Goal: Information Seeking & Learning: Learn about a topic

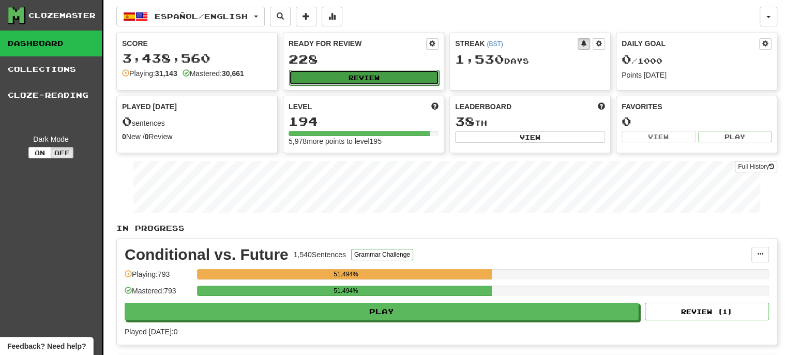
click at [346, 81] on button "Review" at bounding box center [364, 78] width 150 height 16
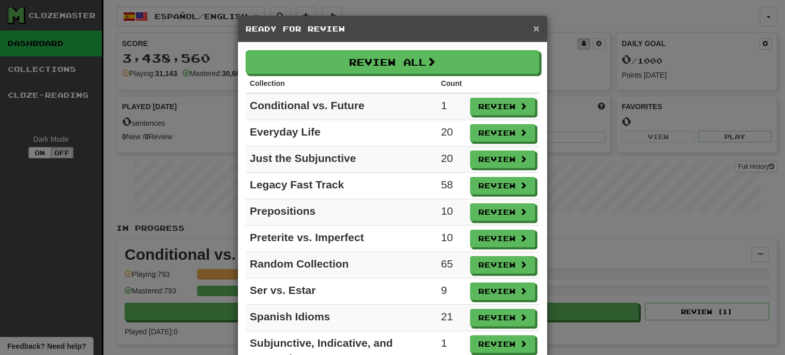
click at [534, 29] on span "×" at bounding box center [536, 28] width 6 height 12
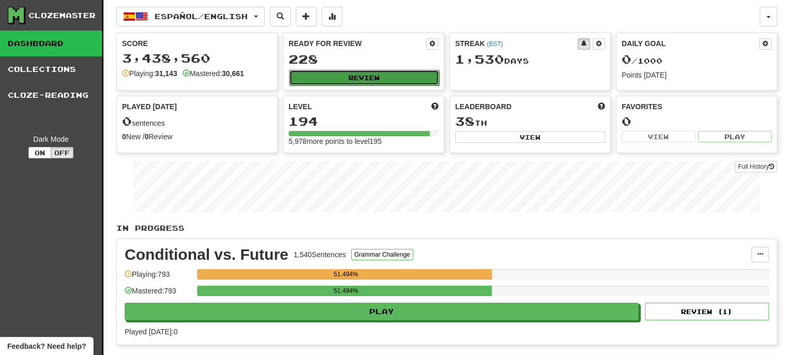
click at [363, 78] on button "Review" at bounding box center [364, 78] width 150 height 16
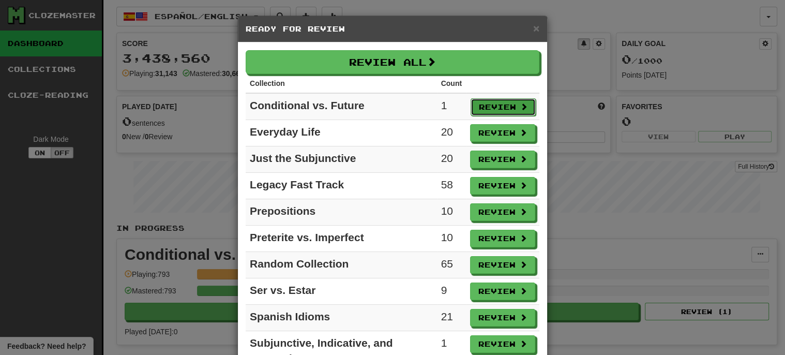
click at [497, 103] on button "Review" at bounding box center [502, 107] width 65 height 18
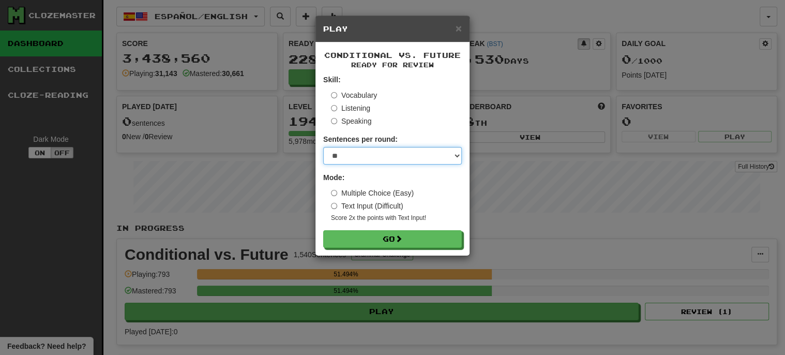
click at [397, 152] on select "* ** ** ** ** ** *** ********" at bounding box center [392, 156] width 139 height 18
select select "***"
click at [323, 147] on select "* ** ** ** ** ** *** ********" at bounding box center [392, 156] width 139 height 18
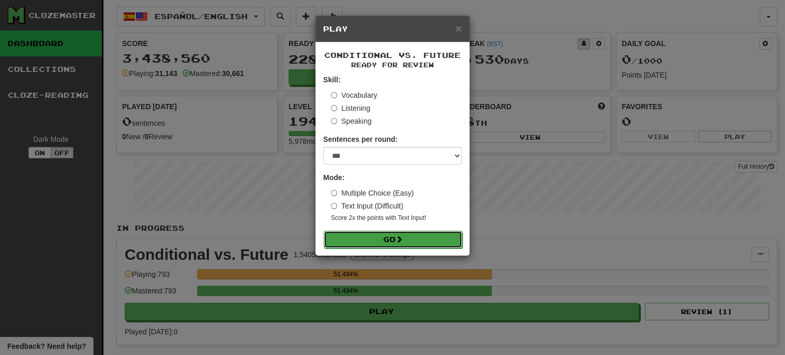
click at [374, 235] on button "Go" at bounding box center [393, 240] width 139 height 18
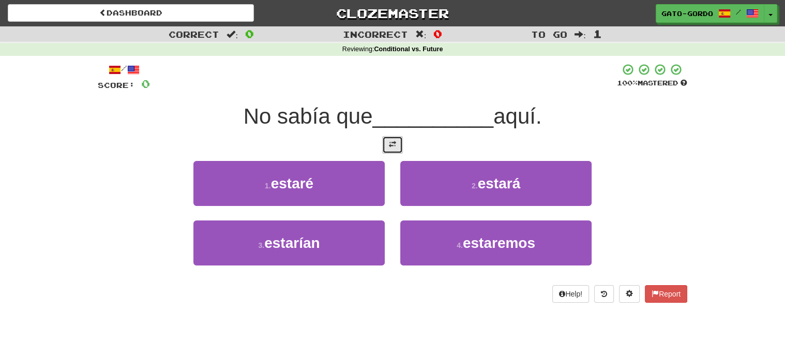
click at [394, 143] on span at bounding box center [392, 144] width 7 height 7
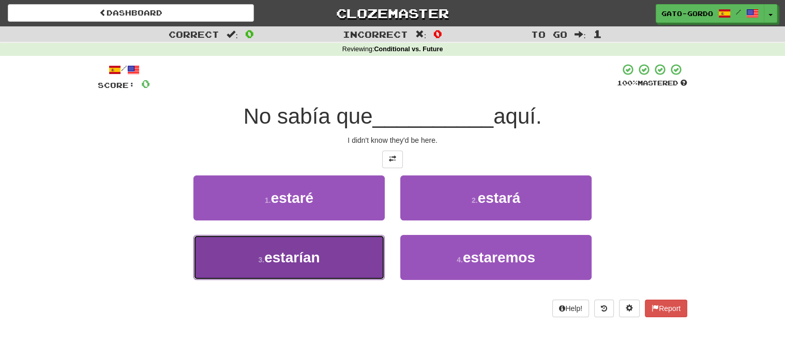
click at [279, 262] on span "estarían" at bounding box center [291, 257] width 55 height 16
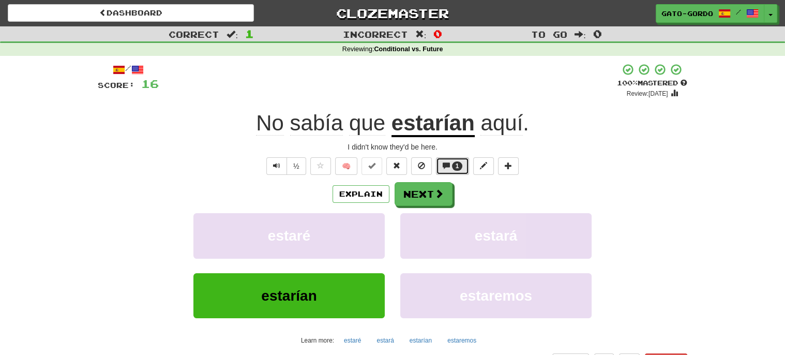
click at [458, 162] on span "1" at bounding box center [457, 165] width 4 height 7
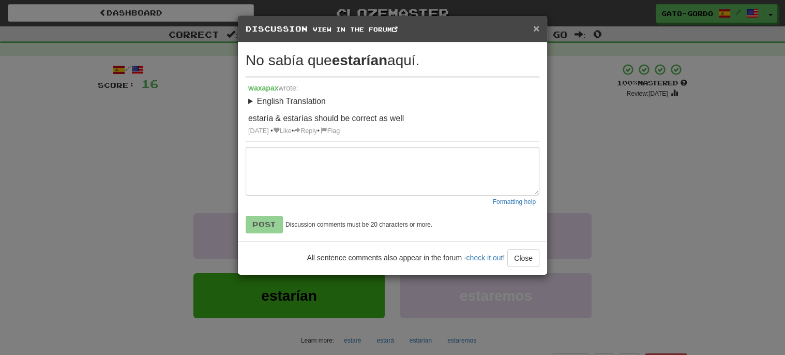
click at [535, 31] on span "×" at bounding box center [536, 28] width 6 height 12
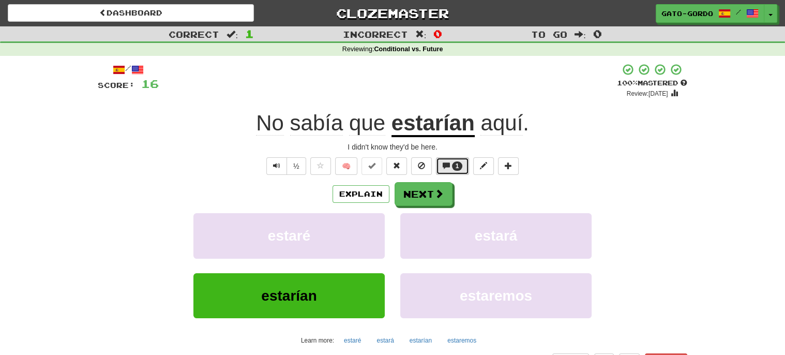
click at [453, 161] on span "1" at bounding box center [457, 165] width 11 height 9
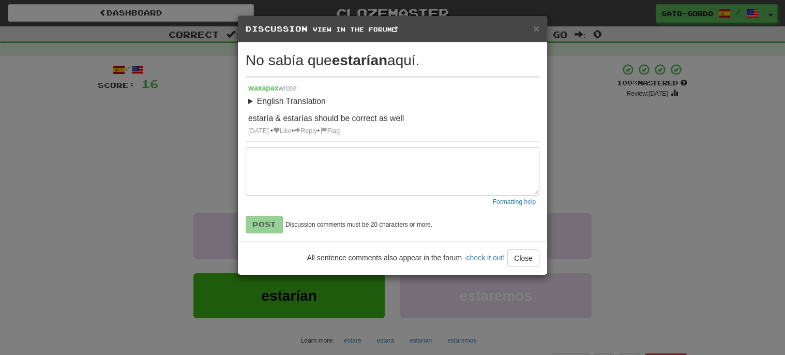
click at [252, 100] on summary "English Translation" at bounding box center [392, 102] width 288 height 12
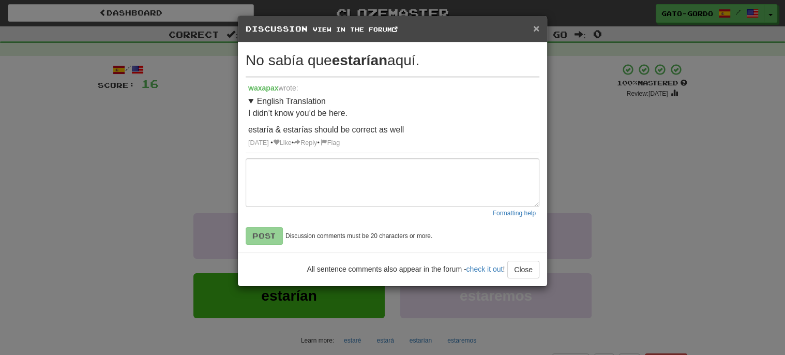
click at [537, 28] on span "×" at bounding box center [536, 28] width 6 height 12
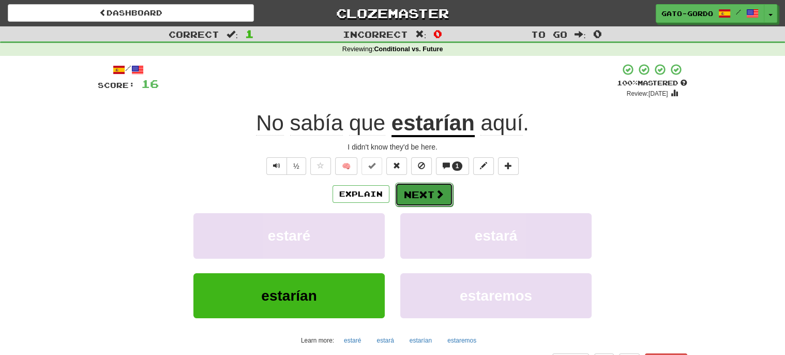
click at [426, 193] on button "Next" at bounding box center [424, 194] width 58 height 24
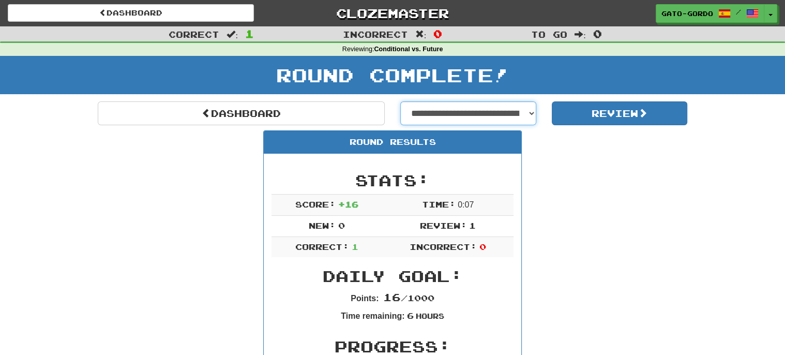
click at [487, 109] on select "**********" at bounding box center [468, 113] width 136 height 24
click at [400, 101] on select "**********" at bounding box center [468, 113] width 136 height 24
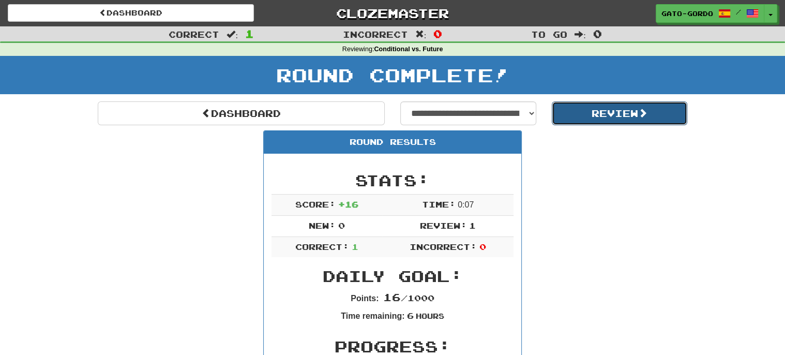
click at [605, 111] on button "Review" at bounding box center [619, 113] width 136 height 24
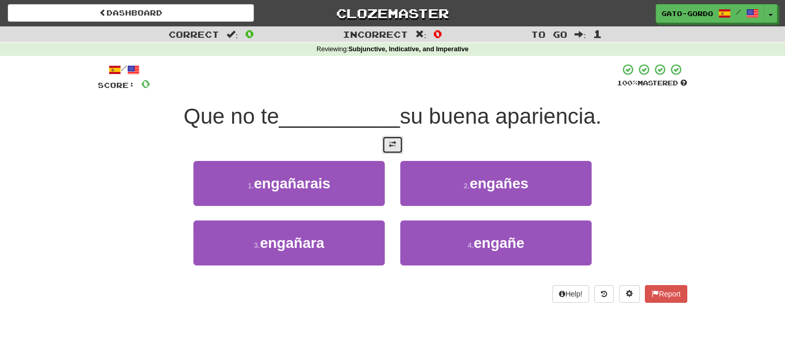
click at [389, 143] on span at bounding box center [392, 144] width 7 height 7
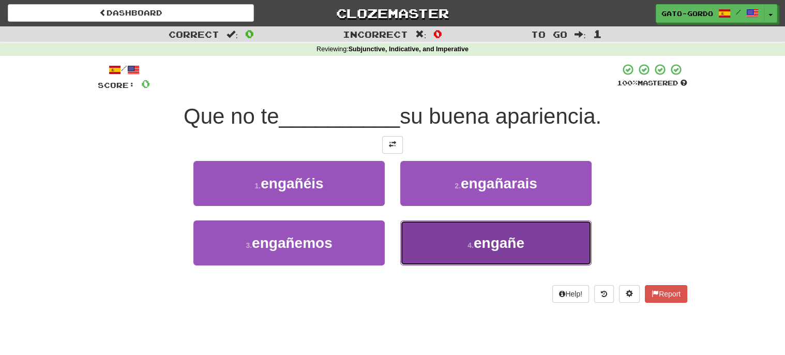
click at [484, 240] on span "engañe" at bounding box center [498, 243] width 51 height 16
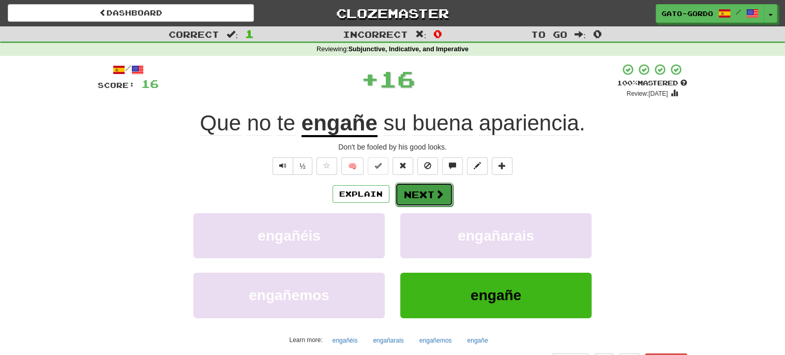
click at [416, 190] on button "Next" at bounding box center [424, 194] width 58 height 24
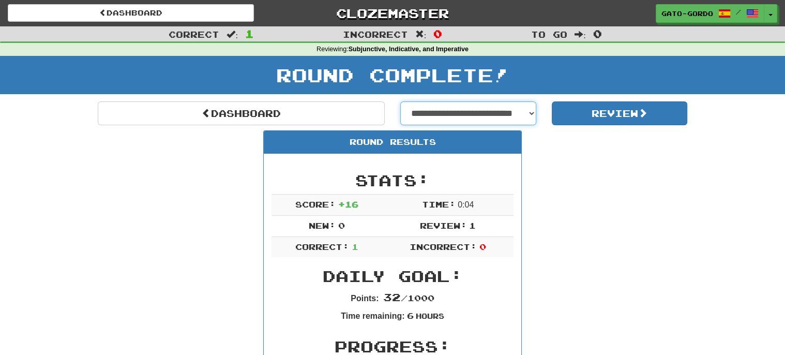
click at [476, 110] on select "**********" at bounding box center [468, 113] width 136 height 24
select select "**********"
click at [400, 101] on select "**********" at bounding box center [468, 113] width 136 height 24
select select "**********"
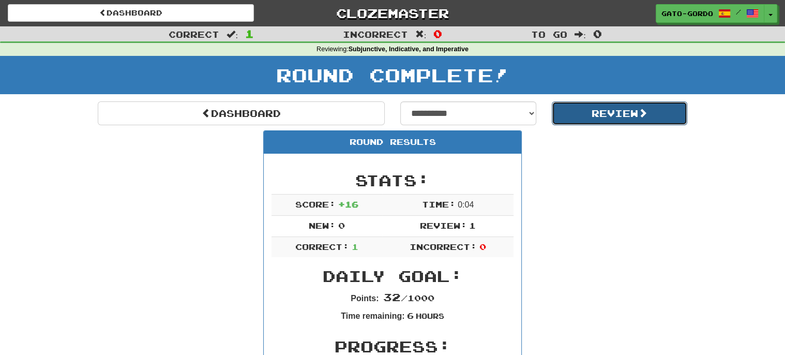
click at [615, 115] on button "Review" at bounding box center [619, 113] width 136 height 24
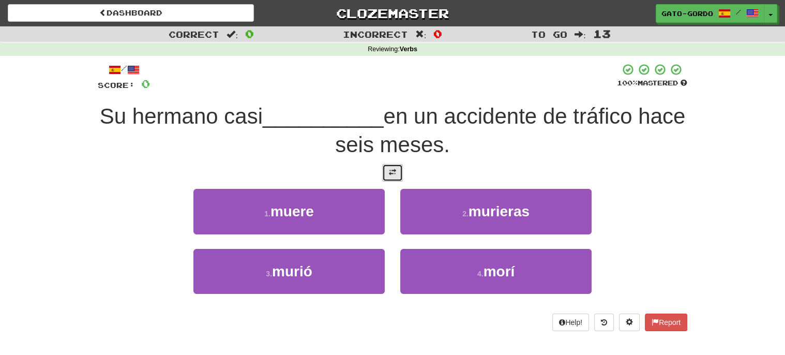
click at [399, 171] on button at bounding box center [392, 173] width 21 height 18
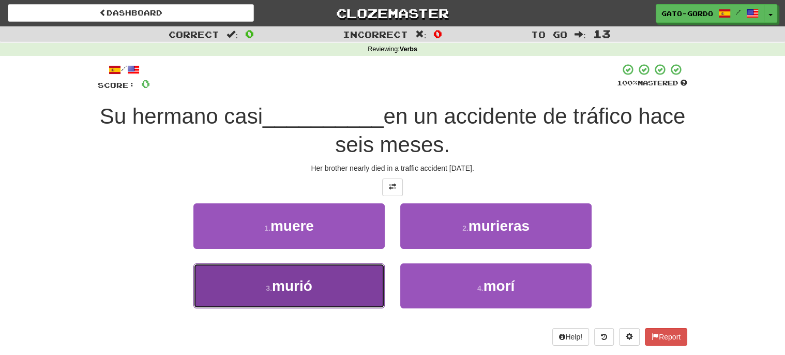
click at [284, 278] on span "murió" at bounding box center [292, 286] width 40 height 16
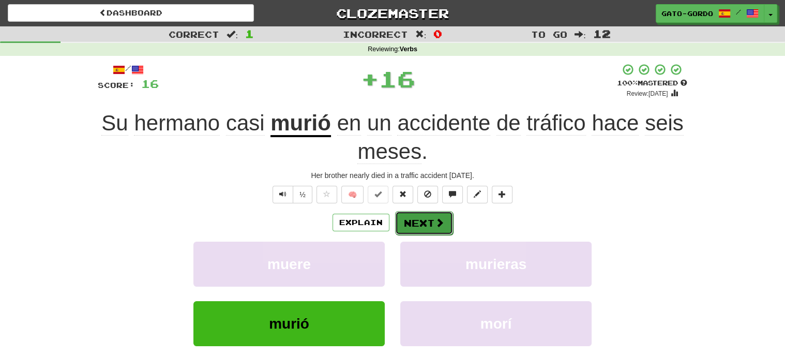
click at [421, 219] on button "Next" at bounding box center [424, 223] width 58 height 24
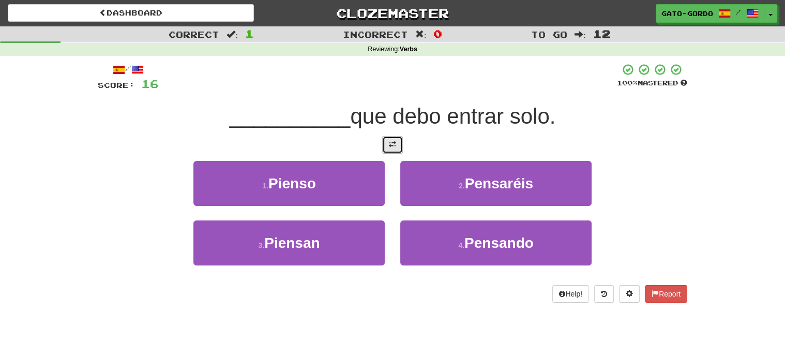
click at [392, 146] on span at bounding box center [392, 144] width 7 height 7
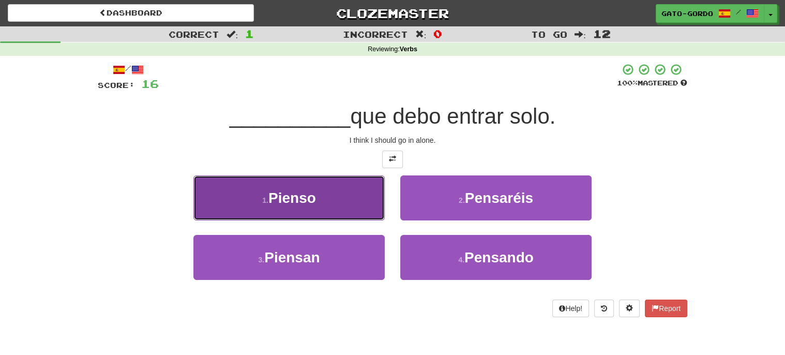
click at [313, 190] on span "Pienso" at bounding box center [292, 198] width 48 height 16
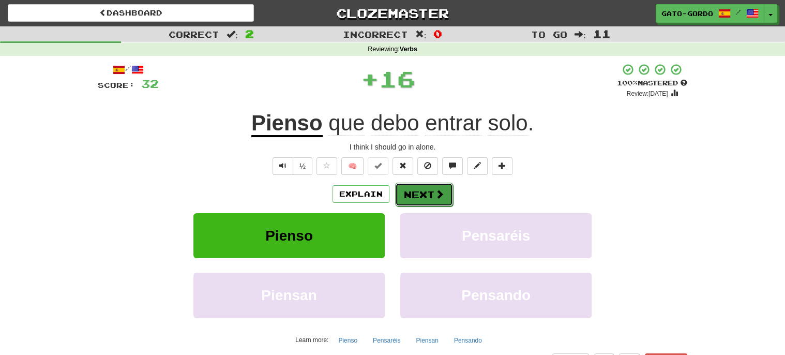
click at [422, 191] on button "Next" at bounding box center [424, 194] width 58 height 24
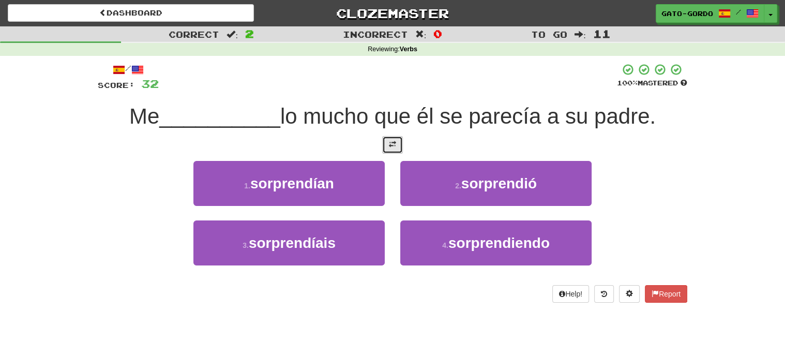
click at [394, 142] on span at bounding box center [392, 144] width 7 height 7
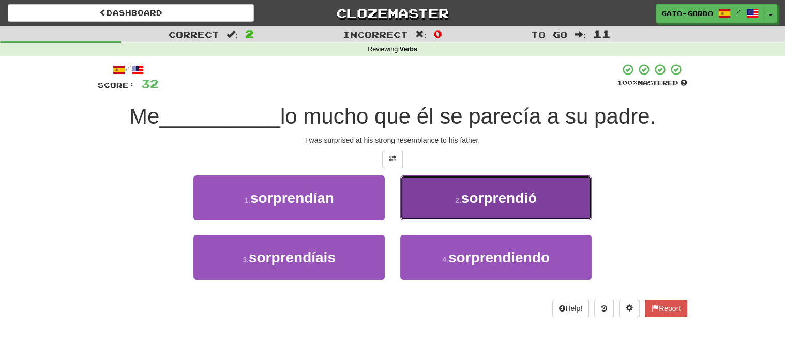
click at [427, 194] on button "2 . sorprendió" at bounding box center [495, 197] width 191 height 45
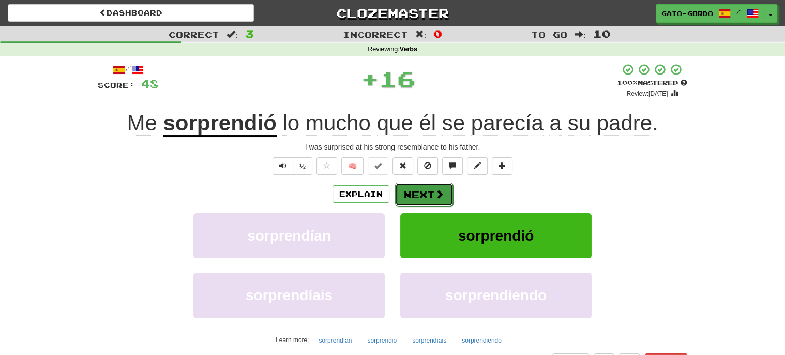
click at [414, 194] on button "Next" at bounding box center [424, 194] width 58 height 24
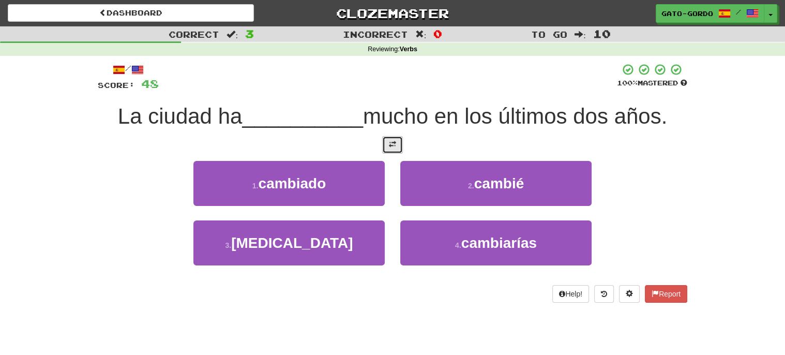
click at [393, 141] on span at bounding box center [392, 144] width 7 height 7
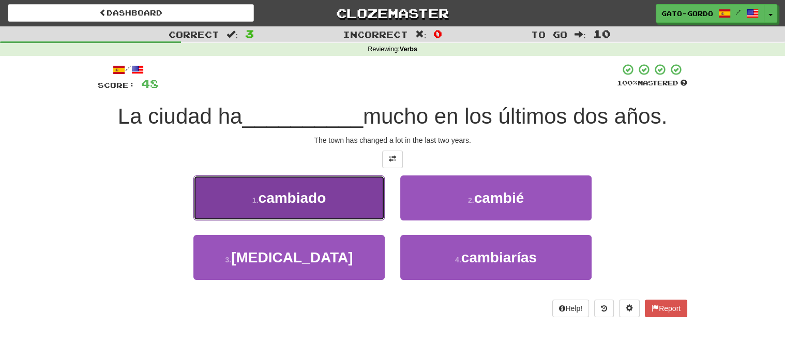
click at [278, 190] on span "cambiado" at bounding box center [292, 198] width 68 height 16
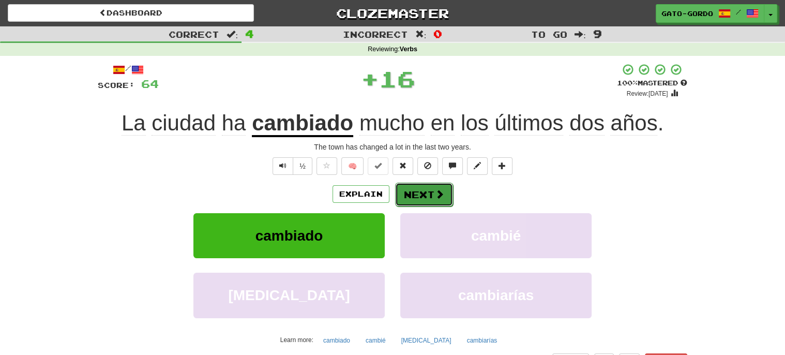
click at [422, 197] on button "Next" at bounding box center [424, 194] width 58 height 24
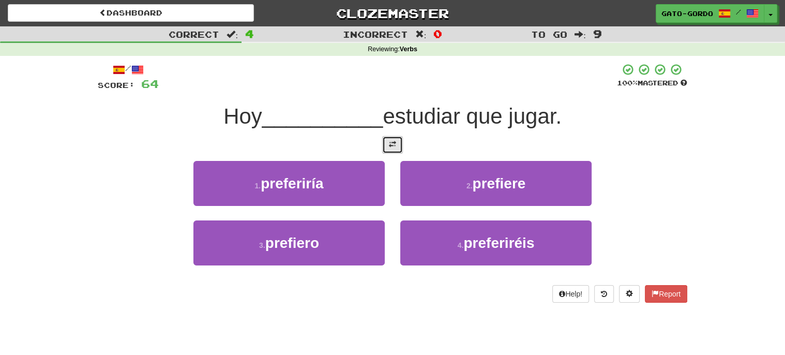
click at [394, 142] on span at bounding box center [392, 144] width 7 height 7
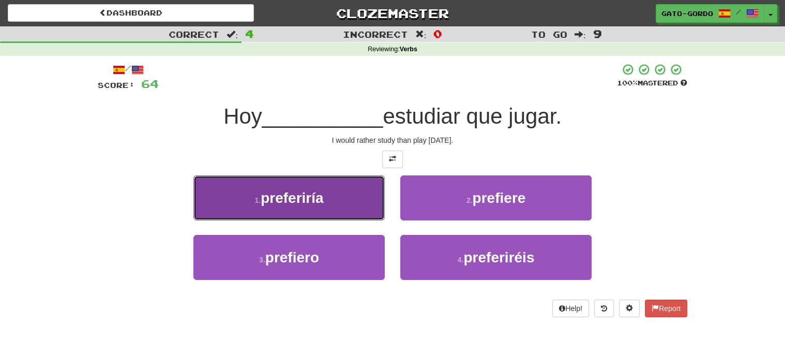
click at [251, 187] on button "1 . preferiría" at bounding box center [288, 197] width 191 height 45
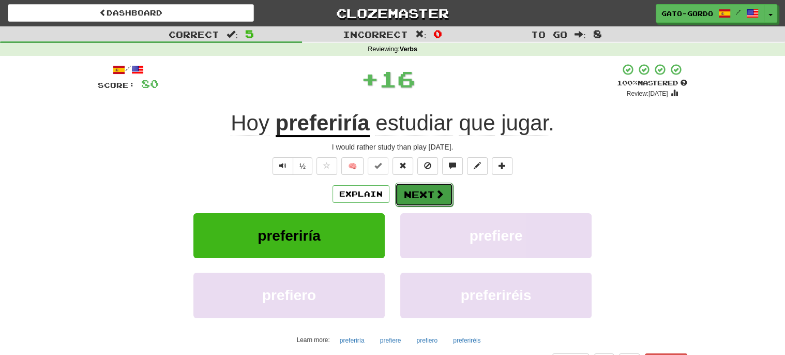
click at [417, 189] on button "Next" at bounding box center [424, 194] width 58 height 24
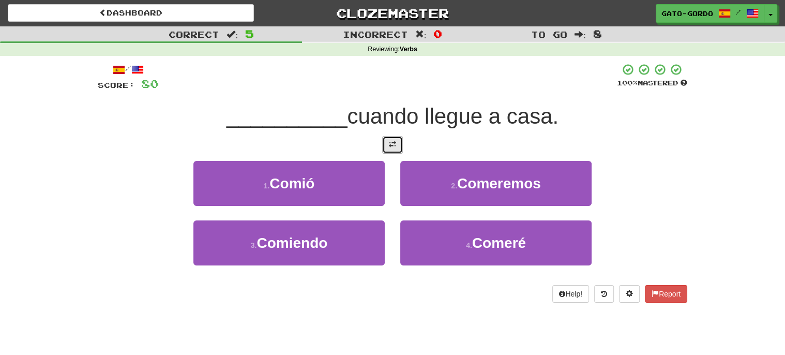
click at [393, 141] on span at bounding box center [392, 144] width 7 height 7
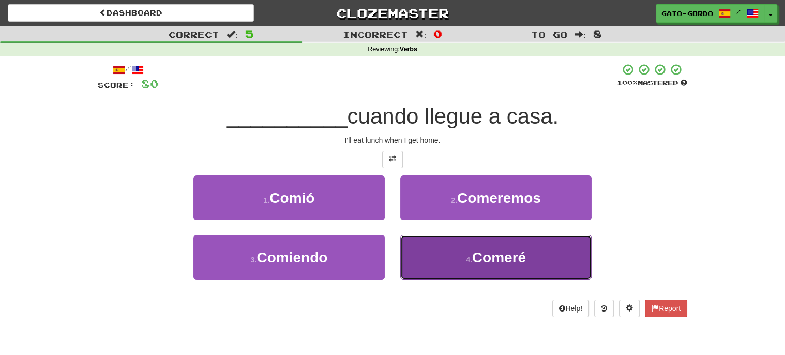
click at [463, 255] on button "4 . Comeré" at bounding box center [495, 257] width 191 height 45
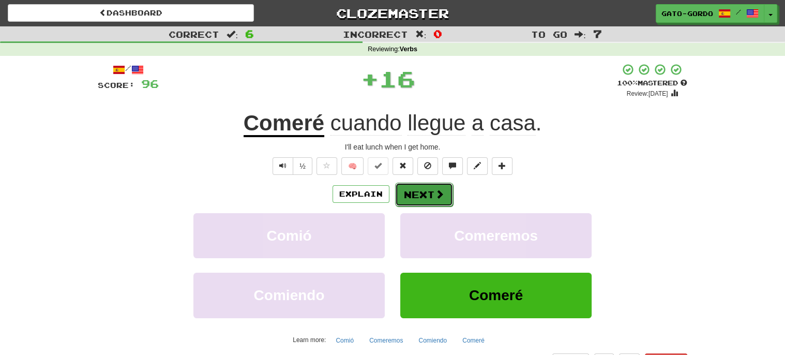
click at [411, 195] on button "Next" at bounding box center [424, 194] width 58 height 24
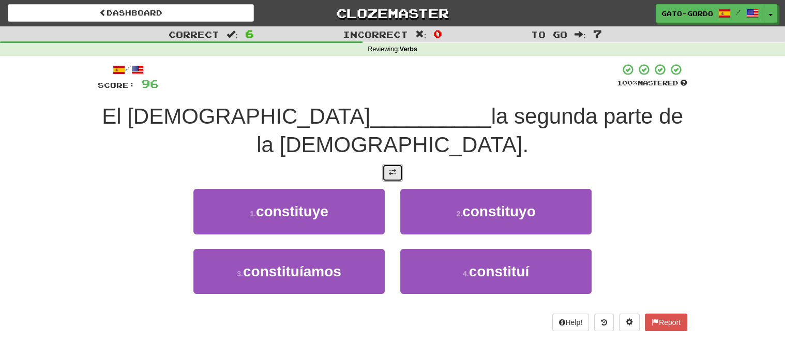
click at [399, 174] on button at bounding box center [392, 173] width 21 height 18
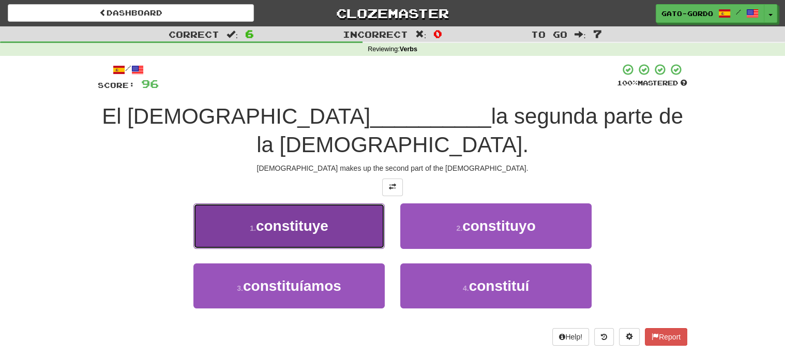
click at [247, 223] on button "1 . constituye" at bounding box center [288, 225] width 191 height 45
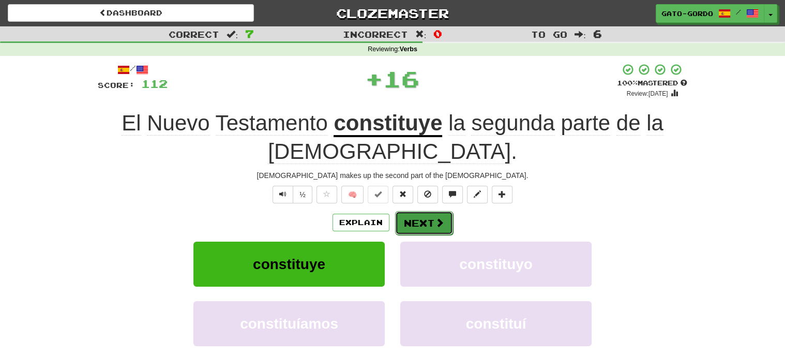
click at [416, 218] on button "Next" at bounding box center [424, 223] width 58 height 24
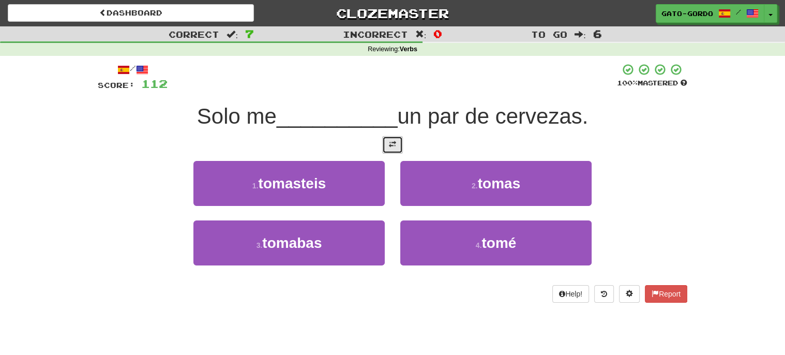
click at [387, 143] on button at bounding box center [392, 145] width 21 height 18
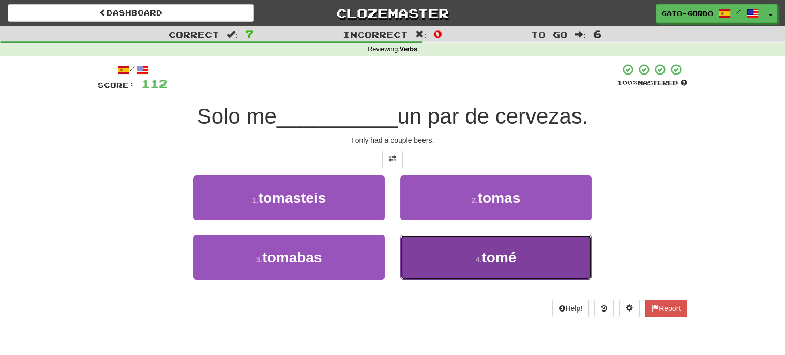
click at [500, 253] on span "tomé" at bounding box center [498, 257] width 35 height 16
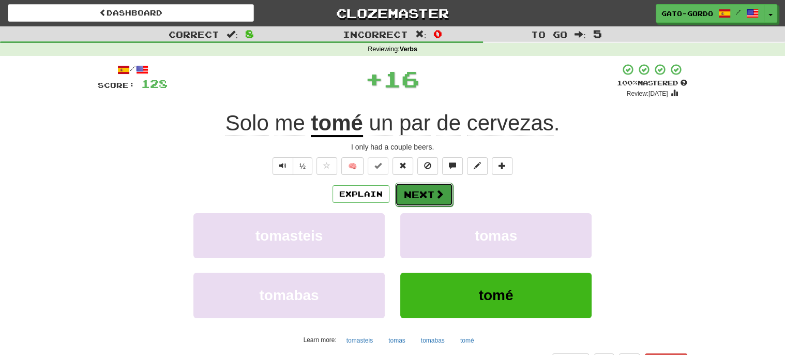
click at [419, 190] on button "Next" at bounding box center [424, 194] width 58 height 24
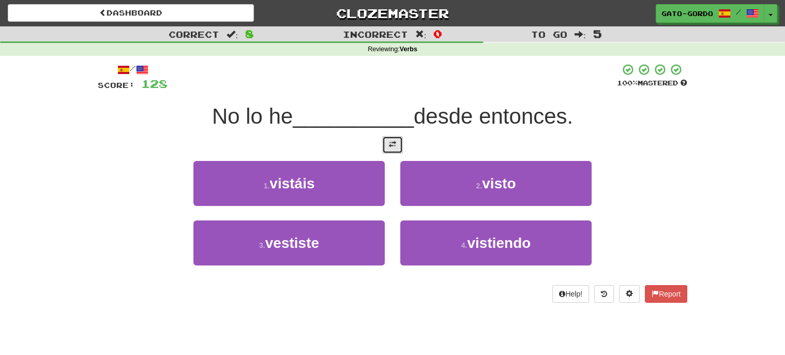
click at [389, 142] on span at bounding box center [392, 144] width 7 height 7
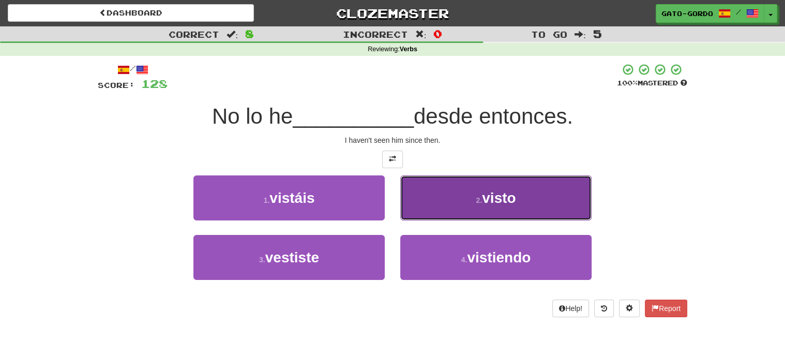
click at [485, 190] on span "visto" at bounding box center [499, 198] width 34 height 16
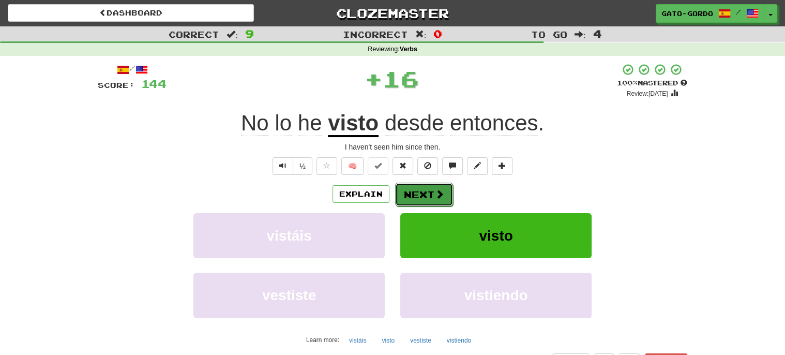
click at [424, 192] on button "Next" at bounding box center [424, 194] width 58 height 24
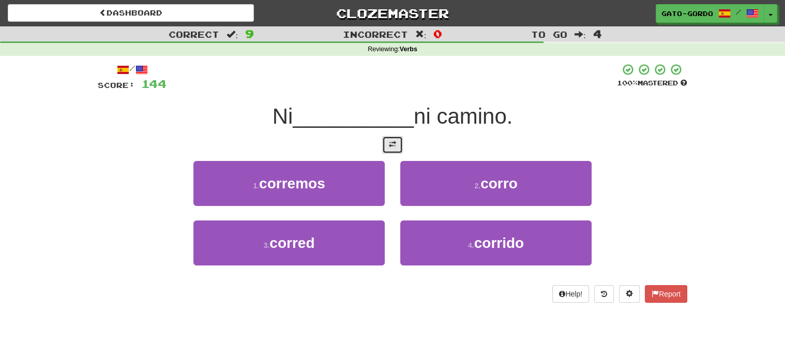
click at [390, 145] on span at bounding box center [392, 144] width 7 height 7
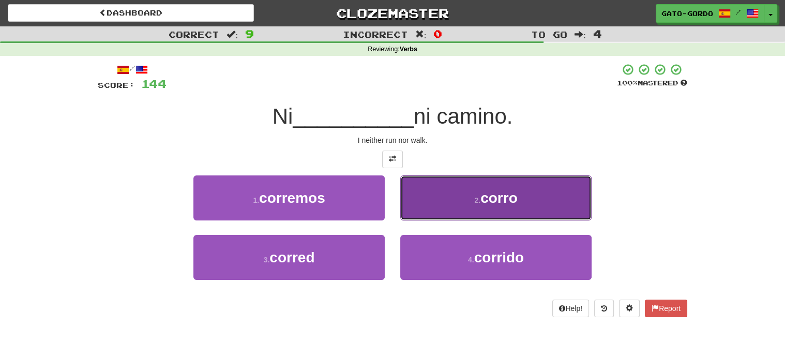
click at [452, 198] on button "2 . corro" at bounding box center [495, 197] width 191 height 45
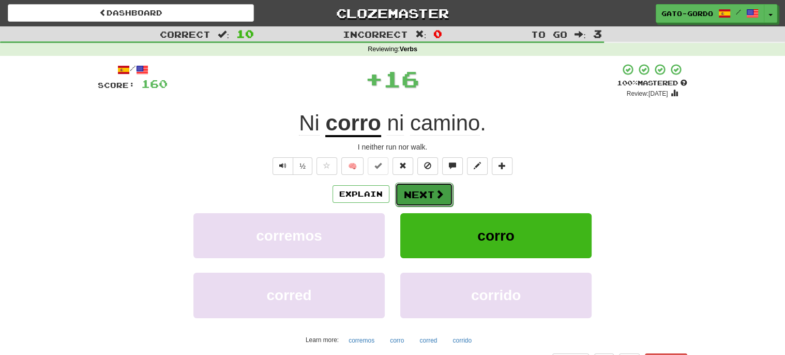
click at [420, 191] on button "Next" at bounding box center [424, 194] width 58 height 24
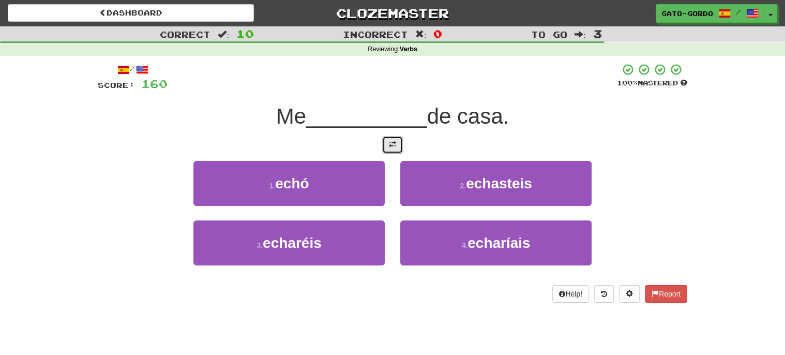
click at [397, 140] on button at bounding box center [392, 145] width 21 height 18
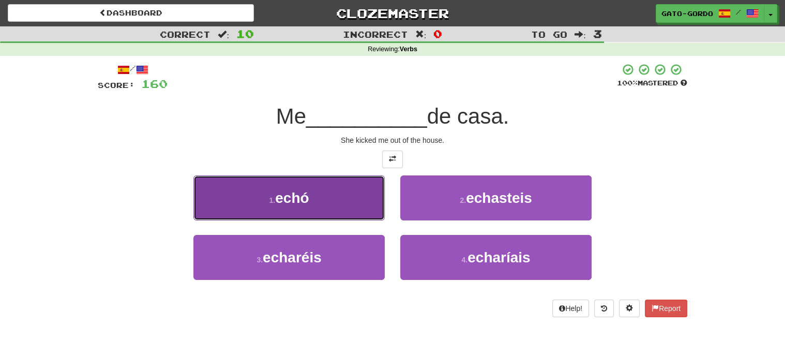
click at [307, 193] on span "echó" at bounding box center [292, 198] width 34 height 16
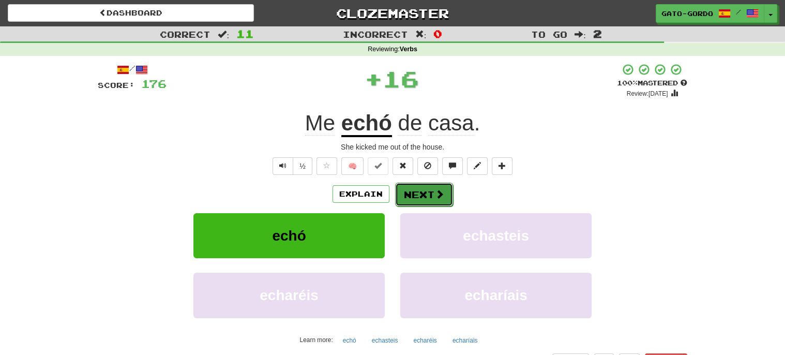
click at [440, 191] on span at bounding box center [439, 193] width 9 height 9
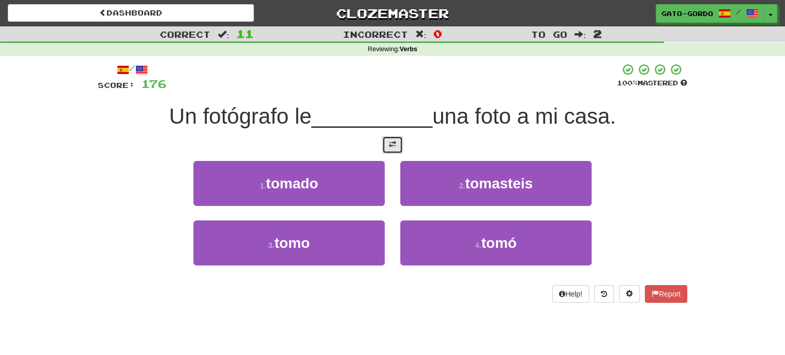
click at [390, 141] on span at bounding box center [392, 144] width 7 height 7
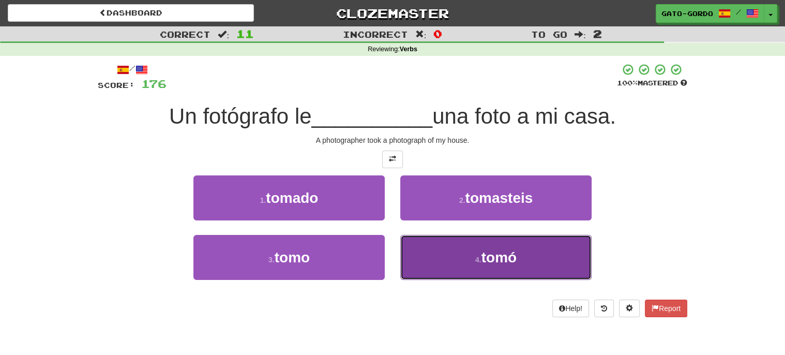
click at [472, 249] on button "4 . tomó" at bounding box center [495, 257] width 191 height 45
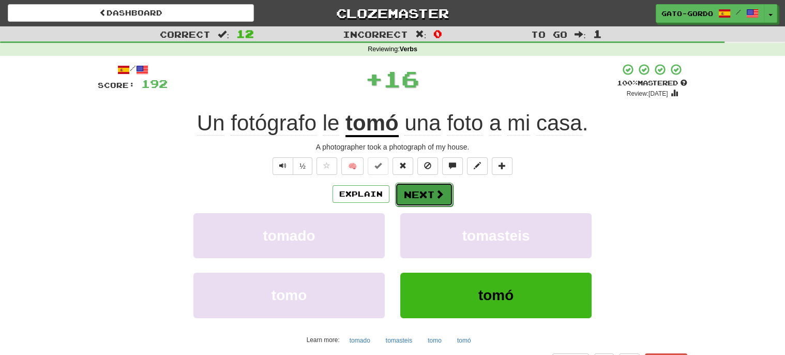
click at [423, 191] on button "Next" at bounding box center [424, 194] width 58 height 24
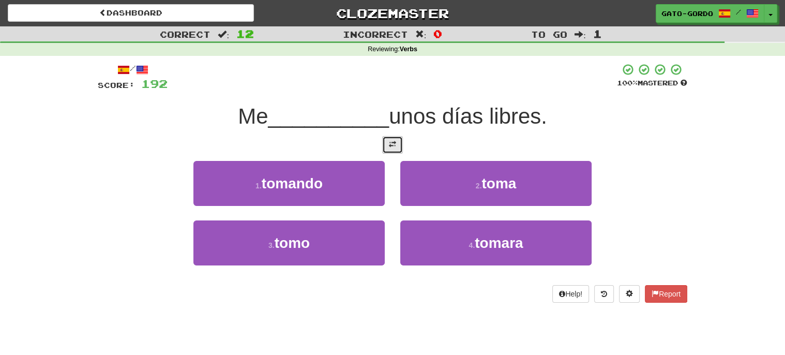
click at [391, 142] on span at bounding box center [392, 144] width 7 height 7
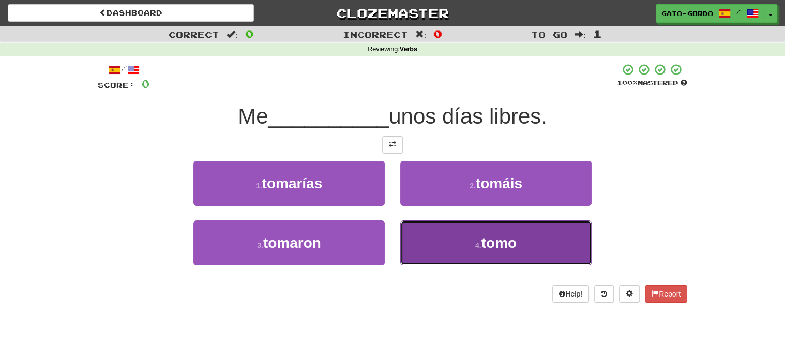
click at [486, 253] on button "4 . tomo" at bounding box center [495, 242] width 191 height 45
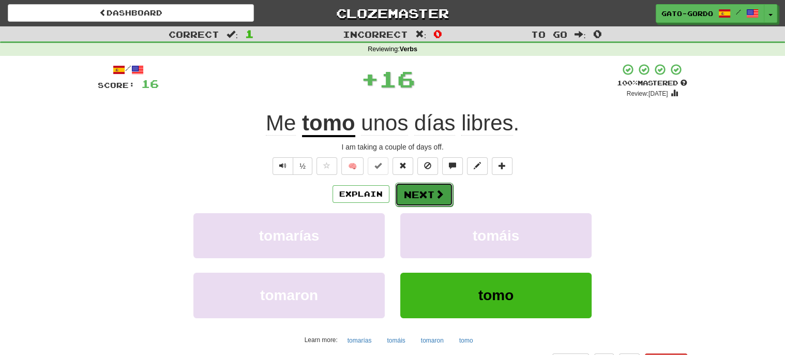
click at [418, 196] on button "Next" at bounding box center [424, 194] width 58 height 24
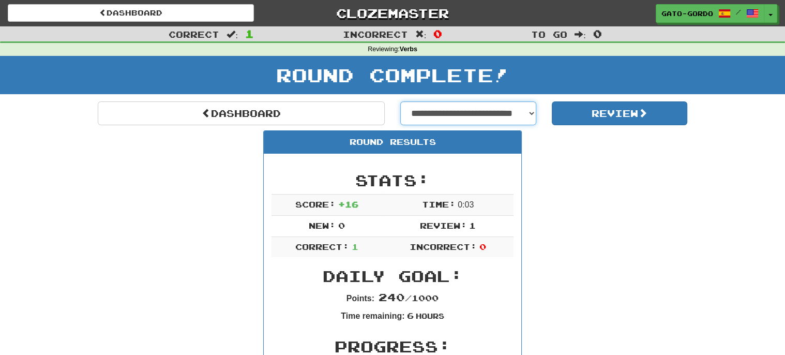
click at [477, 104] on select "**********" at bounding box center [468, 113] width 136 height 24
click at [400, 101] on select "**********" at bounding box center [468, 113] width 136 height 24
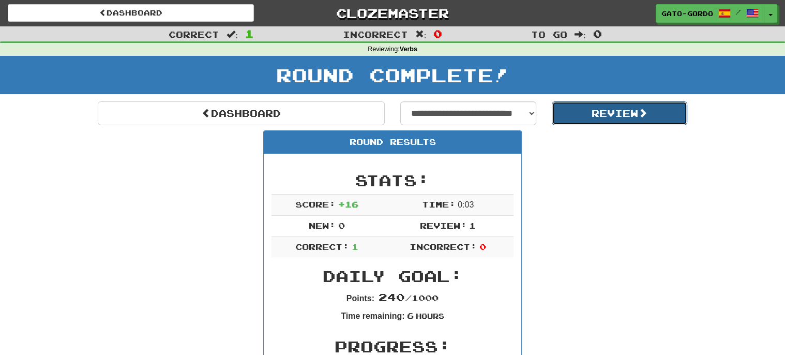
click at [608, 114] on button "Review" at bounding box center [619, 113] width 136 height 24
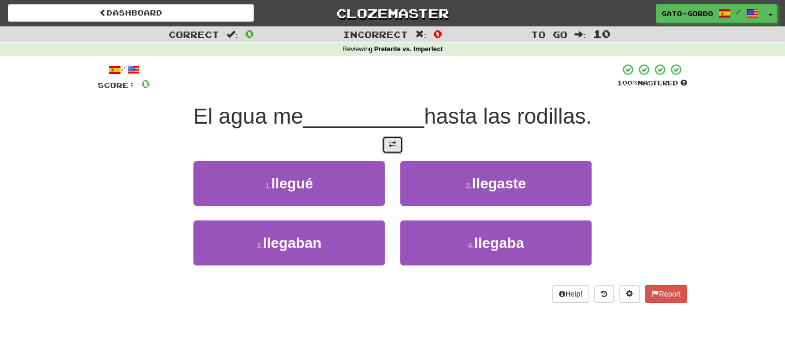
click at [390, 145] on span at bounding box center [392, 144] width 7 height 7
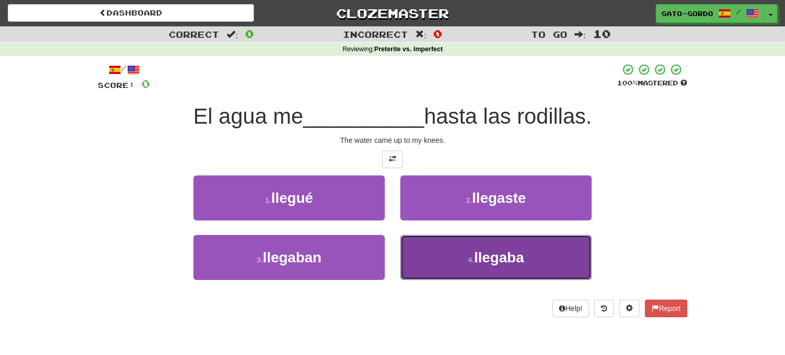
click at [487, 263] on button "4 . [GEOGRAPHIC_DATA]" at bounding box center [495, 257] width 191 height 45
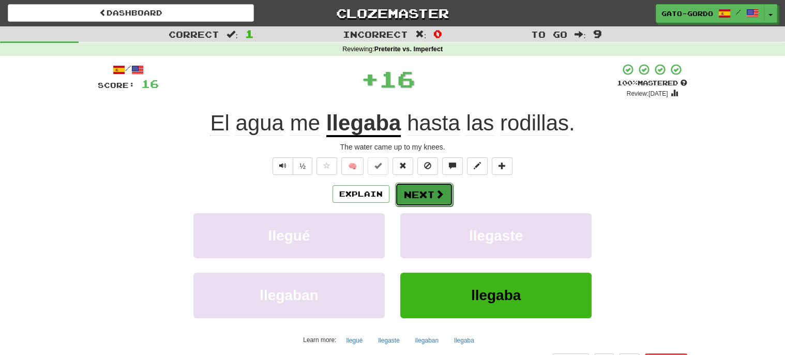
click at [418, 192] on button "Next" at bounding box center [424, 194] width 58 height 24
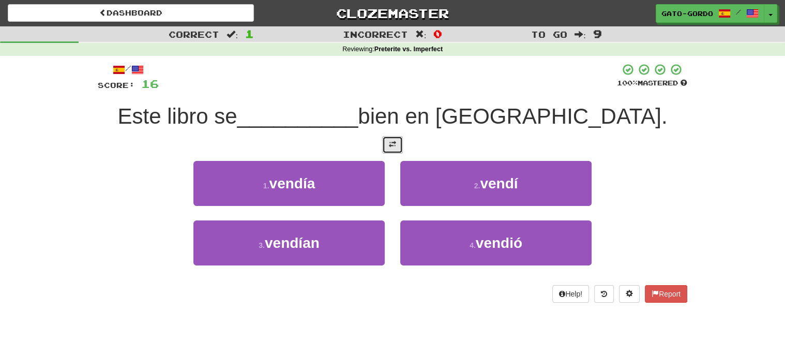
click at [392, 141] on span at bounding box center [392, 144] width 7 height 7
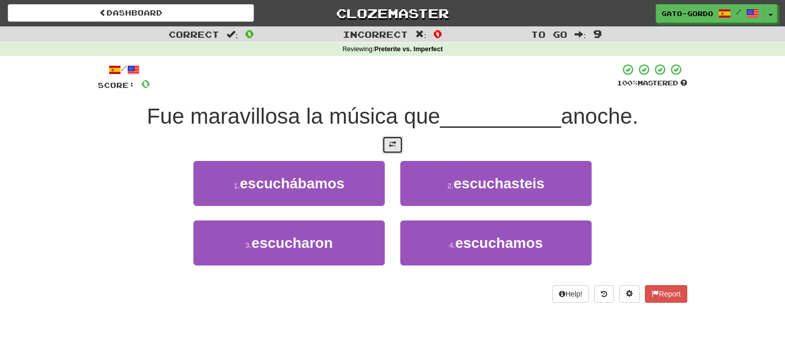
click at [394, 141] on span at bounding box center [392, 144] width 7 height 7
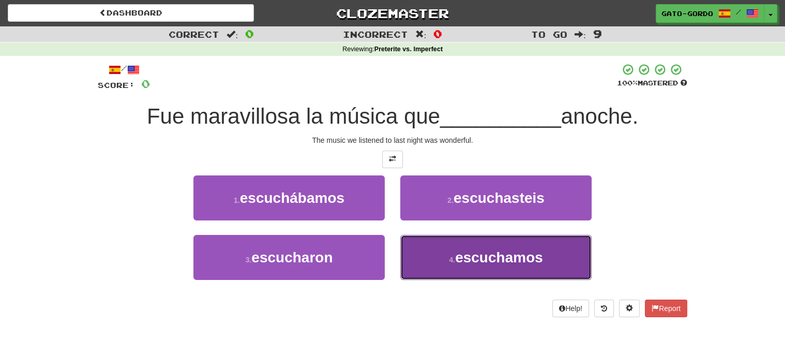
click at [479, 256] on span "escuchamos" at bounding box center [499, 257] width 88 height 16
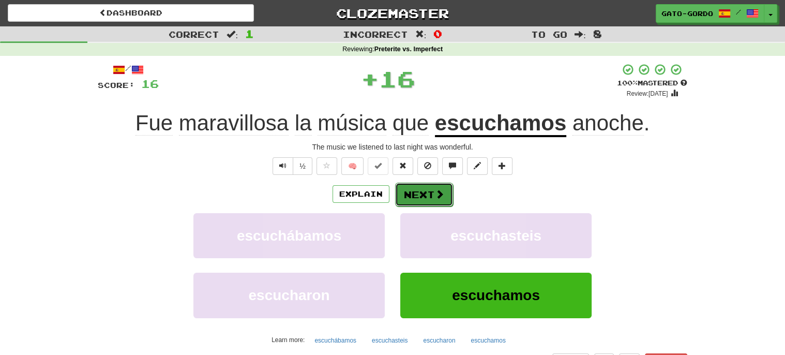
click at [420, 188] on button "Next" at bounding box center [424, 194] width 58 height 24
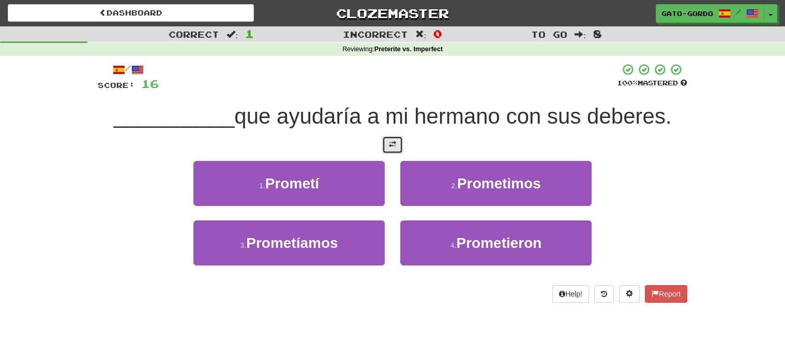
click at [390, 141] on span at bounding box center [392, 144] width 7 height 7
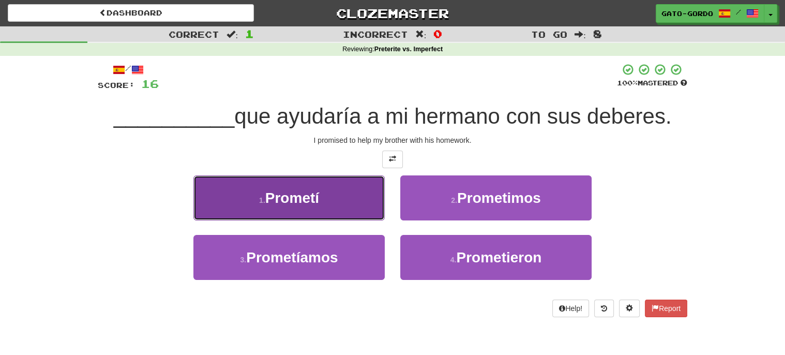
click at [295, 190] on span "Prometí" at bounding box center [292, 198] width 54 height 16
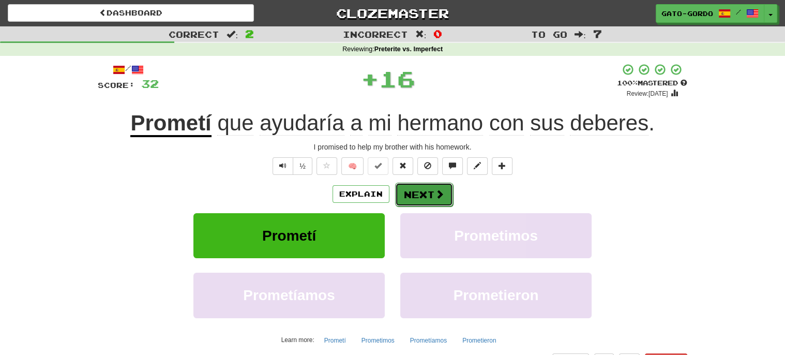
click at [423, 190] on button "Next" at bounding box center [424, 194] width 58 height 24
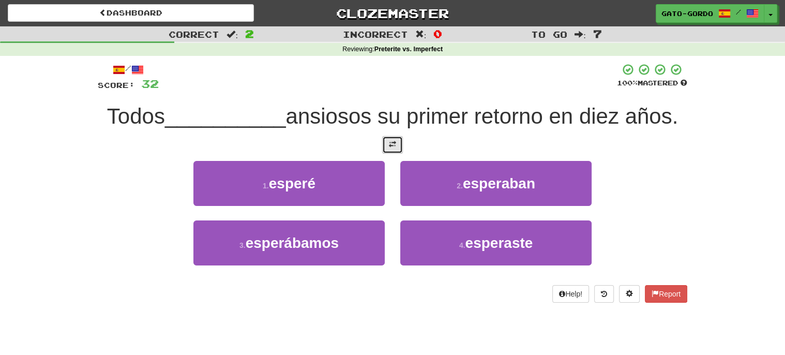
click at [389, 141] on span at bounding box center [392, 144] width 7 height 7
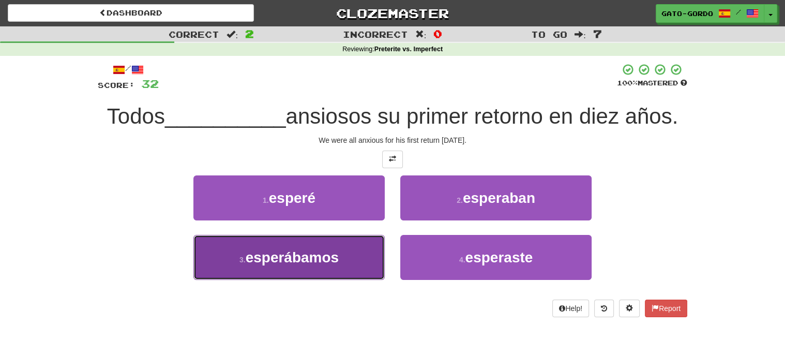
click at [266, 253] on span "esperábamos" at bounding box center [292, 257] width 94 height 16
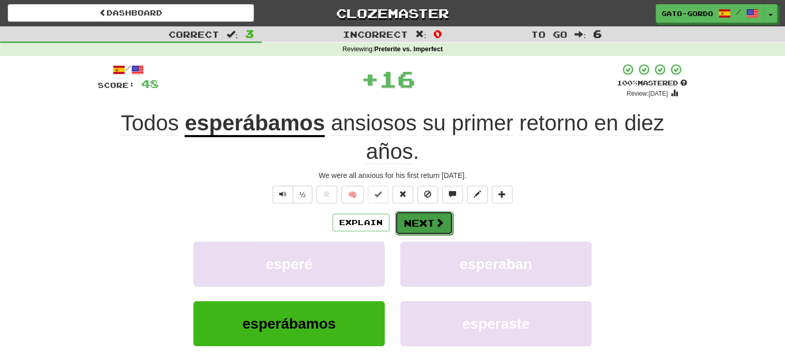
click at [418, 217] on button "Next" at bounding box center [424, 223] width 58 height 24
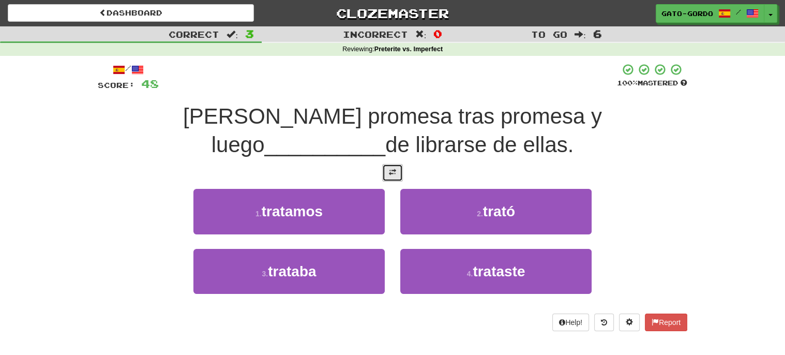
click at [395, 175] on button at bounding box center [392, 173] width 21 height 18
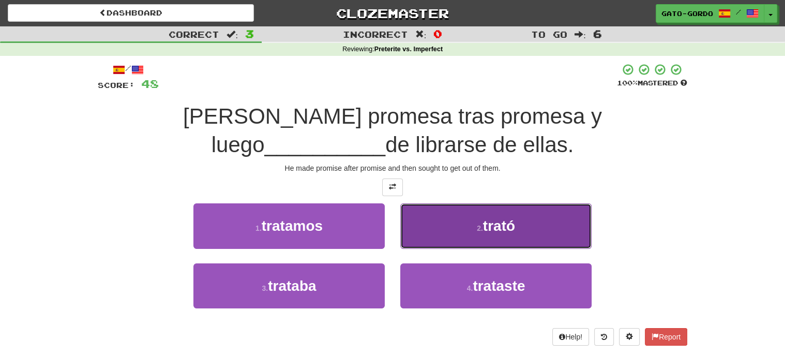
click at [516, 224] on button "2 . trató" at bounding box center [495, 225] width 191 height 45
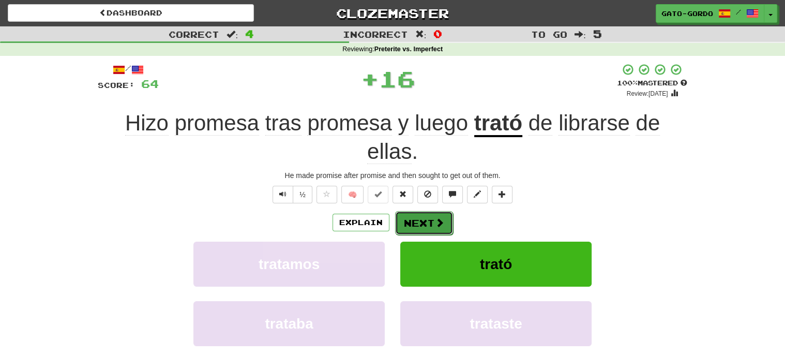
click at [422, 219] on button "Next" at bounding box center [424, 223] width 58 height 24
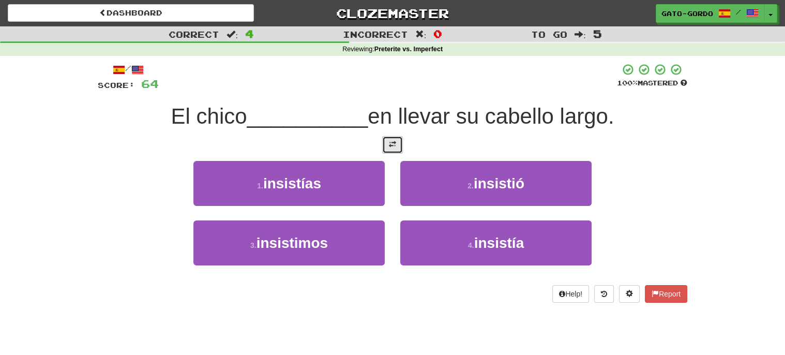
click at [388, 149] on button at bounding box center [392, 145] width 21 height 18
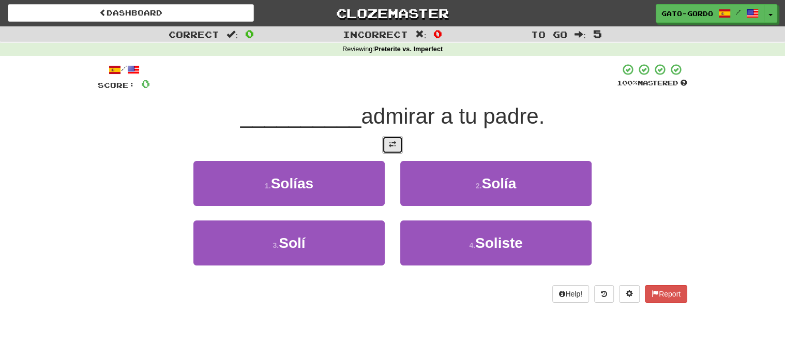
click at [392, 143] on span at bounding box center [392, 144] width 7 height 7
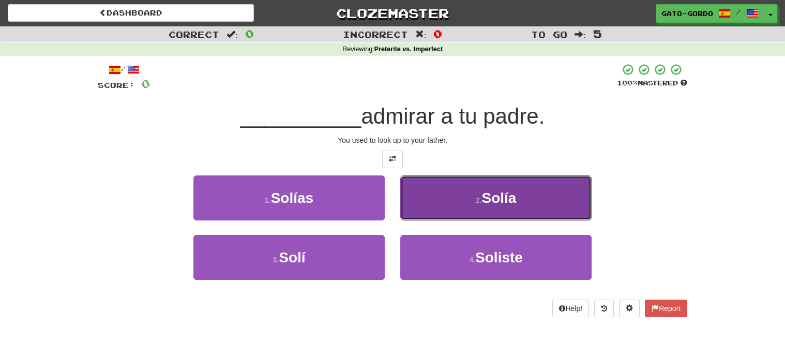
click at [486, 192] on span "Solía" at bounding box center [498, 198] width 35 height 16
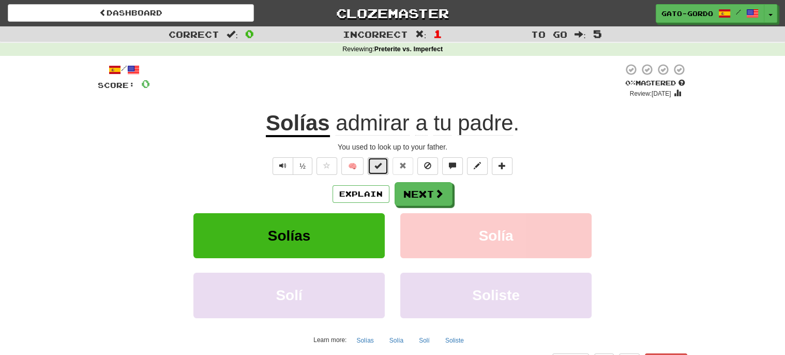
click at [379, 166] on span at bounding box center [377, 165] width 7 height 7
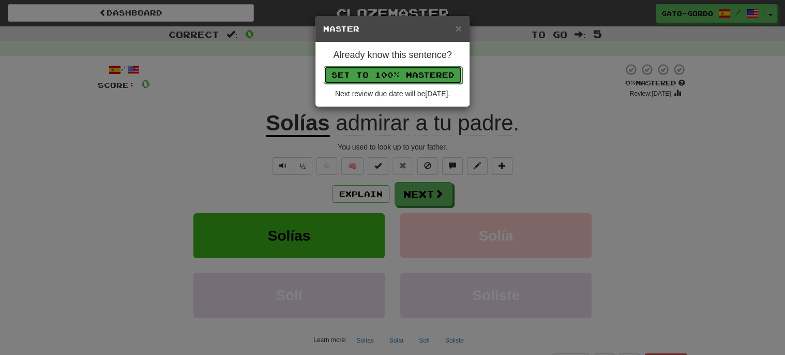
click at [378, 72] on button "Set to 100% Mastered" at bounding box center [393, 75] width 139 height 18
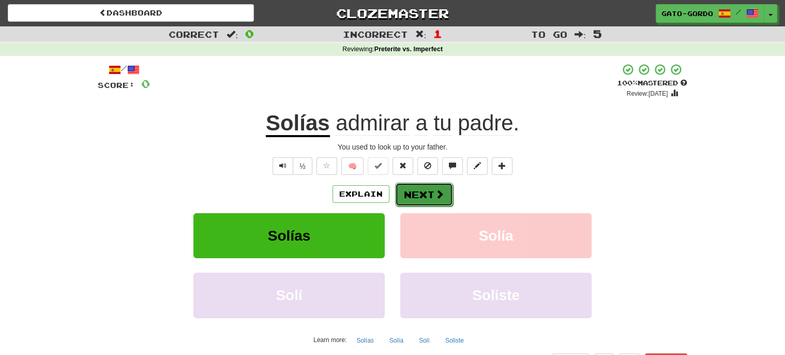
click at [424, 193] on button "Next" at bounding box center [424, 194] width 58 height 24
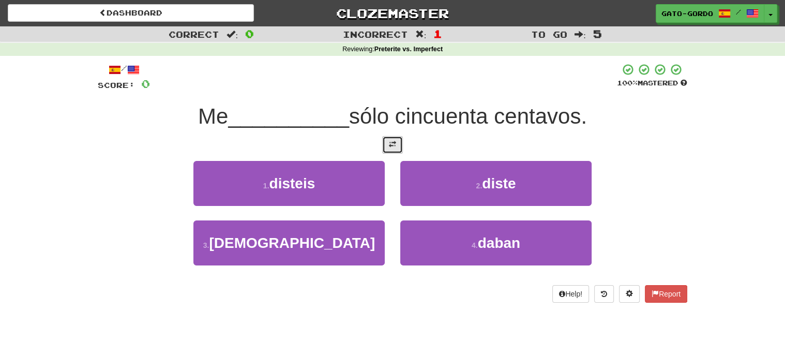
click at [395, 141] on span at bounding box center [392, 144] width 7 height 7
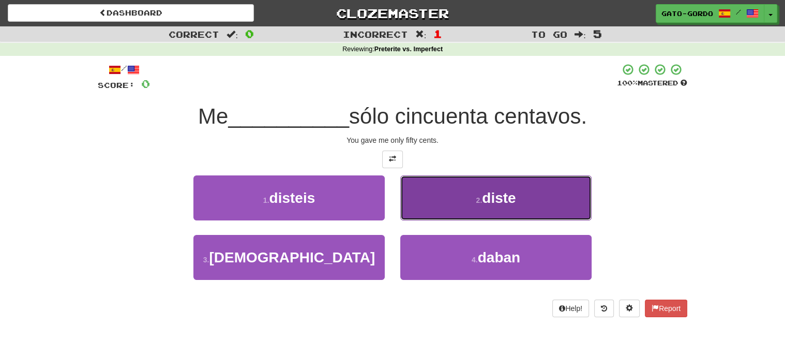
click at [455, 196] on button "2 . diste" at bounding box center [495, 197] width 191 height 45
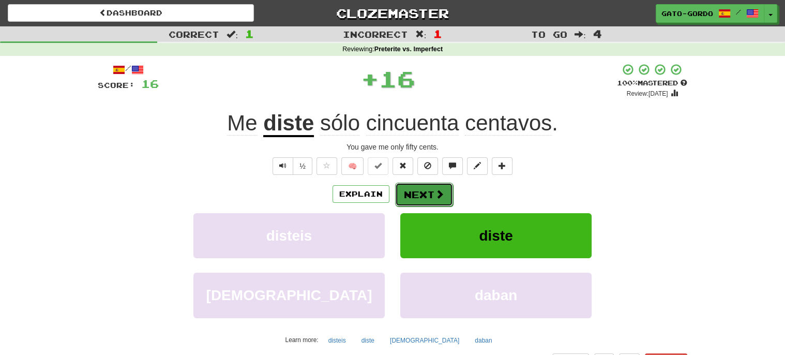
click at [413, 192] on button "Next" at bounding box center [424, 194] width 58 height 24
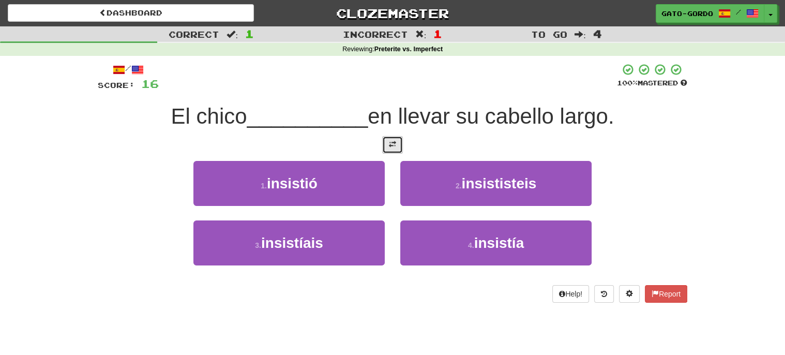
click at [390, 145] on span at bounding box center [392, 144] width 7 height 7
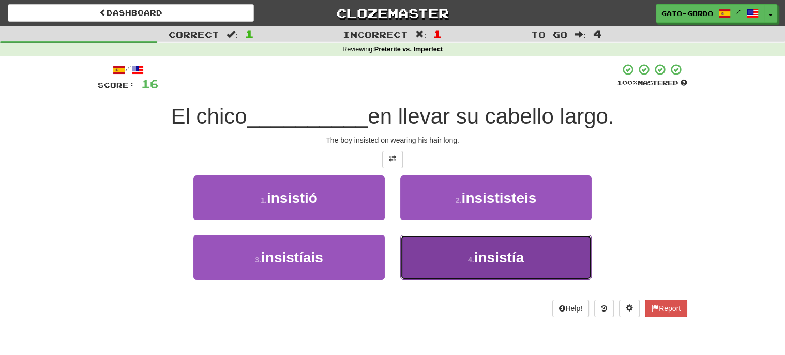
click at [451, 257] on button "4 . insistía" at bounding box center [495, 257] width 191 height 45
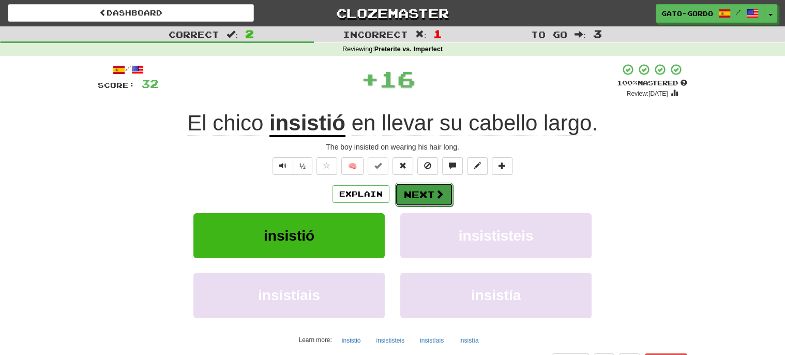
click at [423, 195] on button "Next" at bounding box center [424, 194] width 58 height 24
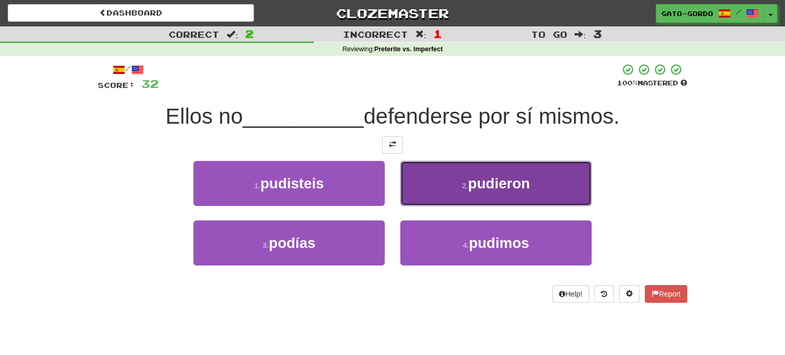
click at [453, 185] on button "2 . pudieron" at bounding box center [495, 183] width 191 height 45
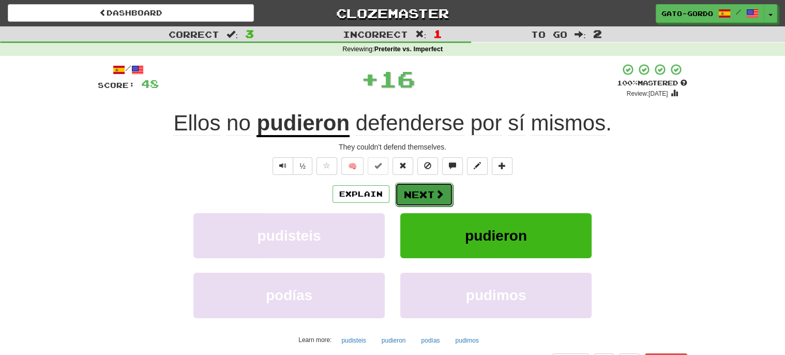
click at [418, 189] on button "Next" at bounding box center [424, 194] width 58 height 24
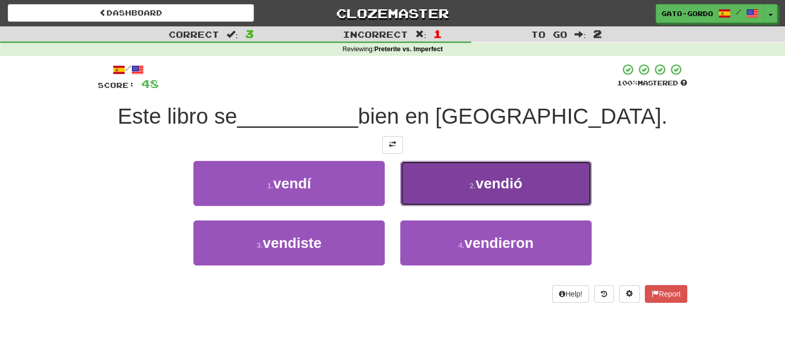
click at [465, 190] on button "2 . vendió" at bounding box center [495, 183] width 191 height 45
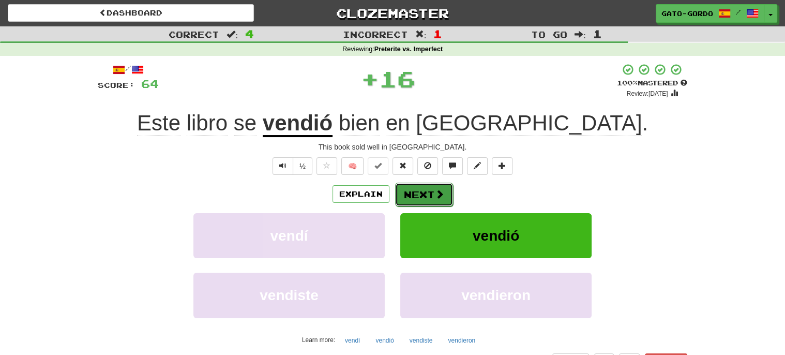
click at [413, 190] on button "Next" at bounding box center [424, 194] width 58 height 24
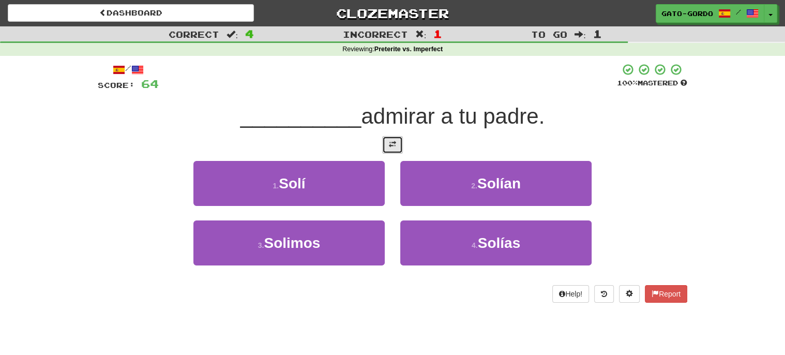
click at [387, 143] on button at bounding box center [392, 145] width 21 height 18
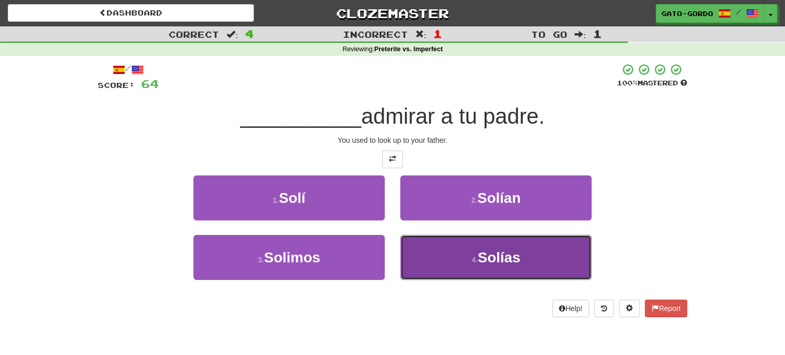
click at [474, 255] on small "4 ." at bounding box center [474, 259] width 6 height 8
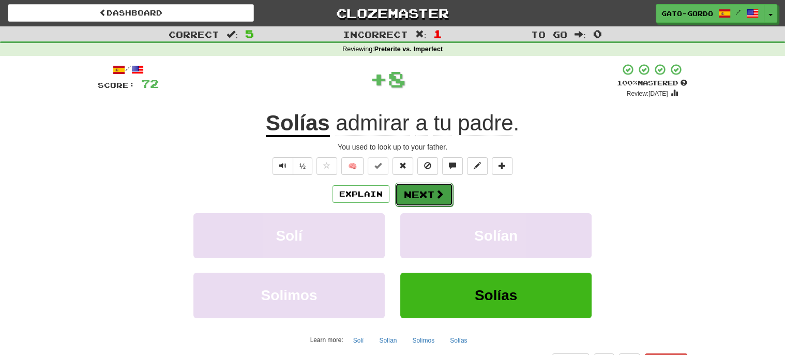
click at [422, 191] on button "Next" at bounding box center [424, 194] width 58 height 24
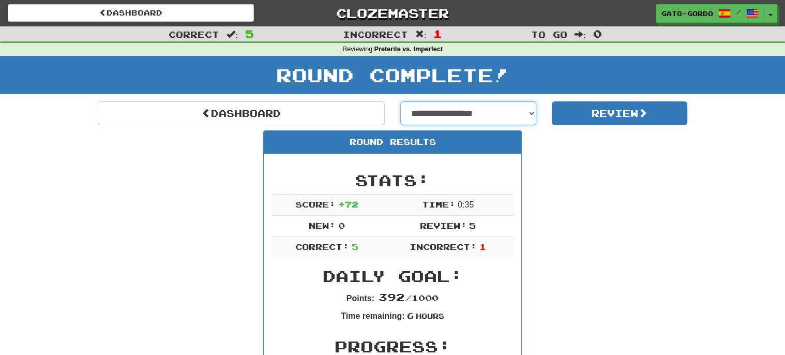
click at [472, 106] on select "**********" at bounding box center [468, 113] width 136 height 24
select select "**********"
click at [400, 101] on select "**********" at bounding box center [468, 113] width 136 height 24
select select "**********"
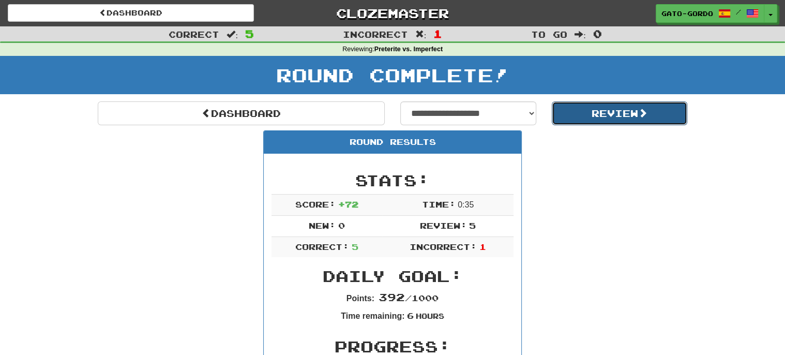
click at [609, 112] on button "Review" at bounding box center [619, 113] width 136 height 24
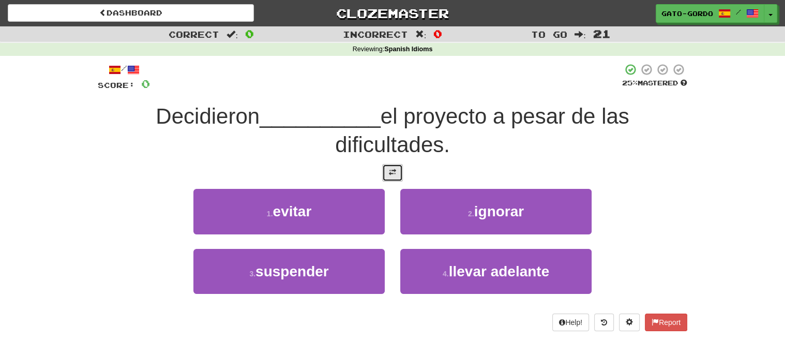
click at [391, 169] on span at bounding box center [392, 171] width 7 height 7
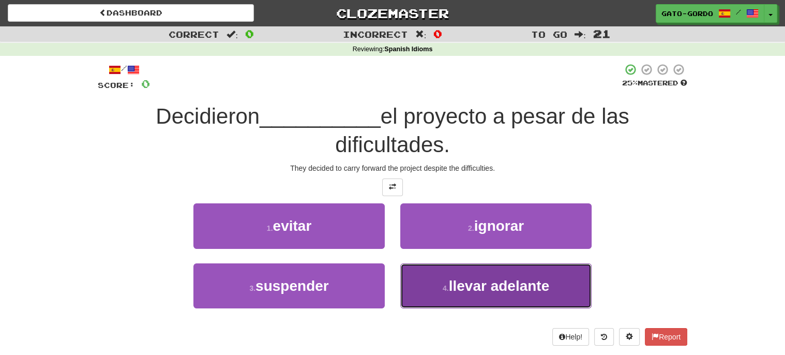
click at [483, 285] on span "llevar adelante" at bounding box center [499, 286] width 101 height 16
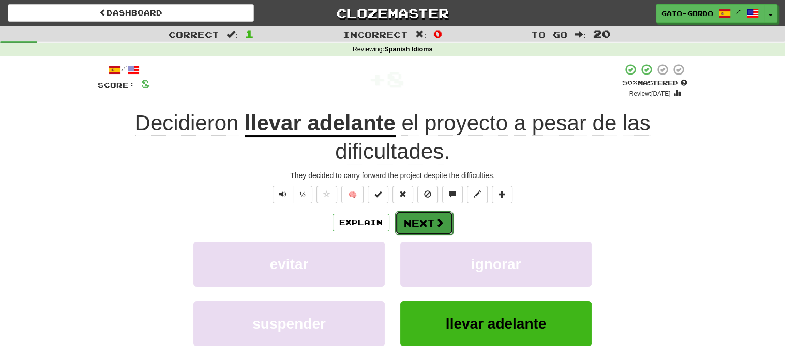
click at [411, 220] on button "Next" at bounding box center [424, 223] width 58 height 24
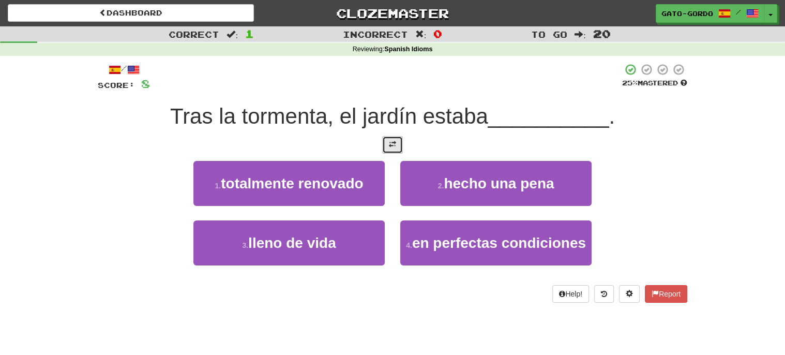
click at [389, 143] on span at bounding box center [392, 144] width 7 height 7
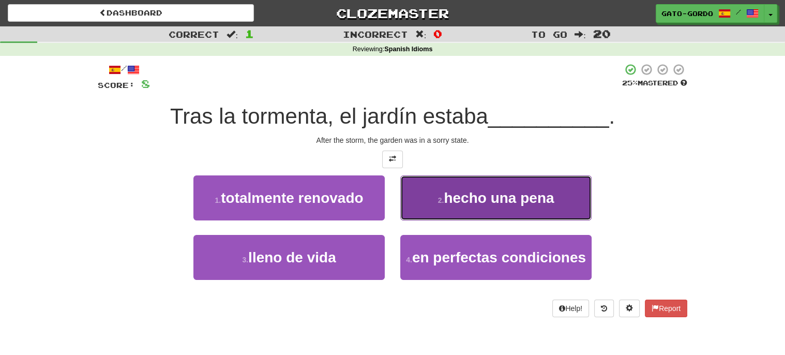
click at [483, 194] on span "hecho una pena" at bounding box center [498, 198] width 110 height 16
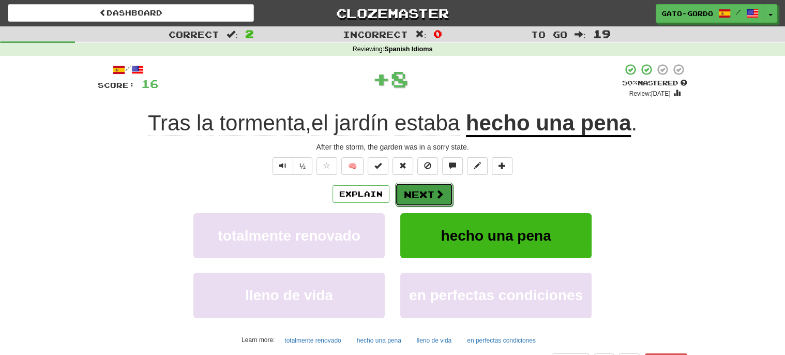
click at [418, 188] on button "Next" at bounding box center [424, 194] width 58 height 24
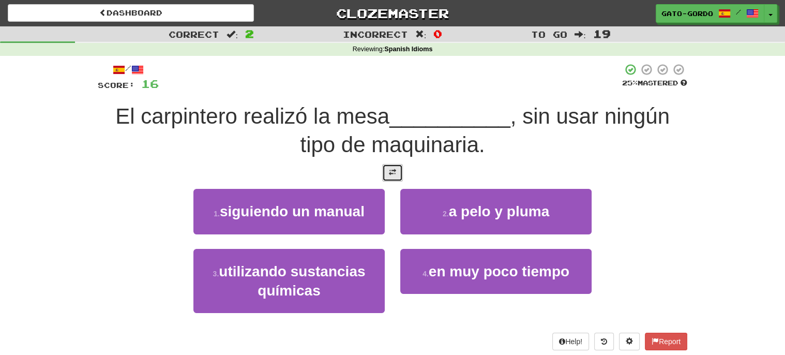
click at [393, 171] on span at bounding box center [392, 171] width 7 height 7
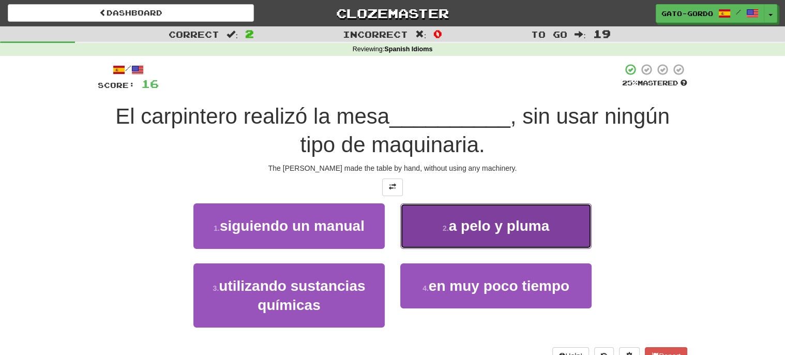
click at [500, 226] on span "a pelo y pluma" at bounding box center [499, 226] width 101 height 16
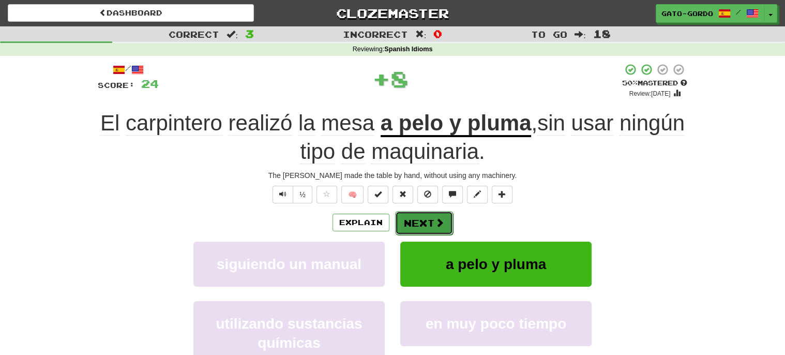
click at [429, 218] on button "Next" at bounding box center [424, 223] width 58 height 24
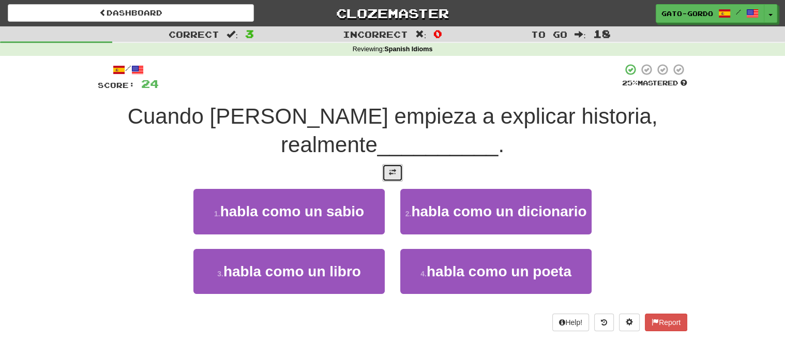
click at [387, 173] on button at bounding box center [392, 173] width 21 height 18
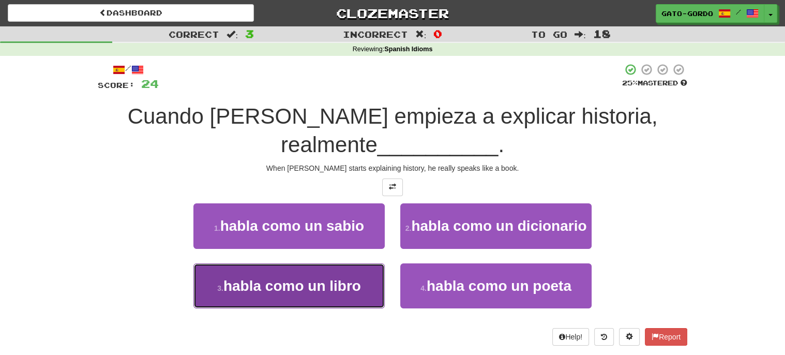
click at [266, 278] on span "habla como un libro" at bounding box center [291, 286] width 137 height 16
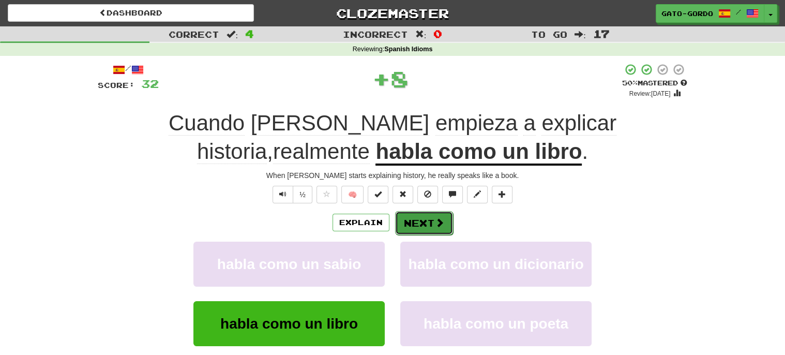
click at [421, 217] on button "Next" at bounding box center [424, 223] width 58 height 24
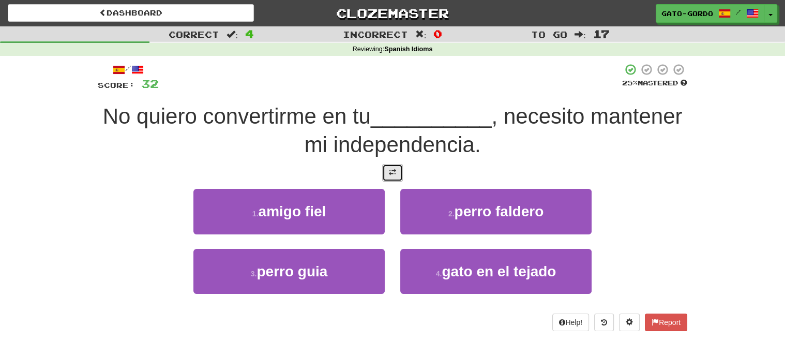
click at [394, 174] on span at bounding box center [392, 171] width 7 height 7
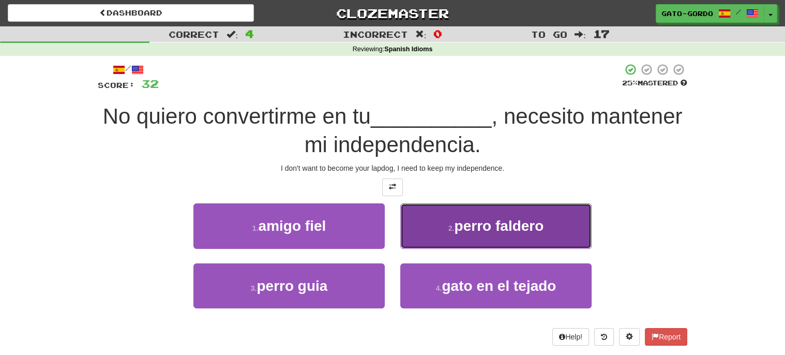
click at [477, 220] on span "perro faldero" at bounding box center [498, 226] width 89 height 16
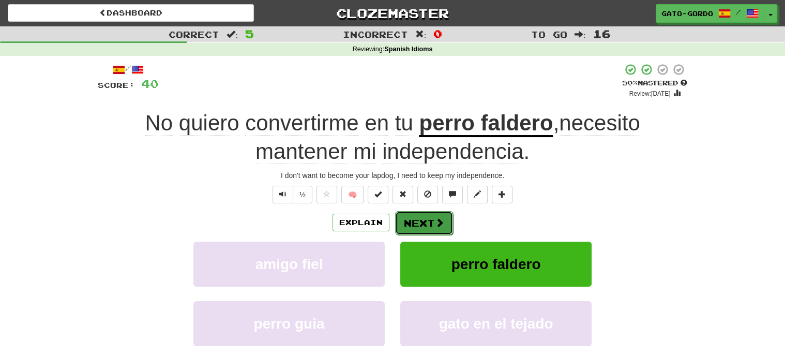
click at [419, 222] on button "Next" at bounding box center [424, 223] width 58 height 24
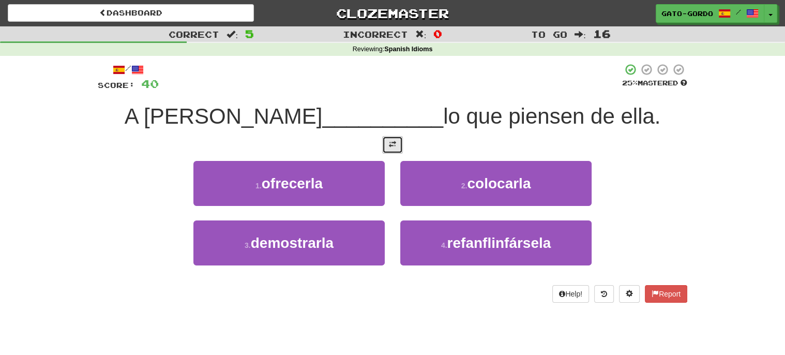
click at [395, 142] on span at bounding box center [392, 144] width 7 height 7
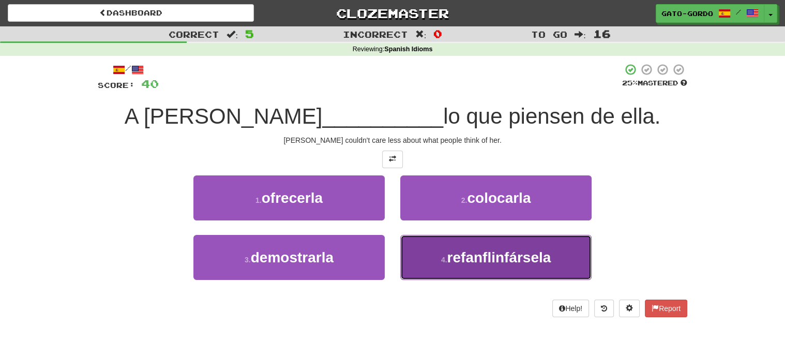
click at [481, 256] on span "refanflinfársela" at bounding box center [499, 257] width 104 height 16
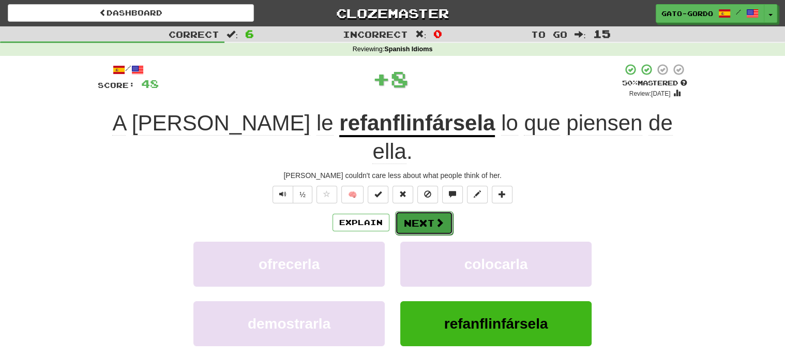
click at [415, 211] on button "Next" at bounding box center [424, 223] width 58 height 24
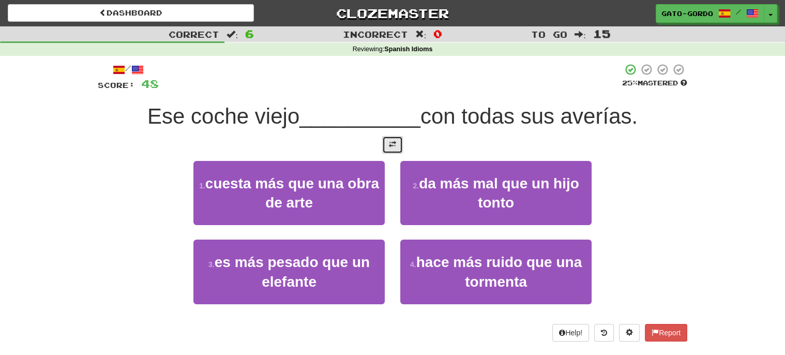
click at [392, 143] on span at bounding box center [392, 144] width 7 height 7
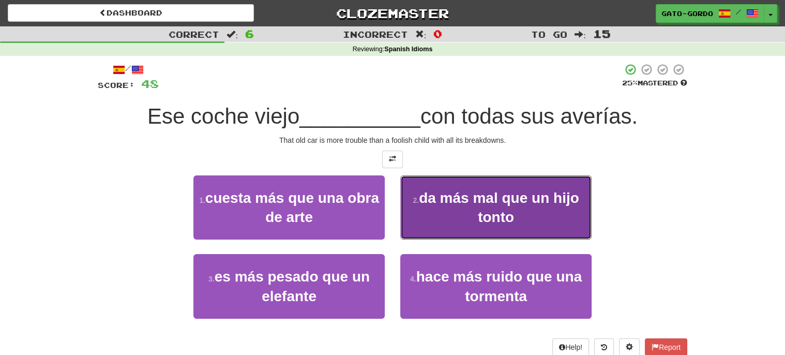
click at [481, 198] on span "da más mal que un hijo tonto" at bounding box center [499, 207] width 160 height 35
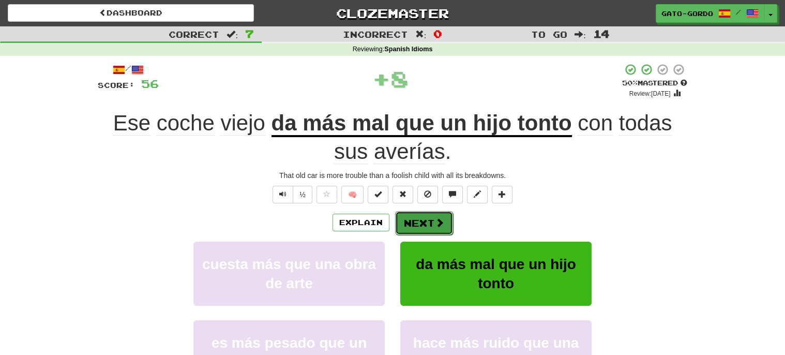
click at [411, 218] on button "Next" at bounding box center [424, 223] width 58 height 24
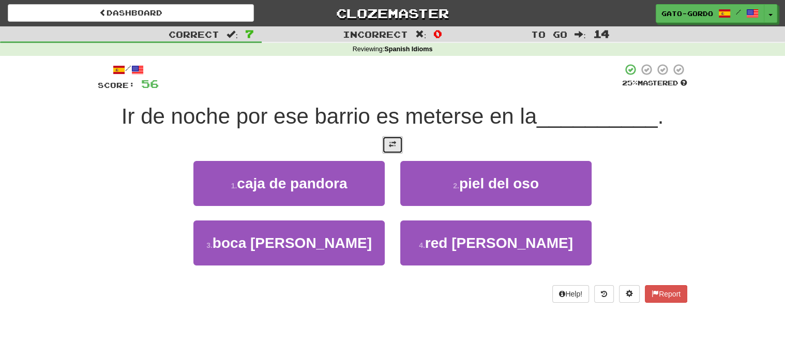
click at [390, 142] on span at bounding box center [392, 144] width 7 height 7
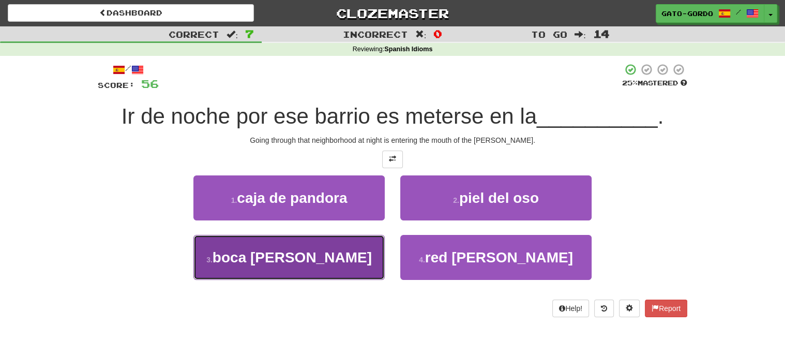
click at [284, 257] on span "boca del lobo" at bounding box center [291, 257] width 159 height 16
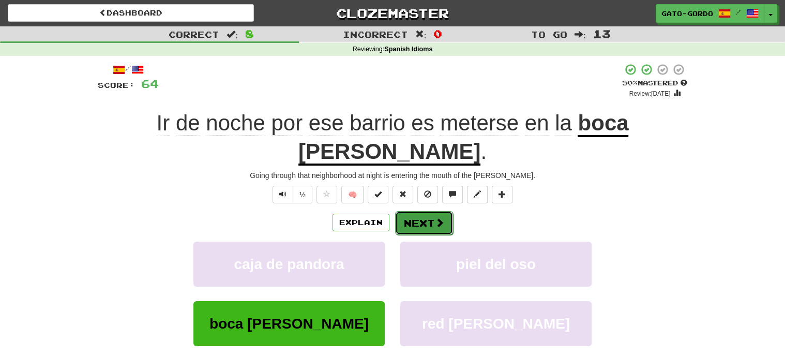
click at [411, 211] on button "Next" at bounding box center [424, 223] width 58 height 24
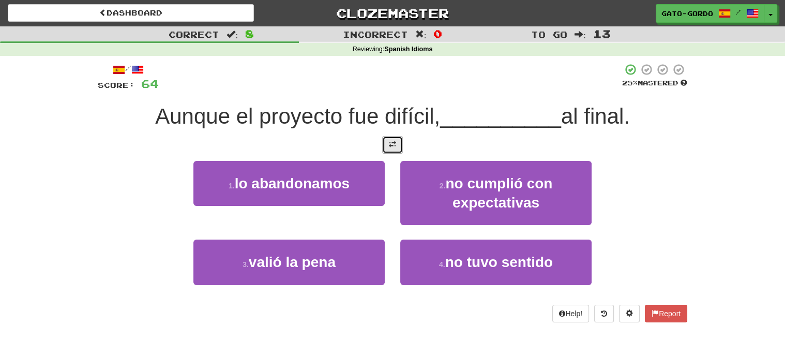
click at [392, 141] on span at bounding box center [392, 144] width 7 height 7
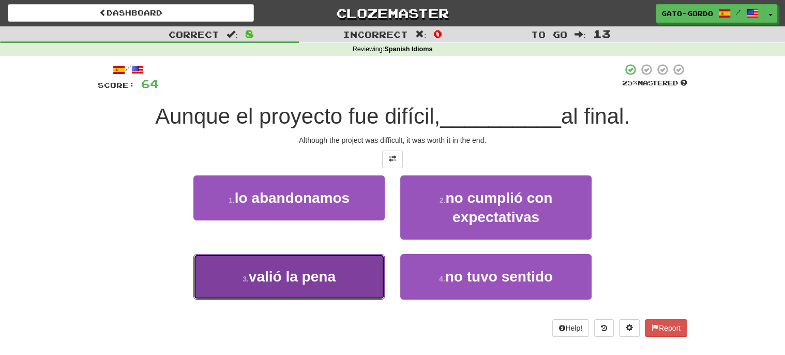
click at [282, 272] on span "valió la pena" at bounding box center [292, 276] width 87 height 16
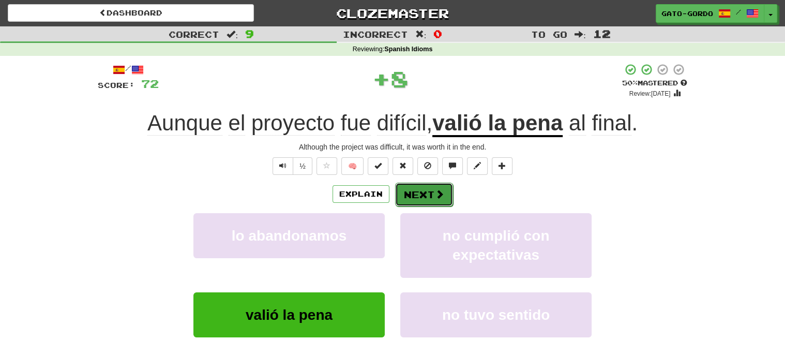
click at [426, 191] on button "Next" at bounding box center [424, 194] width 58 height 24
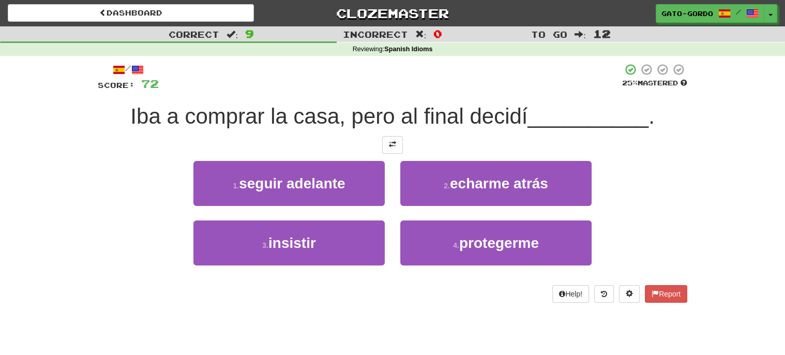
click at [383, 133] on div "/ Score: 72 25 % Mastered Iba a comprar la casa, pero al final decidí _________…" at bounding box center [392, 182] width 589 height 239
click at [389, 141] on span at bounding box center [392, 144] width 7 height 7
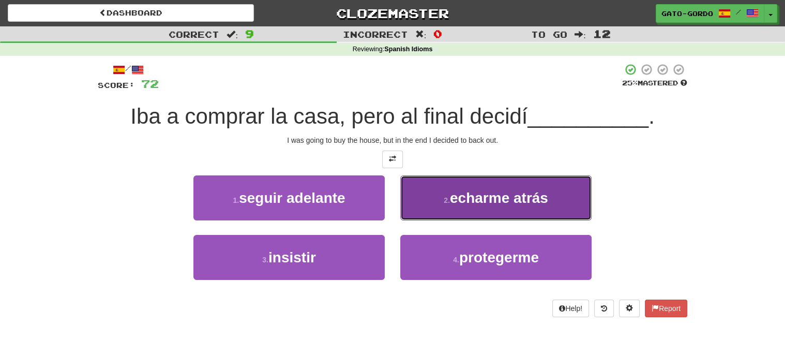
click at [522, 191] on span "echarme atrás" at bounding box center [499, 198] width 98 height 16
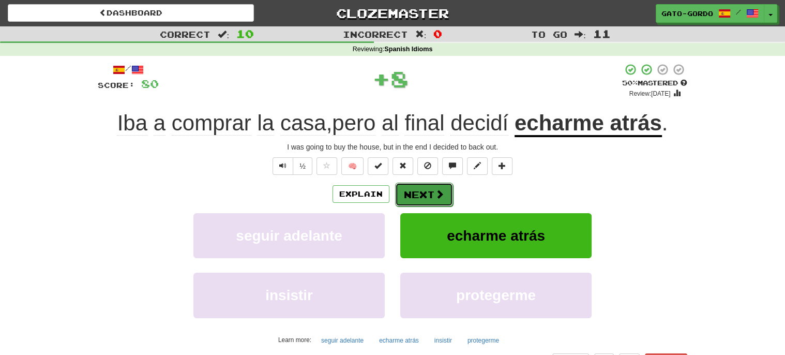
click at [429, 191] on button "Next" at bounding box center [424, 194] width 58 height 24
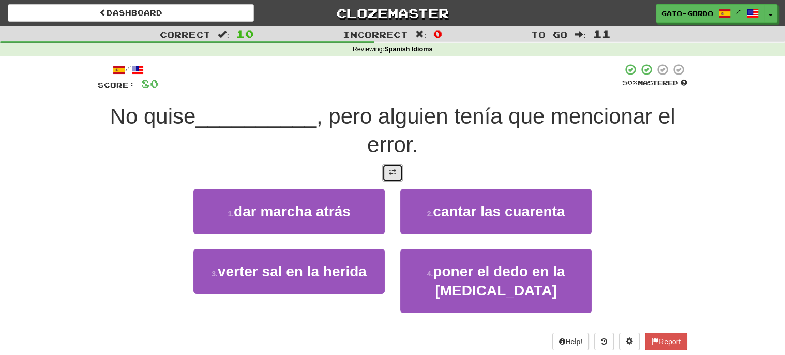
click at [390, 168] on span at bounding box center [392, 171] width 7 height 7
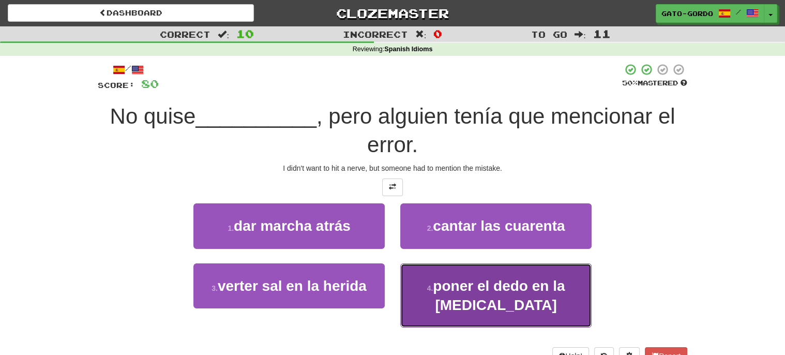
click at [496, 284] on span "poner el dedo en la llaga" at bounding box center [499, 295] width 132 height 35
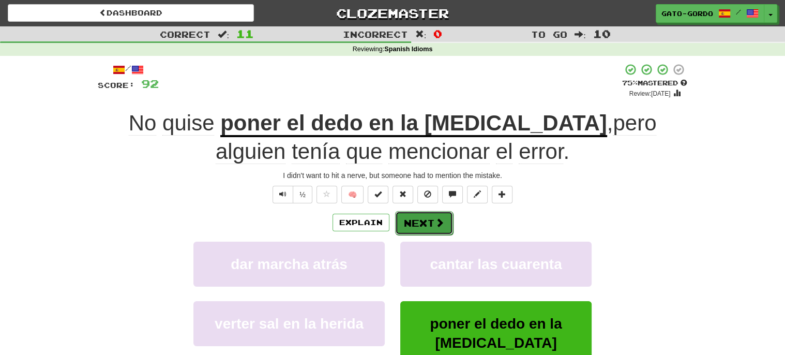
click at [422, 216] on button "Next" at bounding box center [424, 223] width 58 height 24
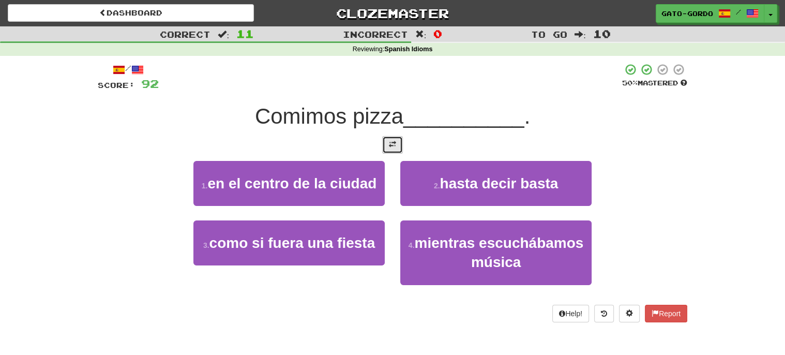
click at [396, 145] on button at bounding box center [392, 145] width 21 height 18
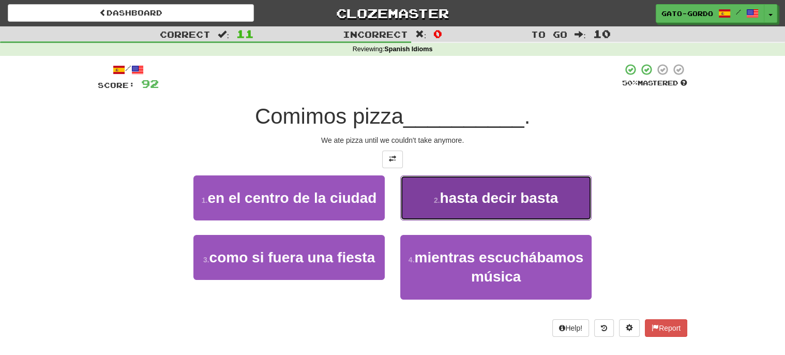
click at [465, 178] on button "2 . hasta decir basta" at bounding box center [495, 197] width 191 height 45
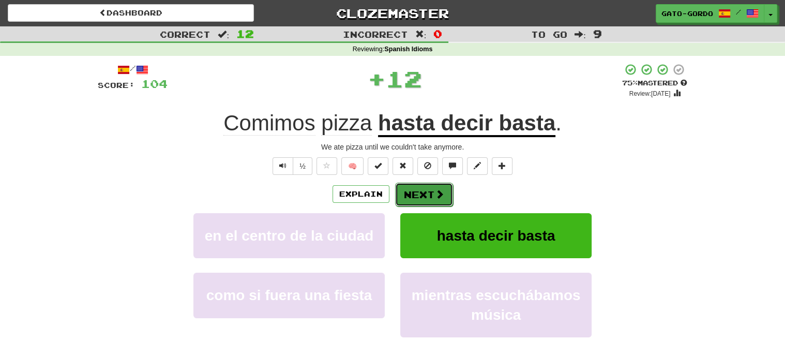
click at [419, 187] on button "Next" at bounding box center [424, 194] width 58 height 24
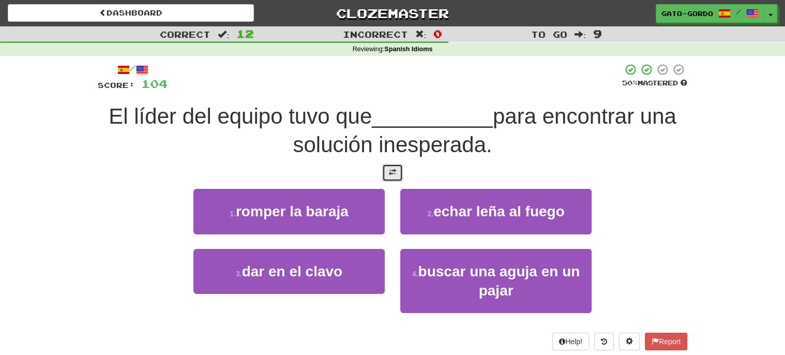
click at [398, 170] on button at bounding box center [392, 173] width 21 height 18
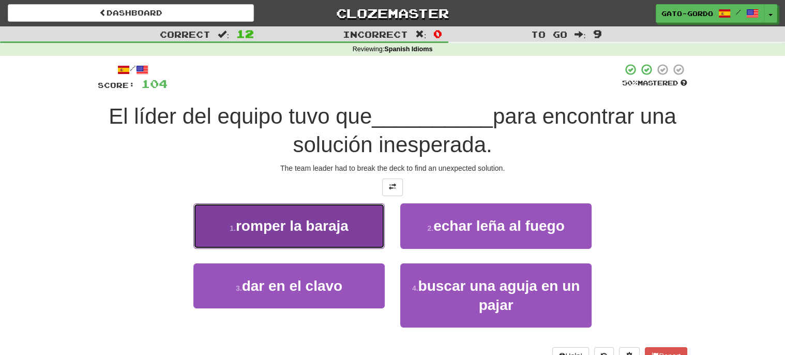
click at [260, 222] on span "romper la baraja" at bounding box center [292, 226] width 113 height 16
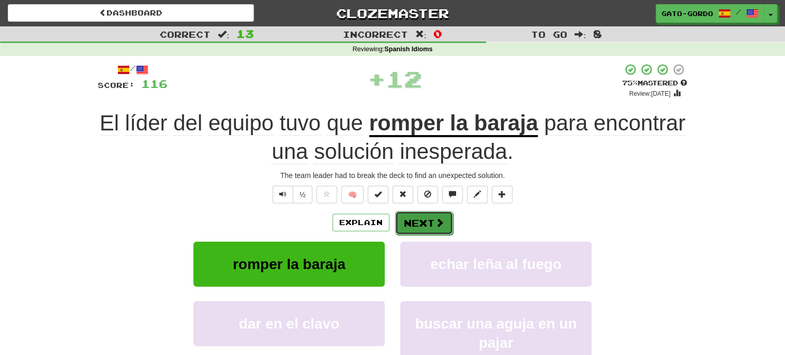
click at [422, 221] on button "Next" at bounding box center [424, 223] width 58 height 24
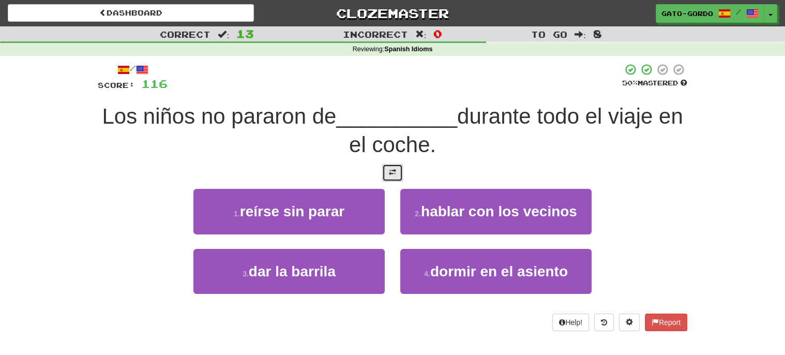
click at [400, 174] on button at bounding box center [392, 173] width 21 height 18
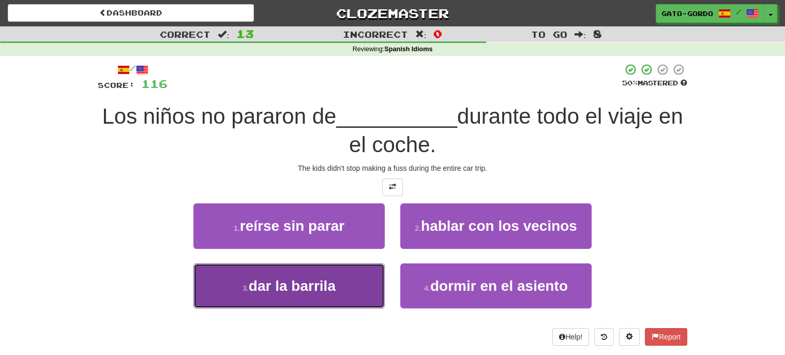
click at [284, 282] on span "dar la barrila" at bounding box center [292, 286] width 87 height 16
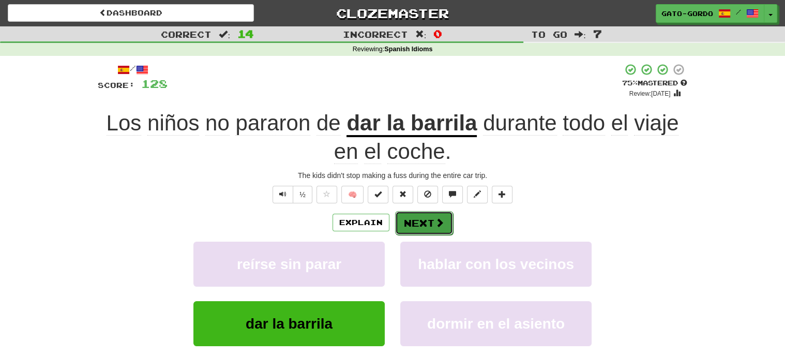
click at [423, 220] on button "Next" at bounding box center [424, 223] width 58 height 24
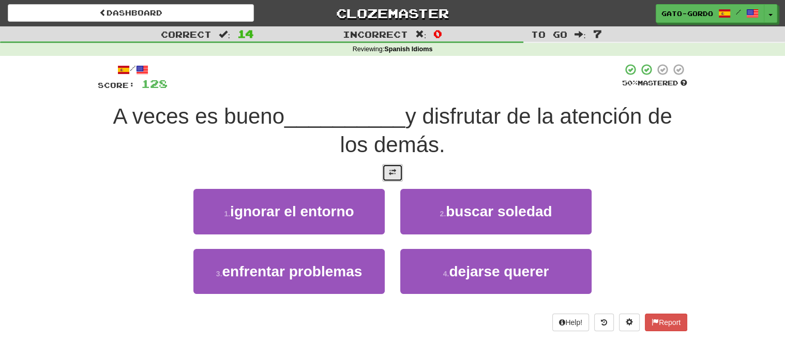
click at [390, 168] on span at bounding box center [392, 171] width 7 height 7
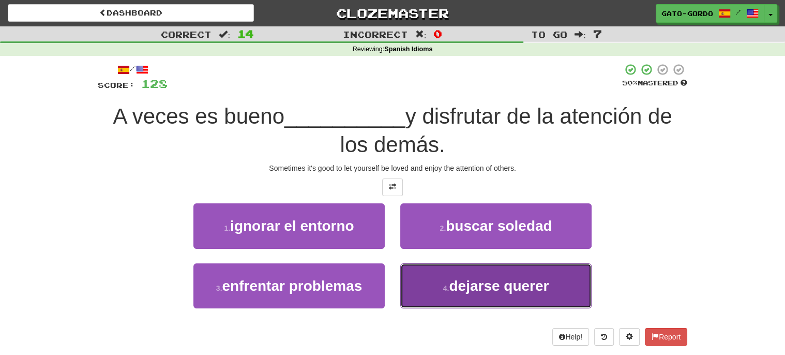
click at [473, 283] on span "dejarse querer" at bounding box center [499, 286] width 100 height 16
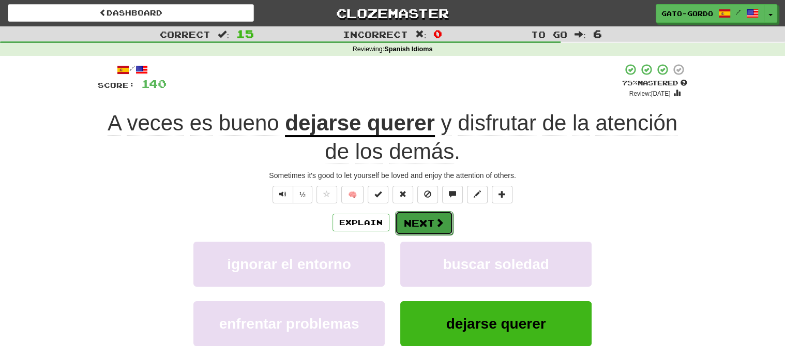
click at [417, 218] on button "Next" at bounding box center [424, 223] width 58 height 24
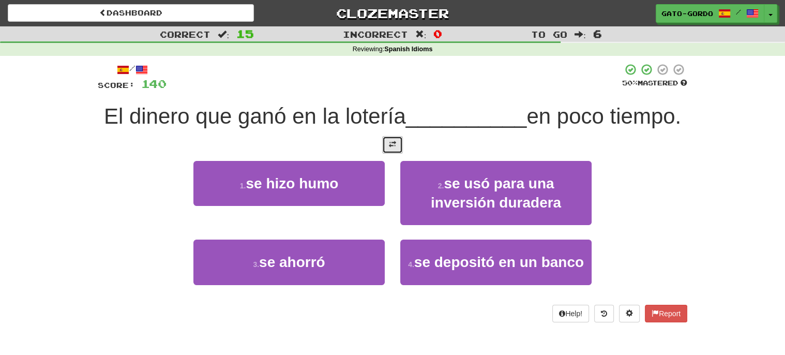
click at [387, 154] on button at bounding box center [392, 145] width 21 height 18
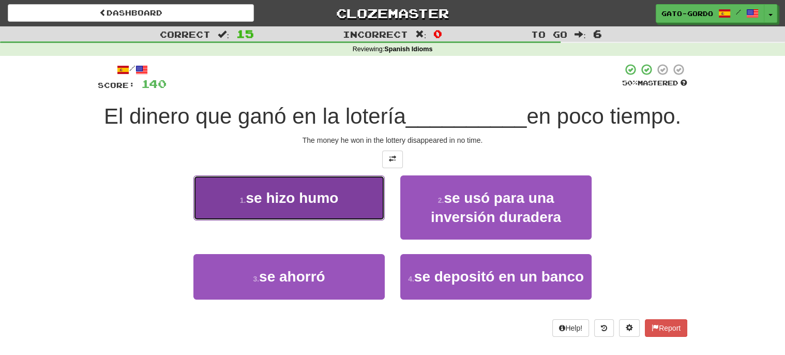
click at [276, 206] on span "se hizo humo" at bounding box center [291, 198] width 93 height 16
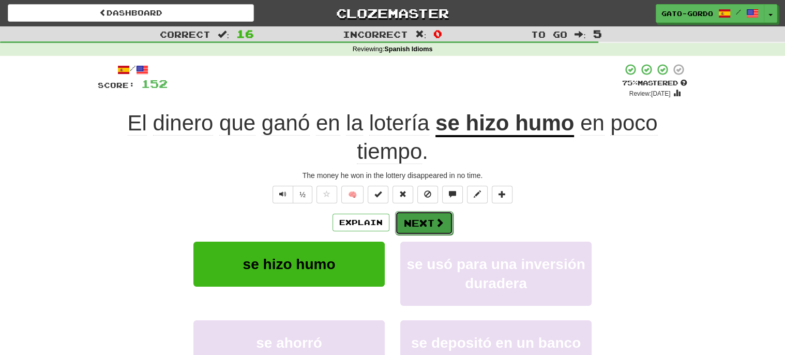
click at [413, 224] on button "Next" at bounding box center [424, 223] width 58 height 24
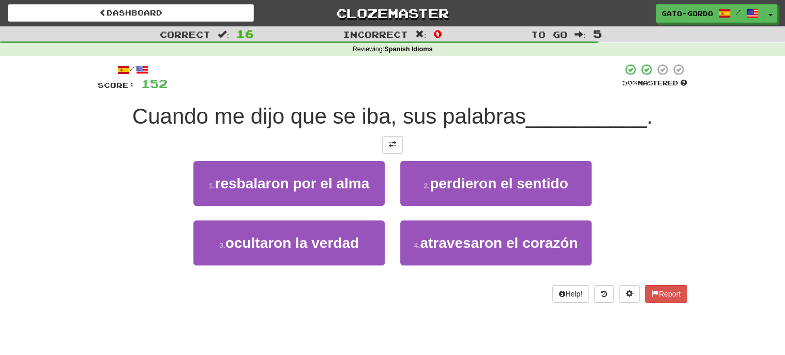
click at [406, 149] on div at bounding box center [392, 145] width 589 height 18
click at [393, 141] on span at bounding box center [392, 144] width 7 height 7
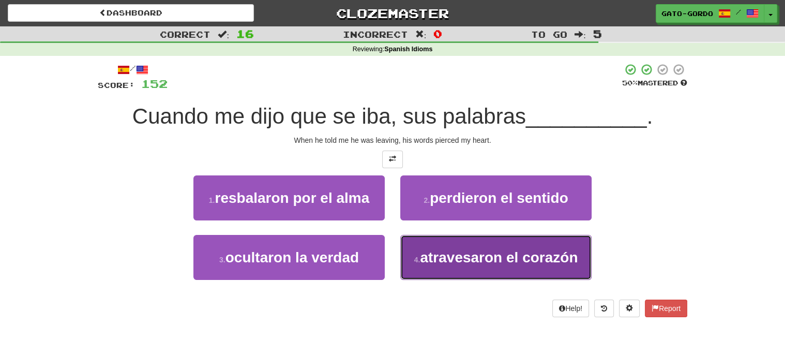
click at [489, 256] on span "atravesaron el corazón" at bounding box center [499, 257] width 158 height 16
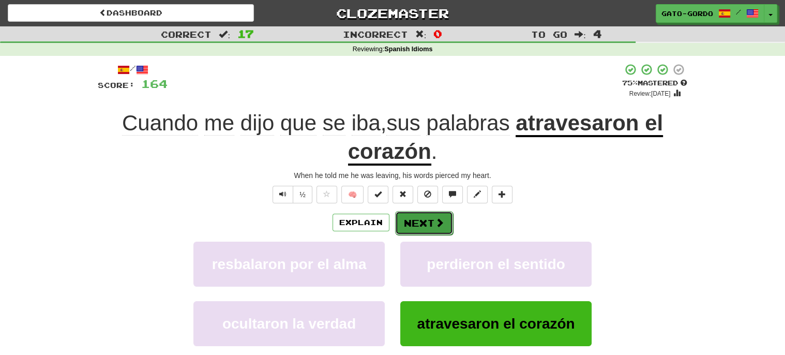
click at [419, 220] on button "Next" at bounding box center [424, 223] width 58 height 24
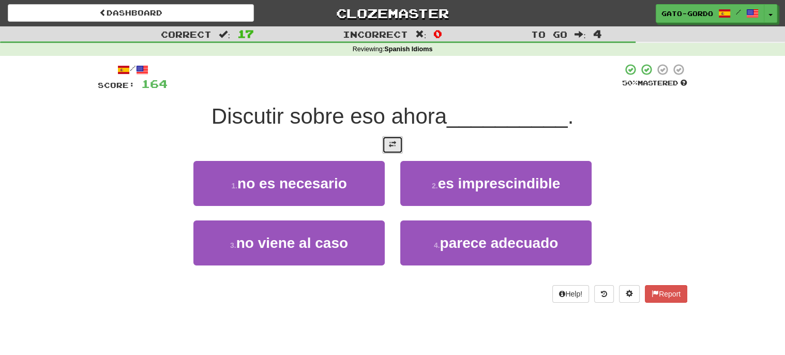
click at [390, 144] on span at bounding box center [392, 144] width 7 height 7
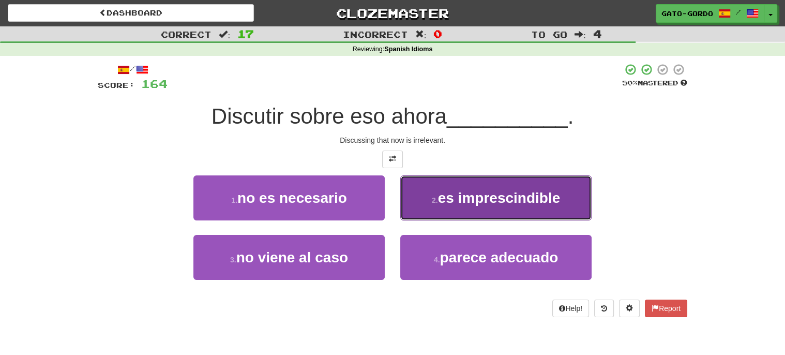
click at [457, 194] on span "es imprescindible" at bounding box center [499, 198] width 122 height 16
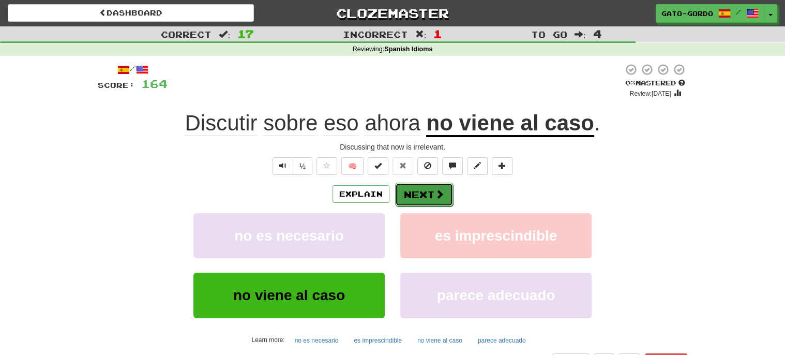
click at [420, 190] on button "Next" at bounding box center [424, 194] width 58 height 24
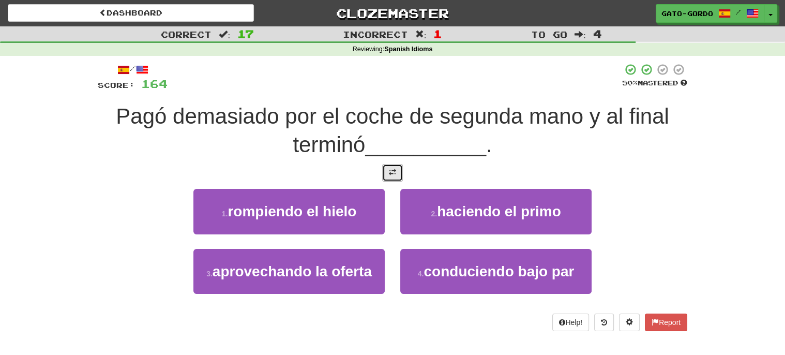
click at [390, 173] on span at bounding box center [392, 171] width 7 height 7
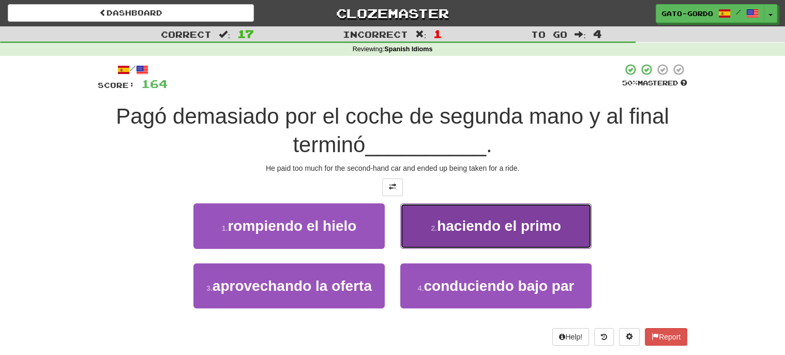
click at [501, 222] on span "haciendo el primo" at bounding box center [499, 226] width 124 height 16
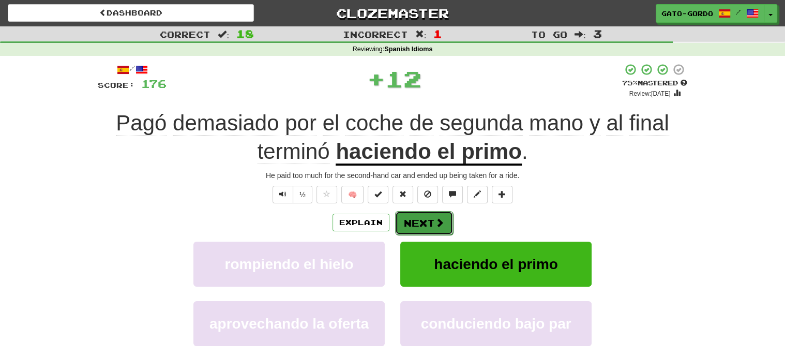
click at [418, 218] on button "Next" at bounding box center [424, 223] width 58 height 24
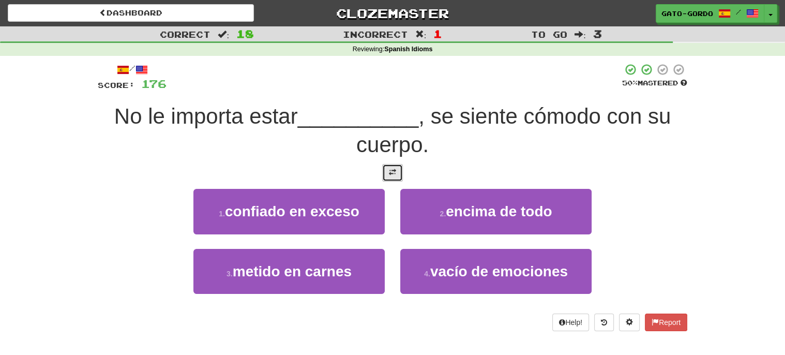
click at [389, 174] on span at bounding box center [392, 171] width 7 height 7
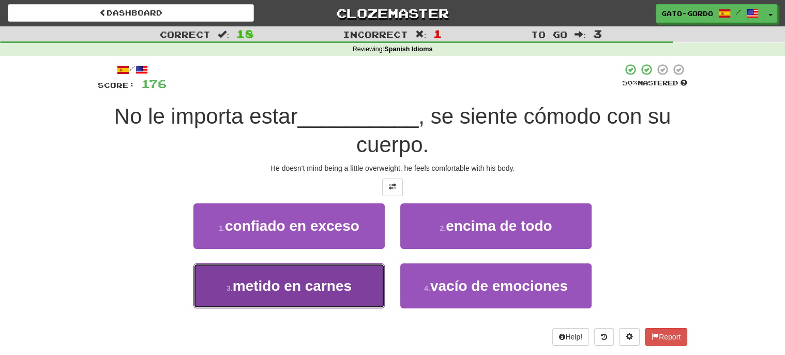
click at [262, 280] on span "metido en carnes" at bounding box center [292, 286] width 119 height 16
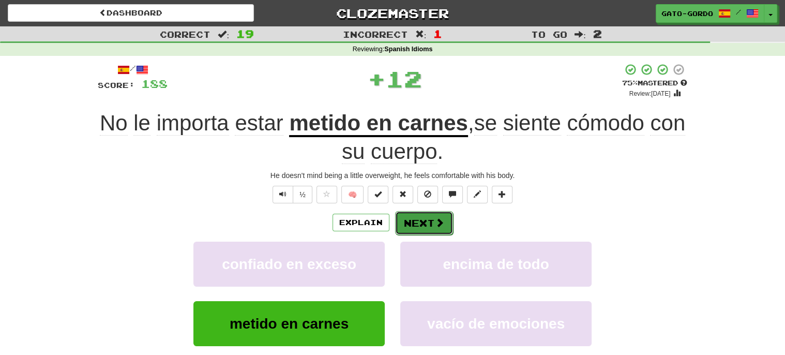
click at [416, 218] on button "Next" at bounding box center [424, 223] width 58 height 24
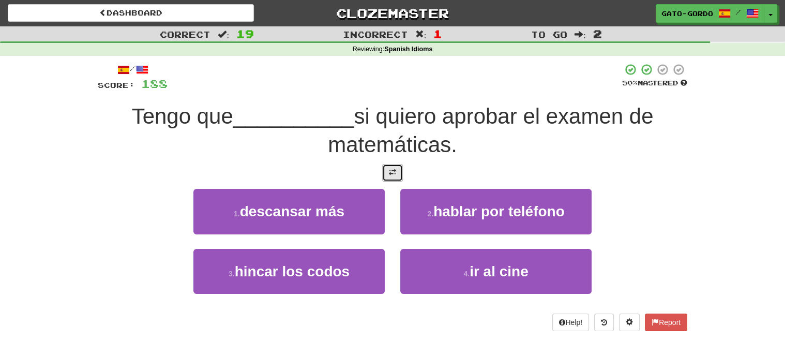
click at [395, 168] on span at bounding box center [392, 171] width 7 height 7
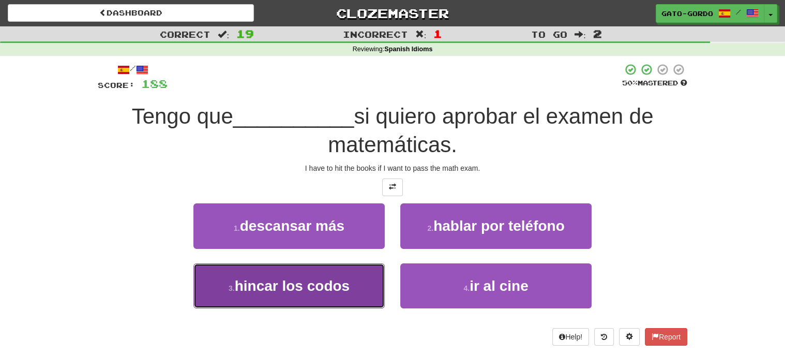
click at [264, 278] on span "hincar los codos" at bounding box center [292, 286] width 115 height 16
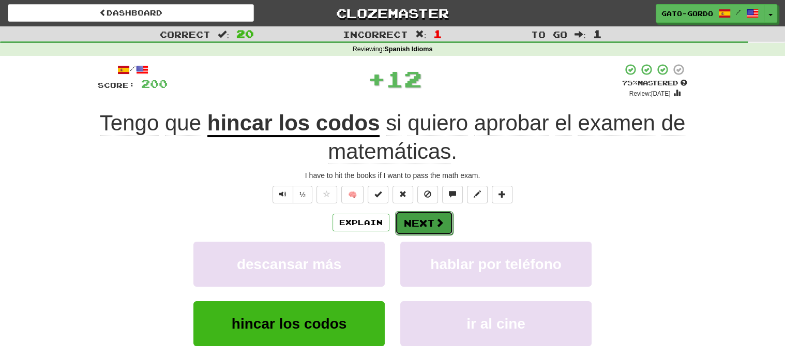
click at [415, 222] on button "Next" at bounding box center [424, 223] width 58 height 24
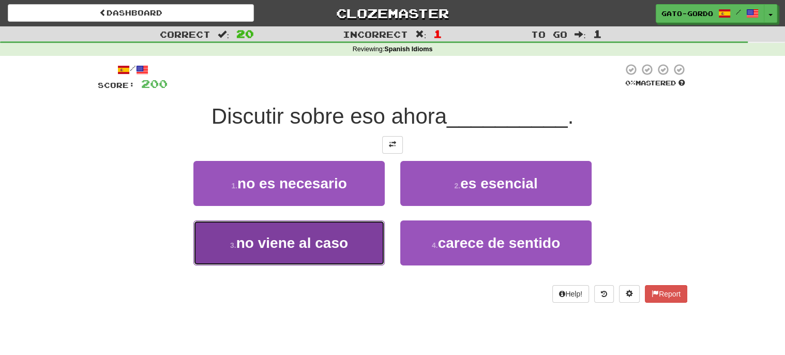
click at [275, 247] on span "no viene al caso" at bounding box center [292, 243] width 112 height 16
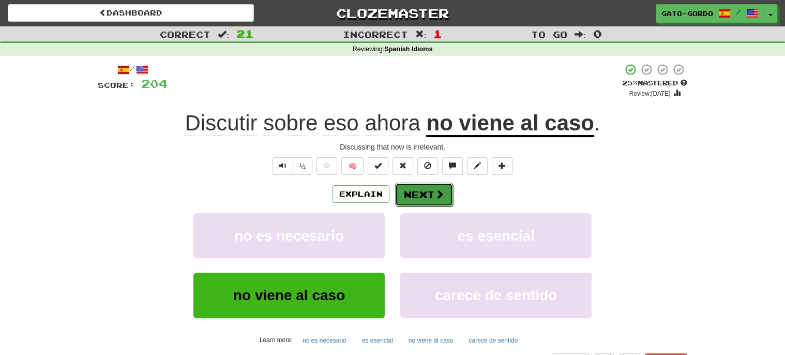
click at [419, 189] on button "Next" at bounding box center [424, 194] width 58 height 24
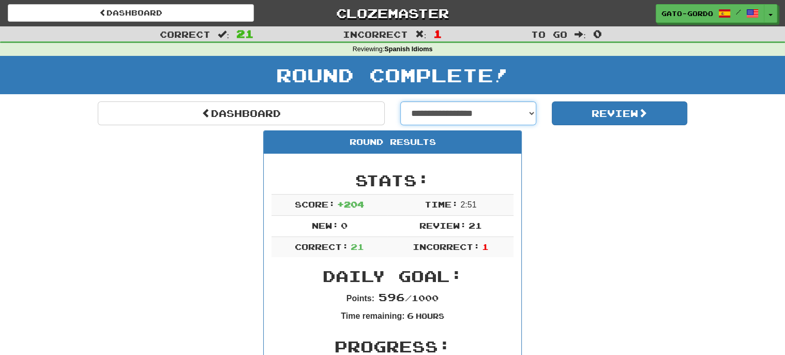
click at [442, 108] on select "**********" at bounding box center [468, 113] width 136 height 24
select select "**********"
click at [400, 101] on select "**********" at bounding box center [468, 113] width 136 height 24
select select "**********"
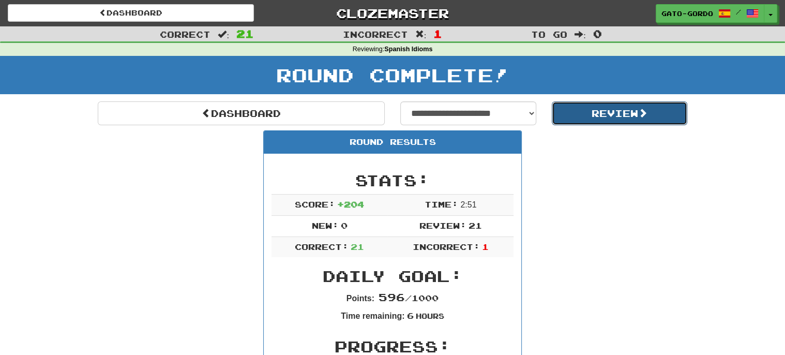
click at [609, 111] on button "Review" at bounding box center [619, 113] width 136 height 24
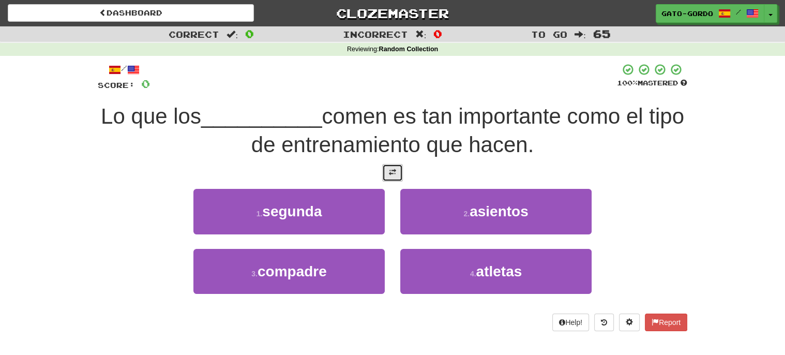
click at [394, 168] on span at bounding box center [392, 171] width 7 height 7
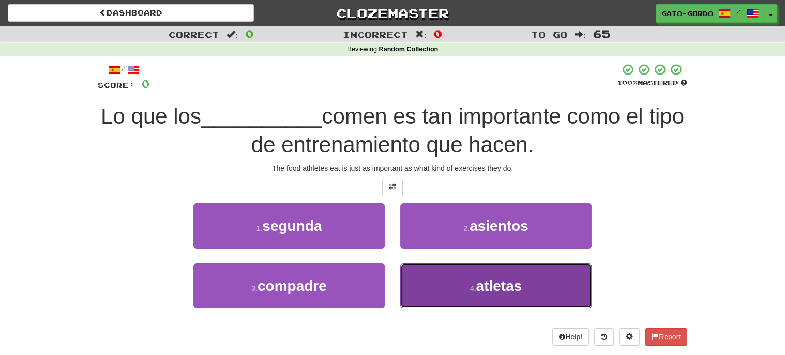
click at [474, 287] on small "4 ." at bounding box center [473, 288] width 6 height 8
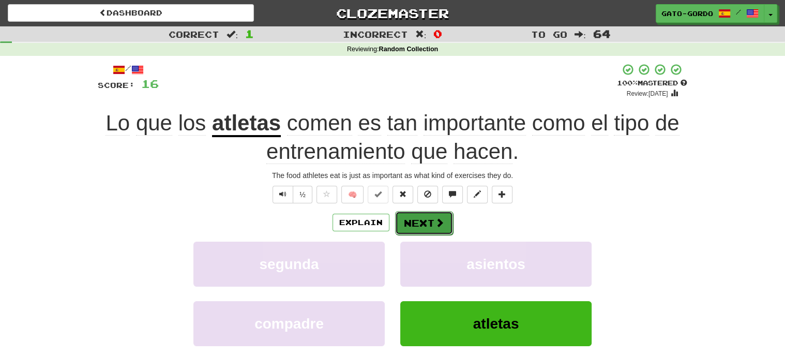
click at [423, 221] on button "Next" at bounding box center [424, 223] width 58 height 24
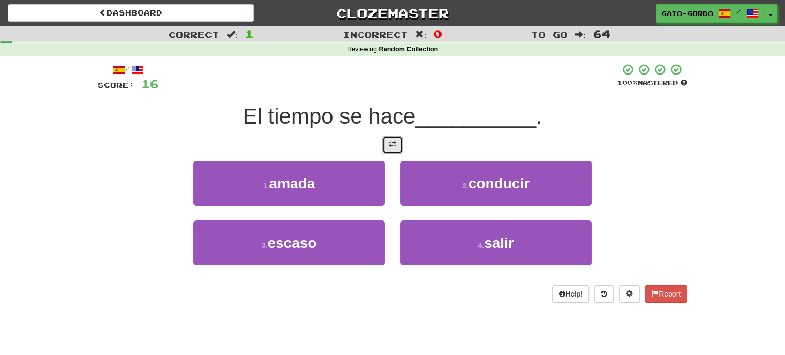
click at [396, 142] on button at bounding box center [392, 145] width 21 height 18
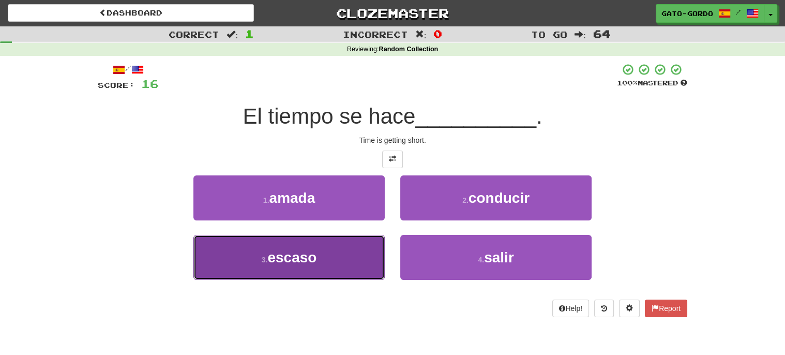
click at [283, 256] on span "escaso" at bounding box center [291, 257] width 49 height 16
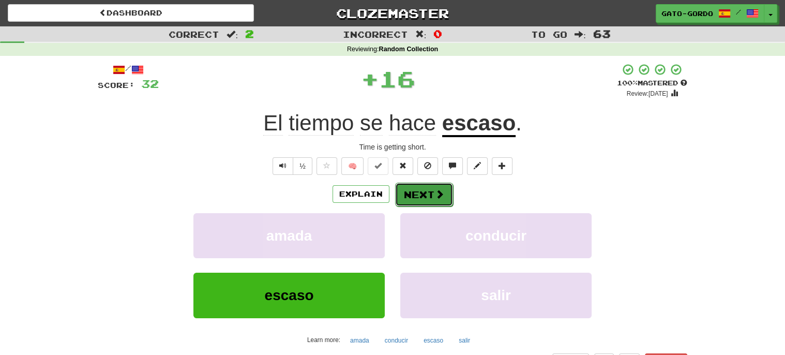
click at [425, 194] on button "Next" at bounding box center [424, 194] width 58 height 24
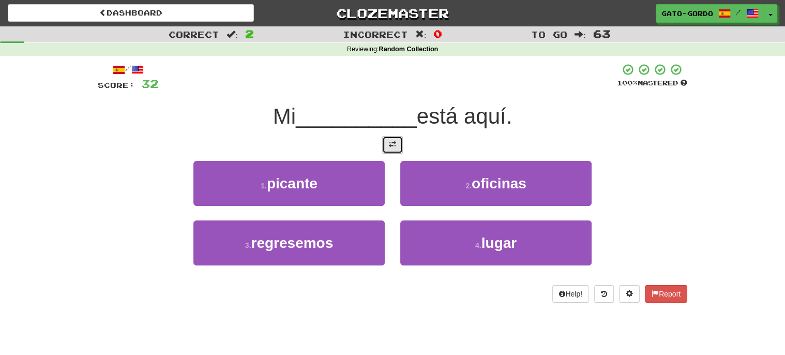
click at [396, 143] on button at bounding box center [392, 145] width 21 height 18
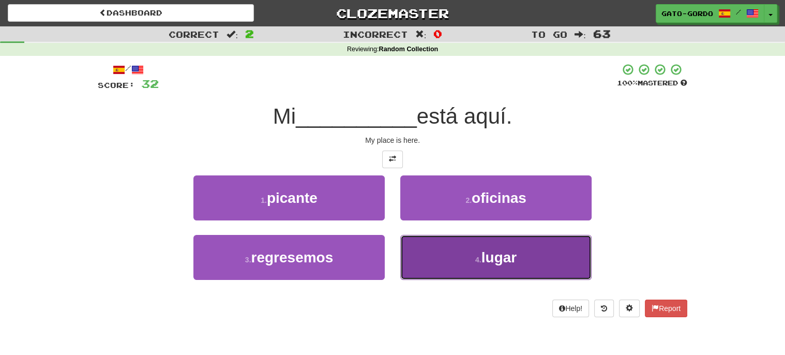
click at [453, 248] on button "4 . lugar" at bounding box center [495, 257] width 191 height 45
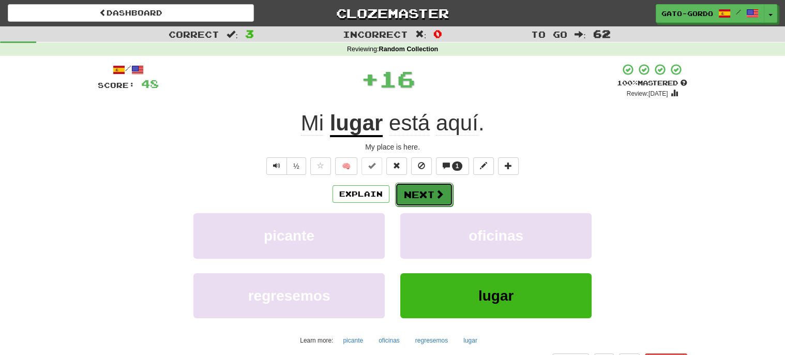
click at [418, 197] on button "Next" at bounding box center [424, 194] width 58 height 24
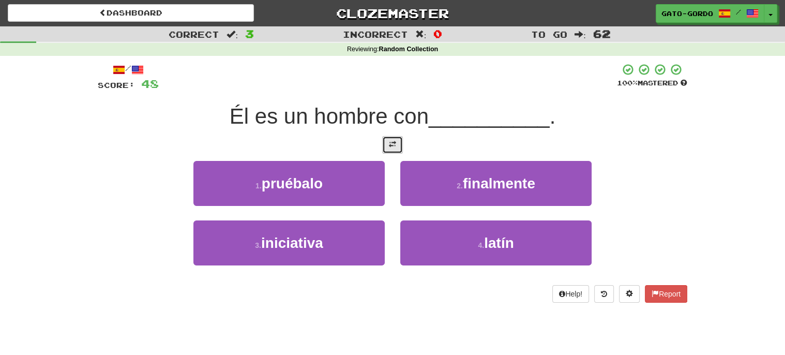
click at [392, 141] on span at bounding box center [392, 144] width 7 height 7
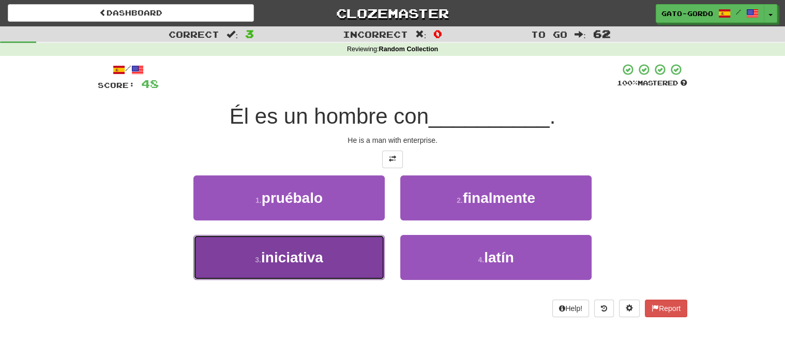
click at [287, 257] on span "iniciativa" at bounding box center [292, 257] width 62 height 16
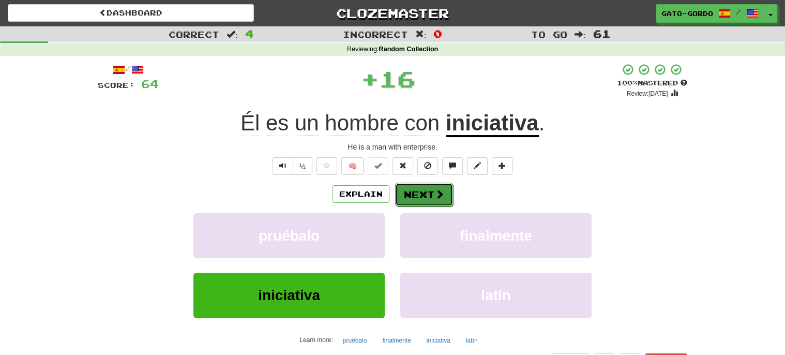
click at [415, 193] on button "Next" at bounding box center [424, 194] width 58 height 24
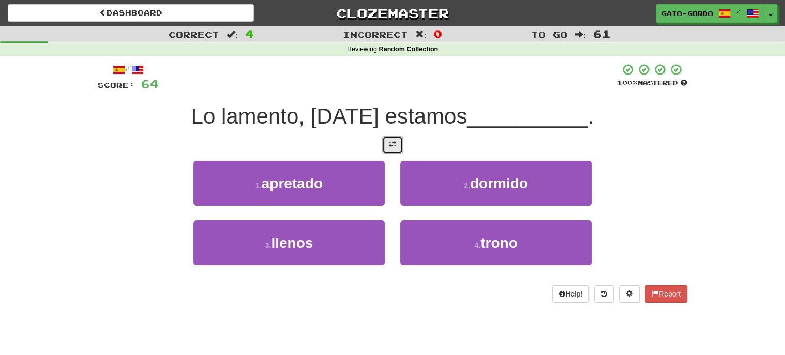
click at [400, 141] on button at bounding box center [392, 145] width 21 height 18
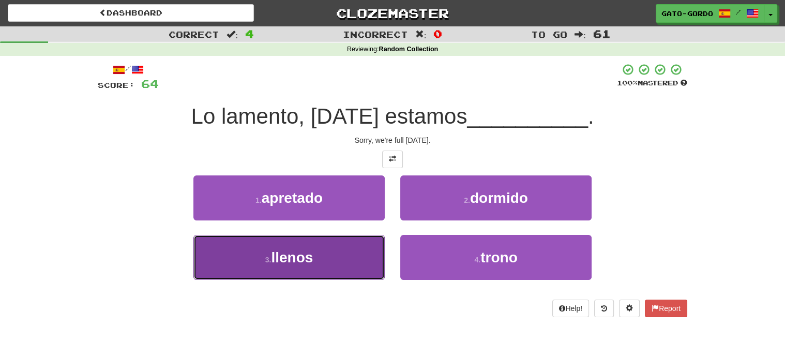
click at [292, 250] on span "llenos" at bounding box center [292, 257] width 42 height 16
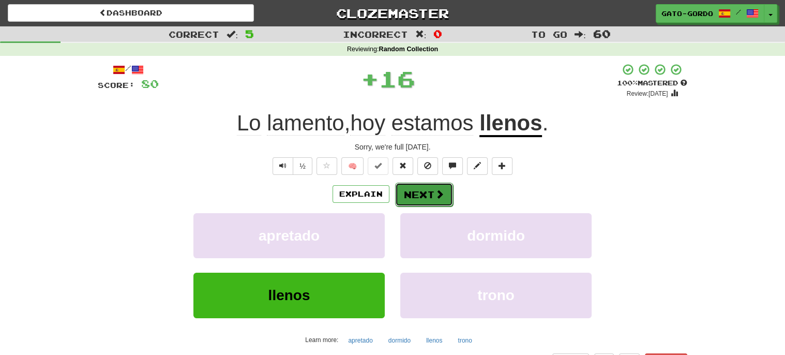
click at [422, 191] on button "Next" at bounding box center [424, 194] width 58 height 24
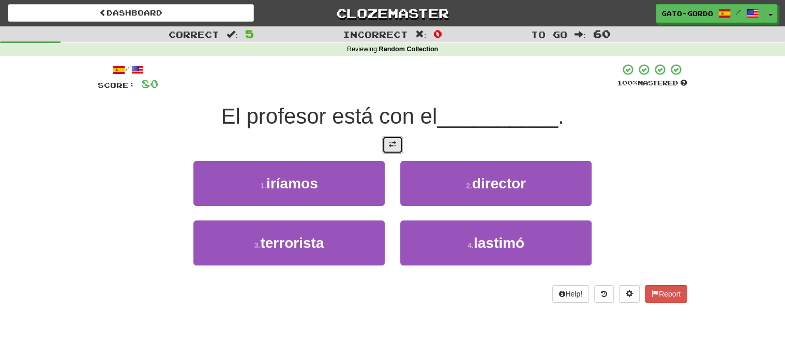
click at [395, 141] on span at bounding box center [392, 144] width 7 height 7
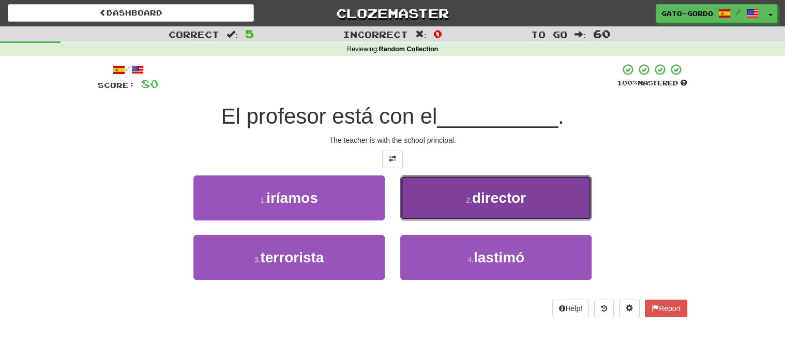
click at [520, 191] on span "director" at bounding box center [499, 198] width 54 height 16
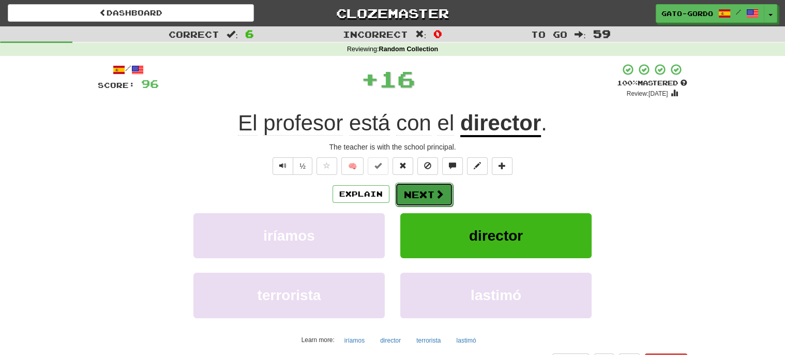
click at [423, 192] on button "Next" at bounding box center [424, 194] width 58 height 24
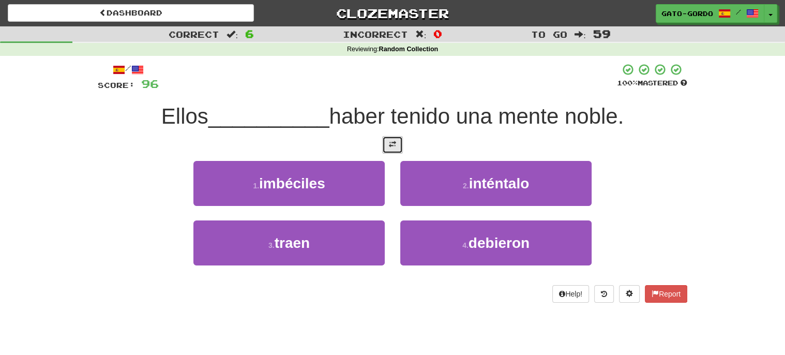
click at [392, 144] on span at bounding box center [392, 144] width 7 height 7
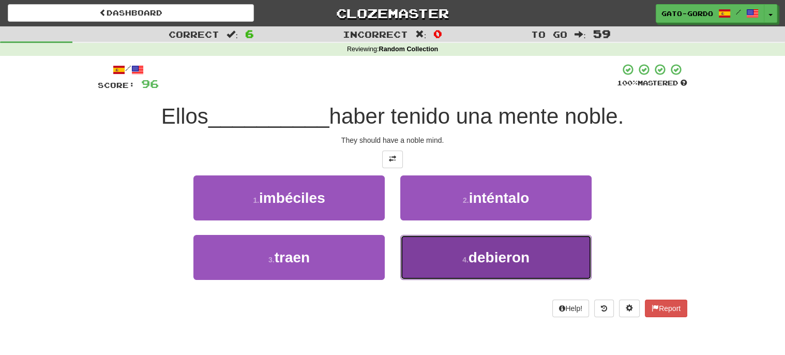
click at [487, 249] on span "debieron" at bounding box center [498, 257] width 61 height 16
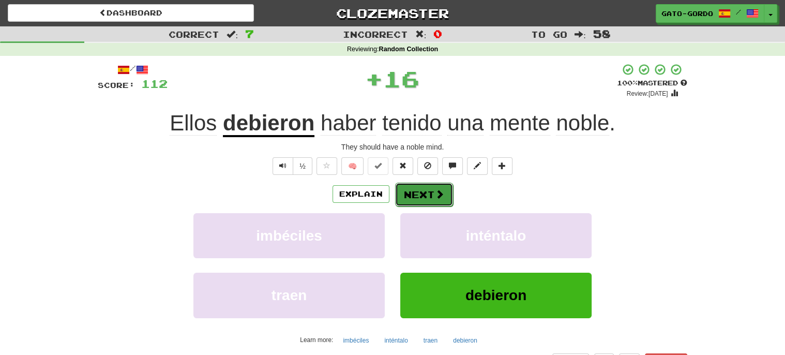
click at [417, 192] on button "Next" at bounding box center [424, 194] width 58 height 24
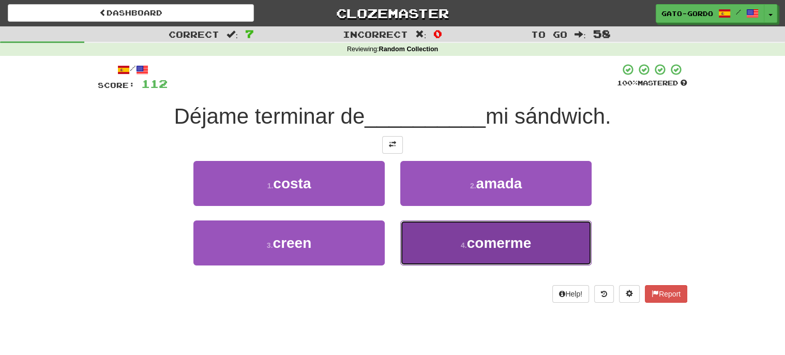
click at [471, 241] on span "comerme" at bounding box center [499, 243] width 65 height 16
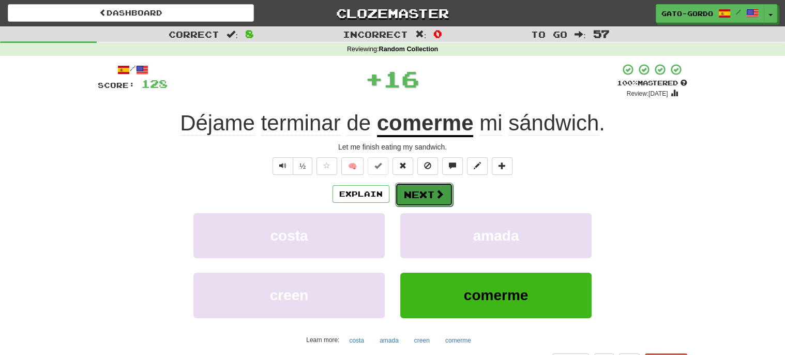
click at [420, 190] on button "Next" at bounding box center [424, 194] width 58 height 24
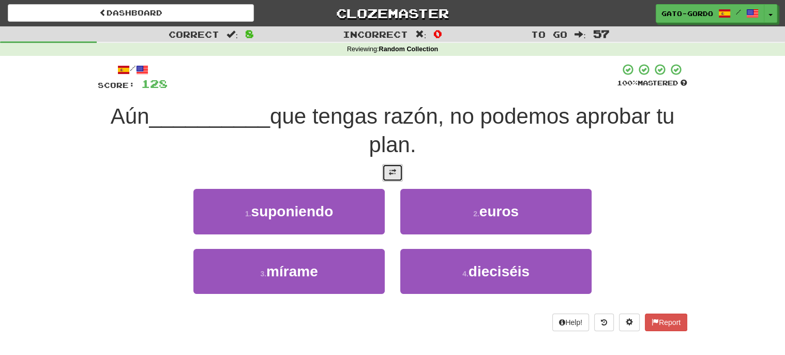
click at [391, 168] on span at bounding box center [392, 171] width 7 height 7
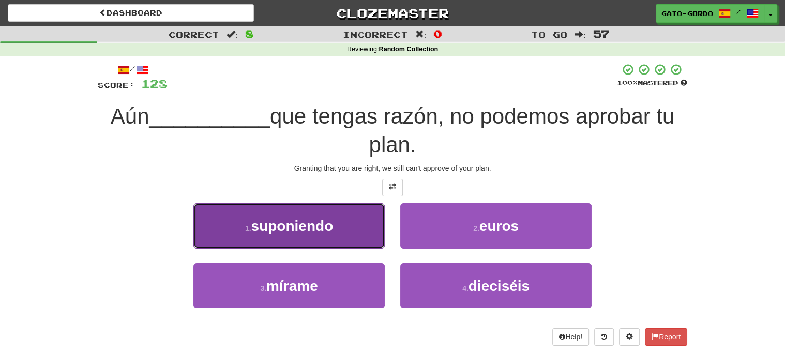
click at [288, 227] on span "suponiendo" at bounding box center [292, 226] width 82 height 16
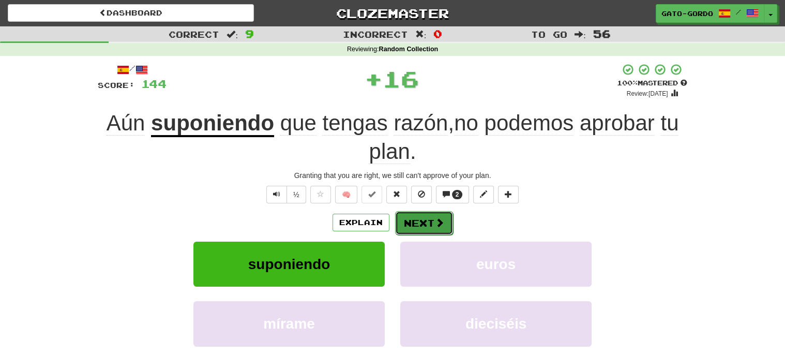
click at [427, 220] on button "Next" at bounding box center [424, 223] width 58 height 24
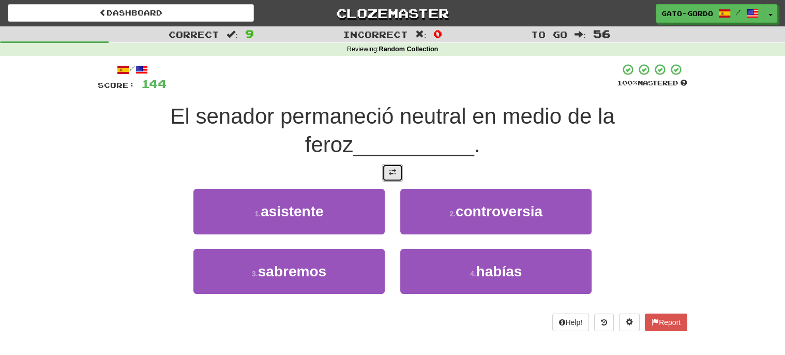
click at [389, 168] on span at bounding box center [392, 171] width 7 height 7
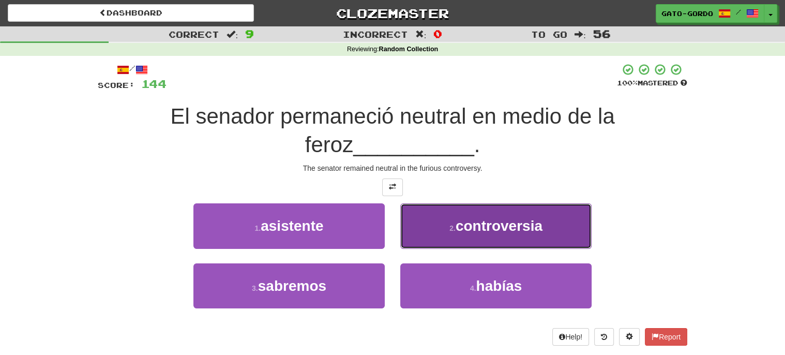
click at [457, 225] on span "controversia" at bounding box center [498, 226] width 87 height 16
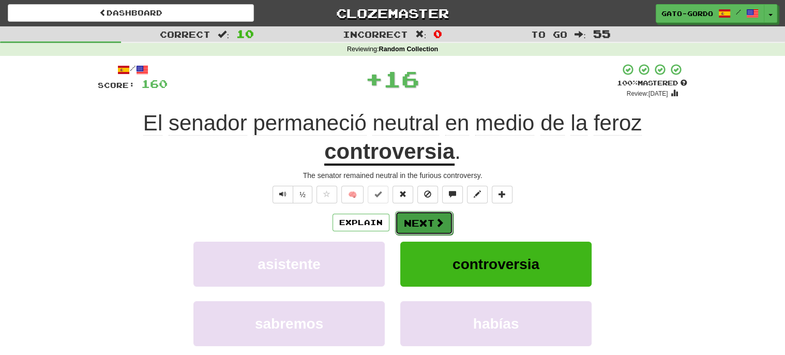
click at [419, 222] on button "Next" at bounding box center [424, 223] width 58 height 24
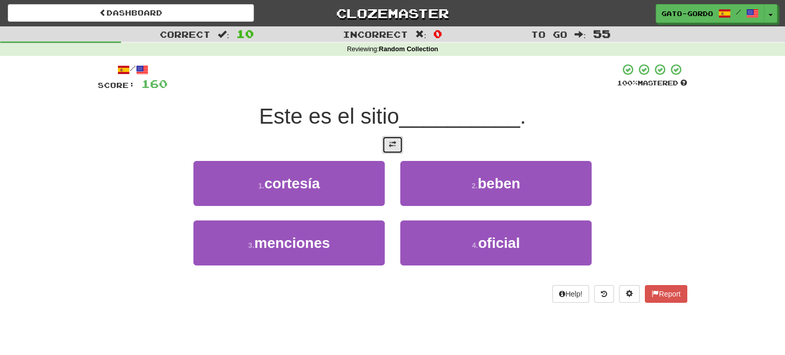
click at [388, 142] on button at bounding box center [392, 145] width 21 height 18
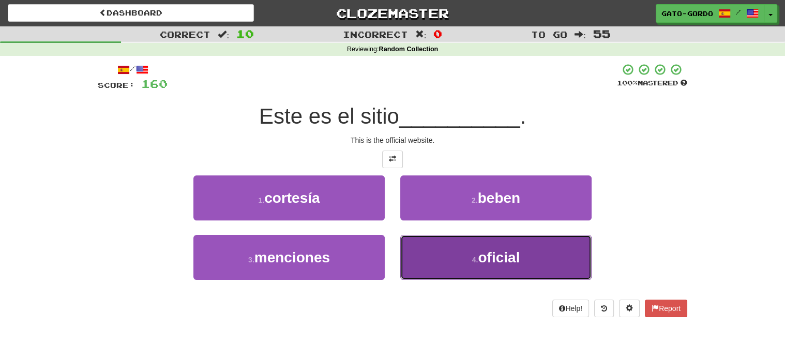
click at [455, 249] on button "4 . oficial" at bounding box center [495, 257] width 191 height 45
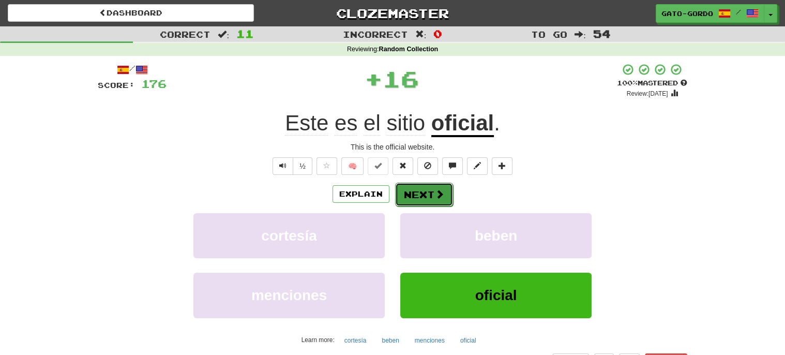
click at [418, 195] on button "Next" at bounding box center [424, 194] width 58 height 24
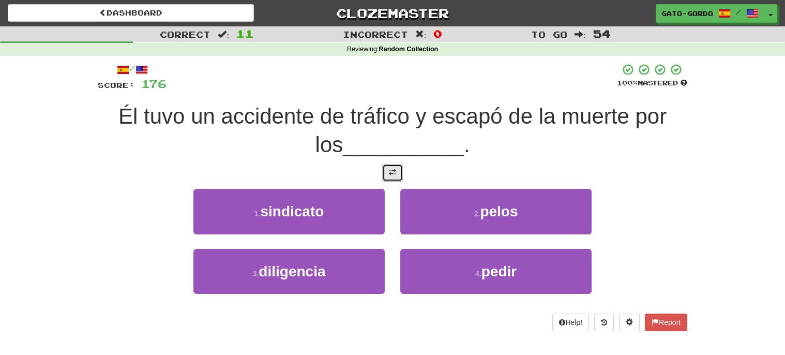
click at [389, 173] on span at bounding box center [392, 171] width 7 height 7
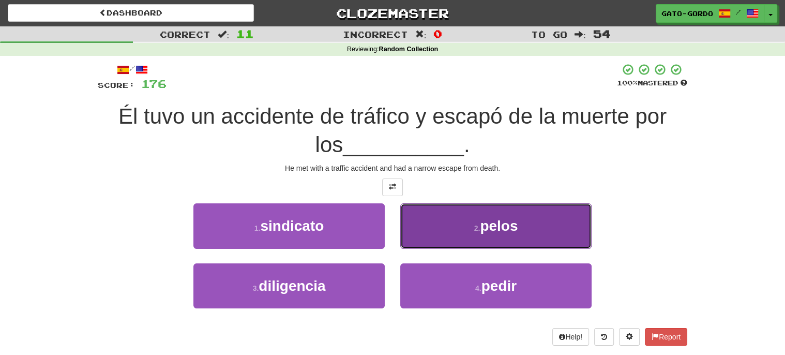
click at [472, 218] on button "2 . pelos" at bounding box center [495, 225] width 191 height 45
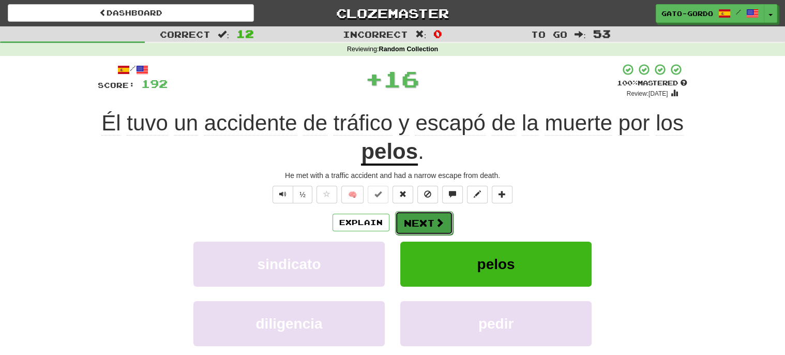
click at [420, 218] on button "Next" at bounding box center [424, 223] width 58 height 24
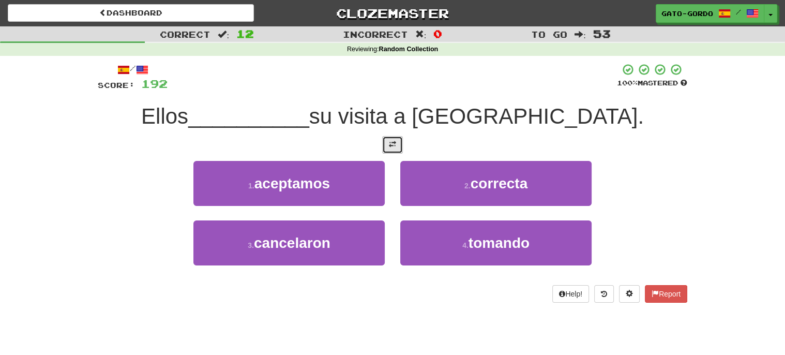
click at [385, 141] on button at bounding box center [392, 145] width 21 height 18
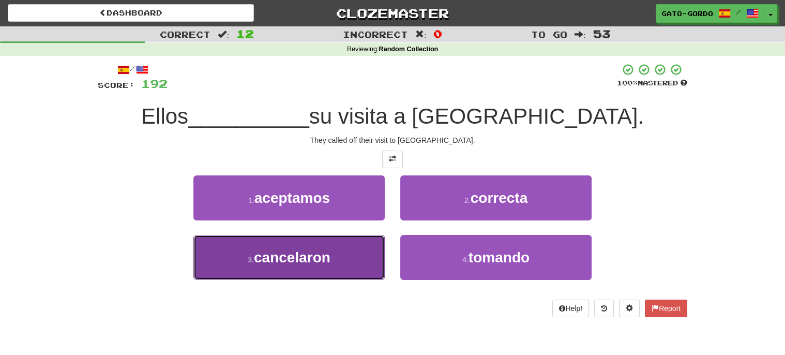
click at [295, 257] on span "cancelaron" at bounding box center [292, 257] width 76 height 16
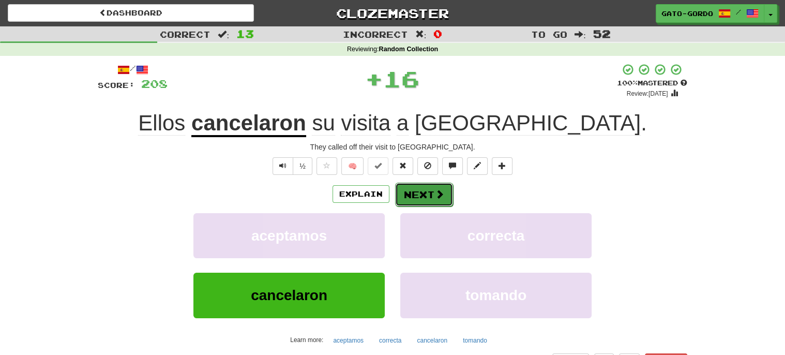
click at [412, 189] on button "Next" at bounding box center [424, 194] width 58 height 24
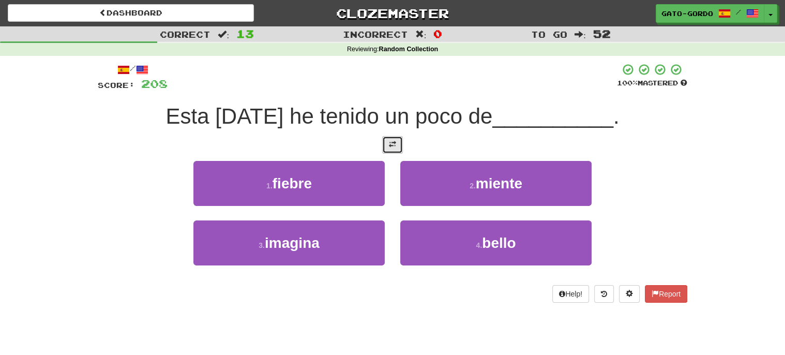
click at [390, 142] on span at bounding box center [392, 144] width 7 height 7
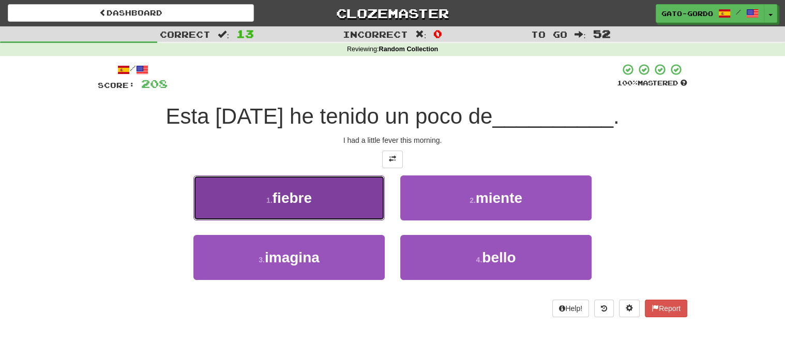
click at [278, 190] on span "fiebre" at bounding box center [291, 198] width 39 height 16
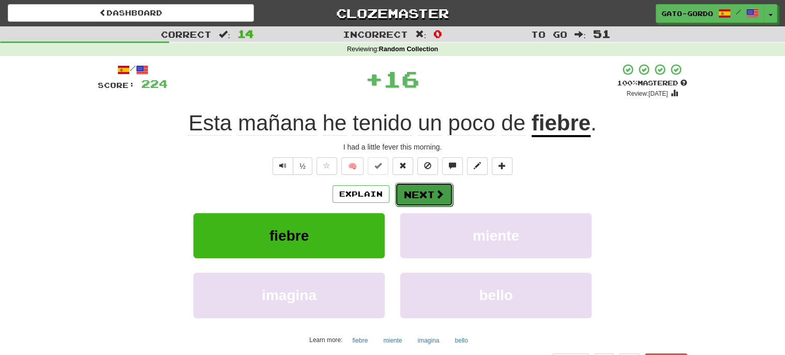
click at [424, 191] on button "Next" at bounding box center [424, 194] width 58 height 24
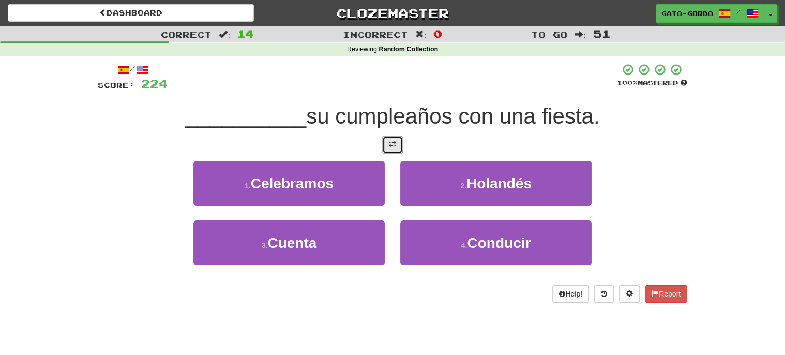
click at [395, 143] on span at bounding box center [392, 144] width 7 height 7
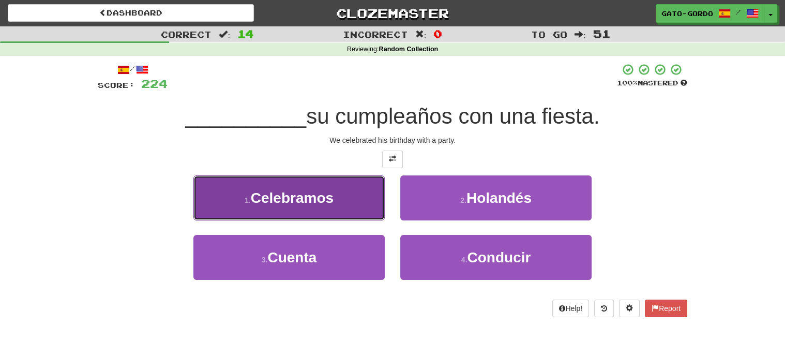
click at [265, 190] on span "Celebramos" at bounding box center [292, 198] width 83 height 16
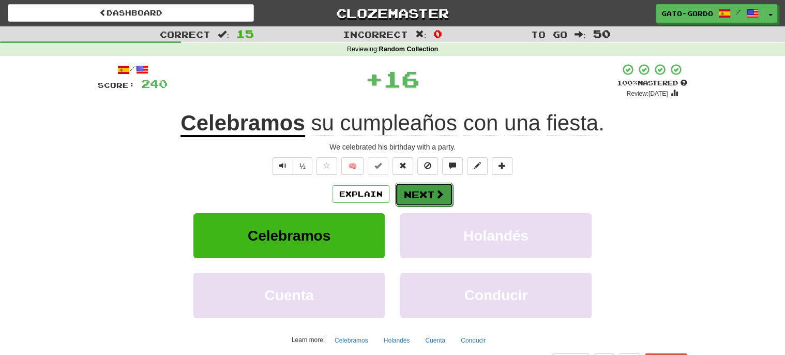
click at [427, 184] on button "Next" at bounding box center [424, 194] width 58 height 24
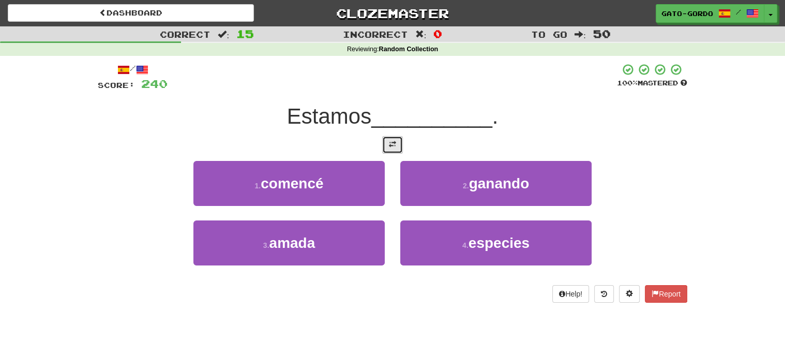
click at [389, 145] on span at bounding box center [392, 144] width 7 height 7
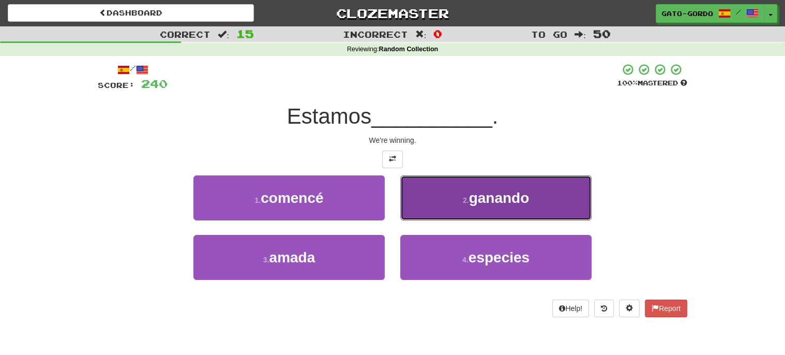
click at [477, 198] on span "ganando" at bounding box center [499, 198] width 60 height 16
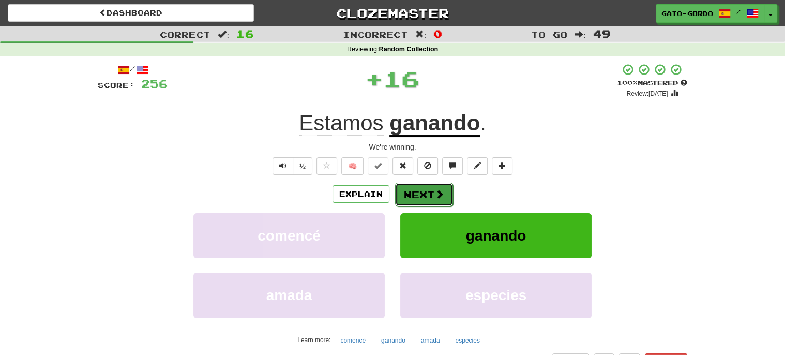
click at [411, 189] on button "Next" at bounding box center [424, 194] width 58 height 24
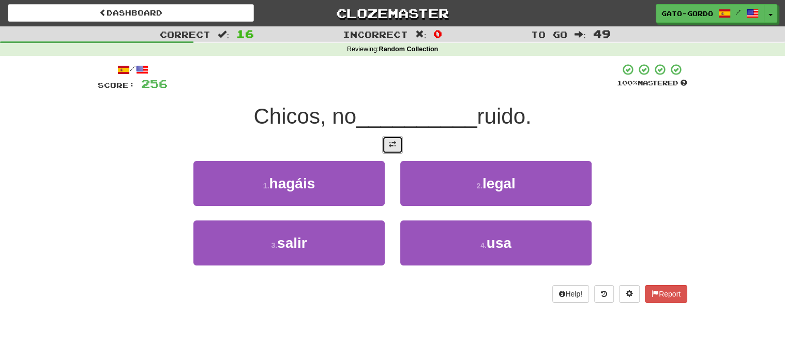
click at [391, 144] on span at bounding box center [392, 144] width 7 height 7
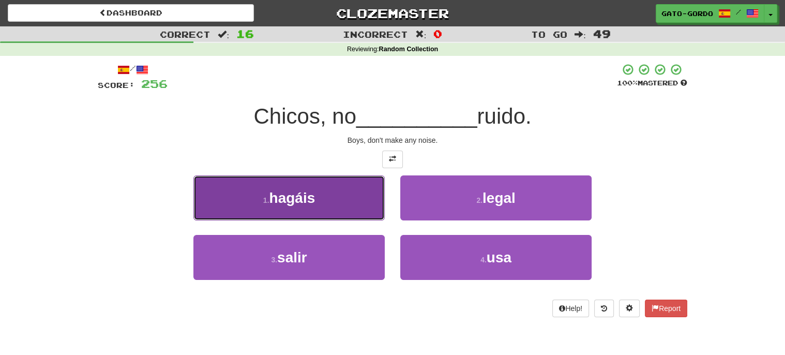
click at [276, 191] on span "hagáis" at bounding box center [292, 198] width 46 height 16
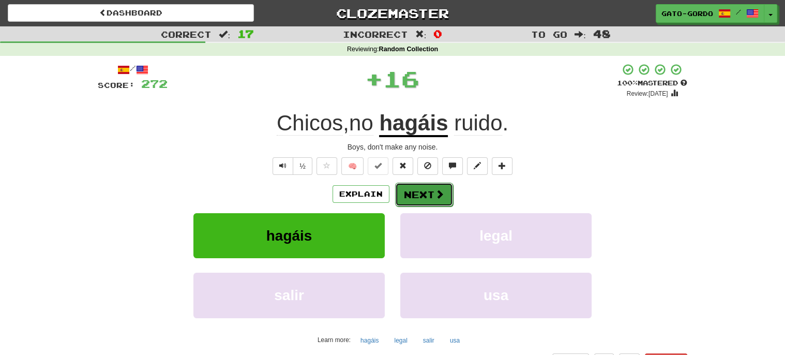
click at [419, 191] on button "Next" at bounding box center [424, 194] width 58 height 24
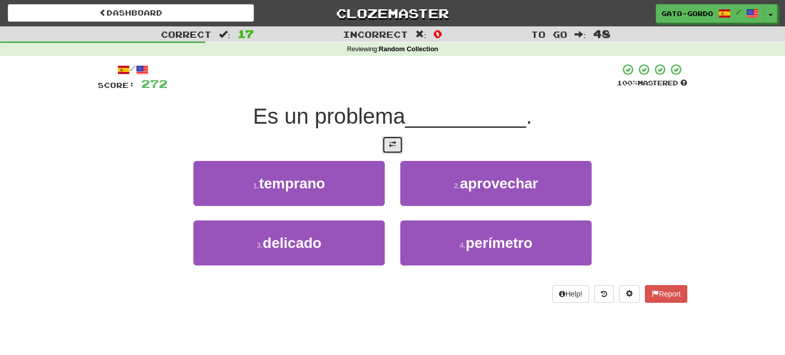
click at [390, 141] on span at bounding box center [392, 144] width 7 height 7
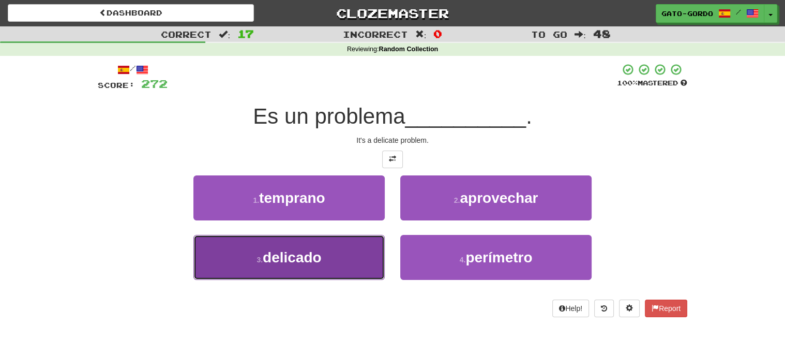
click at [282, 256] on span "delicado" at bounding box center [292, 257] width 59 height 16
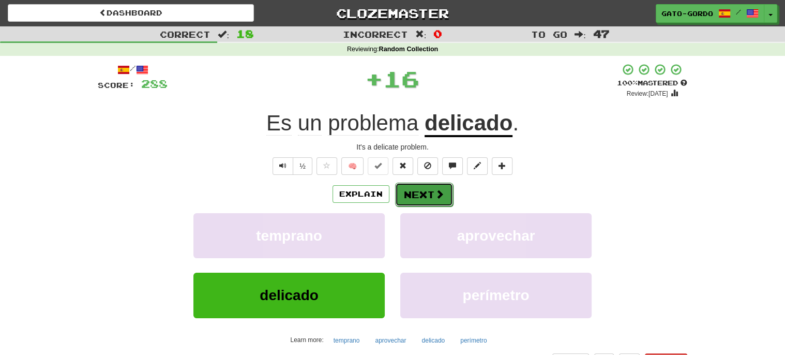
click at [408, 191] on button "Next" at bounding box center [424, 194] width 58 height 24
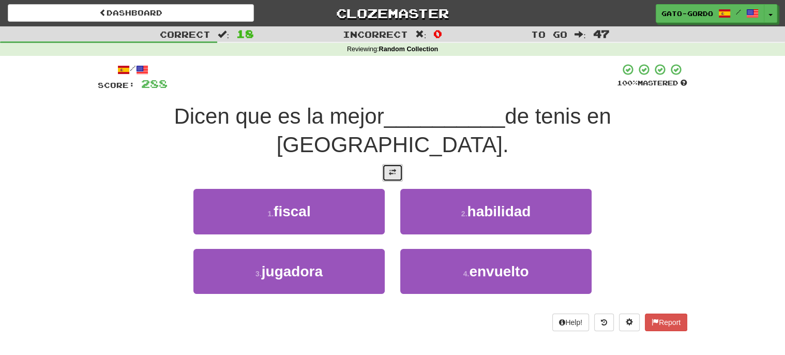
click at [393, 168] on span at bounding box center [392, 171] width 7 height 7
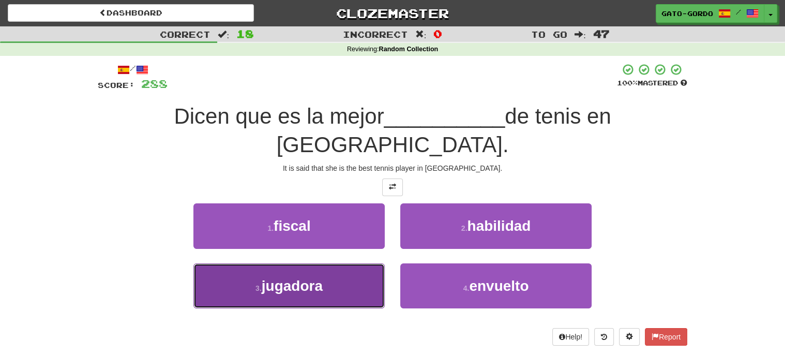
click at [284, 278] on span "jugadora" at bounding box center [292, 286] width 61 height 16
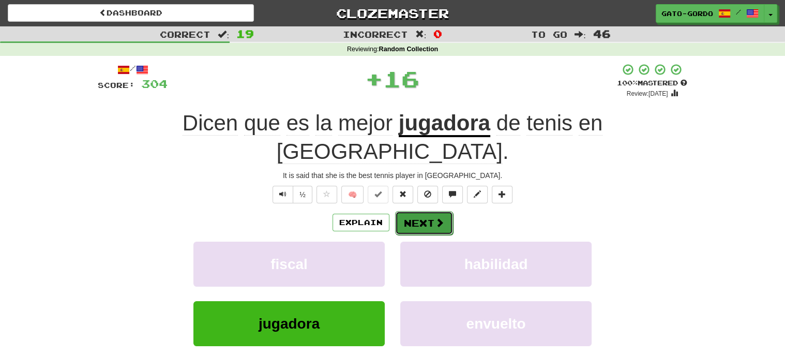
click at [418, 211] on button "Next" at bounding box center [424, 223] width 58 height 24
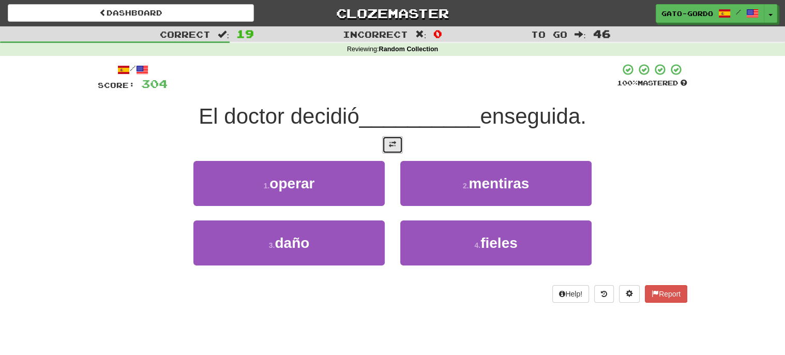
click at [391, 141] on span at bounding box center [392, 144] width 7 height 7
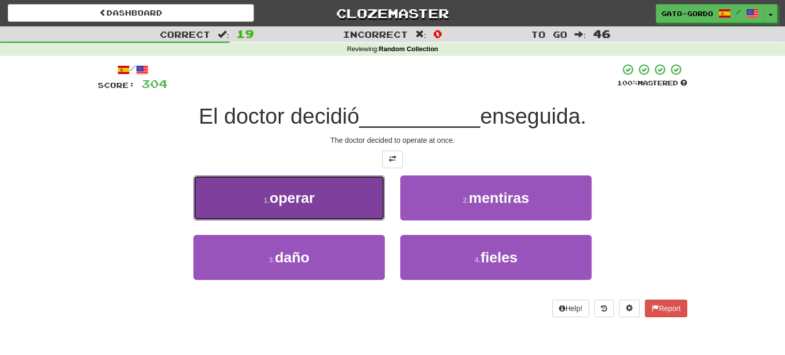
click at [273, 193] on span "operar" at bounding box center [291, 198] width 45 height 16
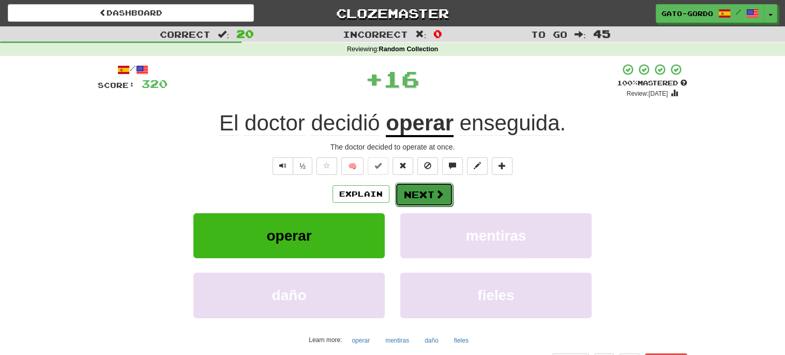
click at [416, 191] on button "Next" at bounding box center [424, 194] width 58 height 24
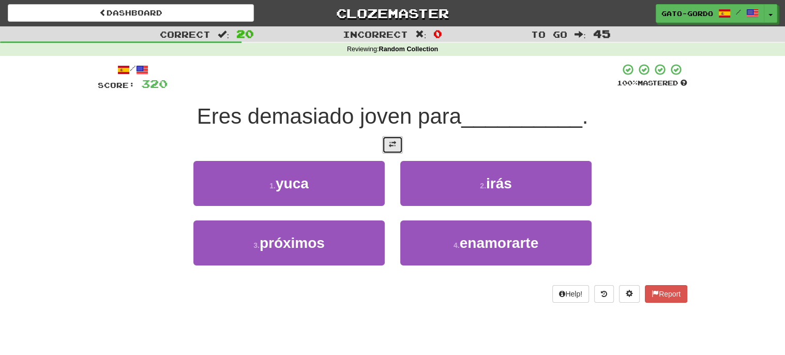
click at [388, 141] on button at bounding box center [392, 145] width 21 height 18
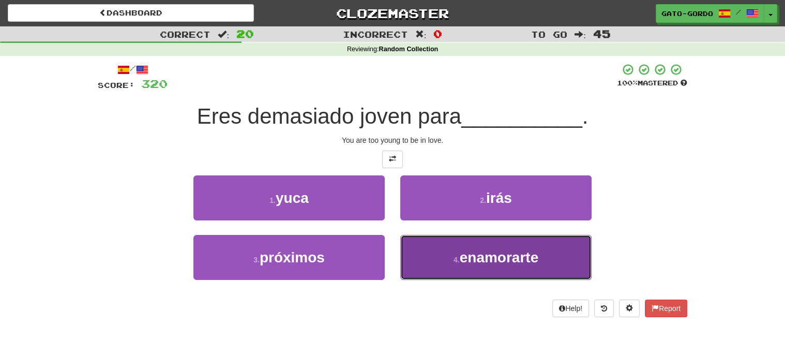
click at [489, 252] on span "enamorarte" at bounding box center [498, 257] width 79 height 16
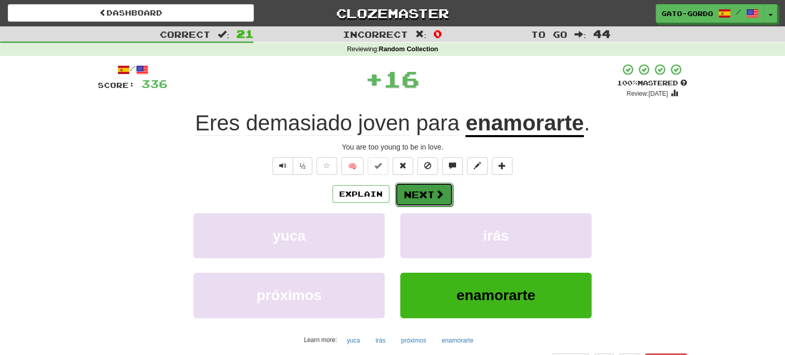
click at [413, 189] on button "Next" at bounding box center [424, 194] width 58 height 24
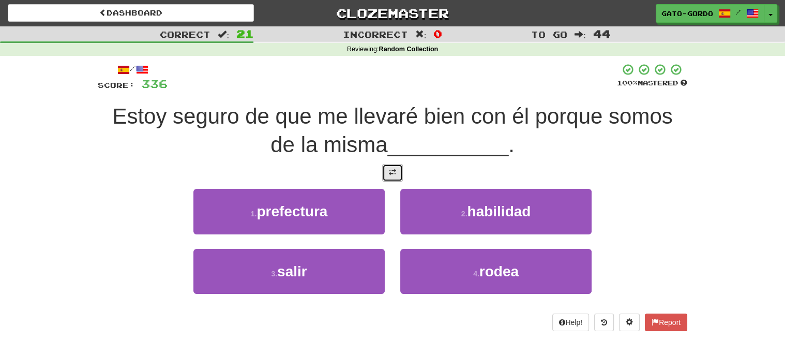
click at [393, 170] on span at bounding box center [392, 171] width 7 height 7
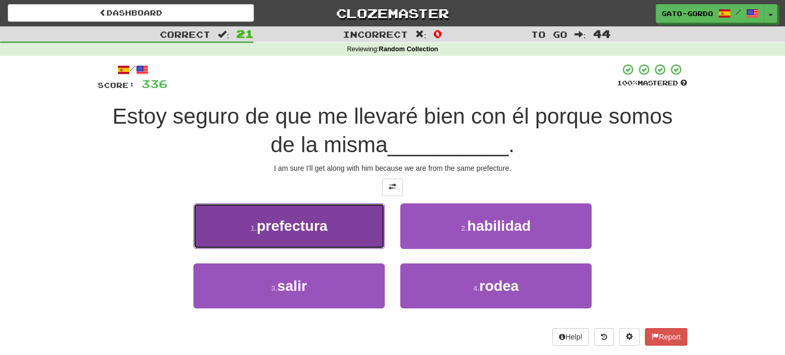
click at [273, 229] on span "prefectura" at bounding box center [291, 226] width 71 height 16
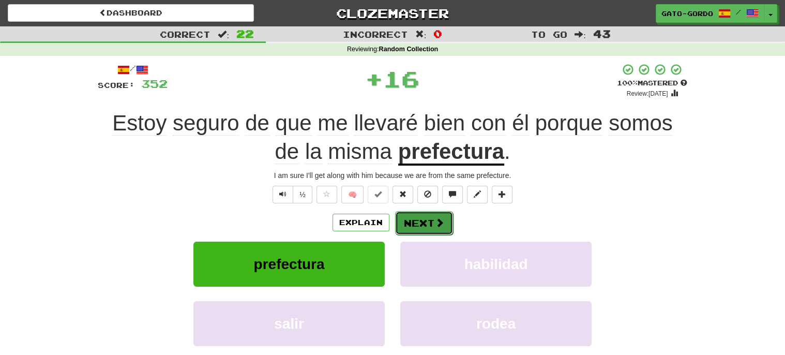
click at [411, 220] on button "Next" at bounding box center [424, 223] width 58 height 24
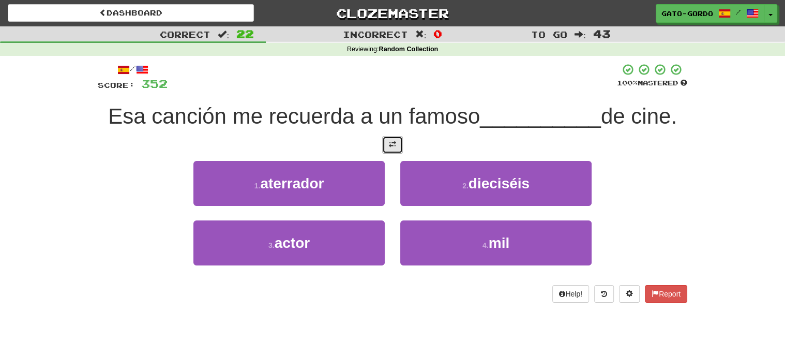
click at [392, 142] on span at bounding box center [392, 144] width 7 height 7
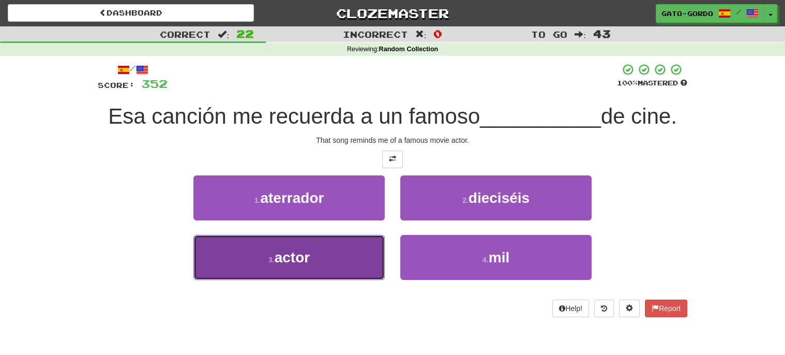
click at [285, 256] on span "actor" at bounding box center [291, 257] width 35 height 16
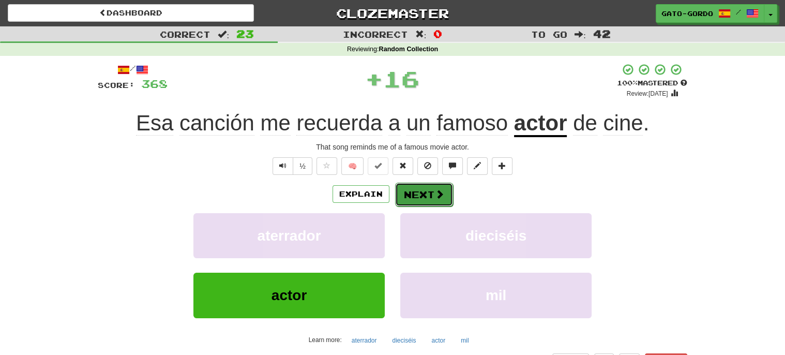
click at [425, 195] on button "Next" at bounding box center [424, 194] width 58 height 24
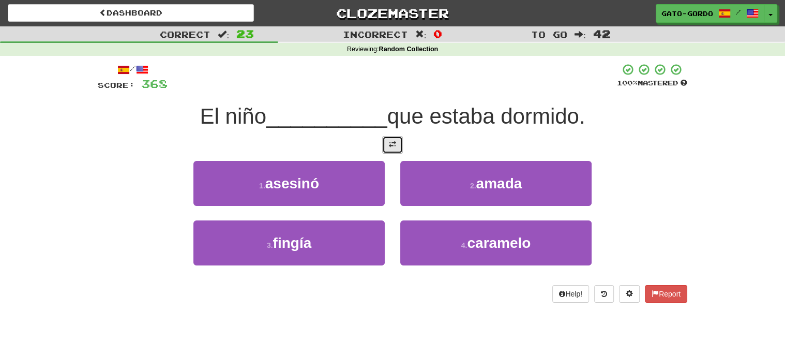
click at [392, 146] on span at bounding box center [392, 144] width 7 height 7
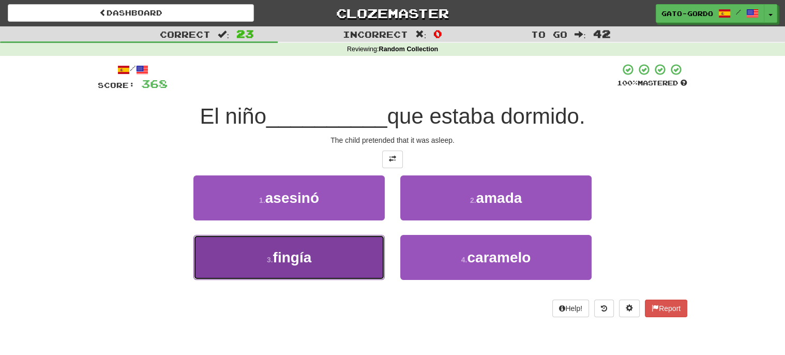
click at [275, 255] on span "fingía" at bounding box center [292, 257] width 39 height 16
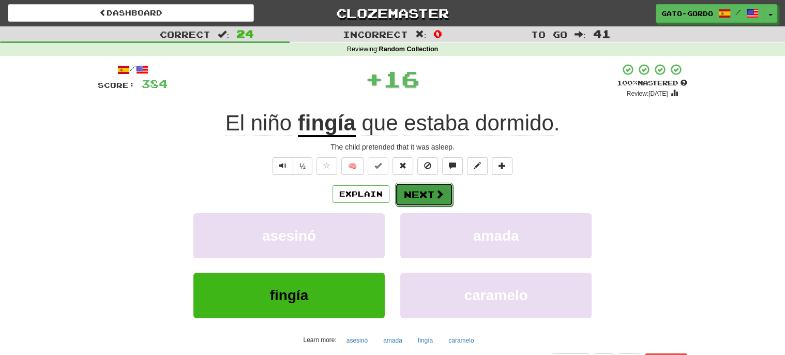
click at [417, 190] on button "Next" at bounding box center [424, 194] width 58 height 24
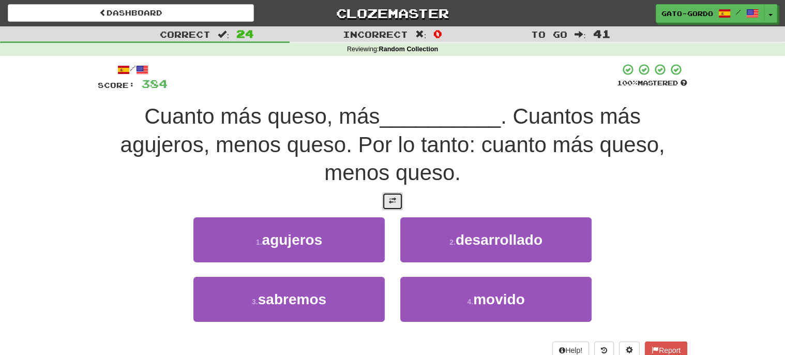
click at [394, 203] on button at bounding box center [392, 201] width 21 height 18
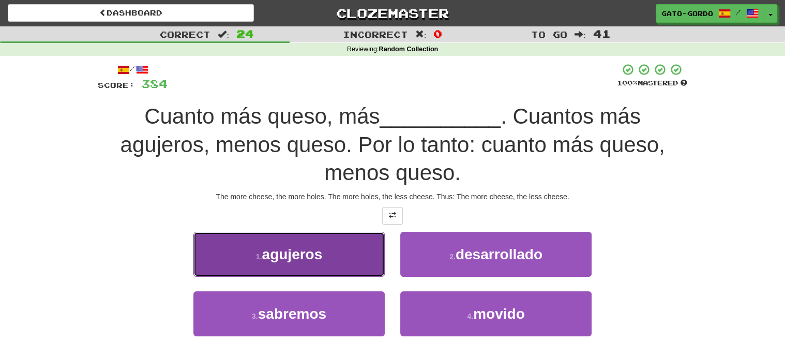
click at [280, 247] on span "agujeros" at bounding box center [292, 254] width 60 height 16
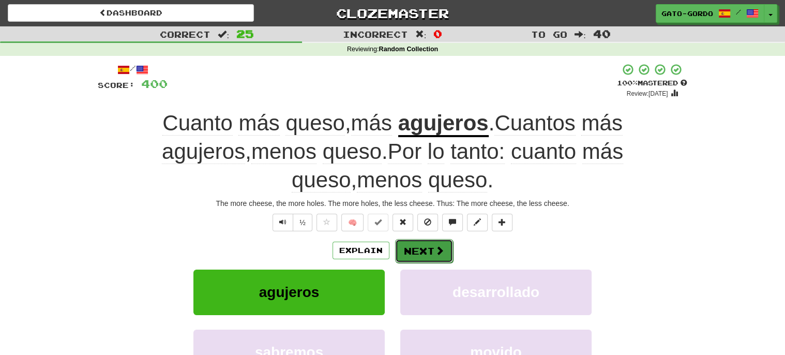
click at [425, 248] on button "Next" at bounding box center [424, 251] width 58 height 24
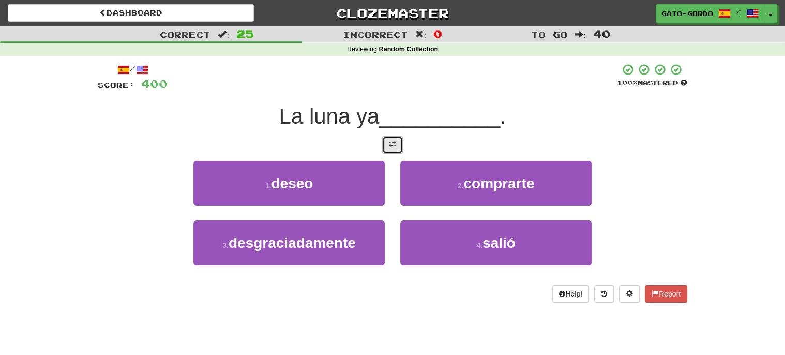
click at [389, 142] on span at bounding box center [392, 144] width 7 height 7
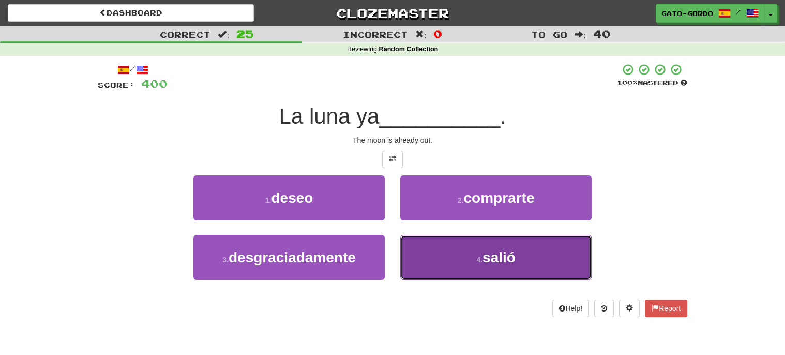
click at [533, 250] on button "4 . salió" at bounding box center [495, 257] width 191 height 45
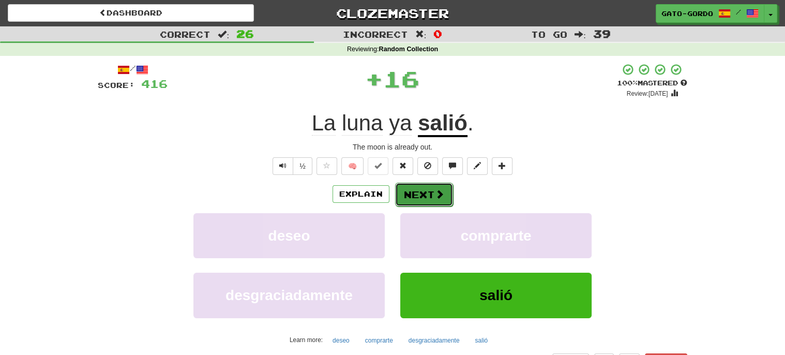
click at [424, 191] on button "Next" at bounding box center [424, 194] width 58 height 24
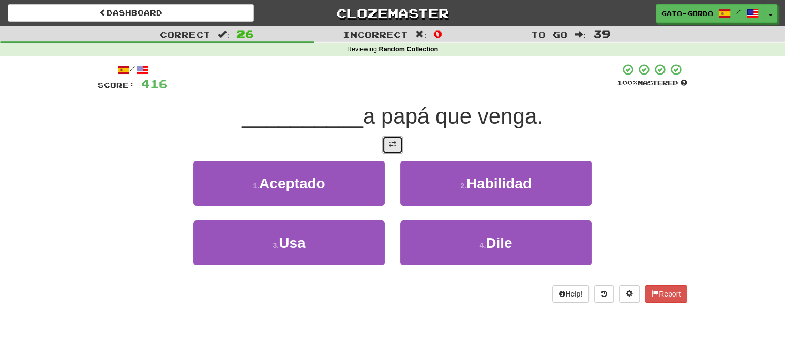
click at [393, 136] on button at bounding box center [392, 145] width 21 height 18
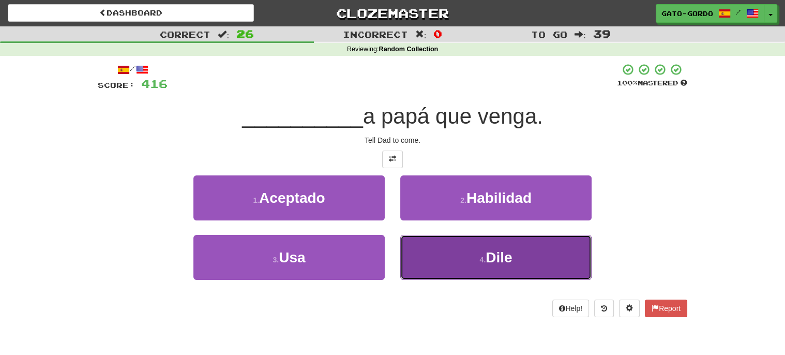
click at [482, 255] on small "4 ." at bounding box center [482, 259] width 6 height 8
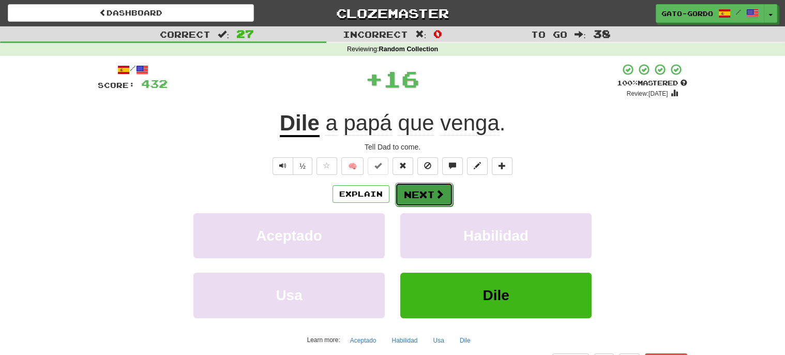
click at [404, 190] on button "Next" at bounding box center [424, 194] width 58 height 24
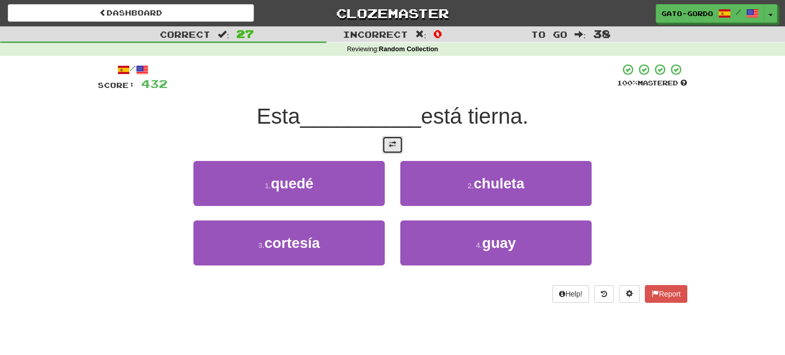
click at [392, 142] on span at bounding box center [392, 144] width 7 height 7
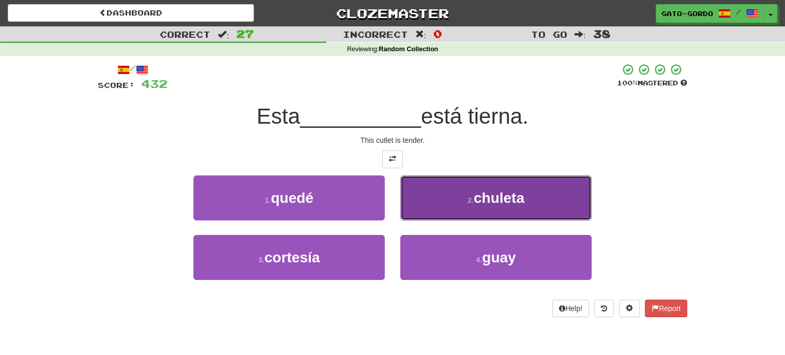
click at [477, 202] on span "chuleta" at bounding box center [498, 198] width 51 height 16
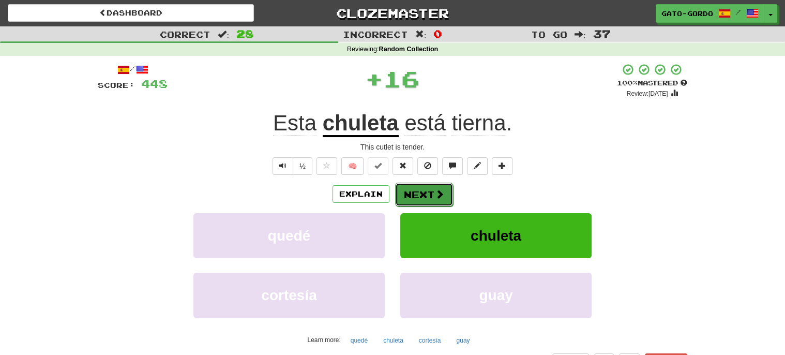
click at [417, 194] on button "Next" at bounding box center [424, 194] width 58 height 24
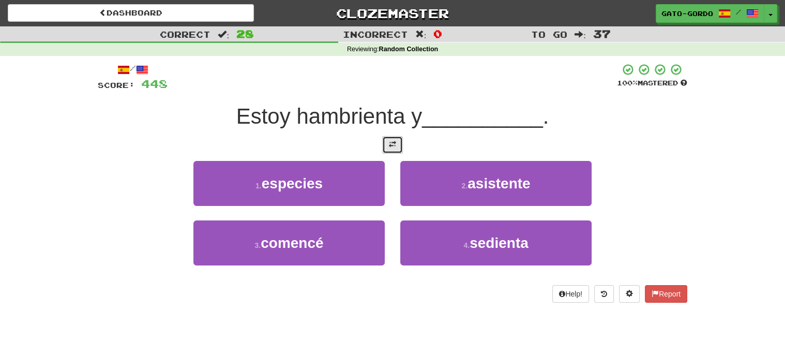
click at [396, 143] on button at bounding box center [392, 145] width 21 height 18
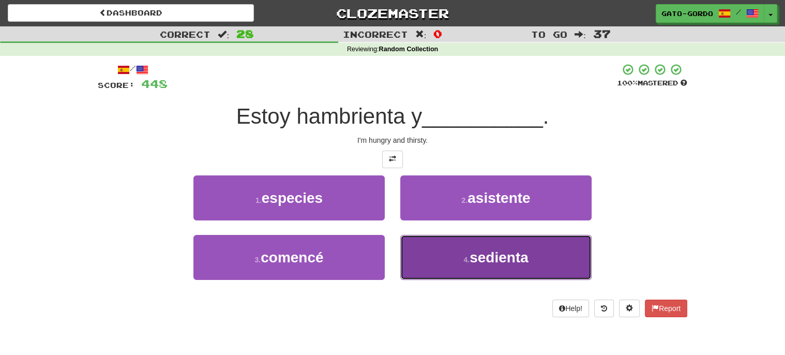
click at [478, 249] on span "sedienta" at bounding box center [498, 257] width 59 height 16
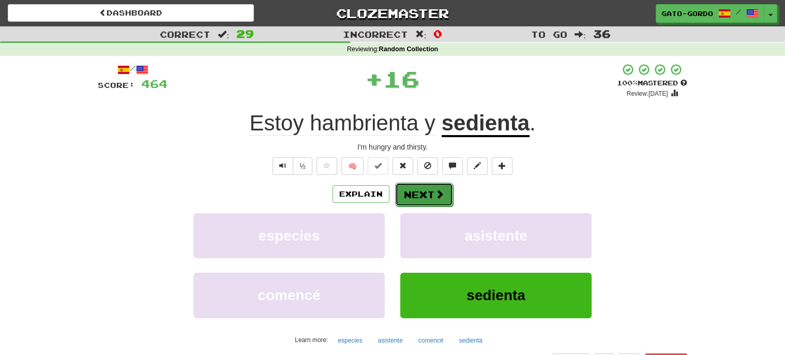
click at [420, 189] on button "Next" at bounding box center [424, 194] width 58 height 24
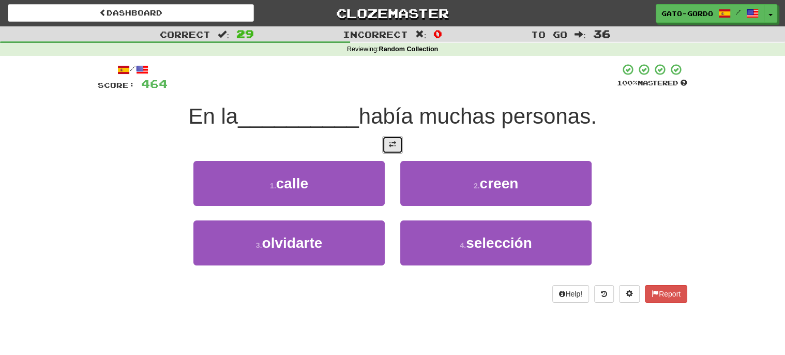
click at [391, 141] on span at bounding box center [392, 144] width 7 height 7
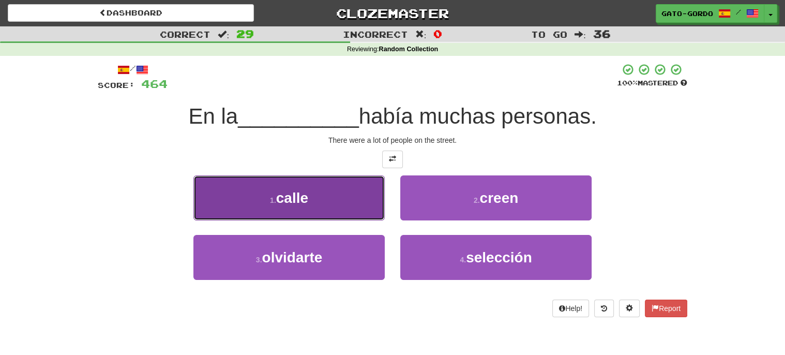
click at [266, 201] on button "1 . calle" at bounding box center [288, 197] width 191 height 45
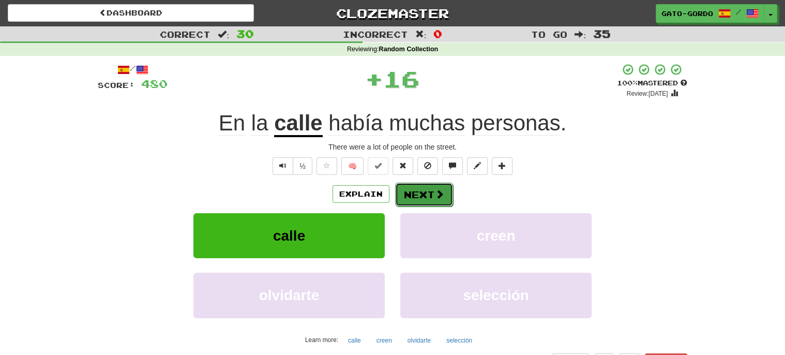
click at [431, 191] on button "Next" at bounding box center [424, 194] width 58 height 24
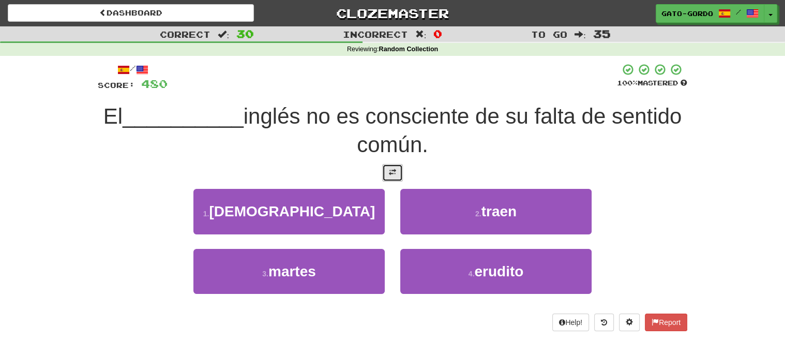
click at [393, 172] on span at bounding box center [392, 171] width 7 height 7
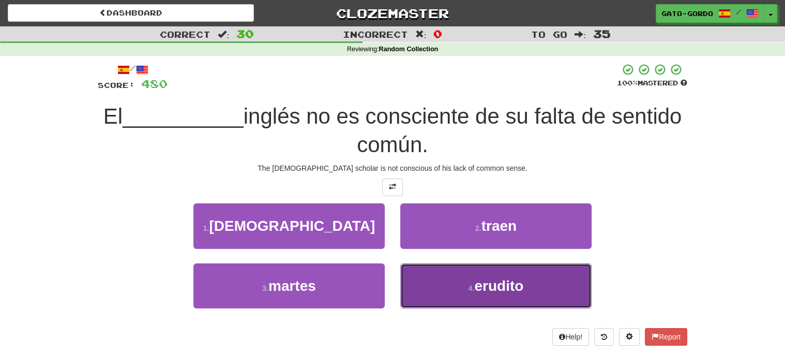
click at [491, 278] on span "erudito" at bounding box center [498, 286] width 49 height 16
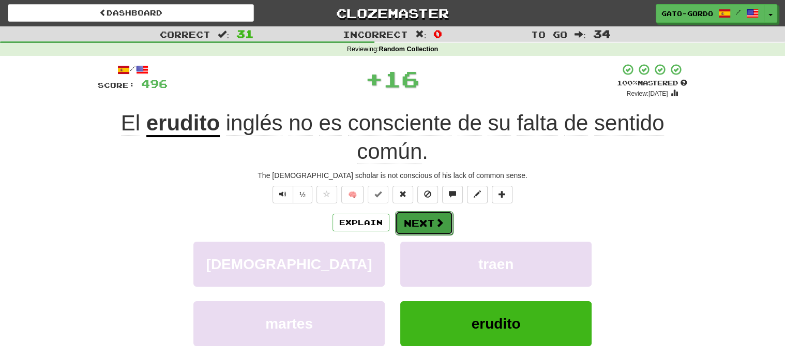
click at [425, 214] on button "Next" at bounding box center [424, 223] width 58 height 24
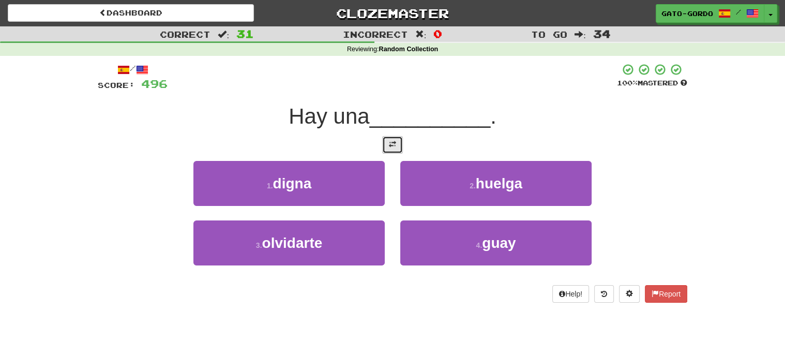
click at [393, 141] on span at bounding box center [392, 144] width 7 height 7
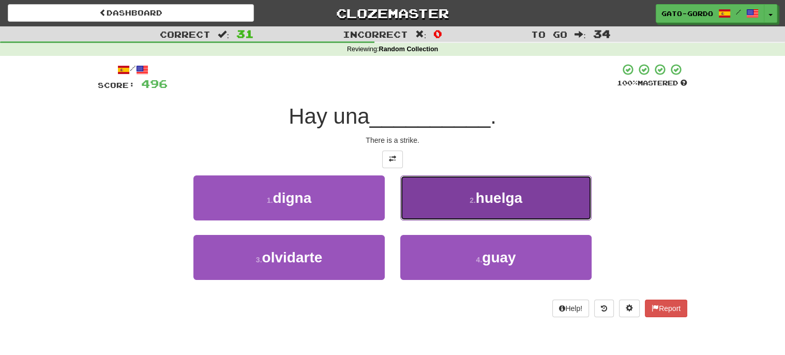
click at [488, 200] on span "huelga" at bounding box center [498, 198] width 47 height 16
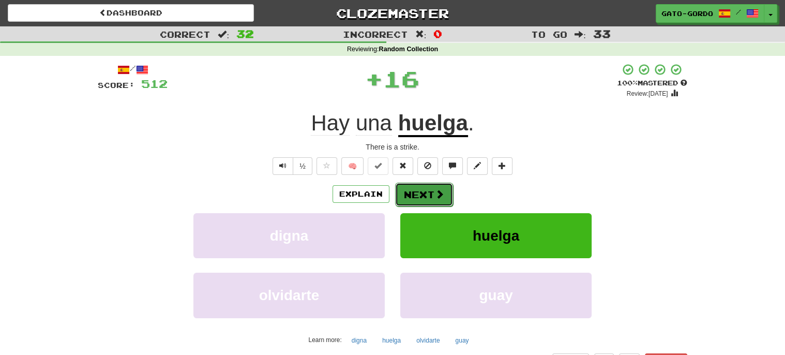
click at [413, 193] on button "Next" at bounding box center [424, 194] width 58 height 24
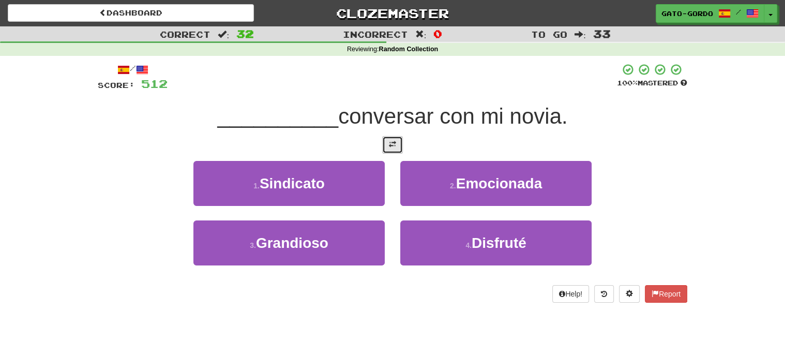
click at [396, 146] on button at bounding box center [392, 145] width 21 height 18
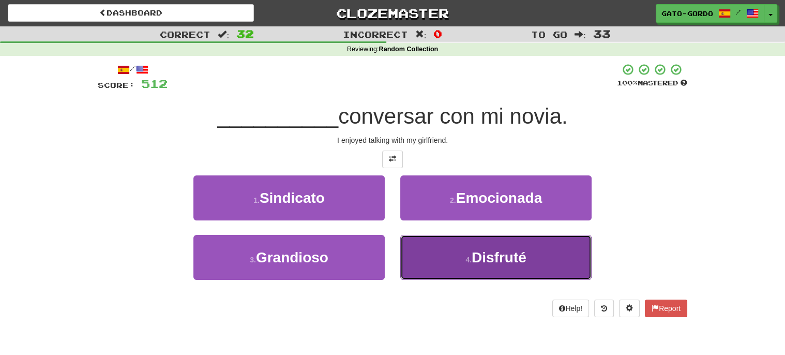
click at [498, 252] on span "Disfruté" at bounding box center [498, 257] width 55 height 16
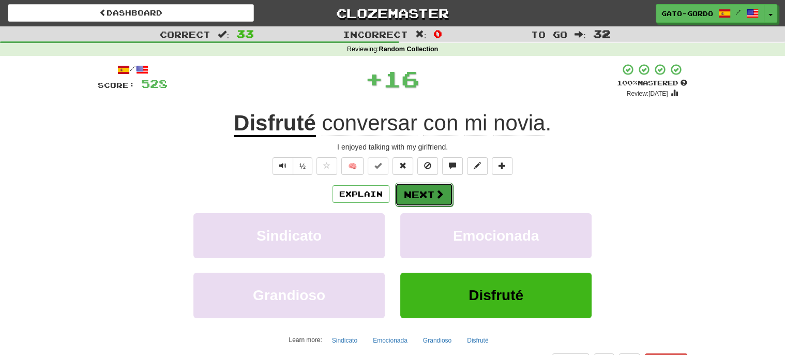
click at [403, 190] on button "Next" at bounding box center [424, 194] width 58 height 24
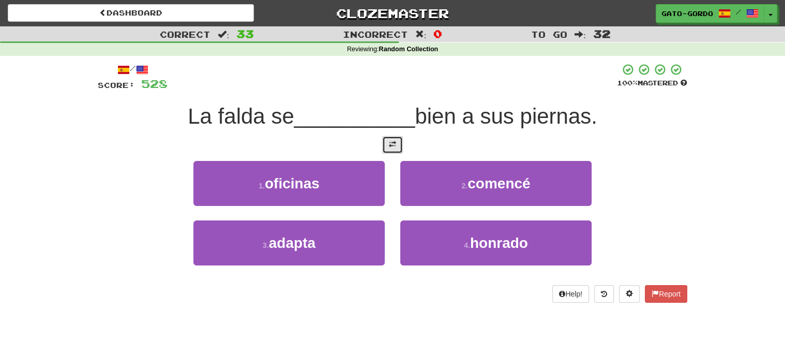
click at [391, 145] on span at bounding box center [392, 144] width 7 height 7
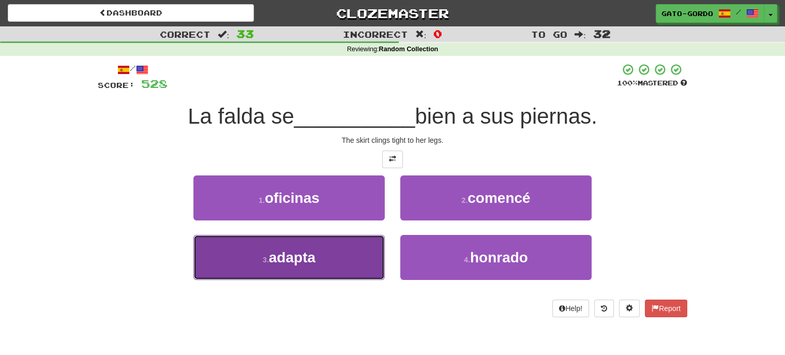
click at [263, 256] on small "3 ." at bounding box center [266, 259] width 6 height 8
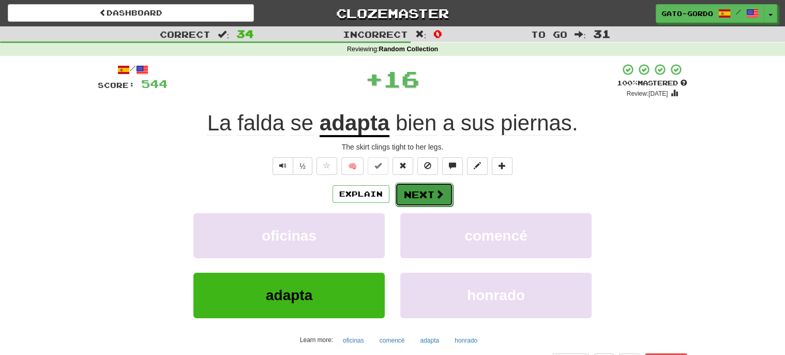
click at [418, 193] on button "Next" at bounding box center [424, 194] width 58 height 24
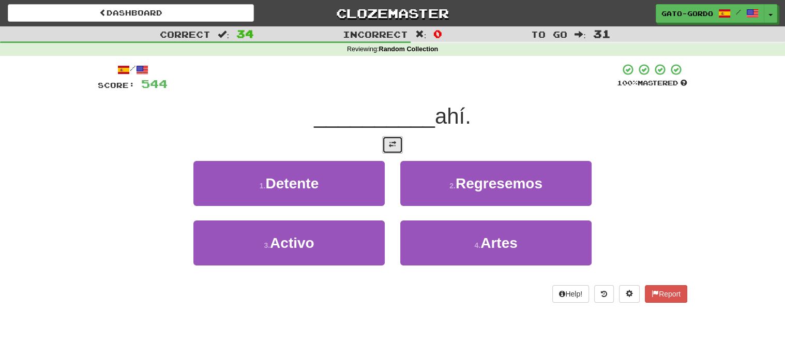
click at [392, 145] on span at bounding box center [392, 144] width 7 height 7
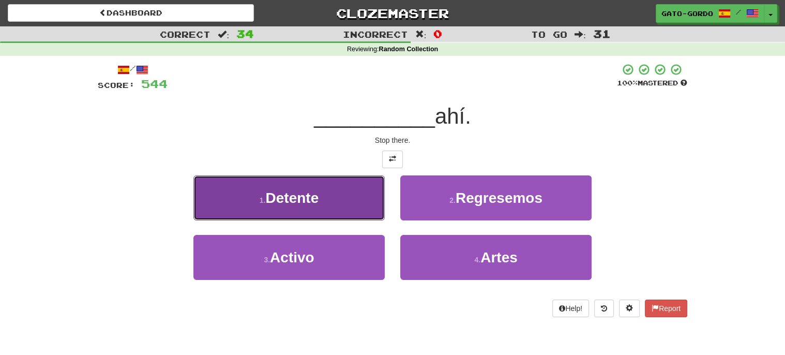
click at [291, 194] on span "Detente" at bounding box center [291, 198] width 53 height 16
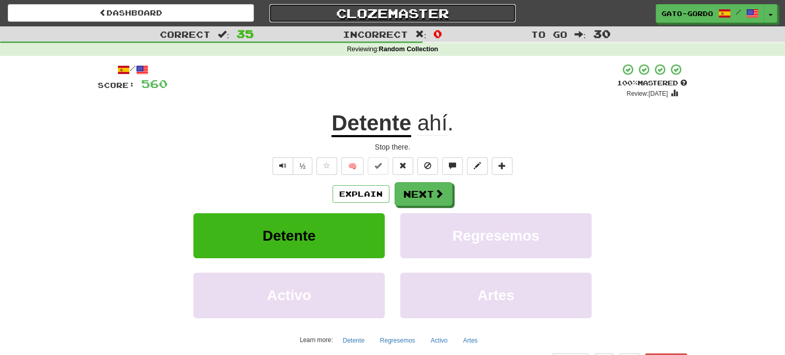
click at [381, 9] on link "Clozemaster" at bounding box center [392, 13] width 246 height 18
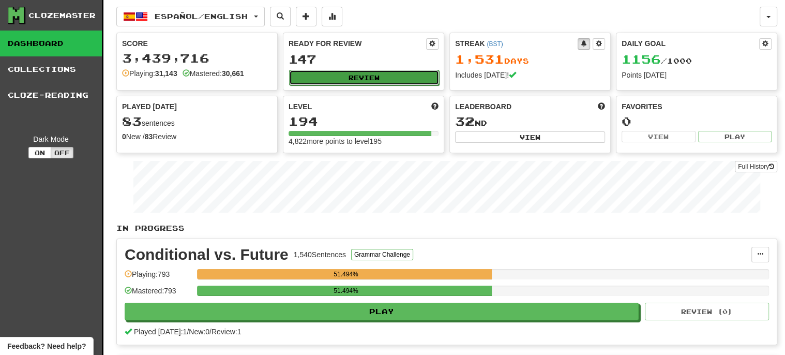
click at [355, 74] on button "Review" at bounding box center [364, 78] width 150 height 16
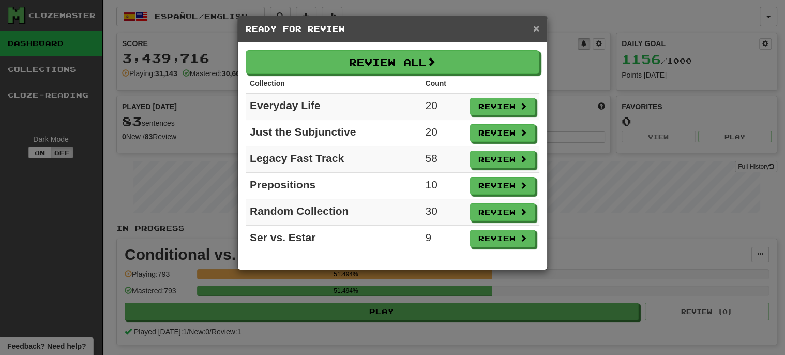
click at [536, 28] on span "×" at bounding box center [536, 28] width 6 height 12
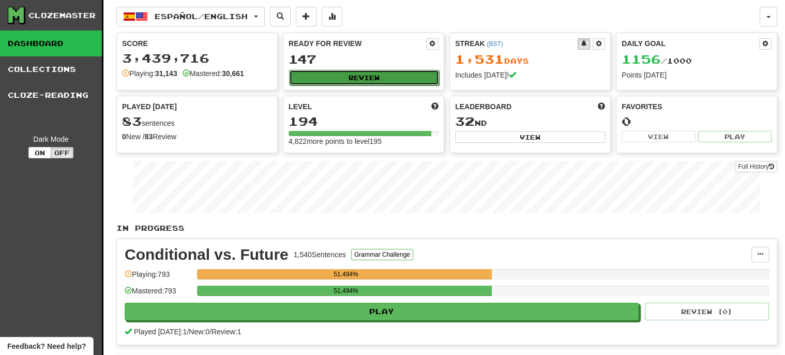
click at [365, 78] on button "Review" at bounding box center [364, 78] width 150 height 16
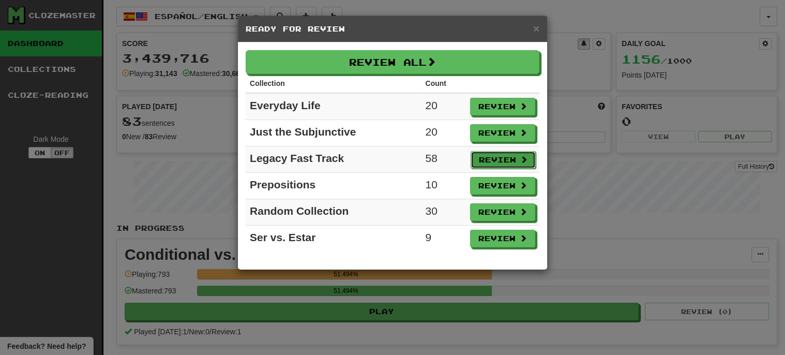
click at [499, 155] on button "Review" at bounding box center [502, 160] width 65 height 18
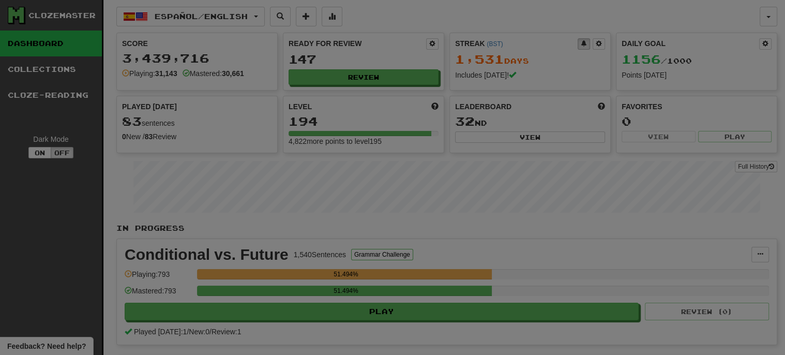
select select "***"
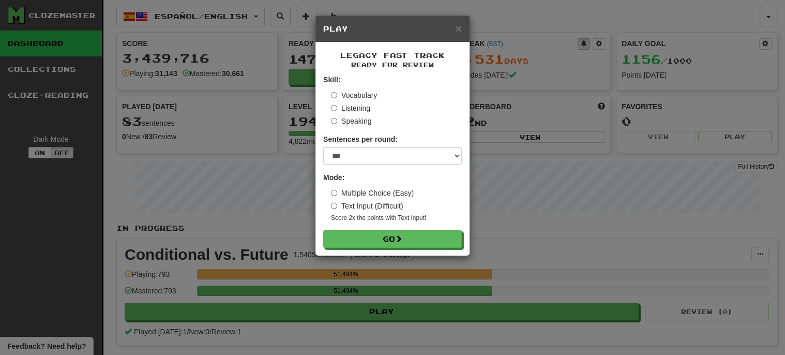
click at [351, 108] on label "Listening" at bounding box center [350, 108] width 39 height 10
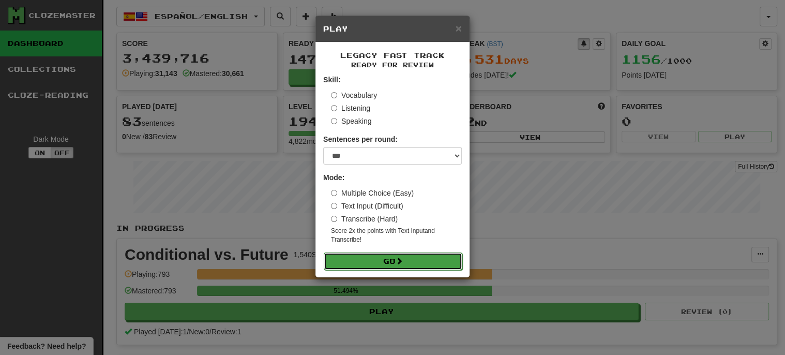
click at [382, 252] on button "Go" at bounding box center [393, 261] width 139 height 18
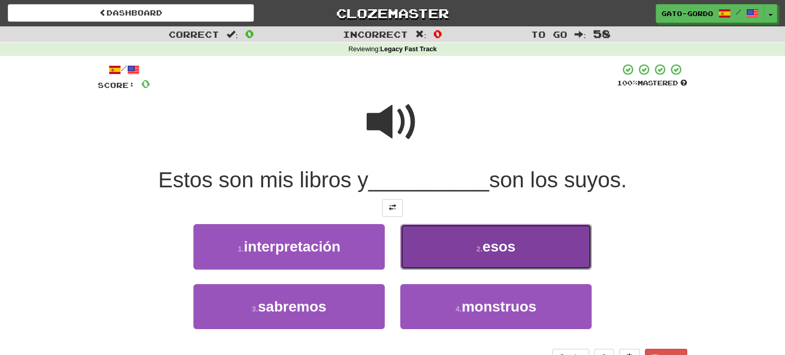
click at [473, 239] on button "2 . esos" at bounding box center [495, 246] width 191 height 45
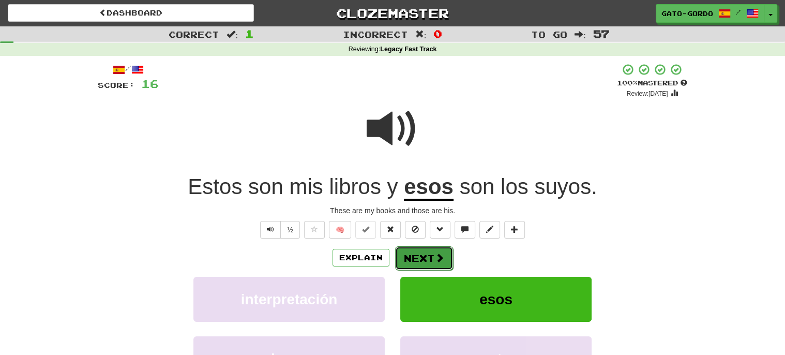
click at [416, 257] on button "Next" at bounding box center [424, 258] width 58 height 24
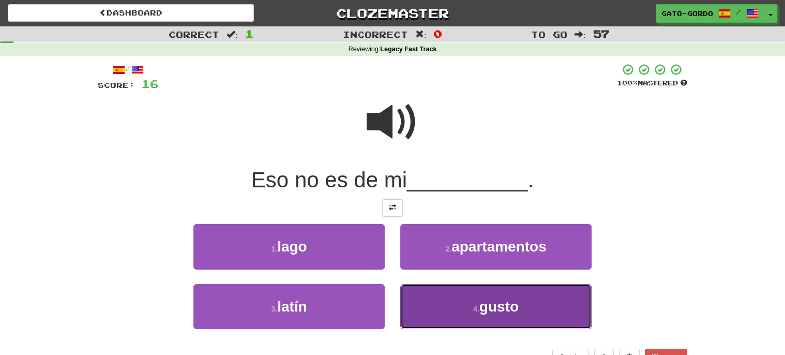
click at [487, 298] on span "gusto" at bounding box center [498, 306] width 39 height 16
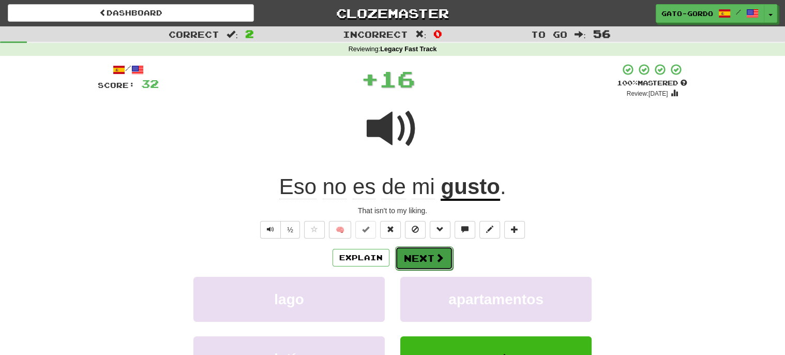
click at [413, 254] on button "Next" at bounding box center [424, 258] width 58 height 24
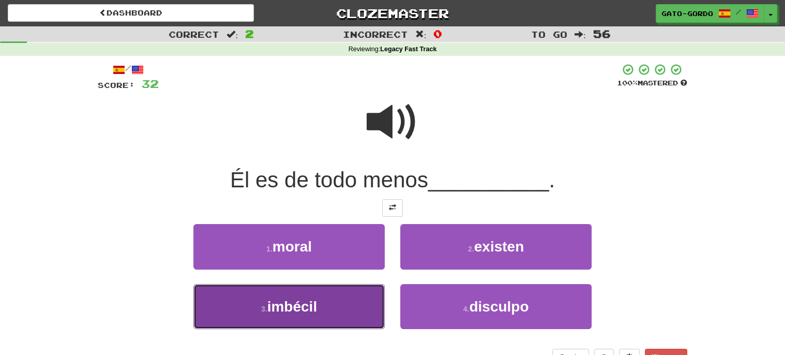
click at [287, 303] on span "imbécil" at bounding box center [292, 306] width 50 height 16
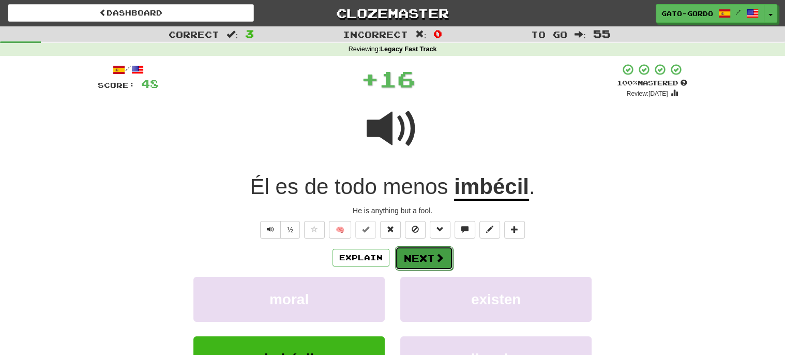
click at [420, 252] on button "Next" at bounding box center [424, 258] width 58 height 24
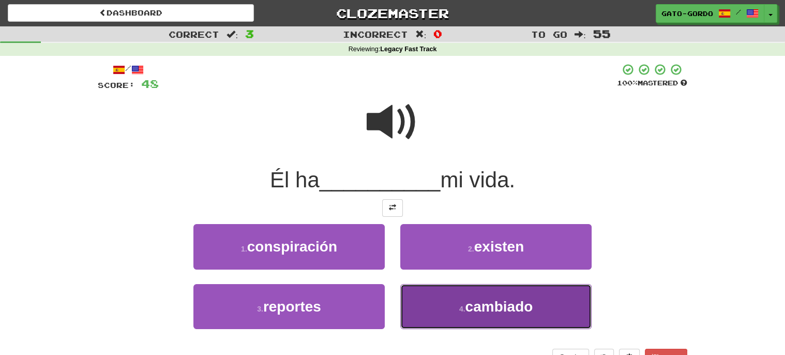
click at [488, 303] on span "cambiado" at bounding box center [499, 306] width 68 height 16
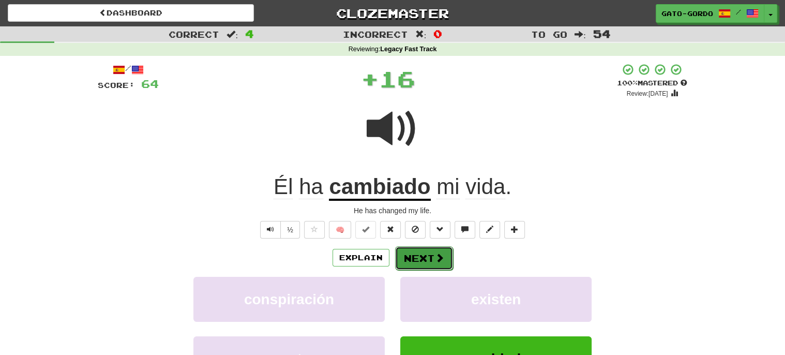
click at [426, 254] on button "Next" at bounding box center [424, 258] width 58 height 24
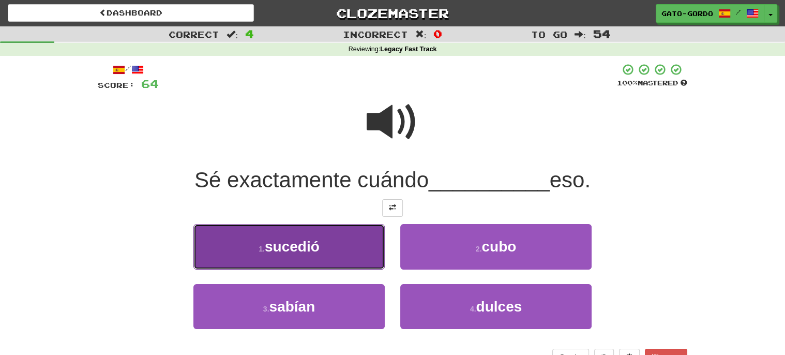
click at [283, 242] on span "sucedió" at bounding box center [292, 246] width 55 height 16
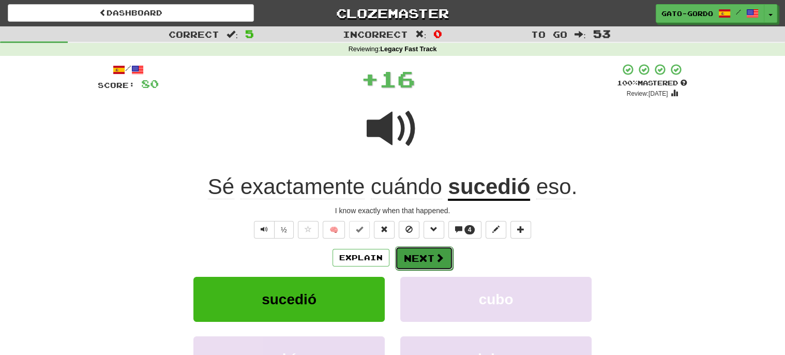
click at [419, 259] on button "Next" at bounding box center [424, 258] width 58 height 24
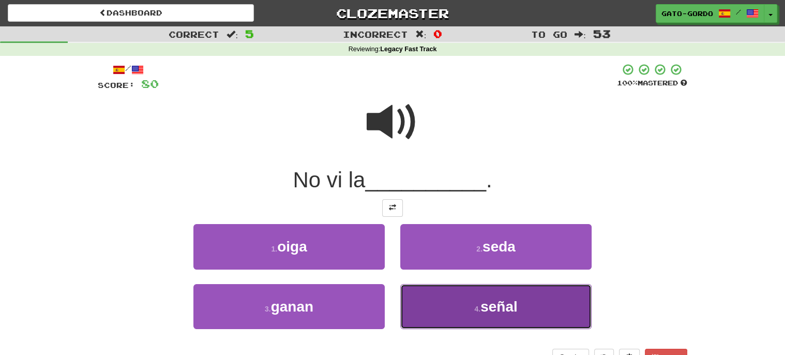
click at [487, 303] on span "señal" at bounding box center [498, 306] width 37 height 16
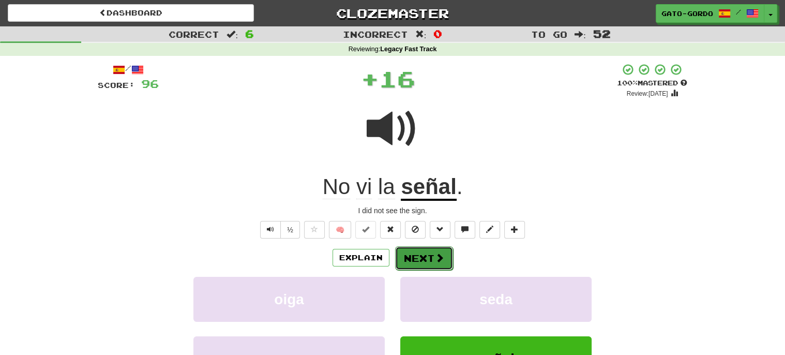
click at [415, 254] on button "Next" at bounding box center [424, 258] width 58 height 24
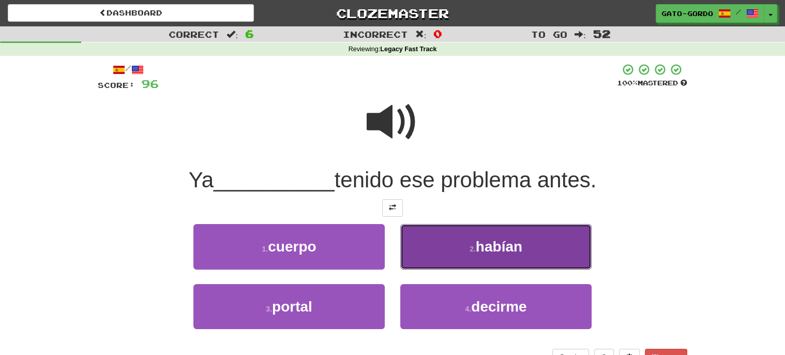
click at [480, 240] on span "habían" at bounding box center [498, 246] width 47 height 16
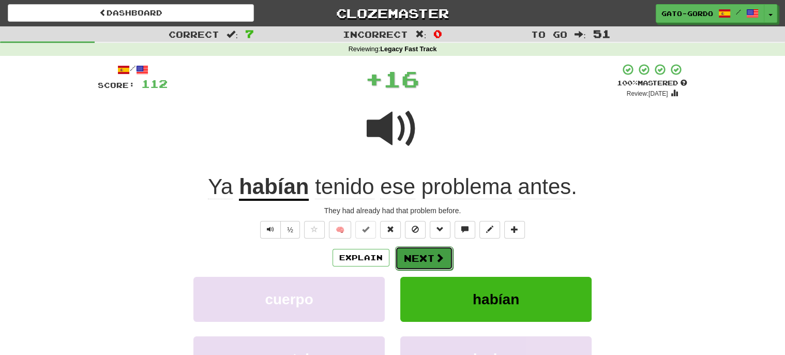
click at [419, 254] on button "Next" at bounding box center [424, 258] width 58 height 24
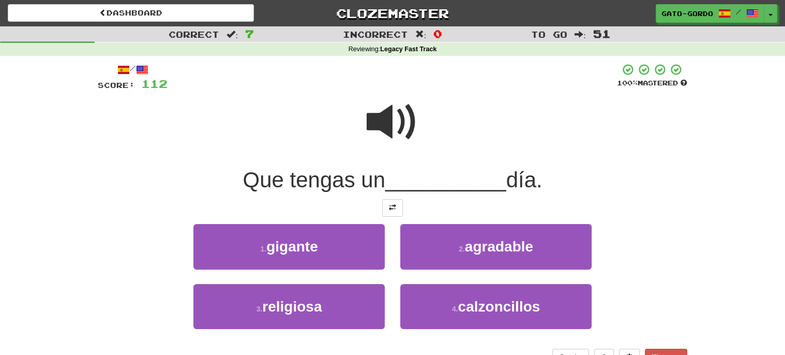
click at [395, 113] on span at bounding box center [392, 122] width 52 height 52
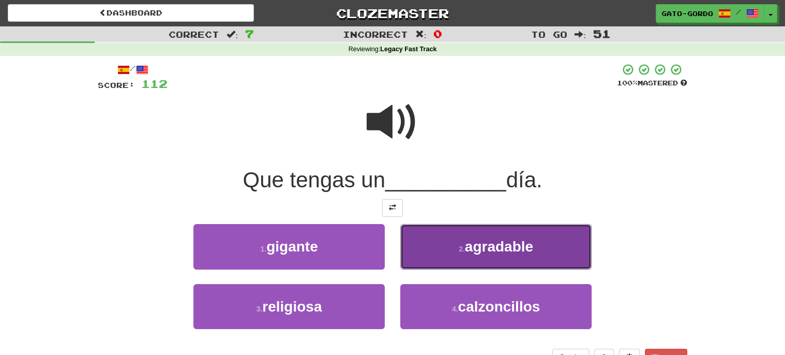
click at [485, 257] on button "2 . agradable" at bounding box center [495, 246] width 191 height 45
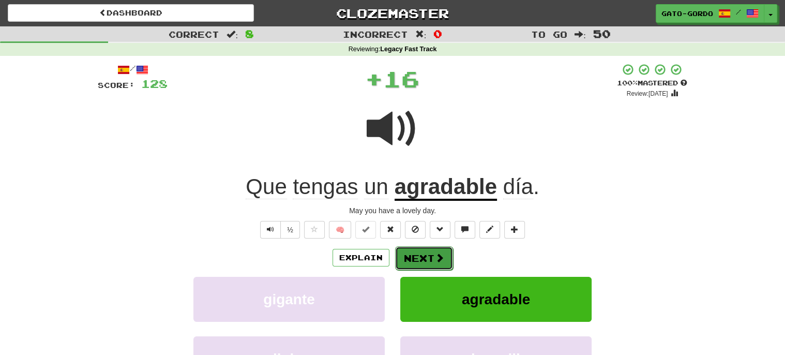
click at [415, 256] on button "Next" at bounding box center [424, 258] width 58 height 24
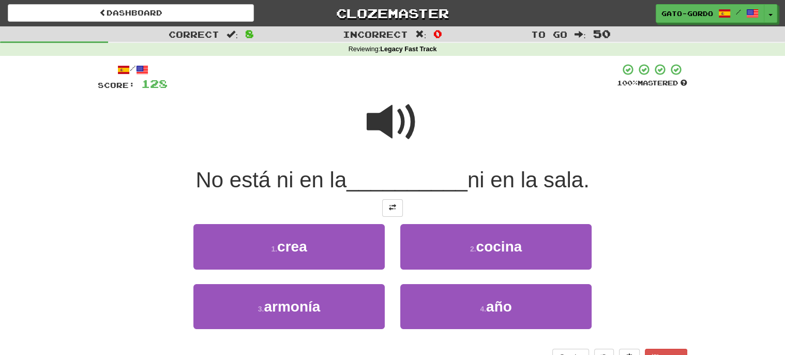
click at [396, 110] on span at bounding box center [392, 122] width 52 height 52
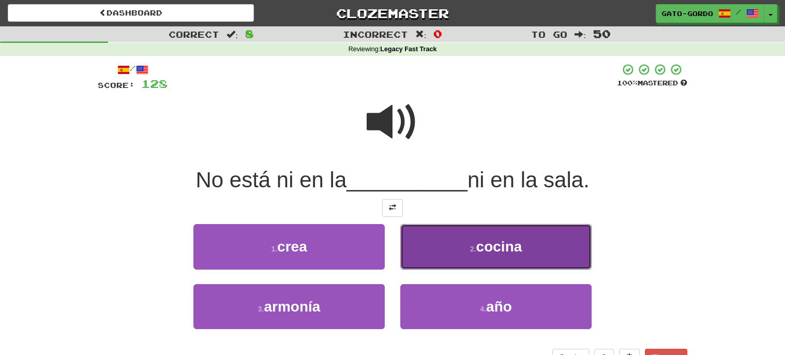
click at [469, 240] on button "2 . cocina" at bounding box center [495, 246] width 191 height 45
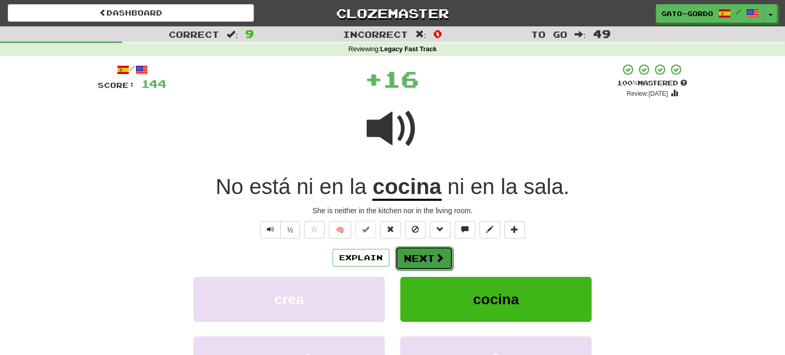
click at [415, 254] on button "Next" at bounding box center [424, 258] width 58 height 24
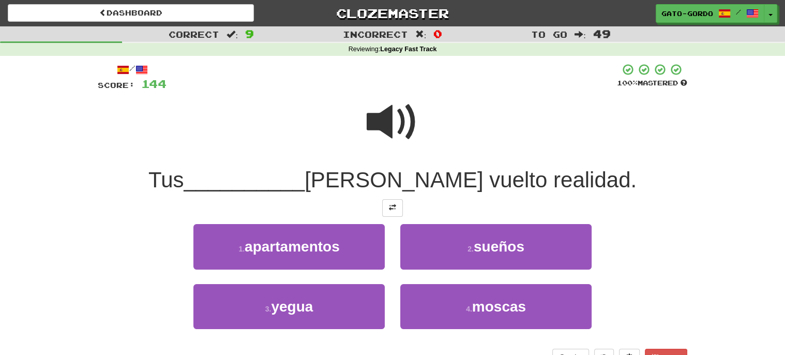
click at [381, 115] on span at bounding box center [392, 122] width 52 height 52
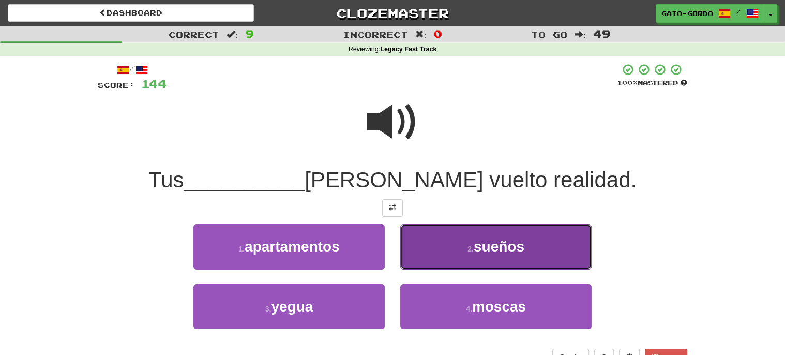
click at [497, 238] on span "sueños" at bounding box center [498, 246] width 51 height 16
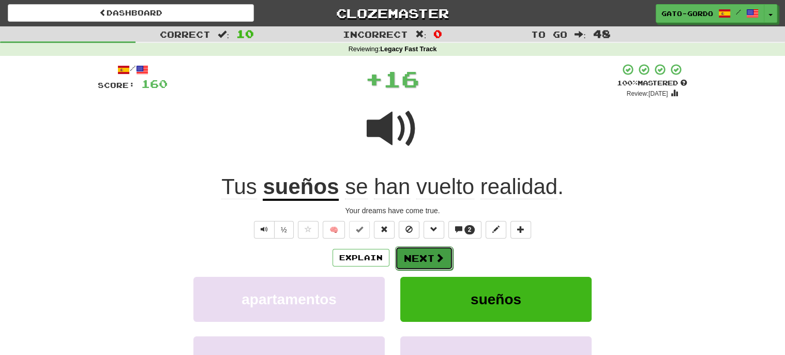
click at [430, 258] on button "Next" at bounding box center [424, 258] width 58 height 24
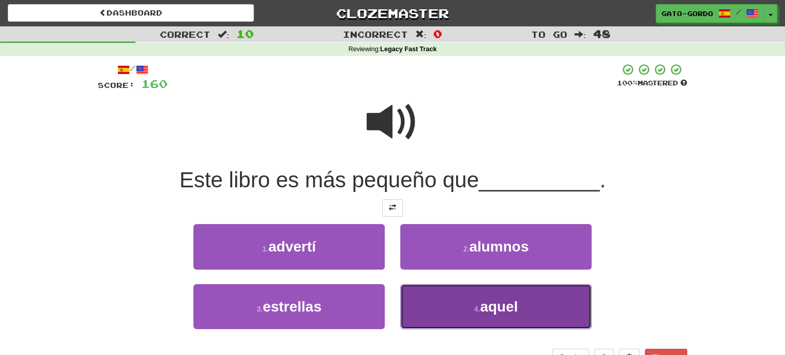
click at [480, 304] on small "4 ." at bounding box center [477, 308] width 6 height 8
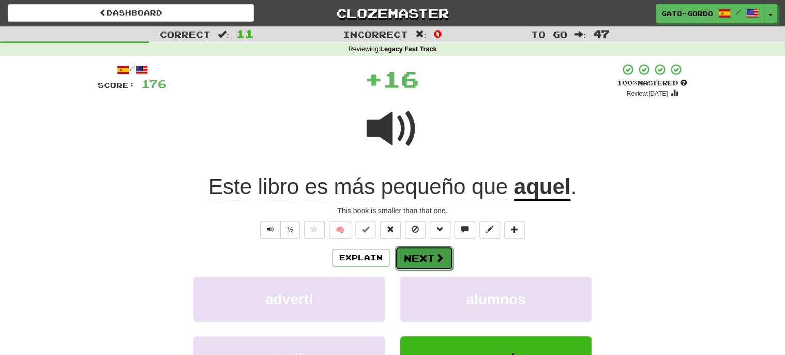
click at [427, 253] on button "Next" at bounding box center [424, 258] width 58 height 24
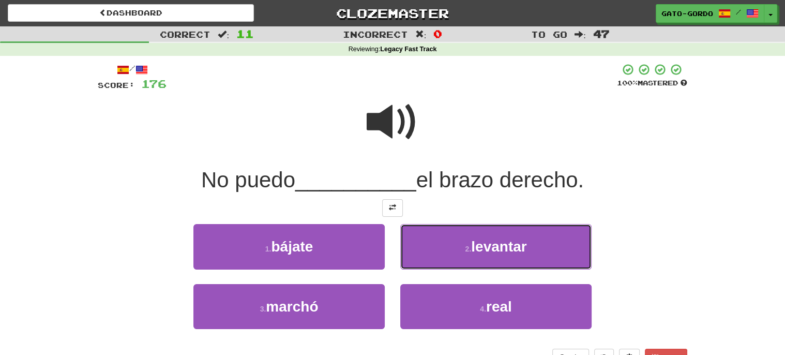
click at [427, 253] on button "2 . levantar" at bounding box center [495, 246] width 191 height 45
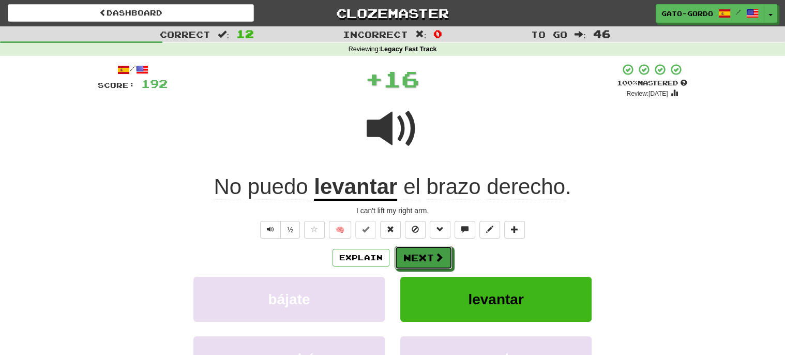
click at [427, 253] on button "Next" at bounding box center [423, 257] width 58 height 24
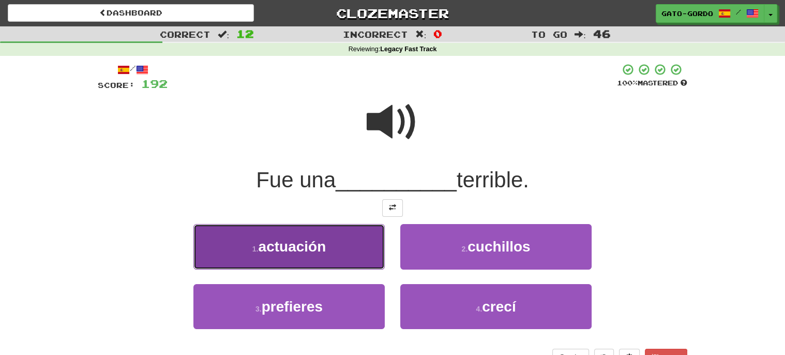
click at [284, 242] on span "actuación" at bounding box center [292, 246] width 68 height 16
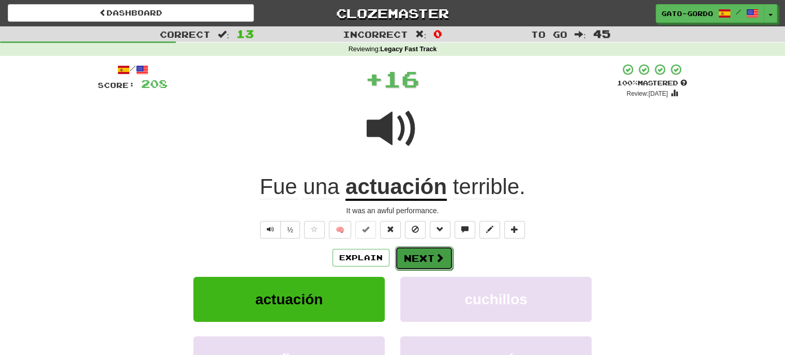
click at [419, 253] on button "Next" at bounding box center [424, 258] width 58 height 24
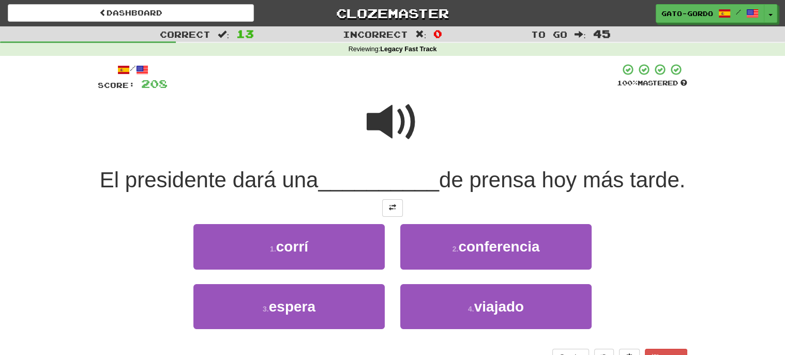
click at [385, 116] on span at bounding box center [392, 122] width 52 height 52
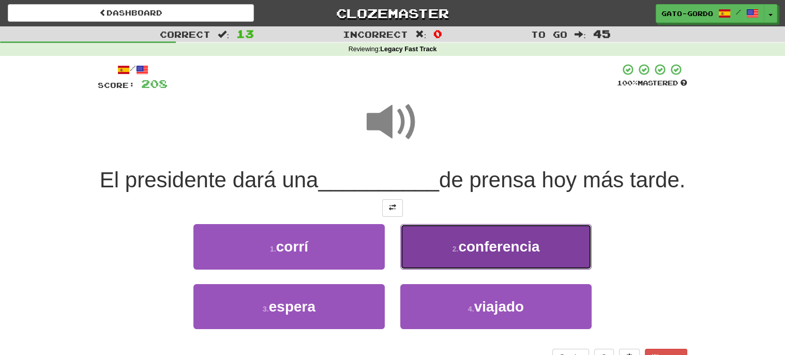
click at [467, 269] on button "2 . conferencia" at bounding box center [495, 246] width 191 height 45
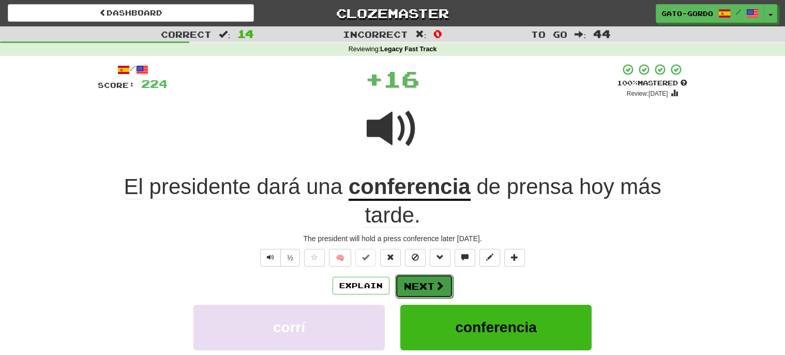
click at [420, 284] on button "Next" at bounding box center [424, 286] width 58 height 24
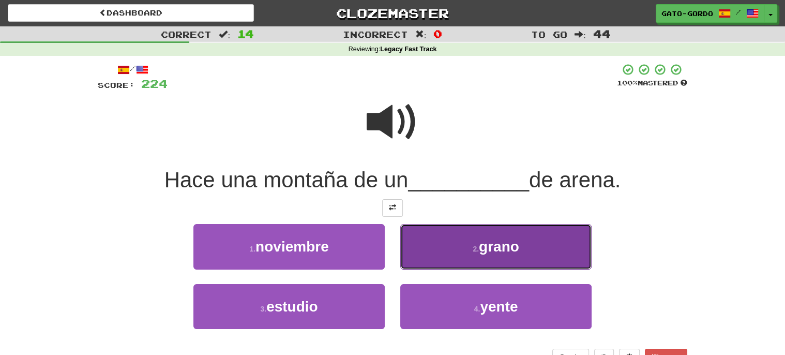
click at [512, 244] on span "grano" at bounding box center [499, 246] width 40 height 16
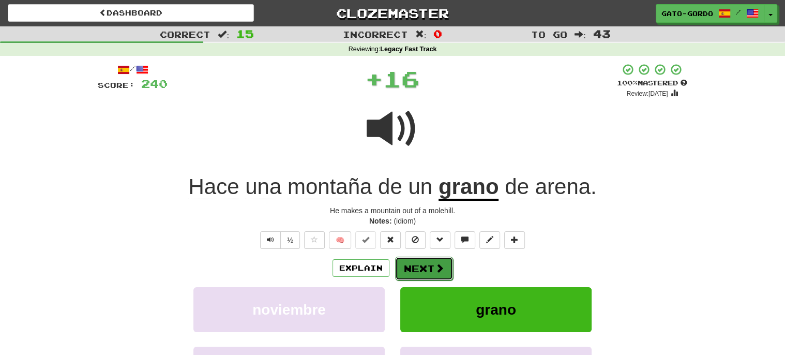
click at [417, 265] on button "Next" at bounding box center [424, 268] width 58 height 24
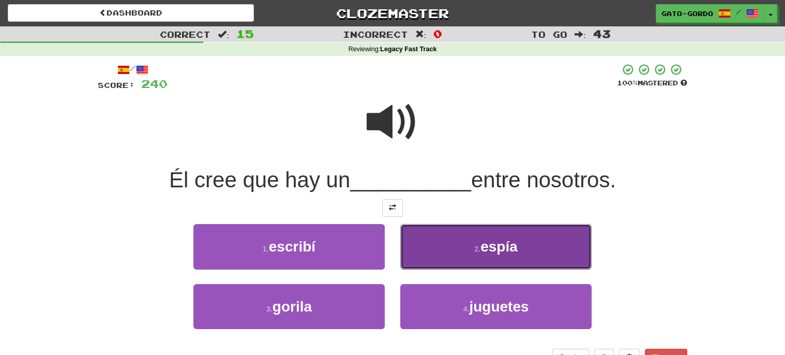
click at [484, 242] on span "espía" at bounding box center [498, 246] width 37 height 16
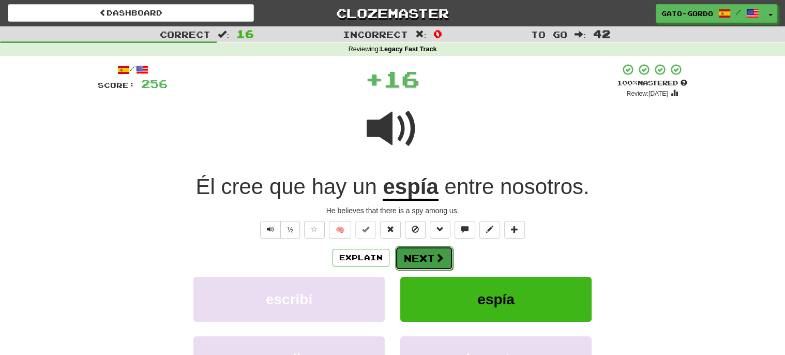
click at [412, 253] on button "Next" at bounding box center [424, 258] width 58 height 24
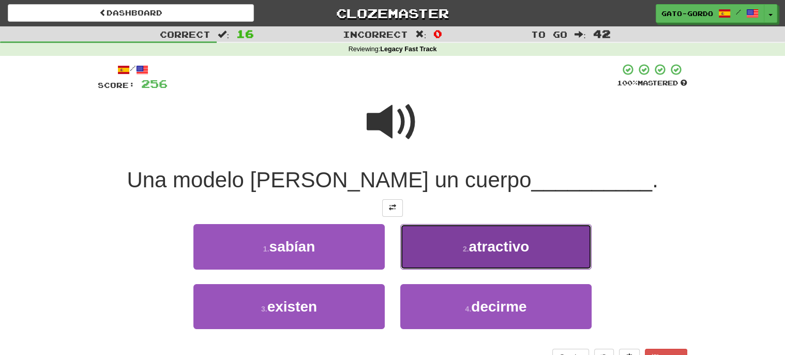
click at [493, 253] on button "2 . atractivo" at bounding box center [495, 246] width 191 height 45
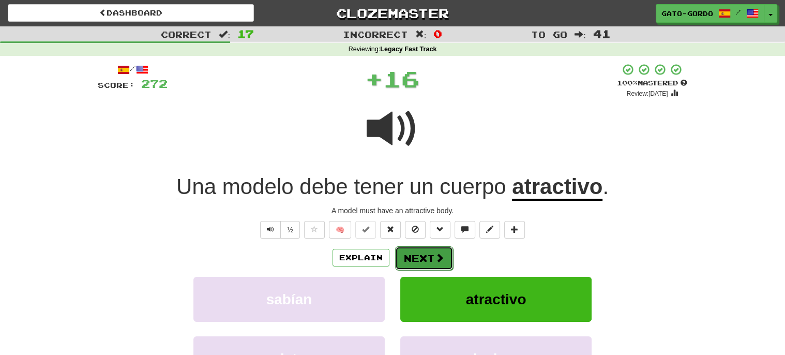
click at [407, 254] on button "Next" at bounding box center [424, 258] width 58 height 24
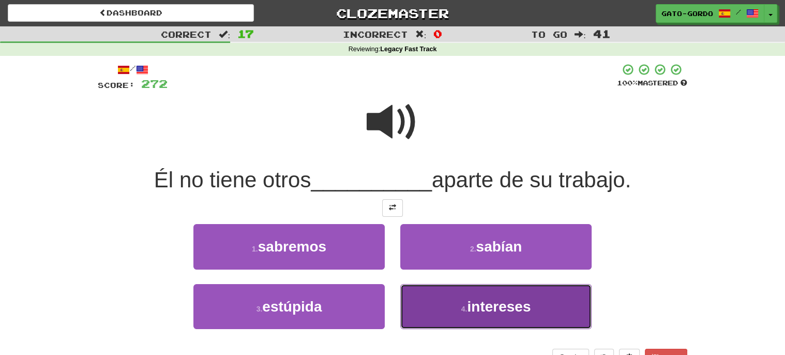
click at [520, 311] on span "intereses" at bounding box center [499, 306] width 64 height 16
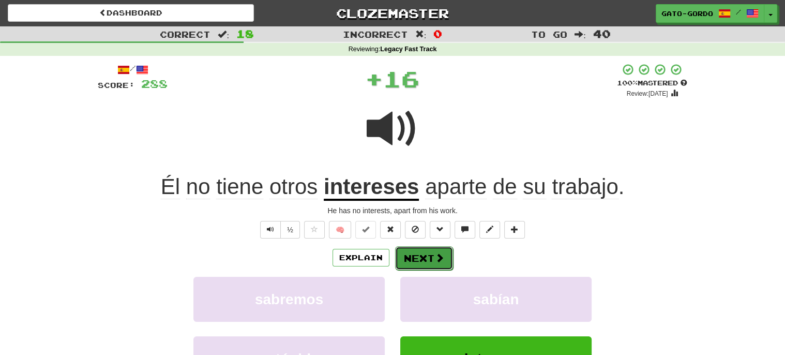
click at [424, 255] on button "Next" at bounding box center [424, 258] width 58 height 24
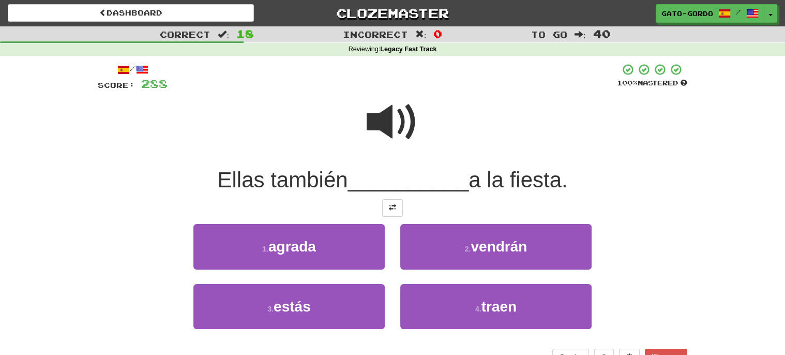
click at [386, 112] on span at bounding box center [392, 122] width 52 height 52
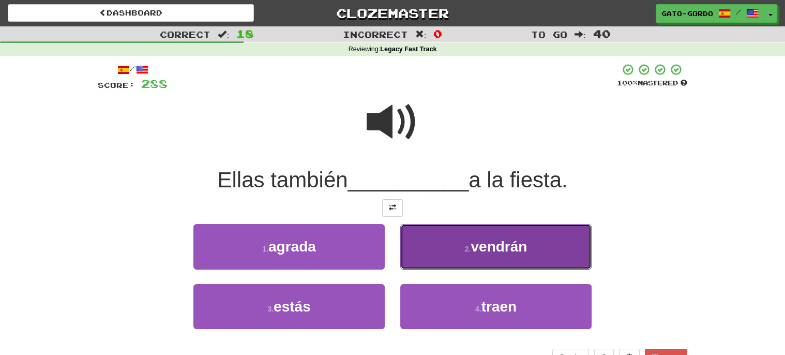
click at [479, 245] on span "vendrán" at bounding box center [498, 246] width 56 height 16
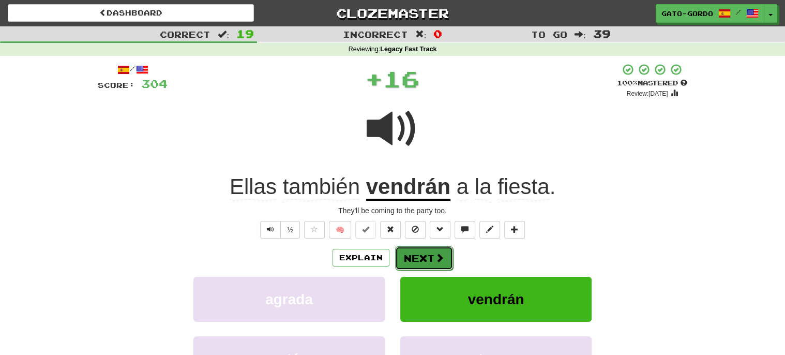
click at [411, 256] on button "Next" at bounding box center [424, 258] width 58 height 24
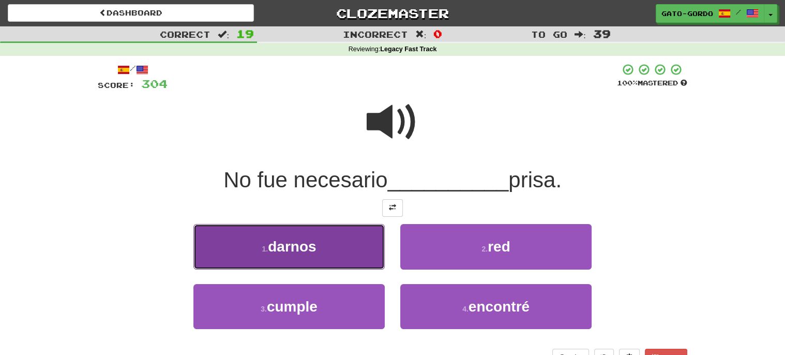
click at [299, 242] on span "darnos" at bounding box center [292, 246] width 48 height 16
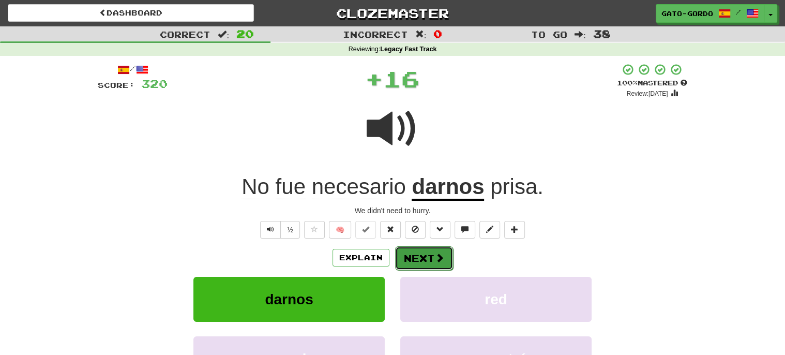
click at [428, 254] on button "Next" at bounding box center [424, 258] width 58 height 24
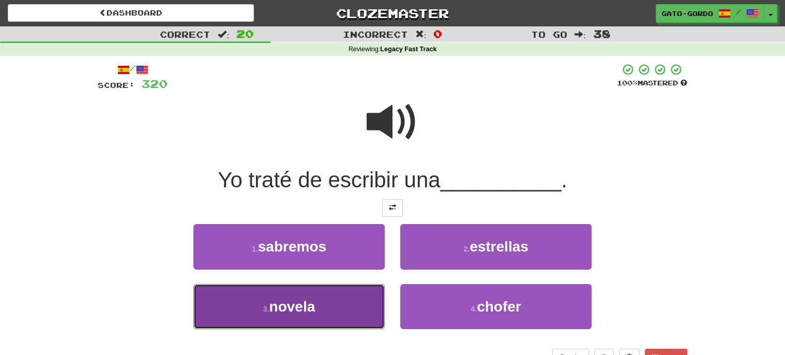
click at [243, 309] on button "3 . novela" at bounding box center [288, 306] width 191 height 45
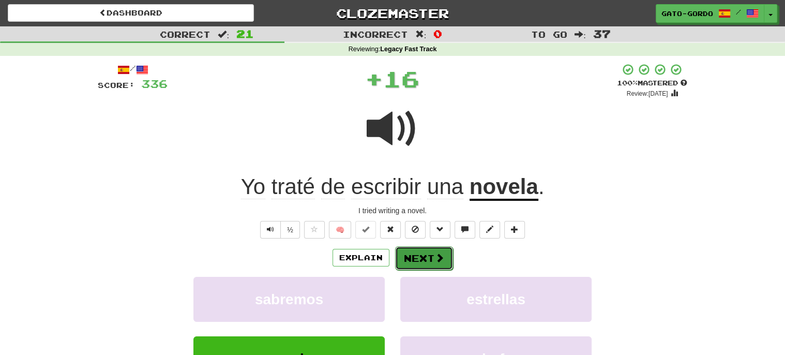
click at [436, 258] on span at bounding box center [439, 257] width 9 height 9
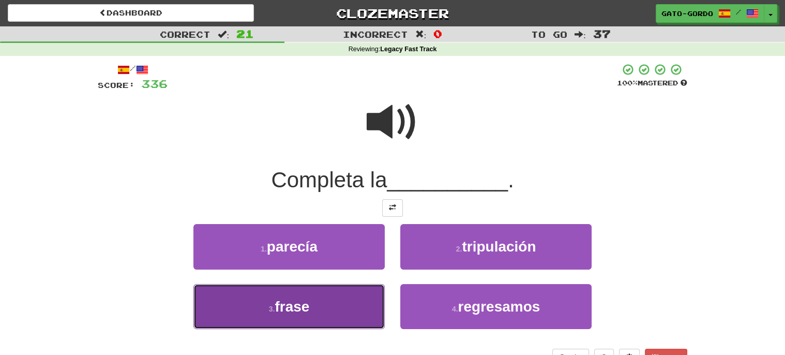
click at [285, 301] on span "frase" at bounding box center [291, 306] width 35 height 16
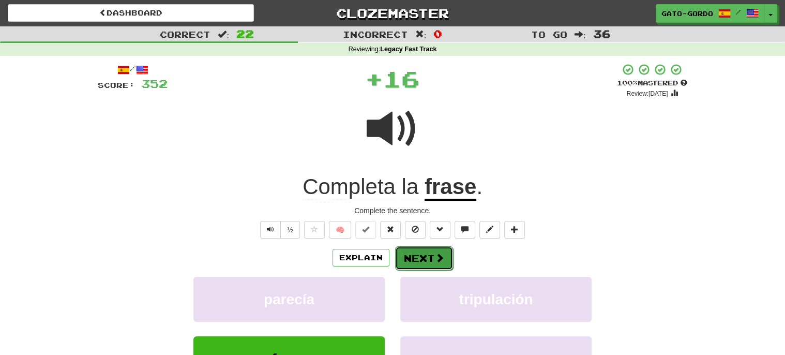
click at [420, 253] on button "Next" at bounding box center [424, 258] width 58 height 24
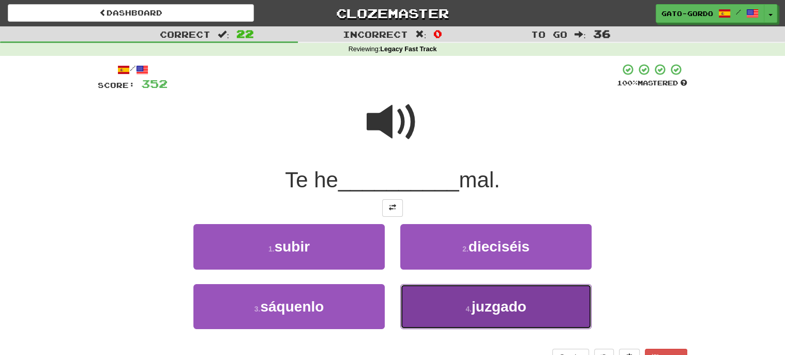
click at [469, 309] on small "4 ." at bounding box center [468, 308] width 6 height 8
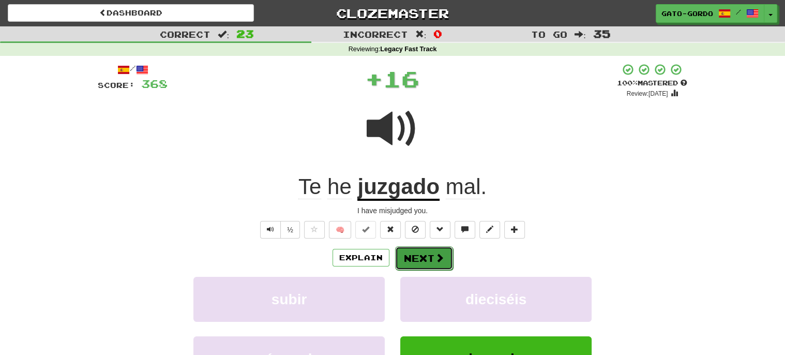
click at [431, 255] on button "Next" at bounding box center [424, 258] width 58 height 24
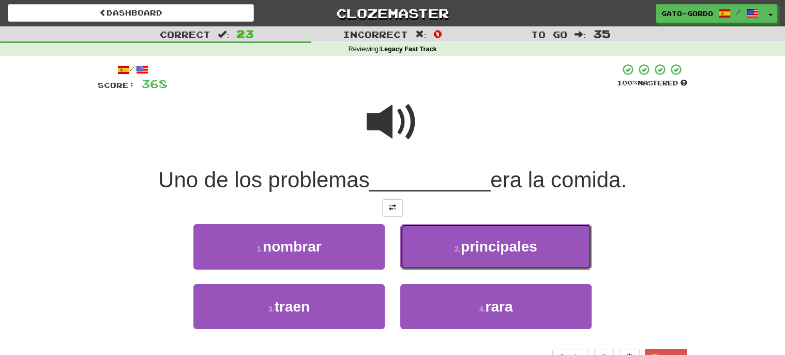
click at [431, 255] on button "2 . principales" at bounding box center [495, 246] width 191 height 45
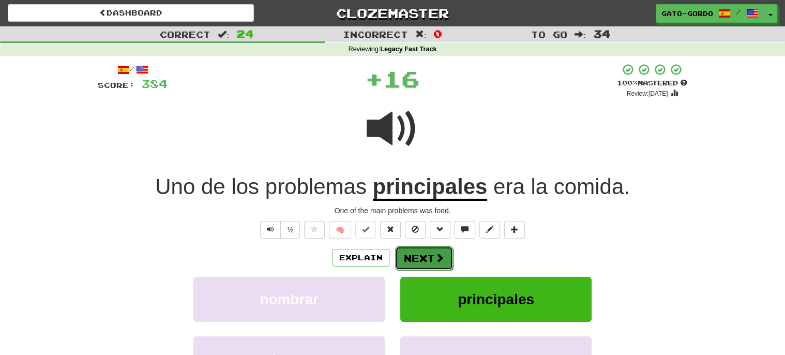
click at [411, 257] on button "Next" at bounding box center [424, 258] width 58 height 24
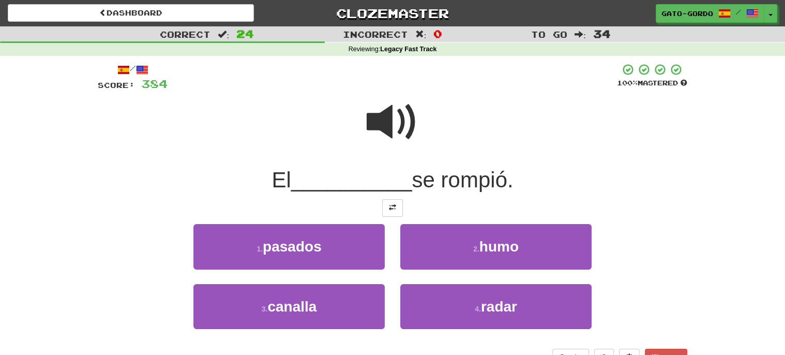
click at [390, 119] on span at bounding box center [392, 122] width 52 height 52
click at [391, 204] on span at bounding box center [392, 207] width 7 height 7
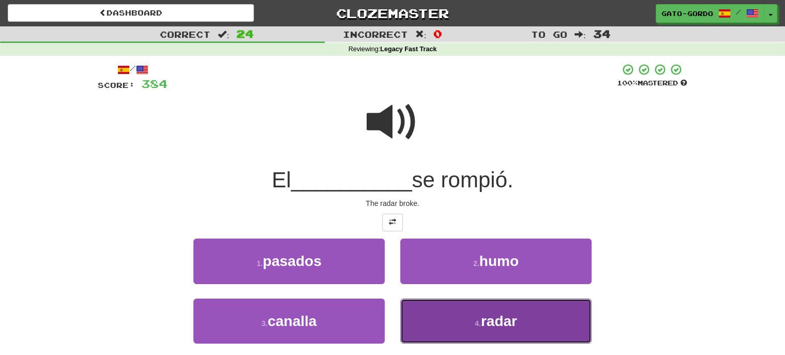
click at [484, 316] on span "radar" at bounding box center [499, 321] width 36 height 16
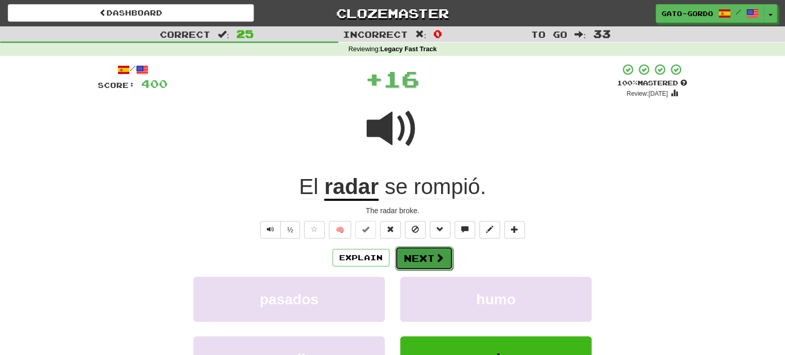
click at [428, 256] on button "Next" at bounding box center [424, 258] width 58 height 24
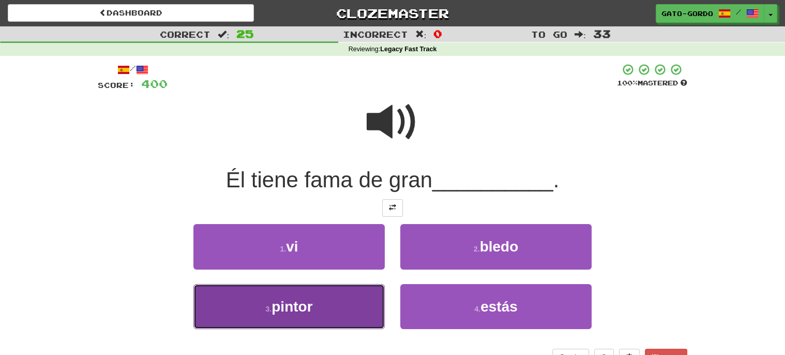
click at [306, 298] on span "pintor" at bounding box center [291, 306] width 41 height 16
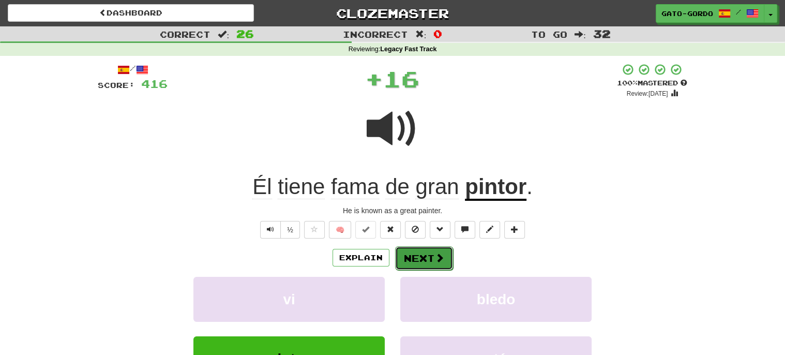
click at [415, 252] on button "Next" at bounding box center [424, 258] width 58 height 24
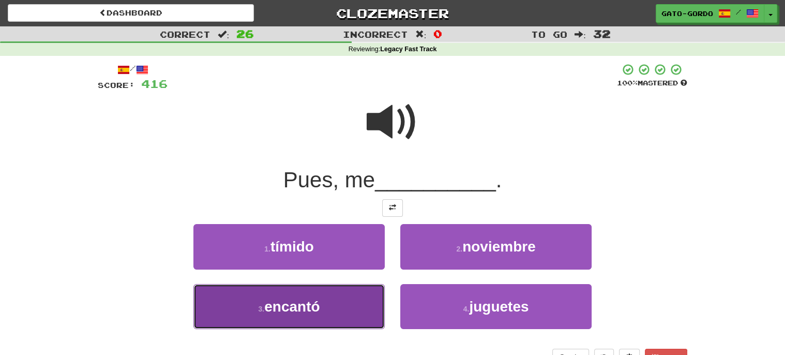
click at [302, 300] on span "encantó" at bounding box center [291, 306] width 55 height 16
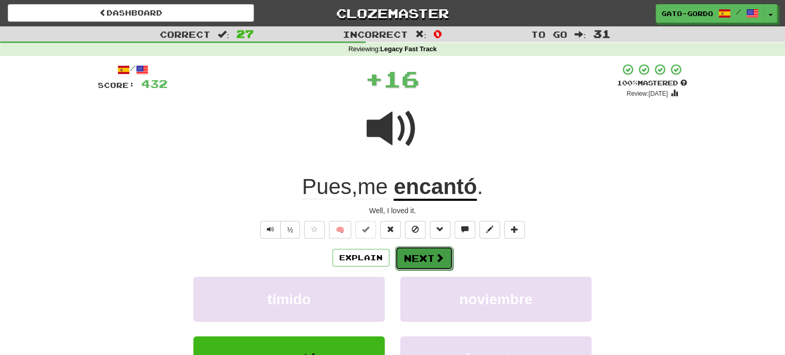
click at [408, 254] on button "Next" at bounding box center [424, 258] width 58 height 24
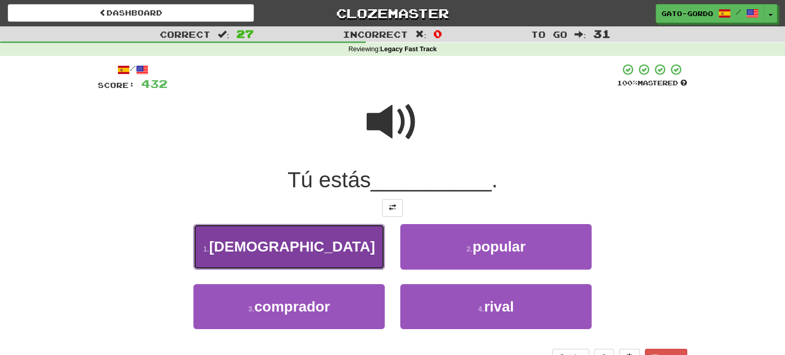
click at [288, 243] on span "pagando" at bounding box center [292, 246] width 166 height 16
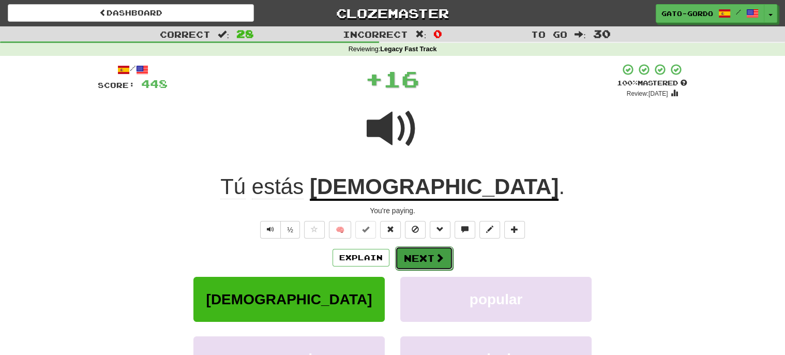
click at [431, 259] on button "Next" at bounding box center [424, 258] width 58 height 24
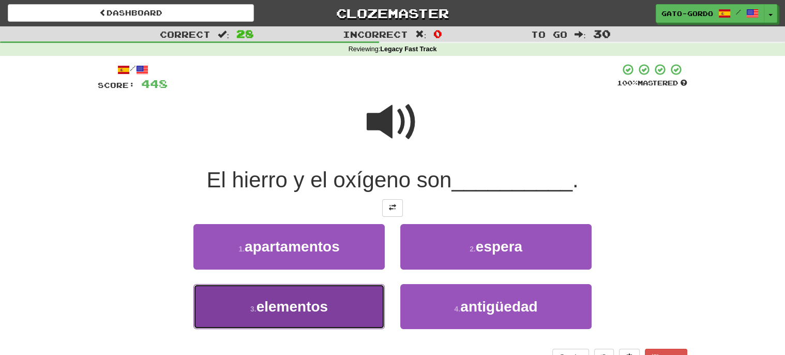
click at [302, 302] on span "elementos" at bounding box center [292, 306] width 72 height 16
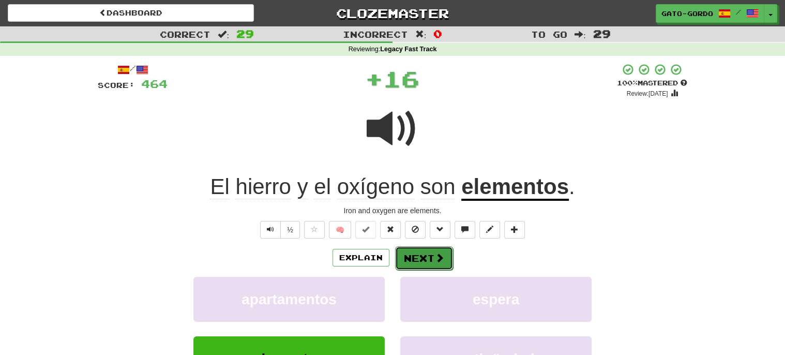
click at [429, 255] on button "Next" at bounding box center [424, 258] width 58 height 24
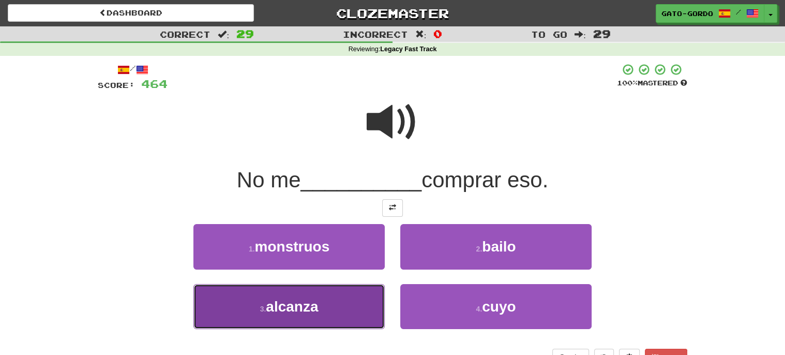
click at [300, 300] on span "alcanza" at bounding box center [292, 306] width 52 height 16
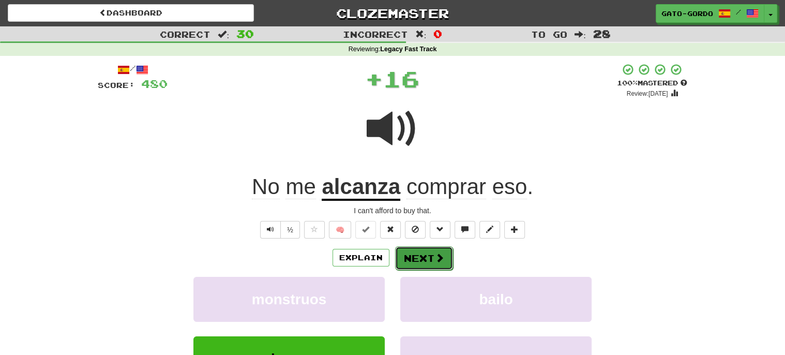
click at [422, 253] on button "Next" at bounding box center [424, 258] width 58 height 24
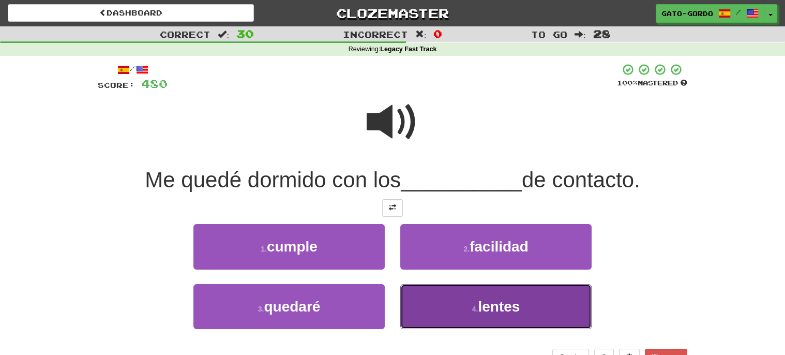
click at [474, 310] on small "4 ." at bounding box center [475, 308] width 6 height 8
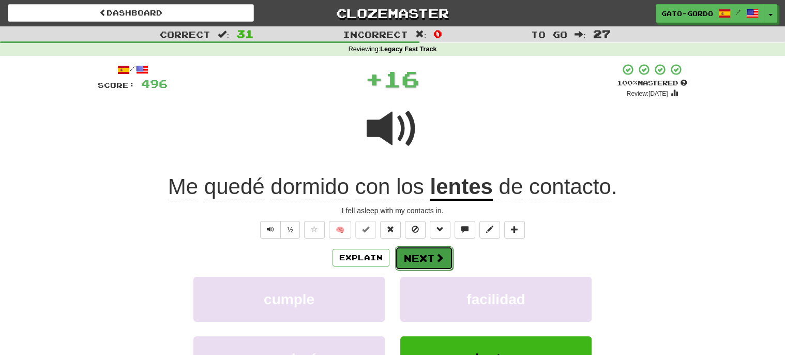
click at [414, 253] on button "Next" at bounding box center [424, 258] width 58 height 24
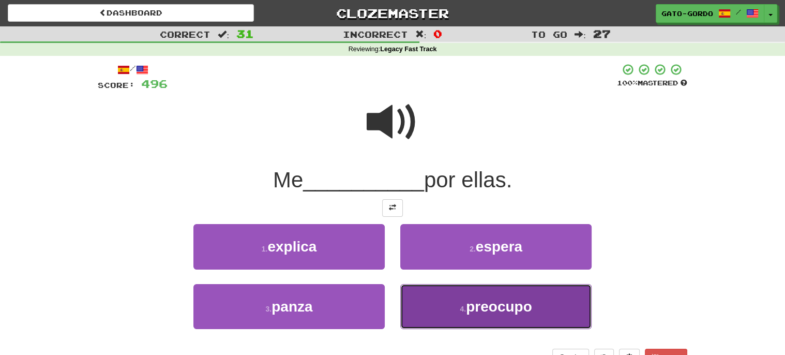
click at [490, 298] on span "preocupo" at bounding box center [499, 306] width 66 height 16
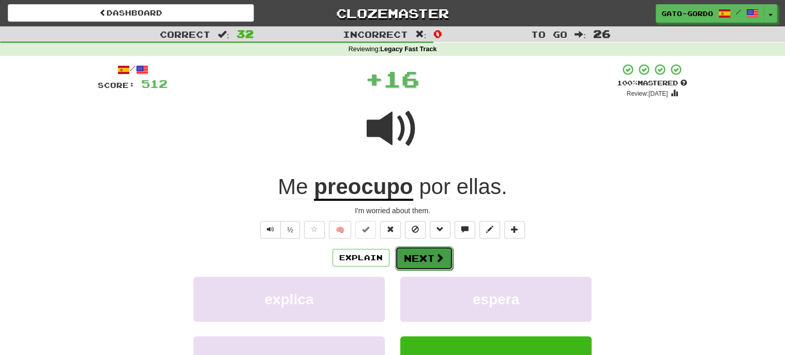
click at [436, 255] on span at bounding box center [439, 257] width 9 height 9
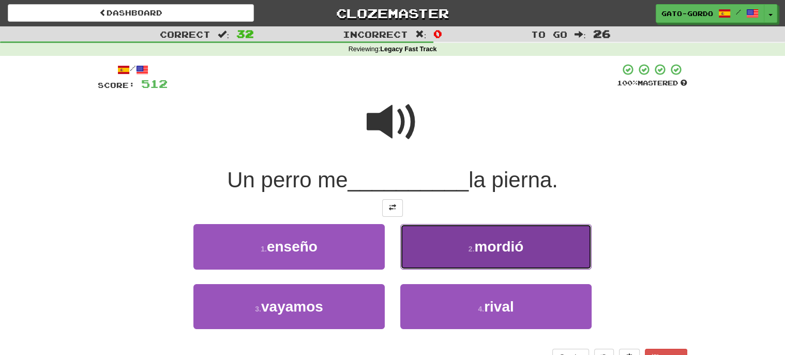
click at [518, 238] on span "mordió" at bounding box center [498, 246] width 49 height 16
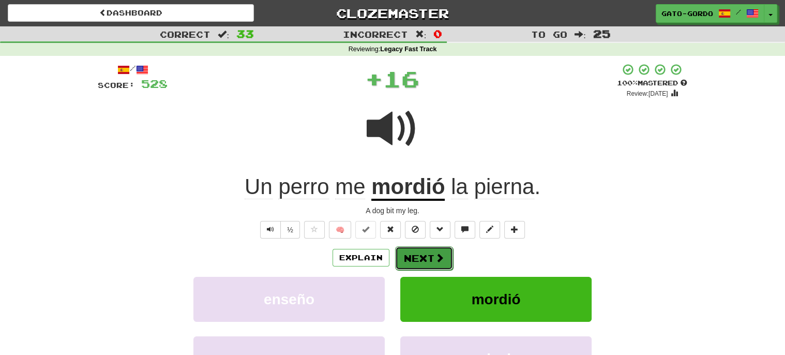
click at [413, 255] on button "Next" at bounding box center [424, 258] width 58 height 24
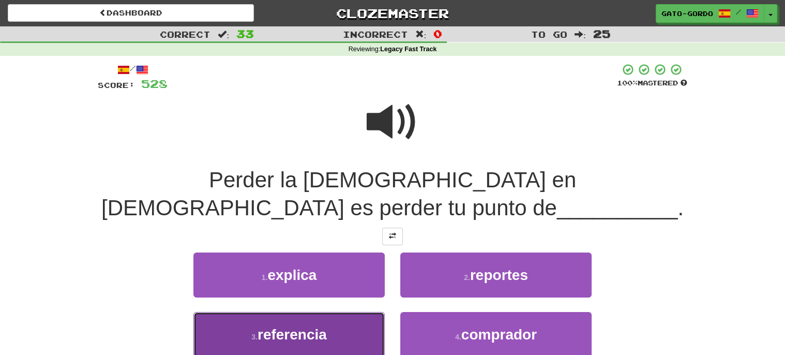
click at [293, 326] on span "referencia" at bounding box center [291, 334] width 69 height 16
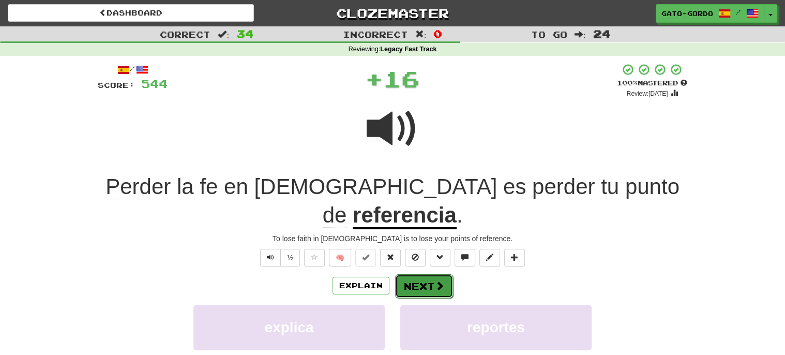
click at [418, 274] on button "Next" at bounding box center [424, 286] width 58 height 24
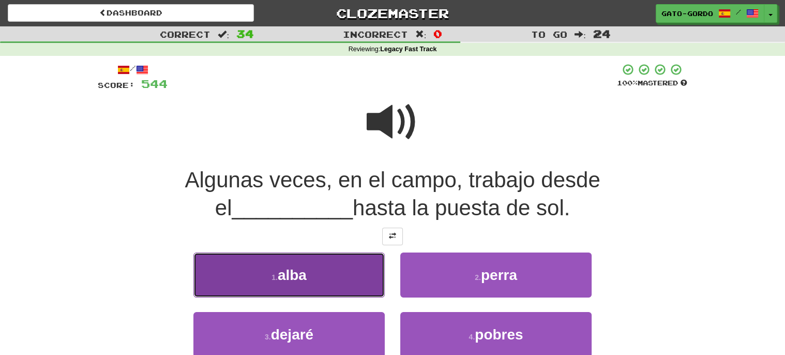
click at [296, 269] on span "alba" at bounding box center [292, 275] width 29 height 16
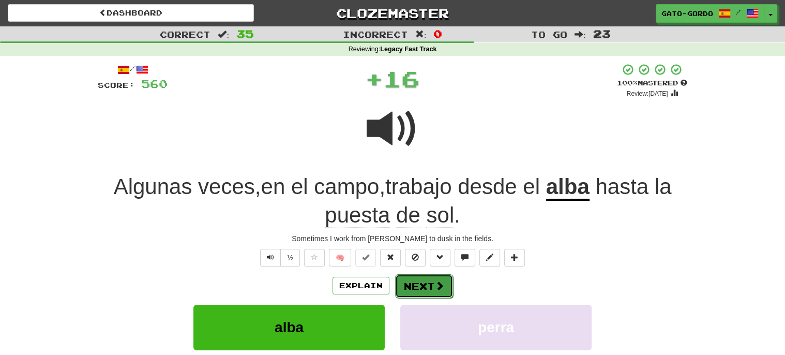
click at [417, 282] on button "Next" at bounding box center [424, 286] width 58 height 24
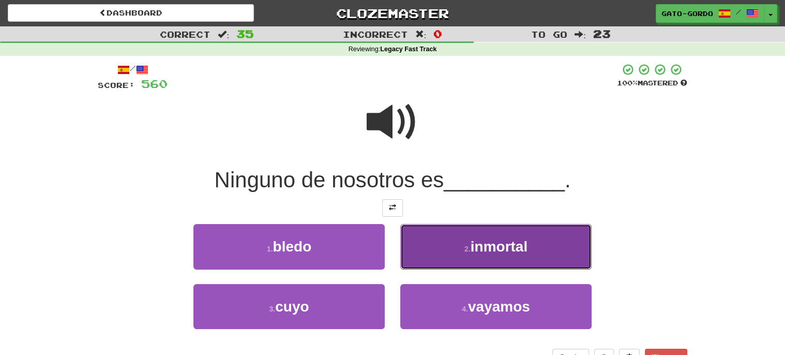
click at [461, 233] on button "2 . inmortal" at bounding box center [495, 246] width 191 height 45
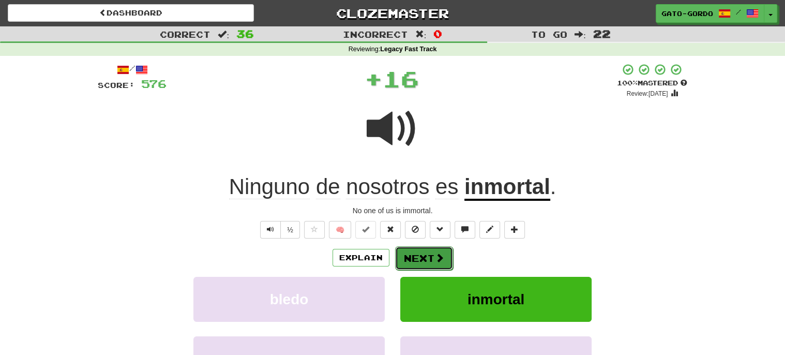
click at [423, 253] on button "Next" at bounding box center [424, 258] width 58 height 24
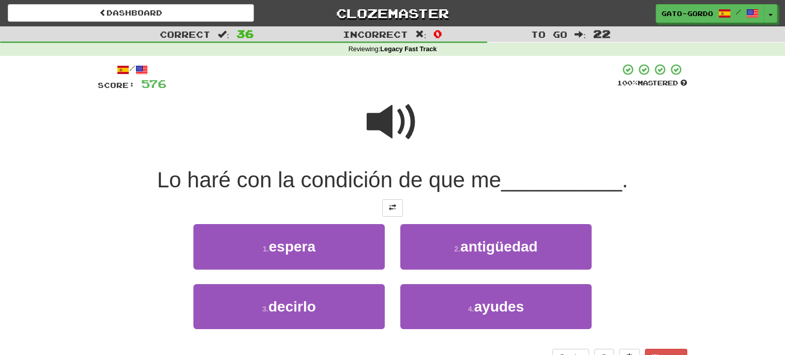
click at [382, 114] on span at bounding box center [392, 122] width 52 height 52
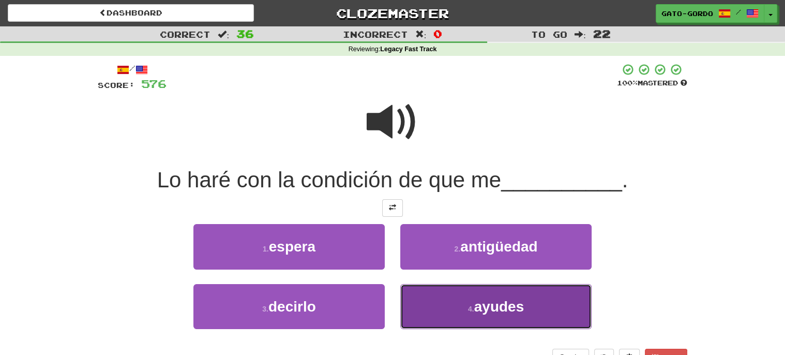
click at [478, 303] on span "ayudes" at bounding box center [499, 306] width 50 height 16
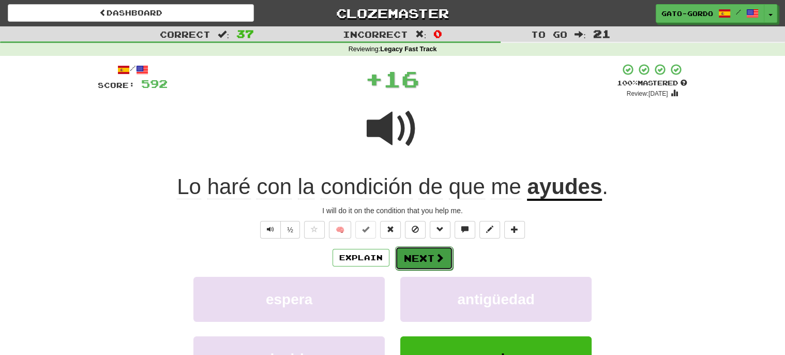
click at [428, 255] on button "Next" at bounding box center [424, 258] width 58 height 24
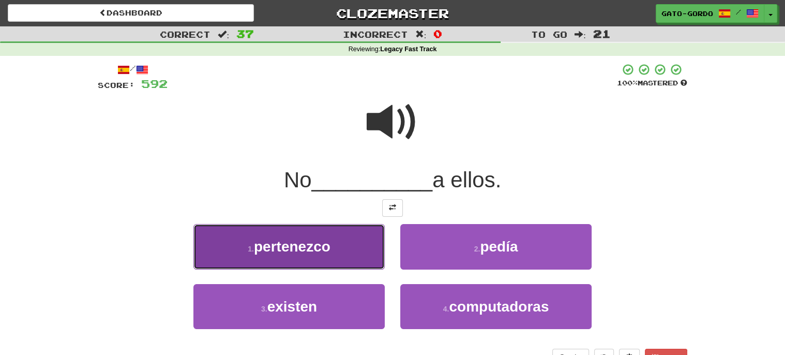
click at [280, 249] on span "pertenezco" at bounding box center [292, 246] width 76 height 16
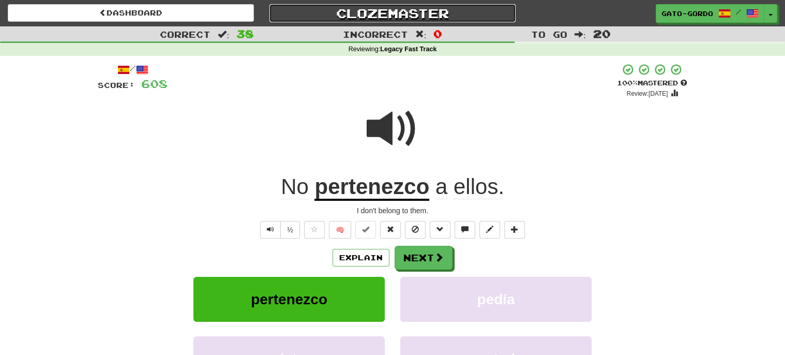
click at [391, 15] on link "Clozemaster" at bounding box center [392, 13] width 246 height 18
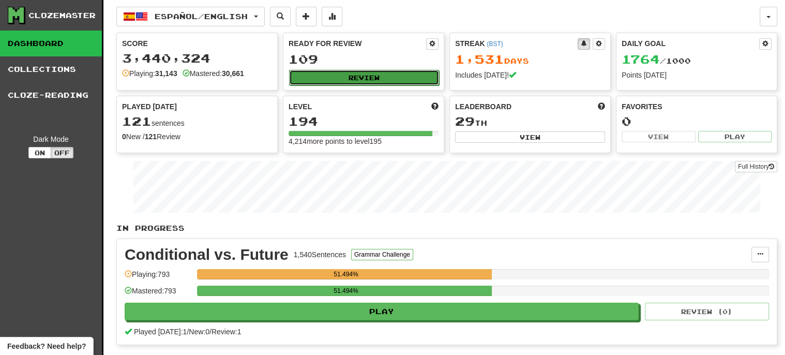
click at [364, 75] on button "Review" at bounding box center [364, 78] width 150 height 16
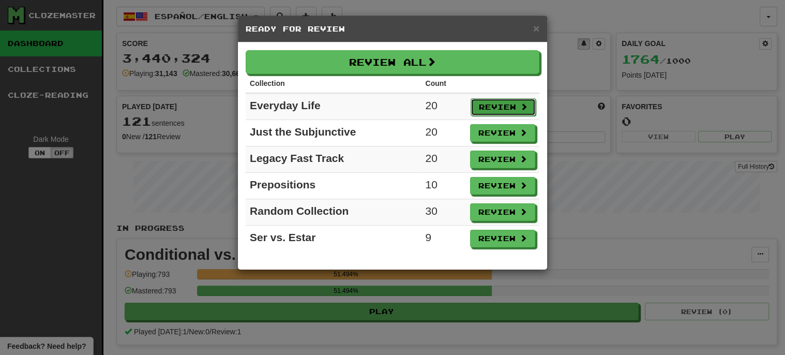
click at [499, 103] on button "Review" at bounding box center [502, 107] width 65 height 18
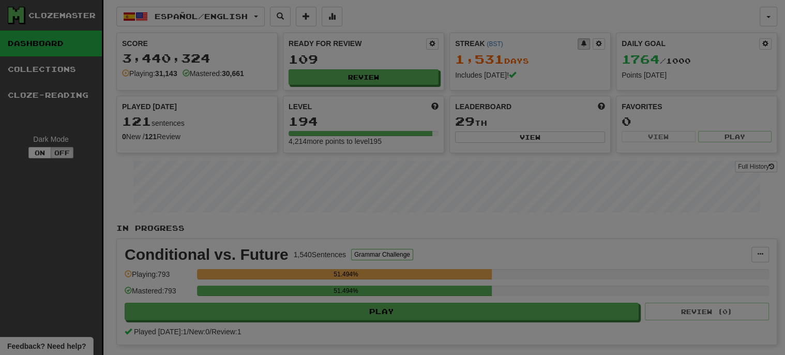
select select "***"
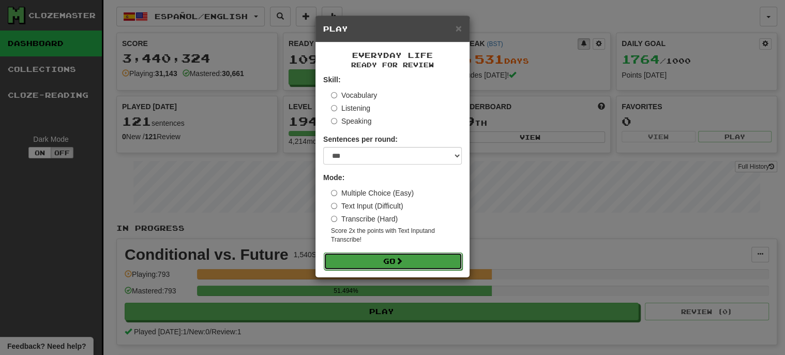
click at [371, 256] on button "Go" at bounding box center [393, 261] width 139 height 18
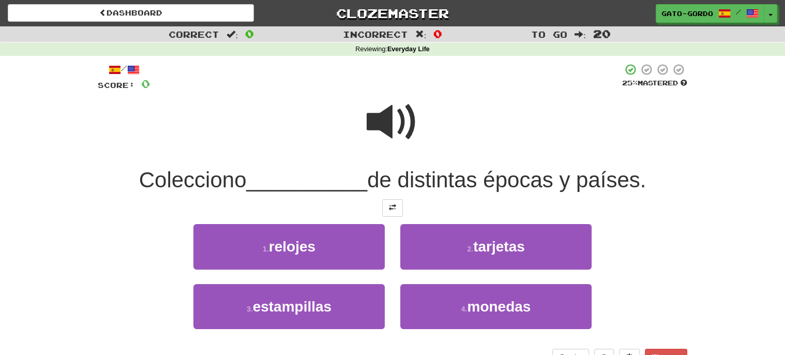
click at [397, 111] on span at bounding box center [392, 122] width 52 height 52
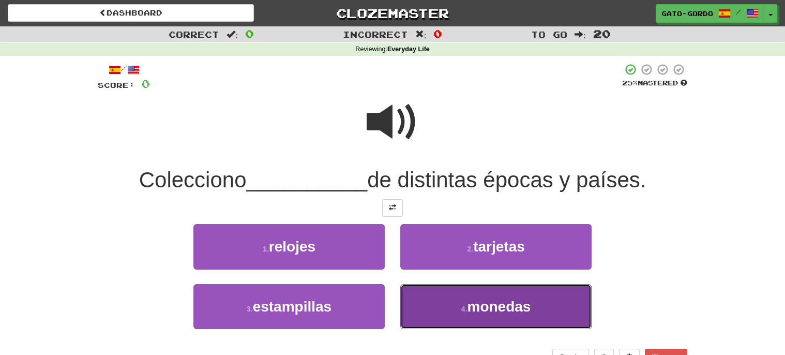
click at [452, 306] on button "4 . monedas" at bounding box center [495, 306] width 191 height 45
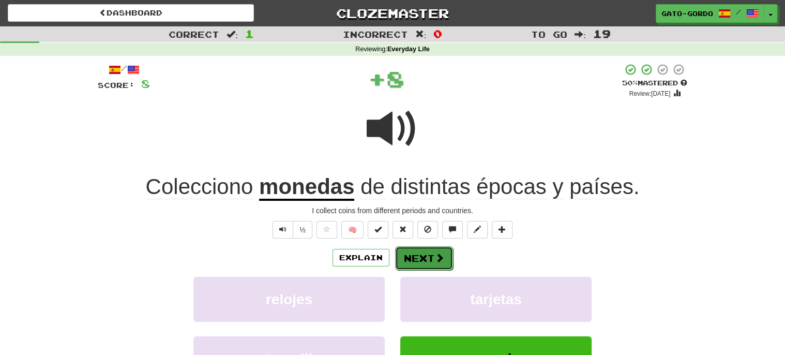
click at [411, 253] on button "Next" at bounding box center [424, 258] width 58 height 24
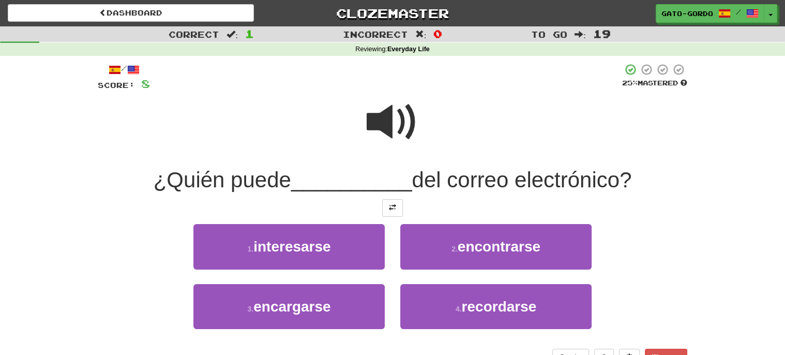
click at [394, 120] on span at bounding box center [392, 122] width 52 height 52
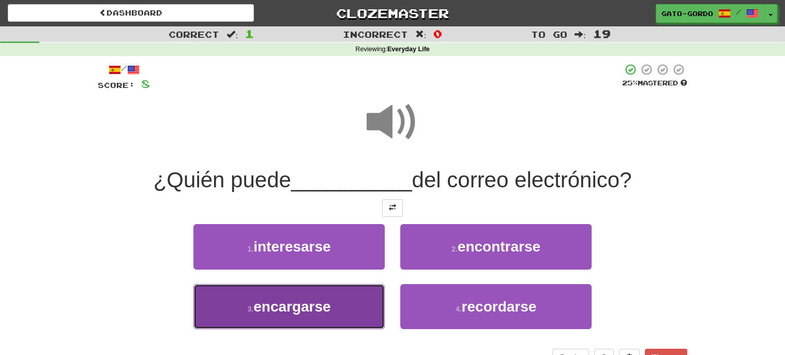
click at [308, 303] on span "encargarse" at bounding box center [291, 306] width 77 height 16
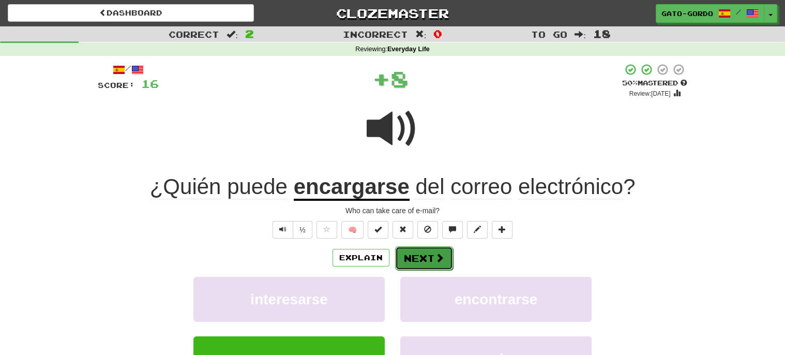
click at [420, 254] on button "Next" at bounding box center [424, 258] width 58 height 24
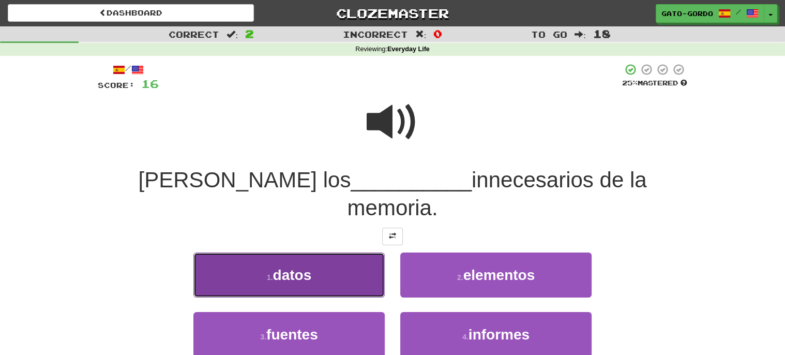
click at [298, 267] on span "datos" at bounding box center [292, 275] width 39 height 16
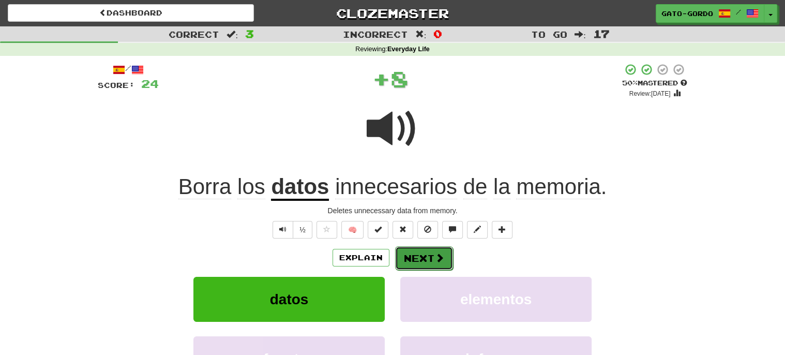
click at [414, 254] on button "Next" at bounding box center [424, 258] width 58 height 24
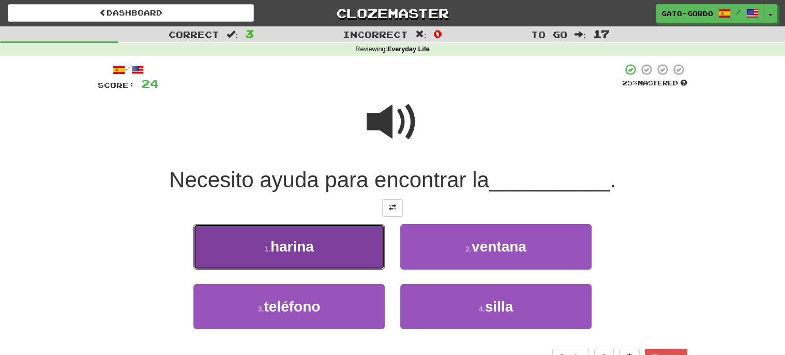
click at [292, 243] on span "harina" at bounding box center [291, 246] width 43 height 16
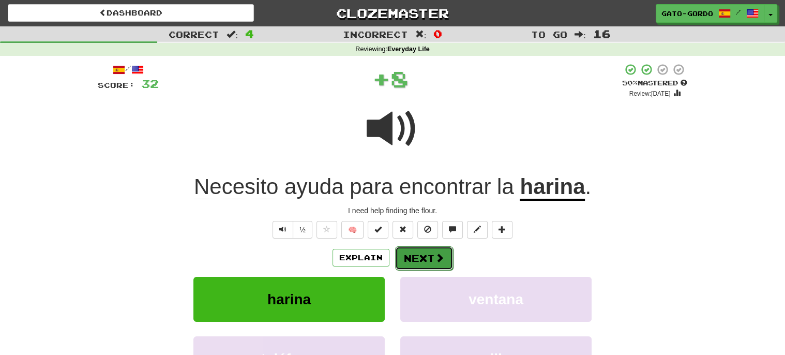
click at [424, 254] on button "Next" at bounding box center [424, 258] width 58 height 24
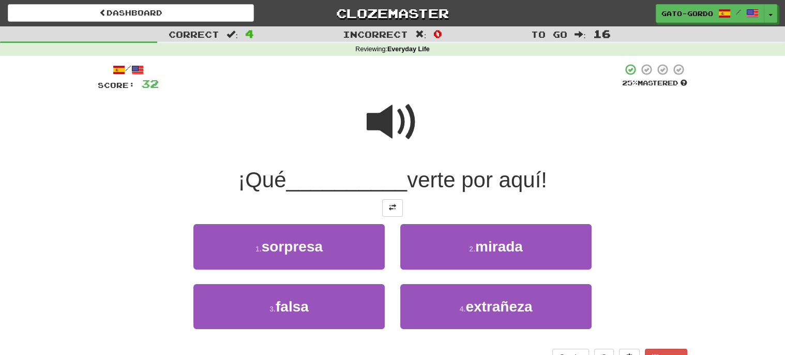
click at [392, 106] on span at bounding box center [392, 122] width 52 height 52
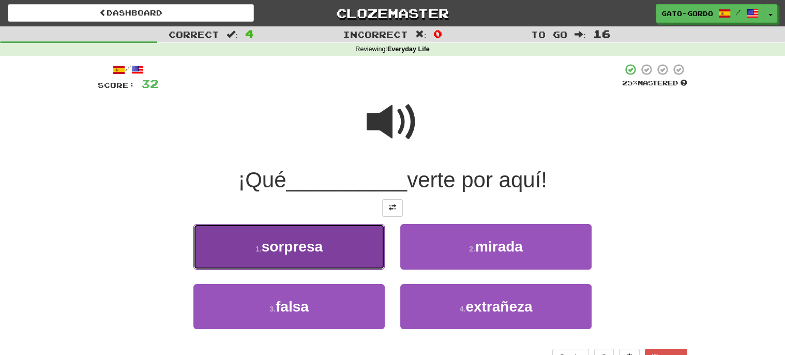
click at [280, 251] on span "sorpresa" at bounding box center [292, 246] width 61 height 16
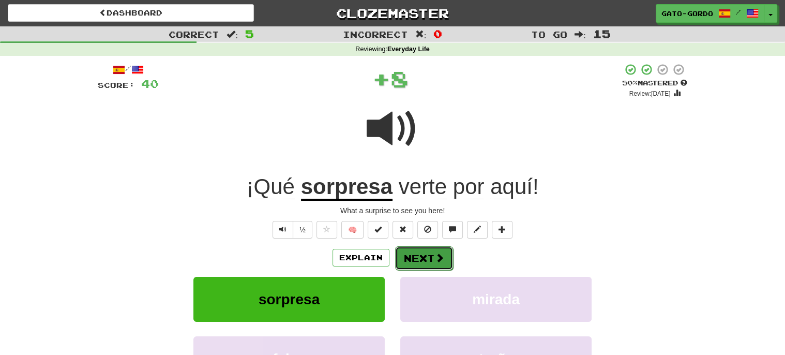
click at [413, 254] on button "Next" at bounding box center [424, 258] width 58 height 24
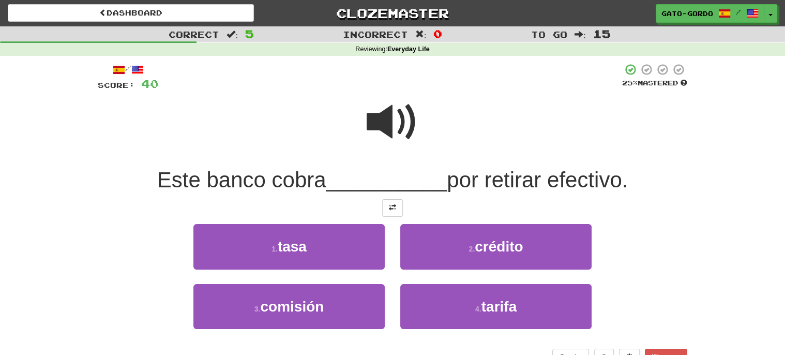
click at [389, 119] on span at bounding box center [392, 122] width 52 height 52
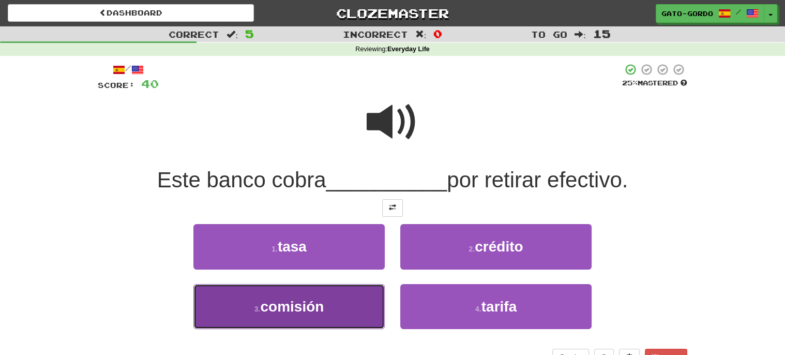
click at [292, 310] on span "comisión" at bounding box center [292, 306] width 64 height 16
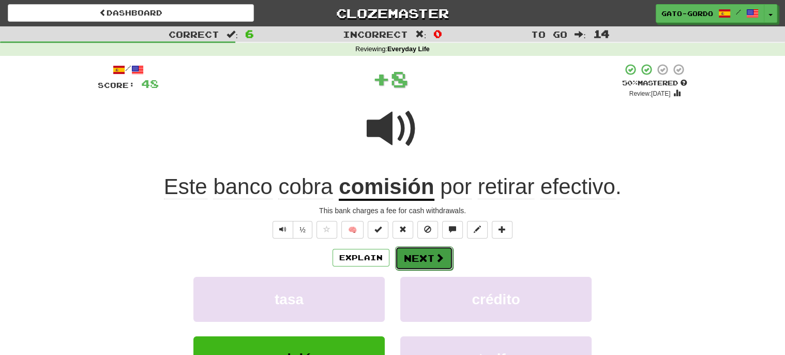
click at [419, 256] on button "Next" at bounding box center [424, 258] width 58 height 24
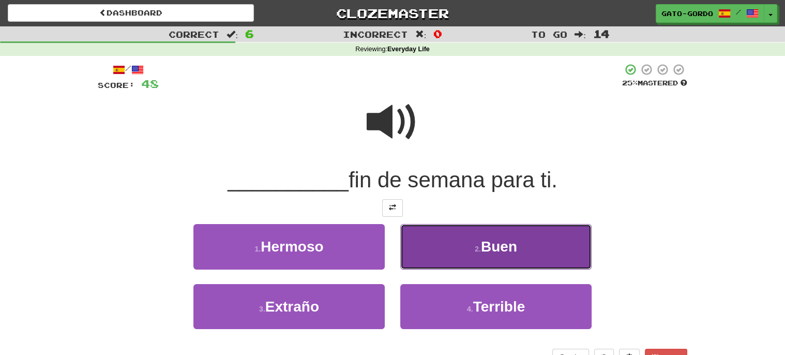
click at [467, 251] on button "2 . Buen" at bounding box center [495, 246] width 191 height 45
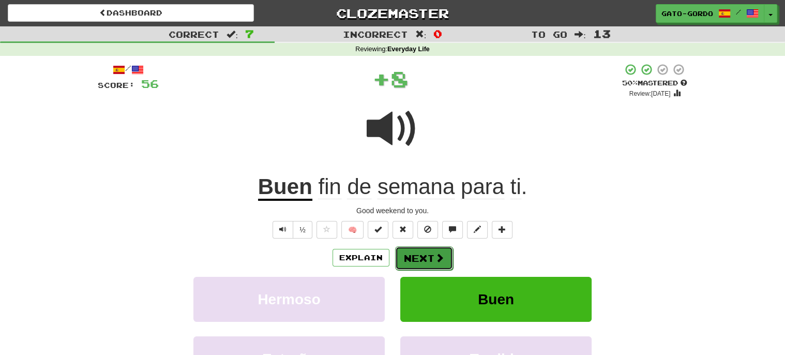
click at [416, 255] on button "Next" at bounding box center [424, 258] width 58 height 24
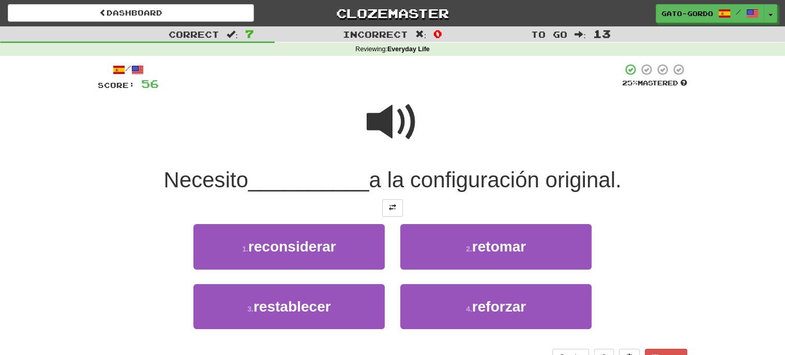
click at [391, 126] on span at bounding box center [392, 122] width 52 height 52
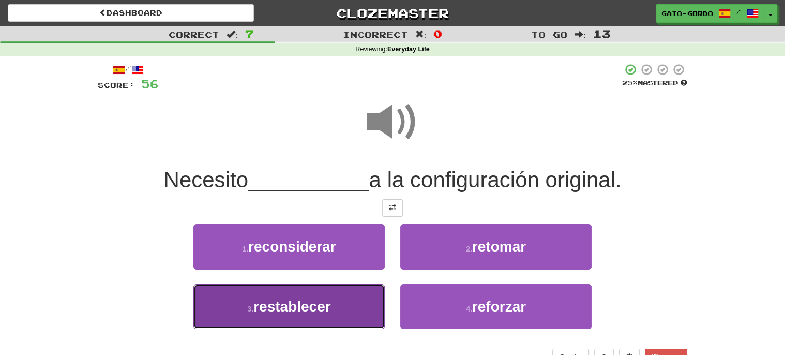
click at [289, 306] on span "restablecer" at bounding box center [291, 306] width 77 height 16
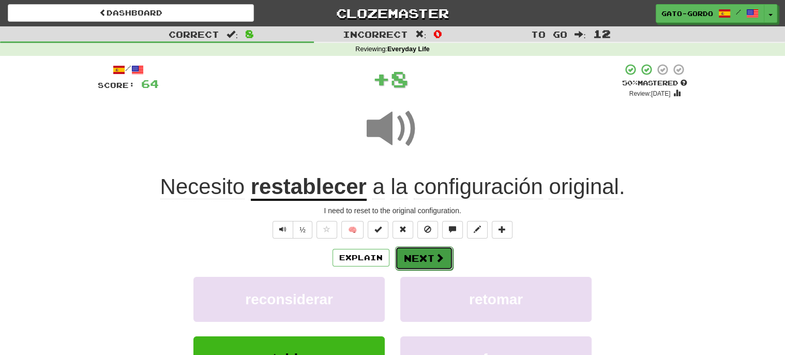
click at [432, 251] on button "Next" at bounding box center [424, 258] width 58 height 24
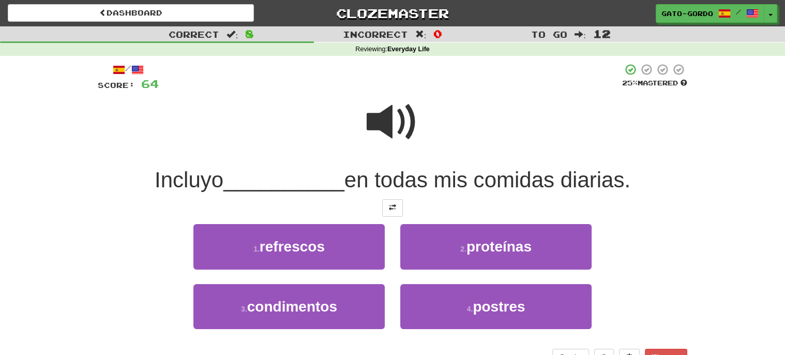
click at [395, 114] on span at bounding box center [392, 122] width 52 height 52
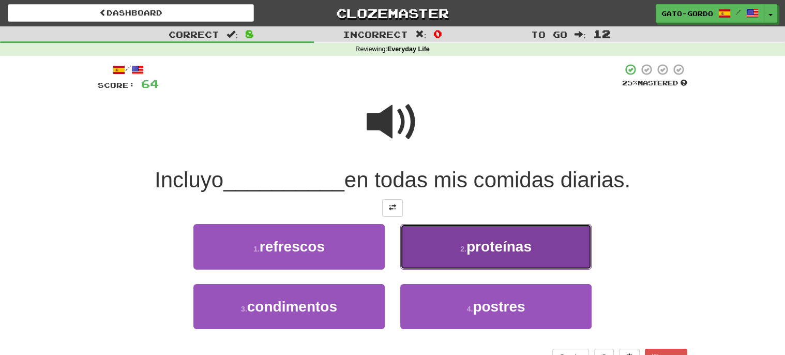
click at [488, 234] on button "2 . proteínas" at bounding box center [495, 246] width 191 height 45
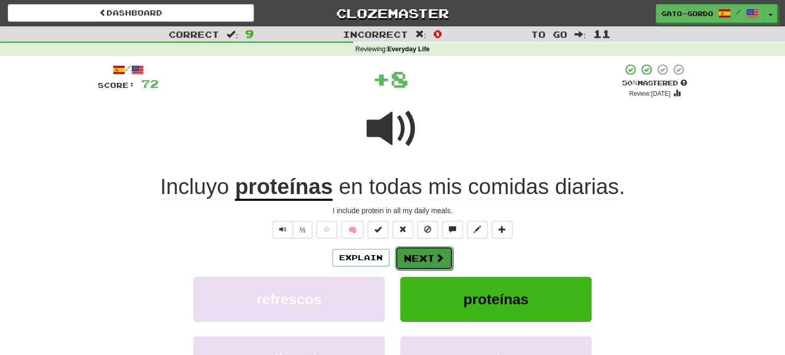
click at [411, 256] on button "Next" at bounding box center [424, 258] width 58 height 24
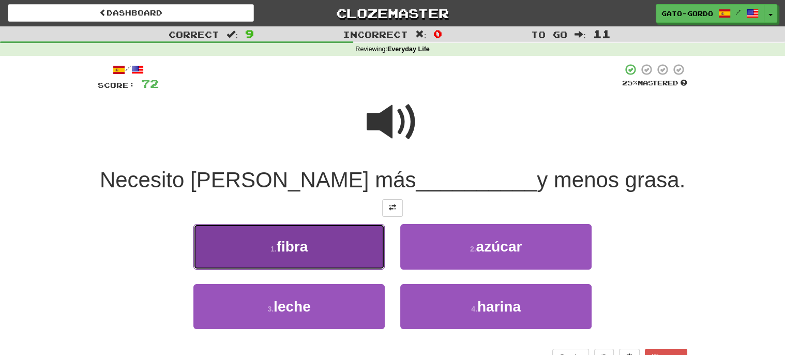
click at [301, 241] on span "fibra" at bounding box center [293, 246] width 32 height 16
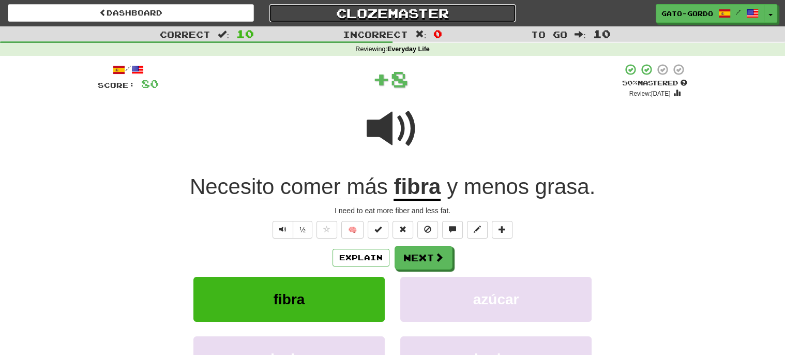
click at [365, 19] on link "Clozemaster" at bounding box center [392, 13] width 246 height 18
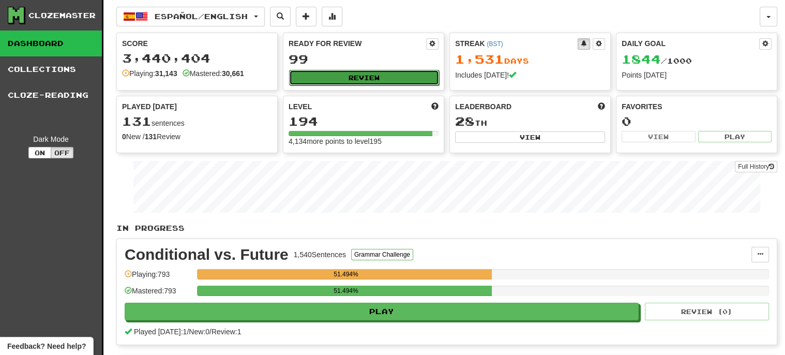
click at [375, 73] on button "Review" at bounding box center [364, 78] width 150 height 16
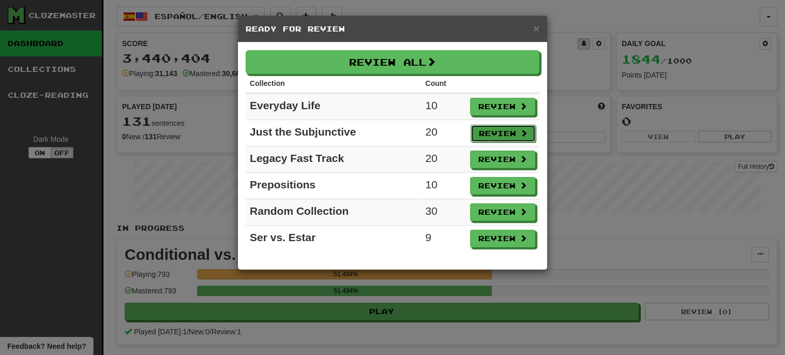
click at [500, 128] on button "Review" at bounding box center [502, 134] width 65 height 18
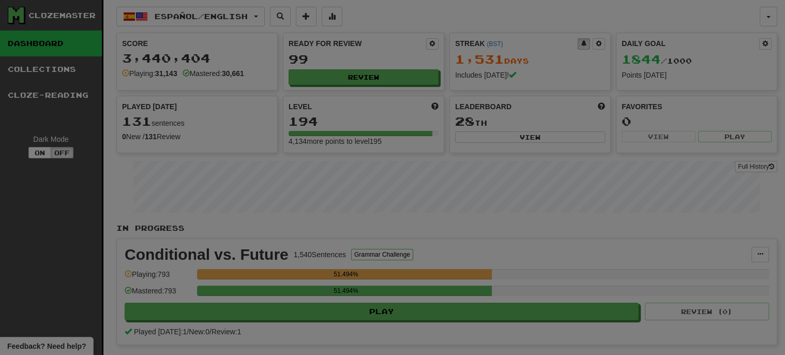
select select "***"
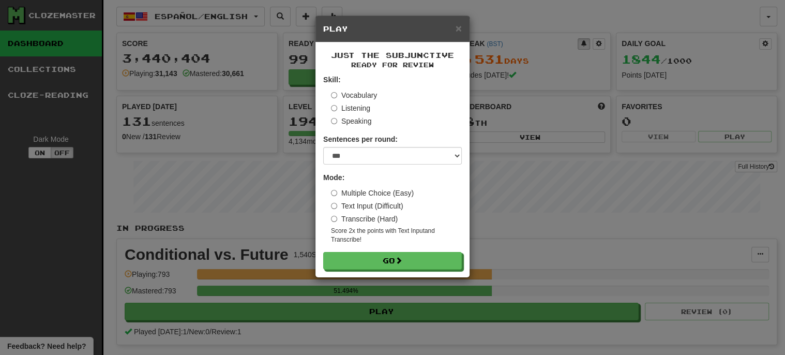
click at [348, 93] on label "Vocabulary" at bounding box center [354, 95] width 46 height 10
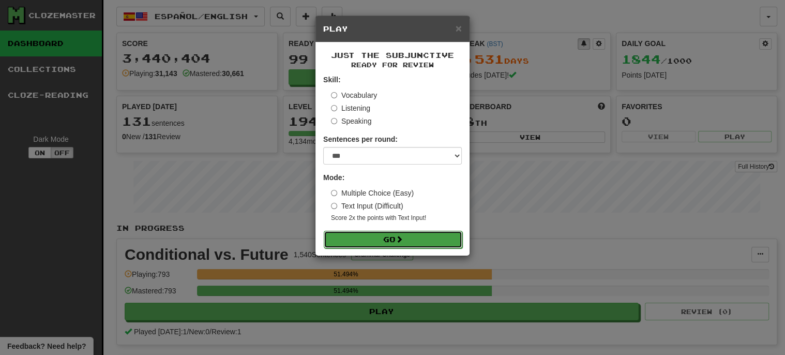
click at [394, 238] on button "Go" at bounding box center [393, 240] width 139 height 18
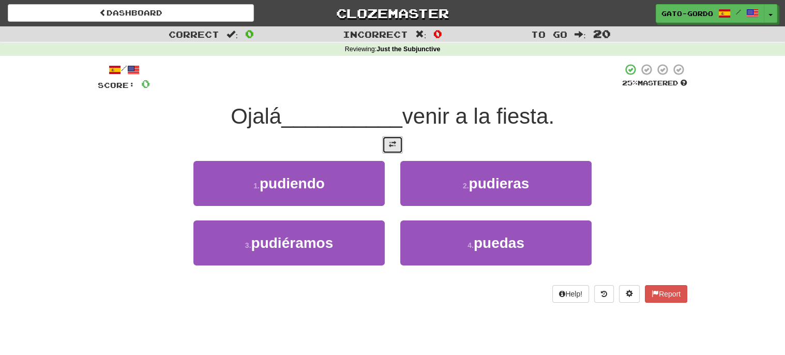
click at [389, 141] on span at bounding box center [392, 144] width 7 height 7
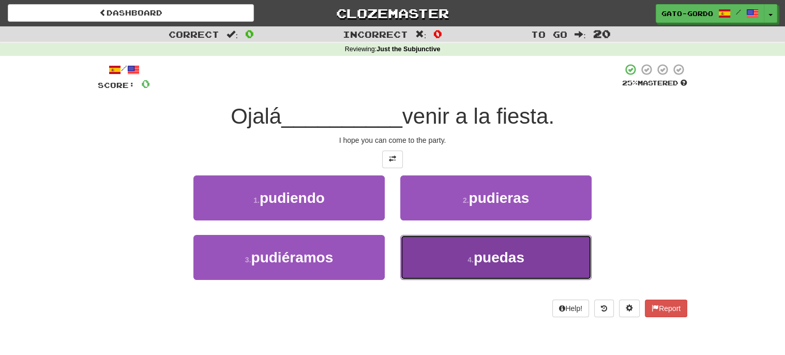
click at [492, 250] on span "puedas" at bounding box center [498, 257] width 51 height 16
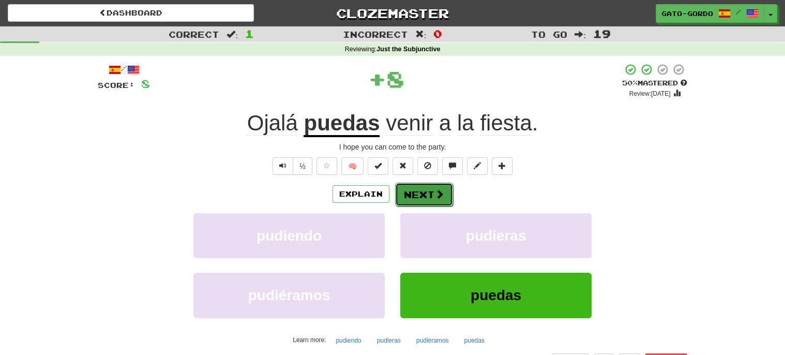
click at [425, 191] on button "Next" at bounding box center [424, 194] width 58 height 24
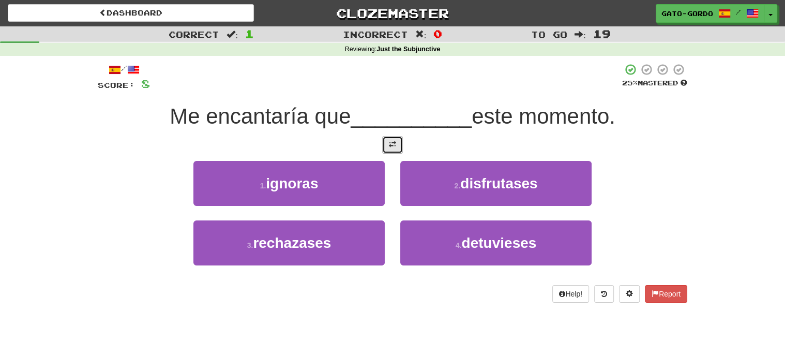
click at [392, 141] on span at bounding box center [392, 144] width 7 height 7
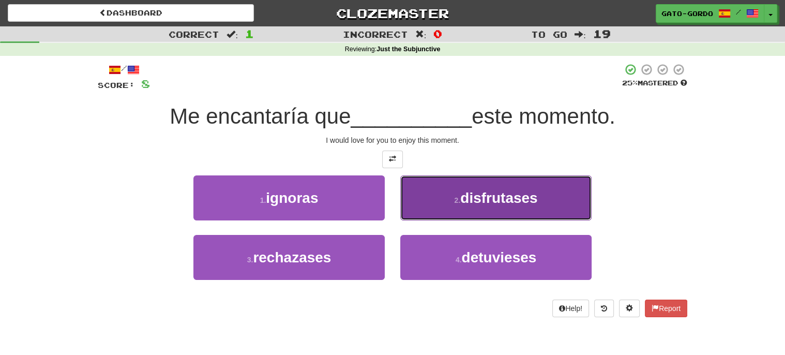
click at [504, 202] on span "disfrutases" at bounding box center [498, 198] width 77 height 16
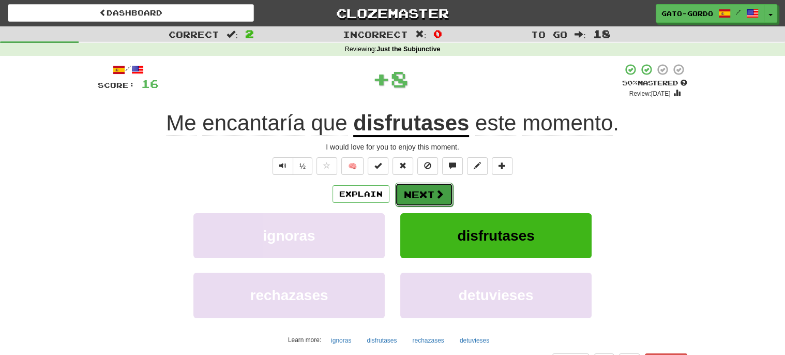
click at [419, 187] on button "Next" at bounding box center [424, 194] width 58 height 24
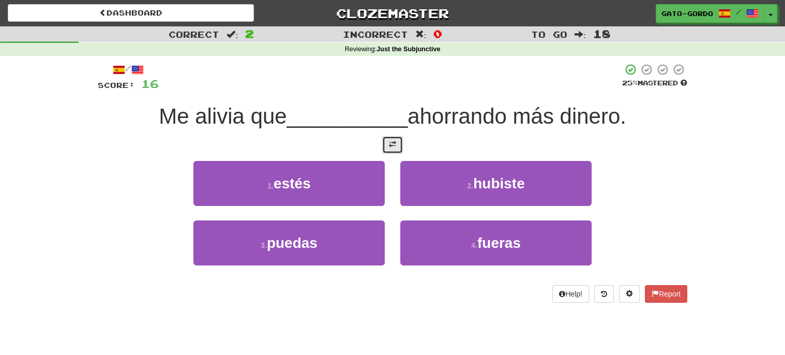
click at [387, 137] on button at bounding box center [392, 145] width 21 height 18
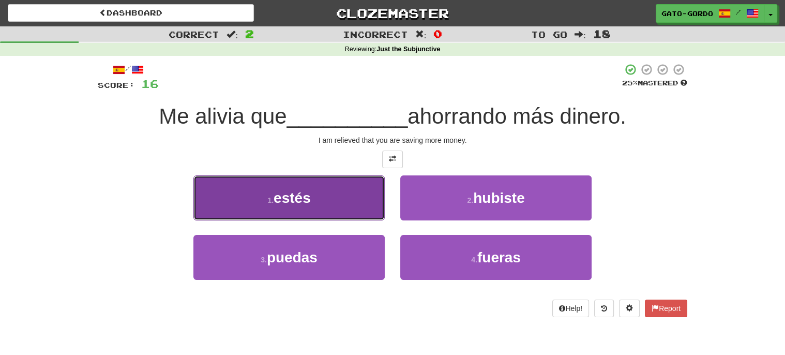
click at [330, 198] on button "1 . estés" at bounding box center [288, 197] width 191 height 45
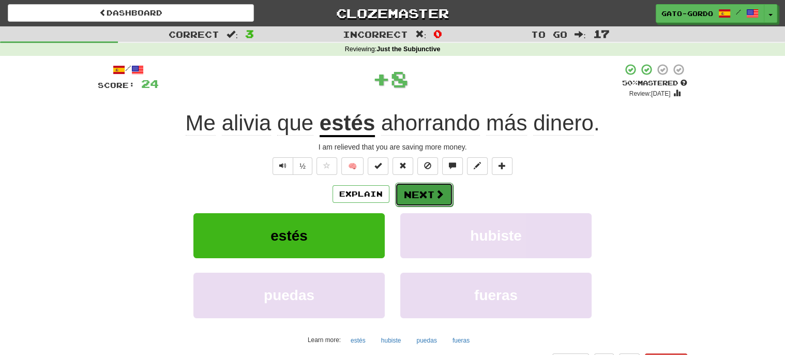
click at [424, 194] on button "Next" at bounding box center [424, 194] width 58 height 24
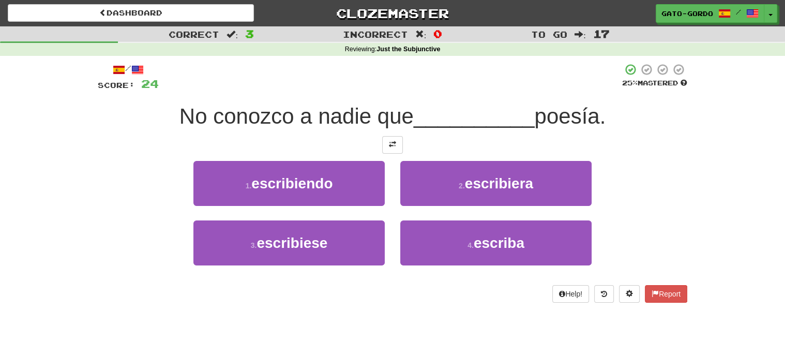
click at [404, 143] on div at bounding box center [392, 145] width 589 height 18
click at [395, 141] on span at bounding box center [392, 144] width 7 height 7
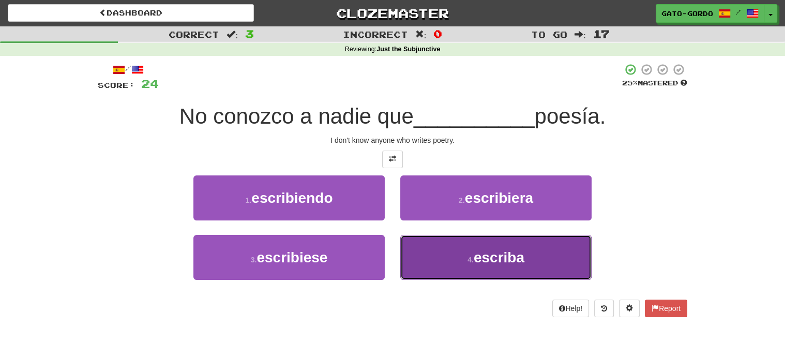
click at [490, 260] on span "escriba" at bounding box center [498, 257] width 51 height 16
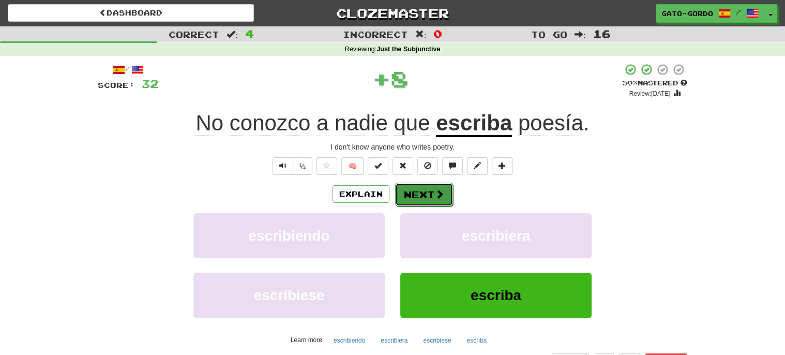
click at [416, 190] on button "Next" at bounding box center [424, 194] width 58 height 24
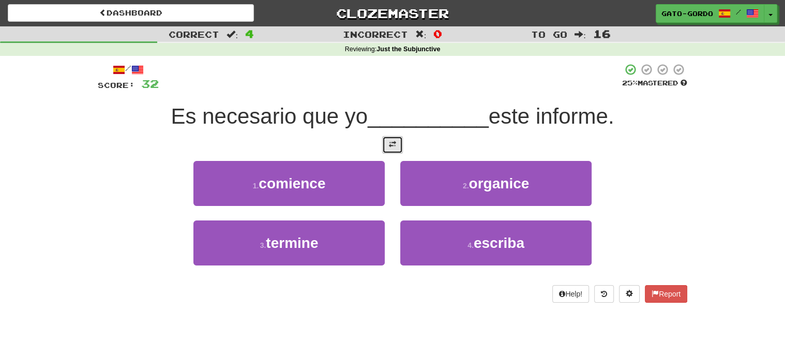
click at [390, 143] on span at bounding box center [392, 144] width 7 height 7
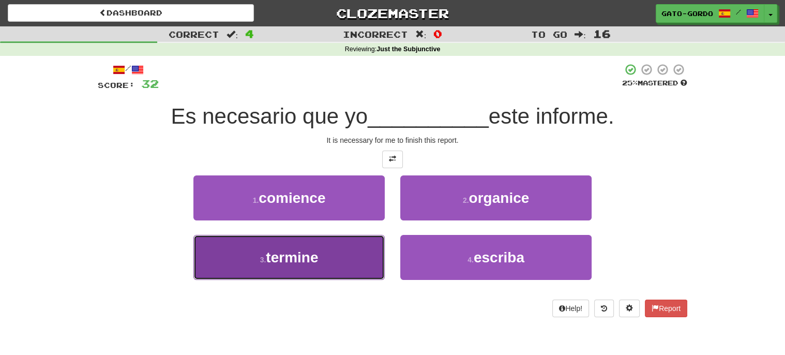
click at [264, 255] on small "3 ." at bounding box center [263, 259] width 6 height 8
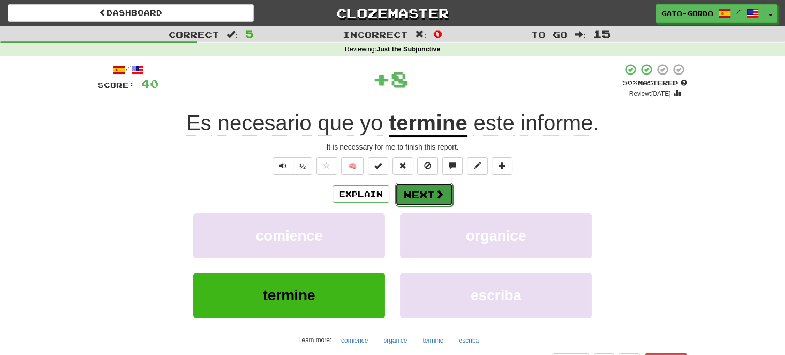
click at [417, 190] on button "Next" at bounding box center [424, 194] width 58 height 24
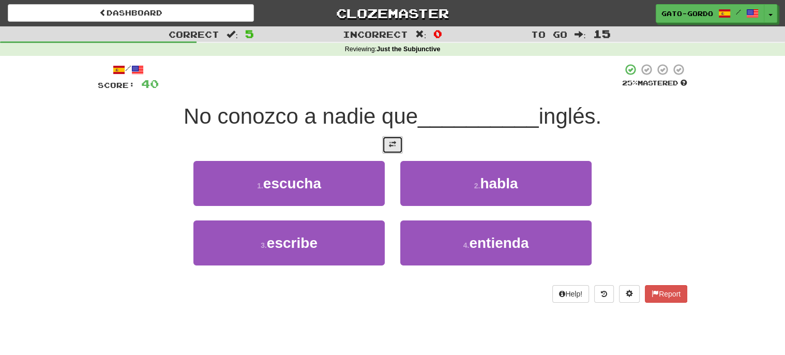
click at [393, 142] on span at bounding box center [392, 144] width 7 height 7
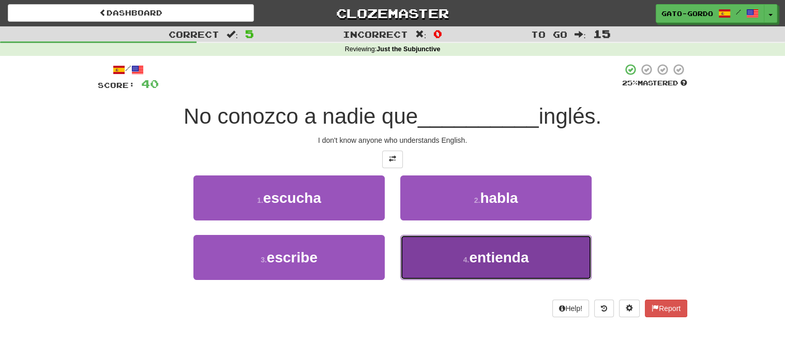
click at [516, 250] on span "entienda" at bounding box center [498, 257] width 59 height 16
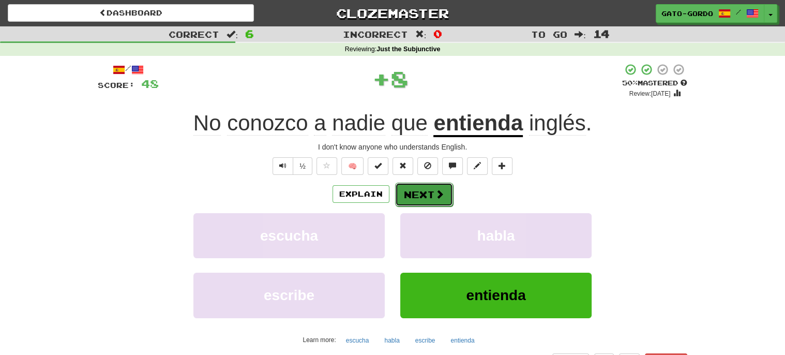
click at [416, 191] on button "Next" at bounding box center [424, 194] width 58 height 24
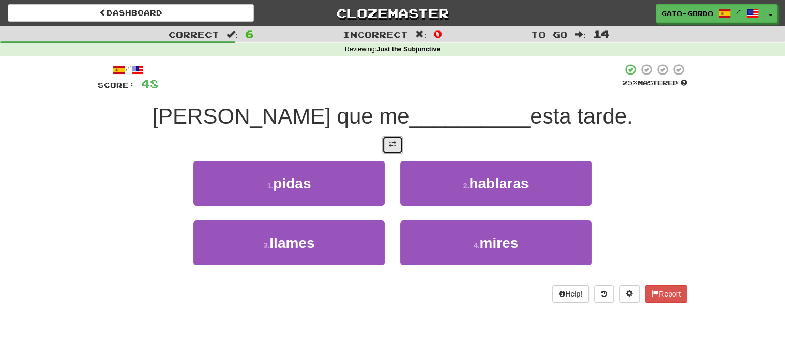
click at [393, 141] on span at bounding box center [392, 144] width 7 height 7
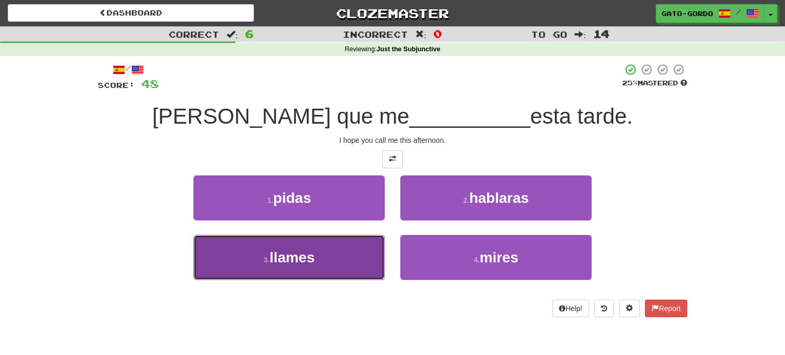
click at [311, 249] on span "llames" at bounding box center [291, 257] width 45 height 16
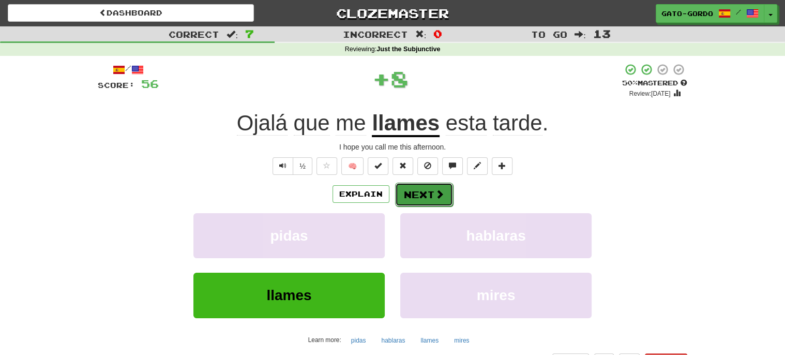
click at [417, 190] on button "Next" at bounding box center [424, 194] width 58 height 24
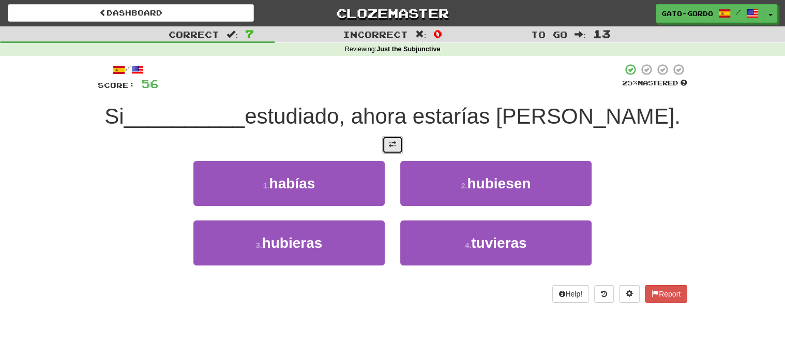
click at [390, 141] on span at bounding box center [392, 144] width 7 height 7
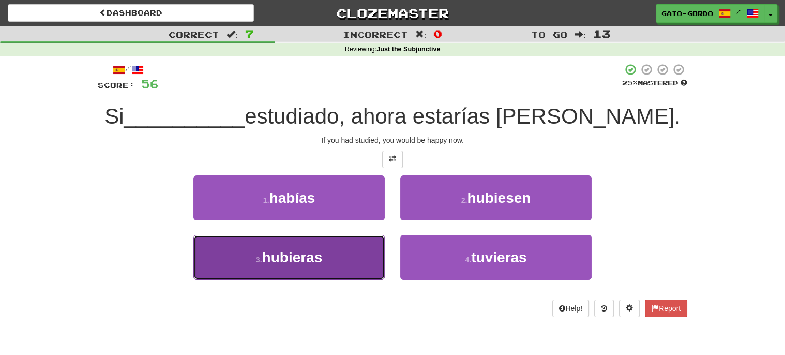
click at [253, 265] on button "3 . hubieras" at bounding box center [288, 257] width 191 height 45
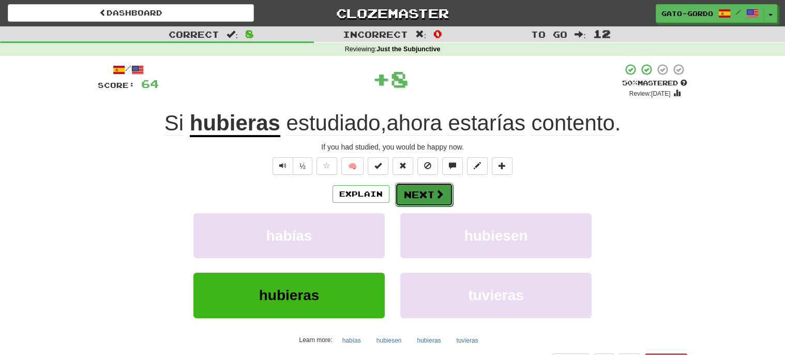
click at [406, 192] on button "Next" at bounding box center [424, 194] width 58 height 24
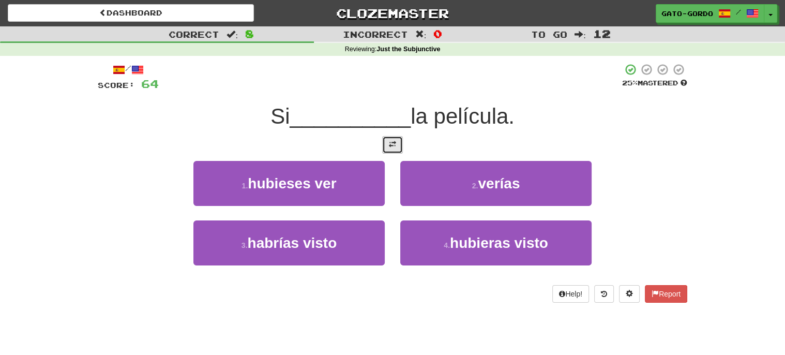
click at [394, 148] on button at bounding box center [392, 145] width 21 height 18
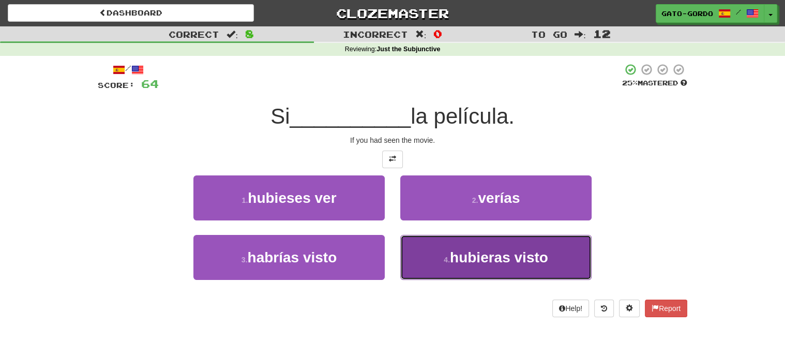
click at [484, 257] on span "hubieras visto" at bounding box center [499, 257] width 98 height 16
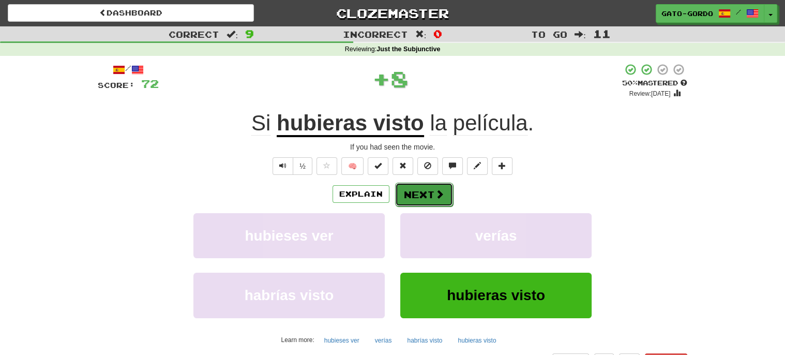
click at [421, 187] on button "Next" at bounding box center [424, 194] width 58 height 24
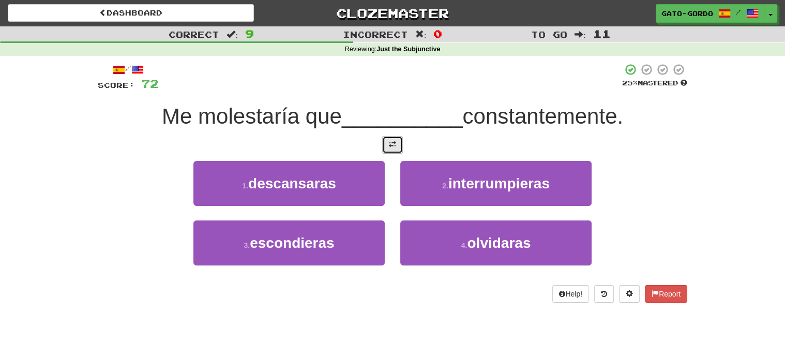
click at [393, 143] on span at bounding box center [392, 144] width 7 height 7
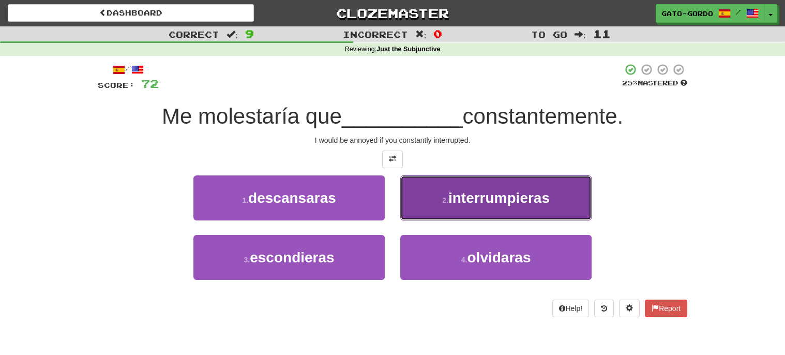
click at [494, 195] on span "interrumpieras" at bounding box center [498, 198] width 101 height 16
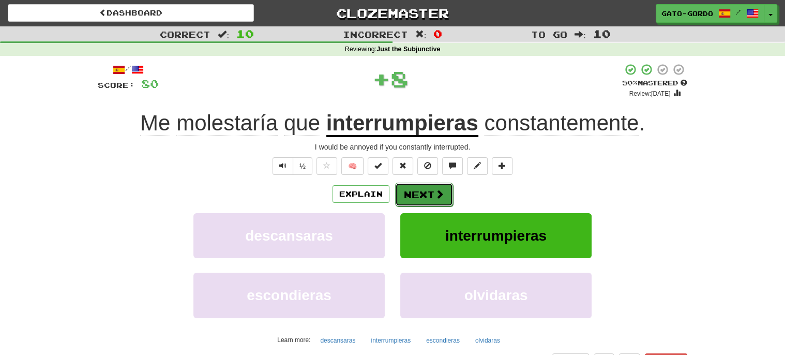
click at [418, 190] on button "Next" at bounding box center [424, 194] width 58 height 24
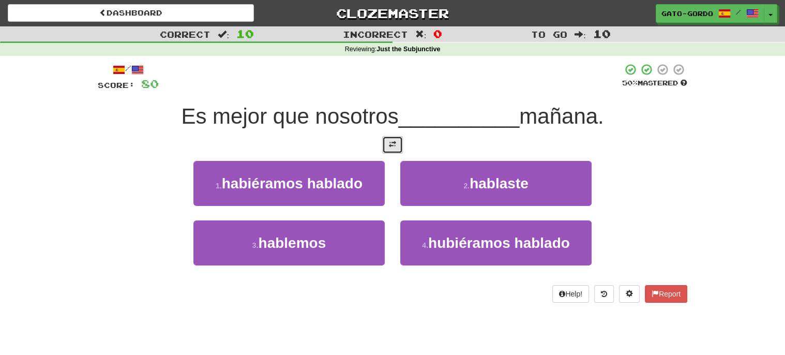
click at [390, 141] on span at bounding box center [392, 144] width 7 height 7
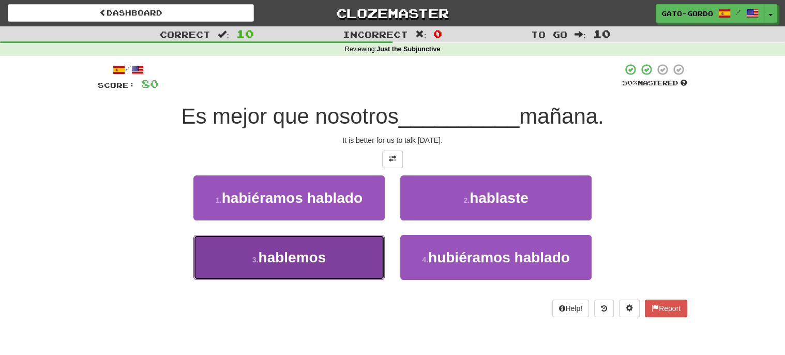
click at [293, 256] on span "hablemos" at bounding box center [292, 257] width 68 height 16
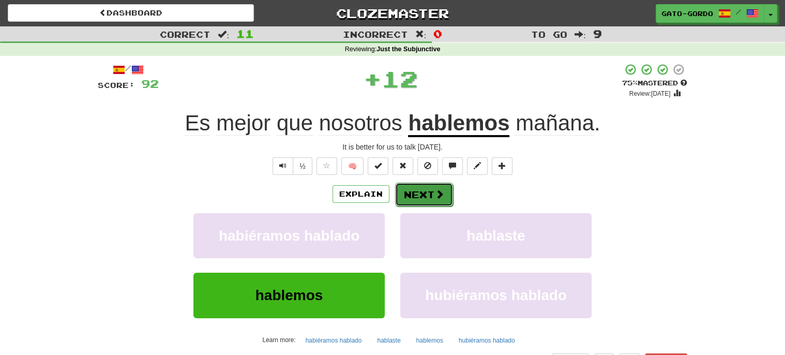
click at [414, 203] on button "Next" at bounding box center [424, 194] width 58 height 24
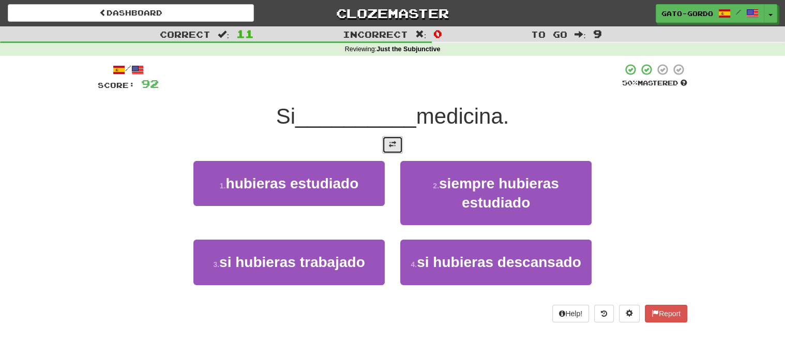
click at [392, 141] on span at bounding box center [392, 144] width 7 height 7
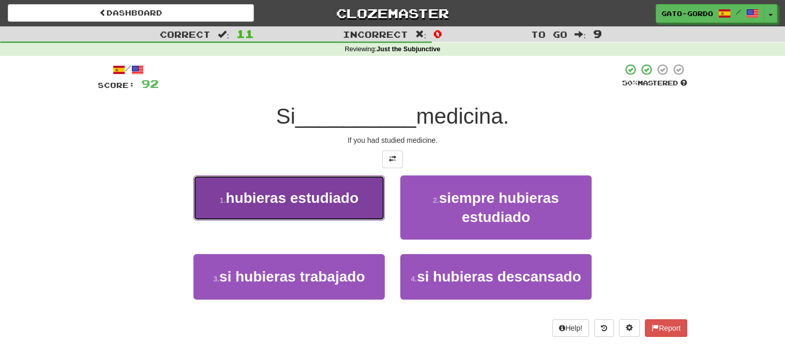
click at [270, 194] on span "hubieras estudiado" at bounding box center [291, 198] width 133 height 16
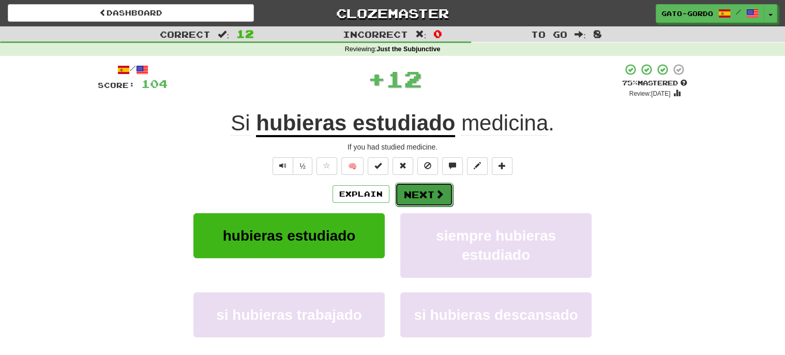
click at [435, 193] on span at bounding box center [439, 193] width 9 height 9
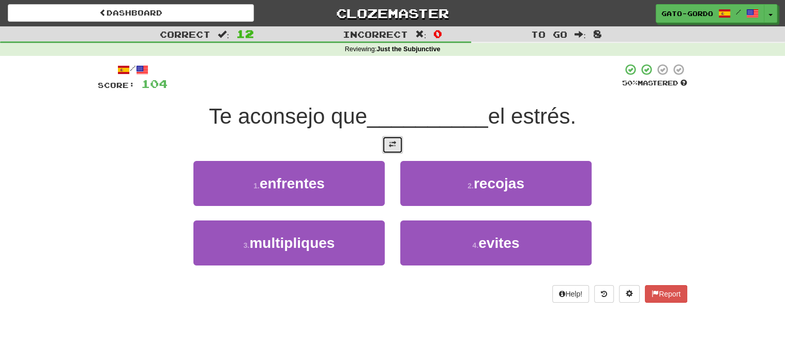
click at [389, 144] on span at bounding box center [392, 144] width 7 height 7
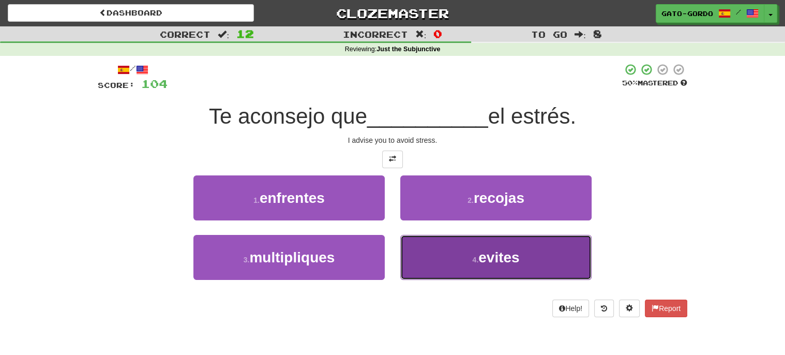
click at [478, 257] on small "4 ." at bounding box center [475, 259] width 6 height 8
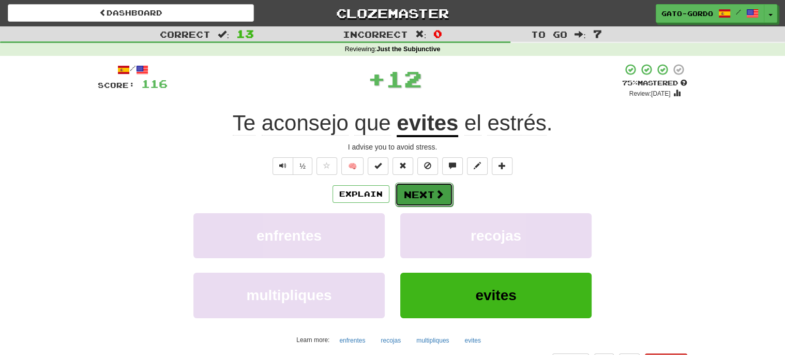
click at [413, 190] on button "Next" at bounding box center [424, 194] width 58 height 24
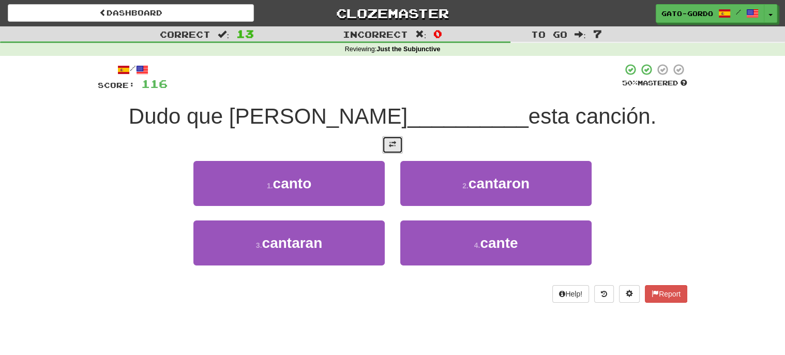
click at [389, 142] on span at bounding box center [392, 144] width 7 height 7
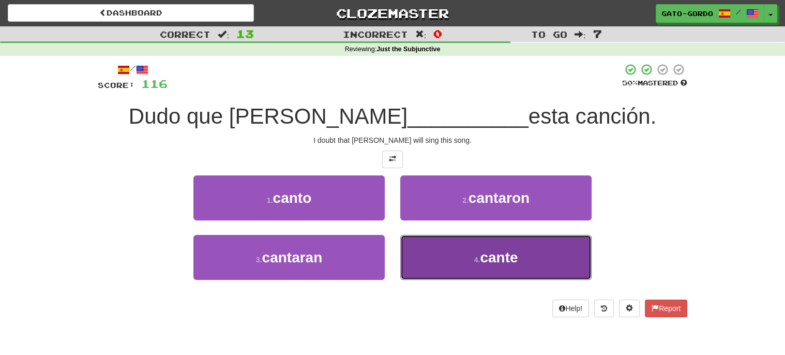
click at [492, 256] on span "cante" at bounding box center [499, 257] width 38 height 16
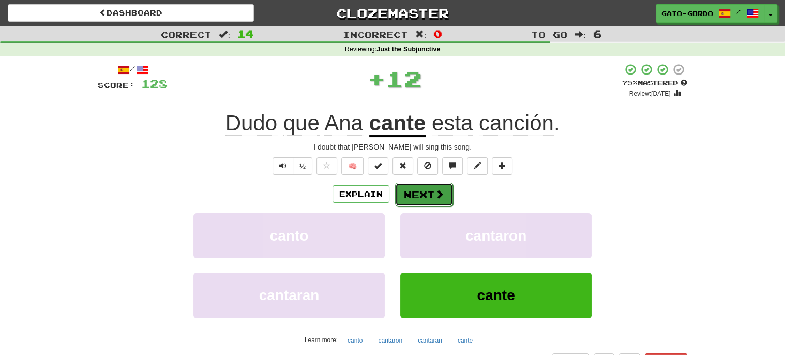
click at [416, 189] on button "Next" at bounding box center [424, 194] width 58 height 24
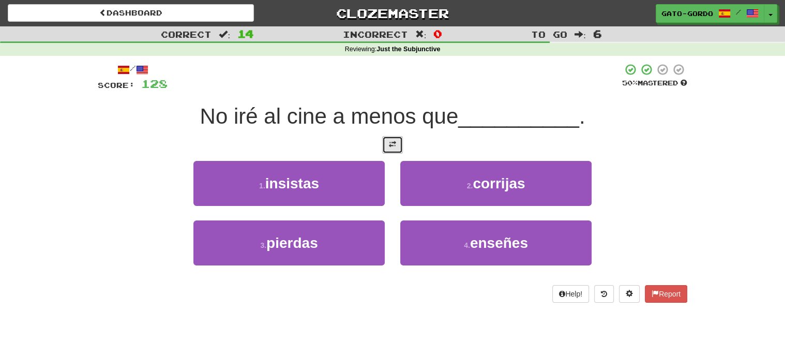
click at [392, 146] on span at bounding box center [392, 144] width 7 height 7
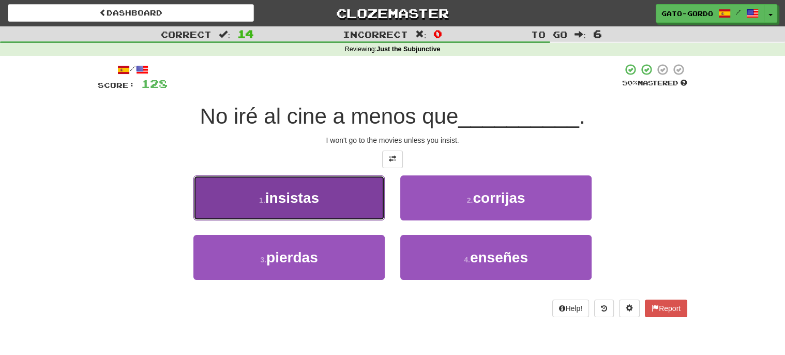
click at [265, 190] on button "1 . insistas" at bounding box center [288, 197] width 191 height 45
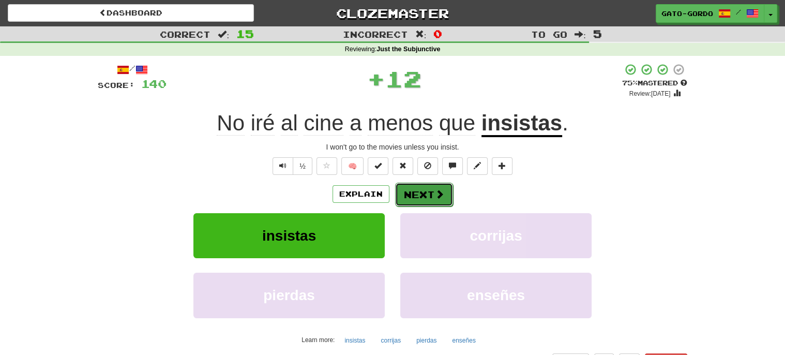
click at [428, 193] on button "Next" at bounding box center [424, 194] width 58 height 24
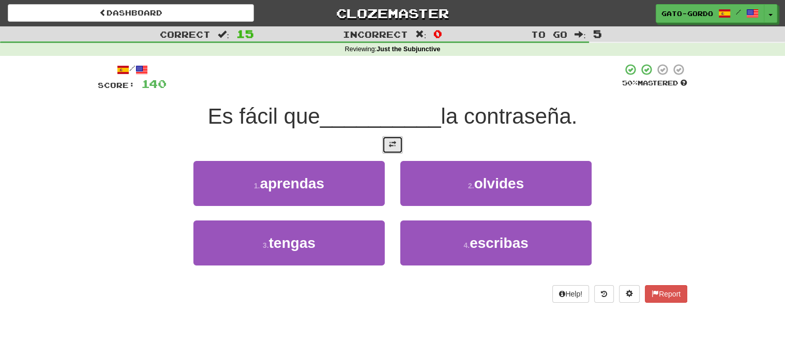
click at [390, 141] on span at bounding box center [392, 144] width 7 height 7
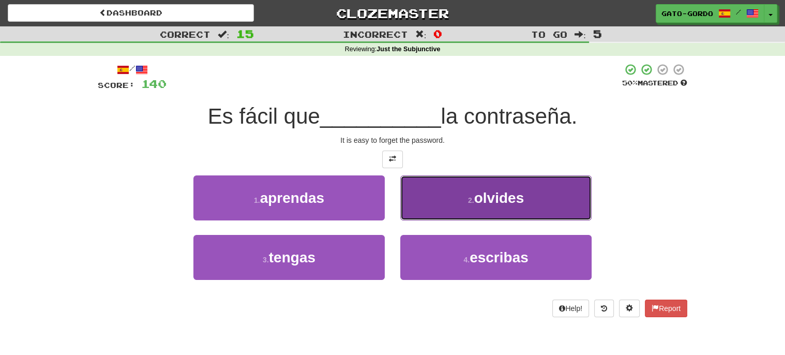
click at [480, 197] on span "olvides" at bounding box center [499, 198] width 50 height 16
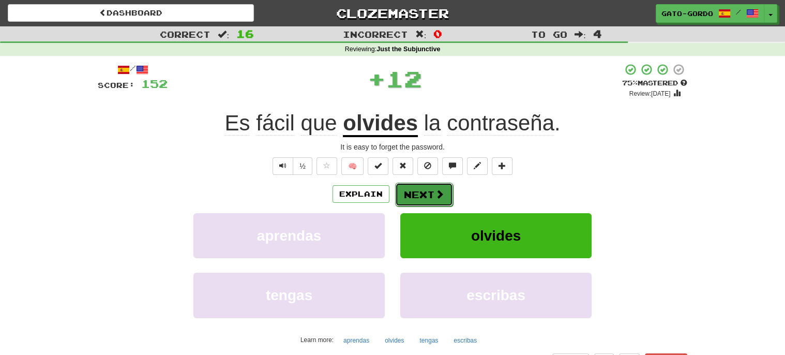
click at [413, 193] on button "Next" at bounding box center [424, 194] width 58 height 24
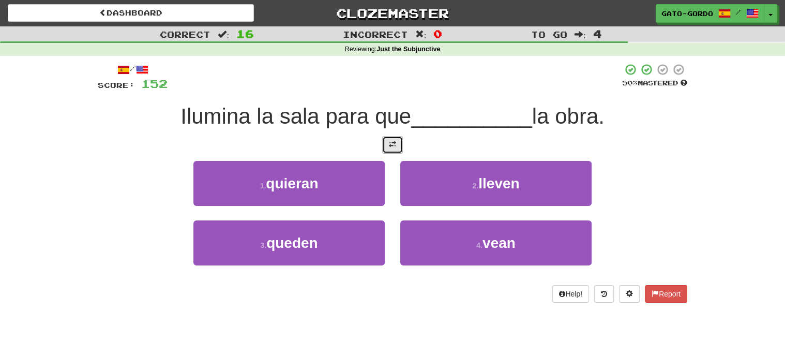
click at [391, 142] on span at bounding box center [392, 144] width 7 height 7
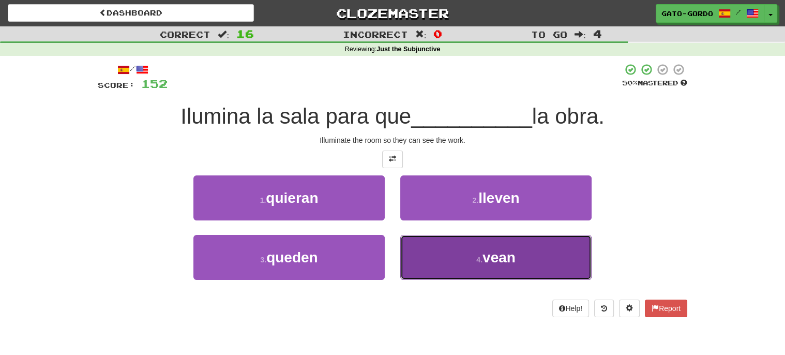
click at [475, 268] on button "4 . vean" at bounding box center [495, 257] width 191 height 45
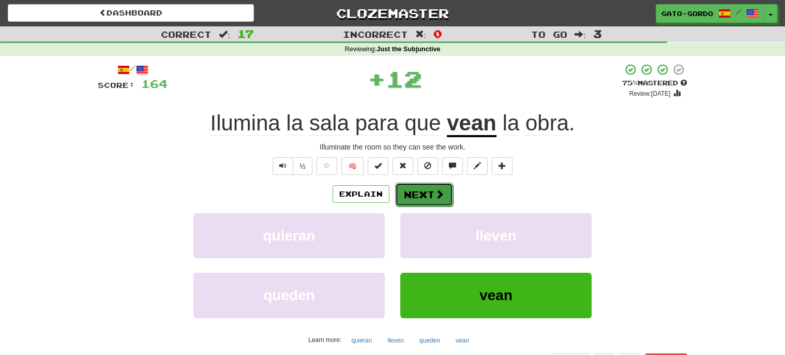
click at [416, 193] on button "Next" at bounding box center [424, 194] width 58 height 24
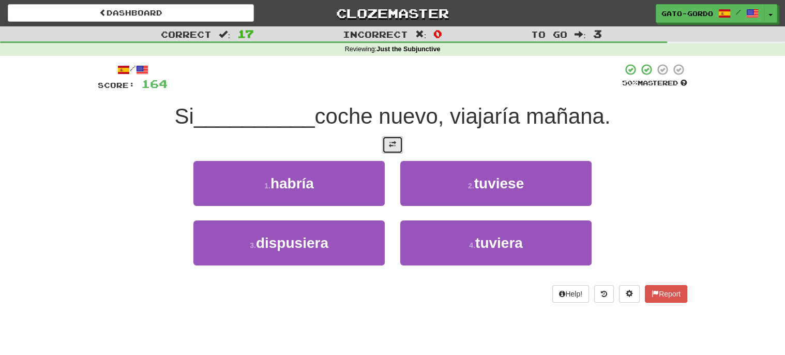
click at [391, 141] on span at bounding box center [392, 144] width 7 height 7
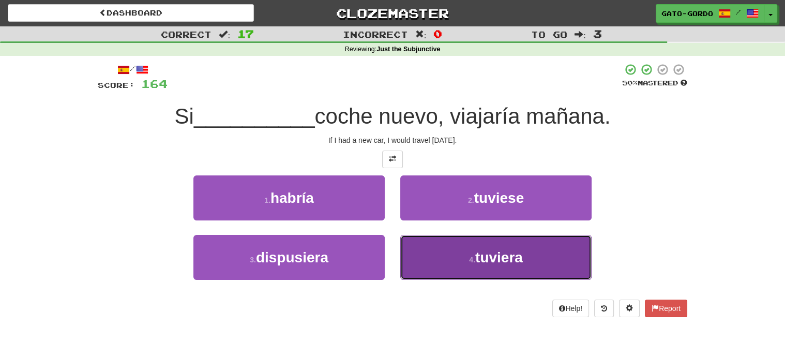
click at [481, 251] on span "tuviera" at bounding box center [499, 257] width 48 height 16
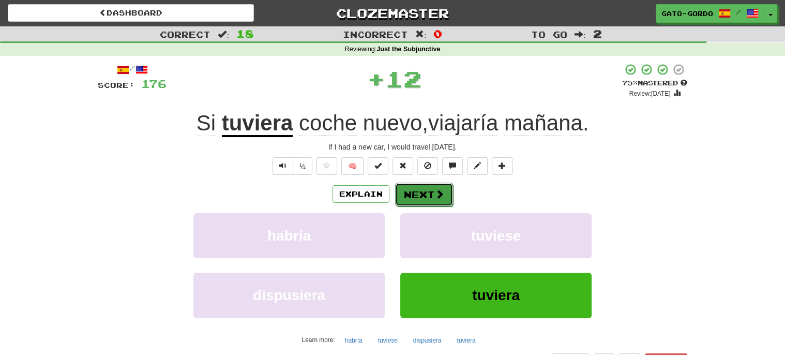
click at [422, 195] on button "Next" at bounding box center [424, 194] width 58 height 24
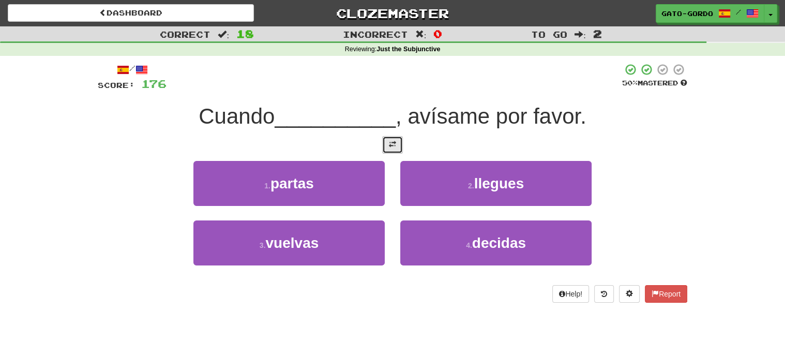
click at [392, 142] on span at bounding box center [392, 144] width 7 height 7
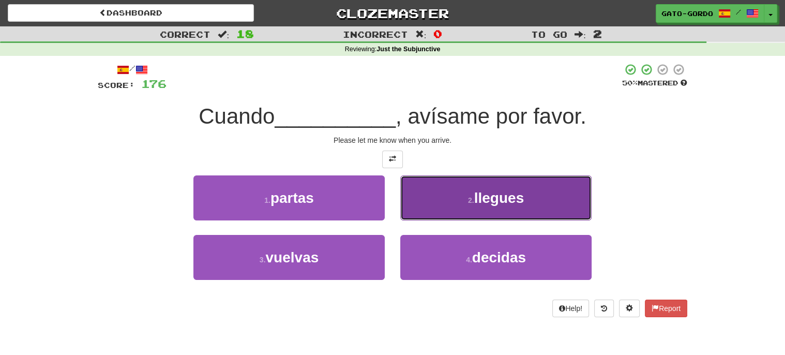
click at [502, 194] on span "llegues" at bounding box center [499, 198] width 50 height 16
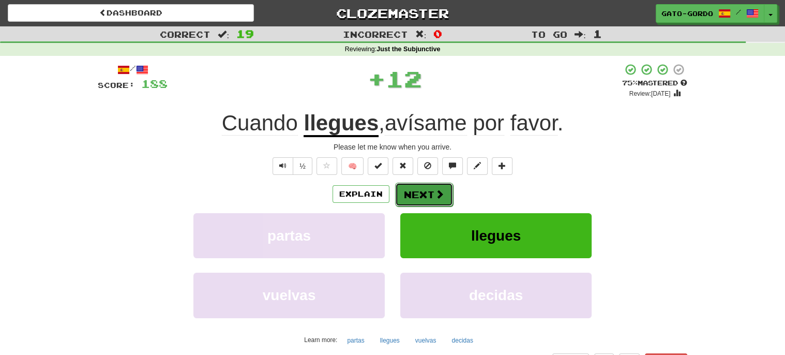
click at [418, 193] on button "Next" at bounding box center [424, 194] width 58 height 24
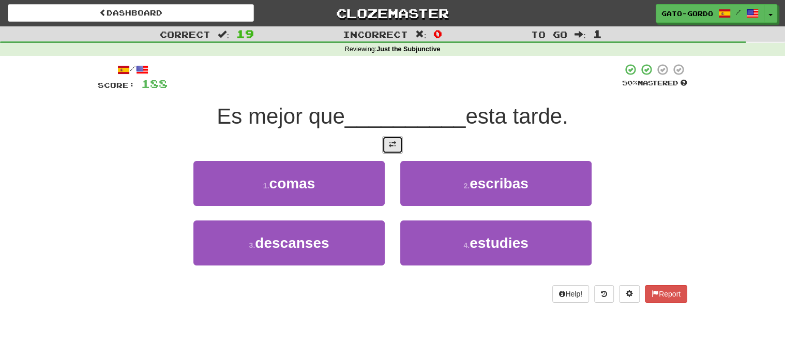
click at [389, 141] on span at bounding box center [392, 144] width 7 height 7
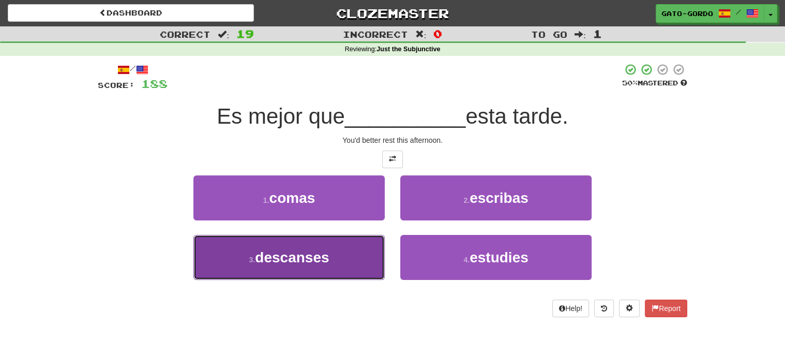
click at [275, 259] on span "descanses" at bounding box center [292, 257] width 74 height 16
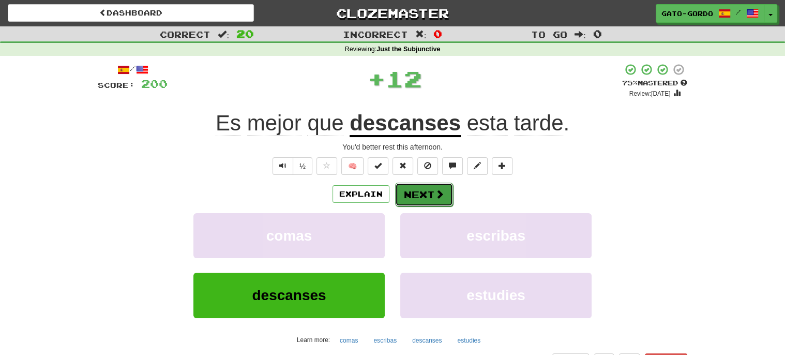
click at [422, 193] on button "Next" at bounding box center [424, 194] width 58 height 24
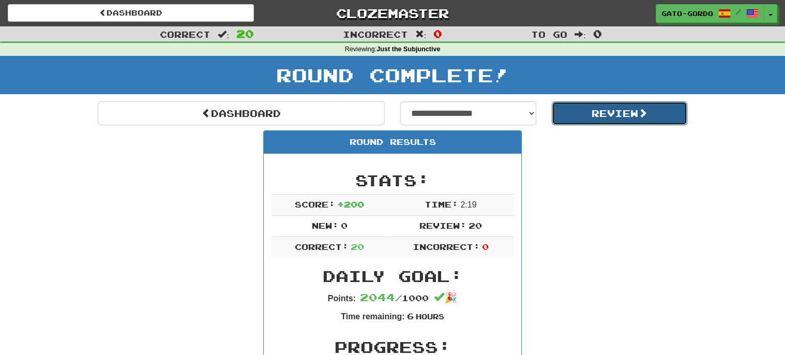
click at [622, 112] on button "Review" at bounding box center [619, 113] width 136 height 24
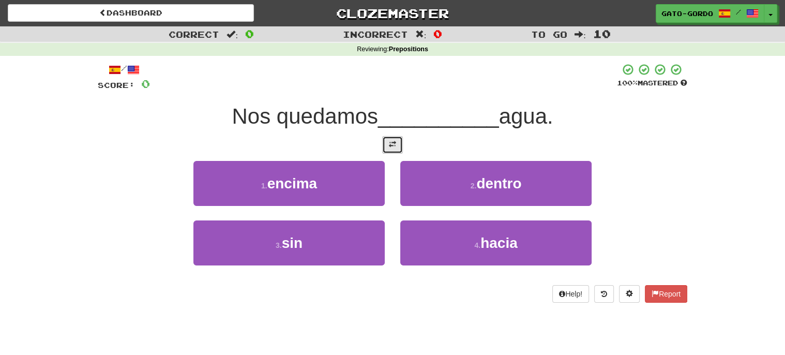
click at [387, 143] on button at bounding box center [392, 145] width 21 height 18
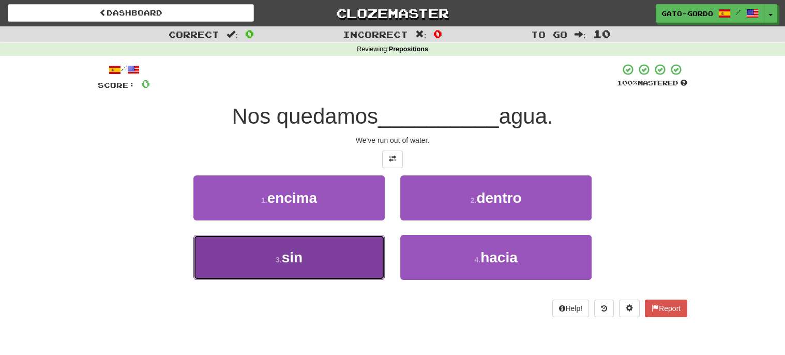
click at [251, 254] on button "3 . sin" at bounding box center [288, 257] width 191 height 45
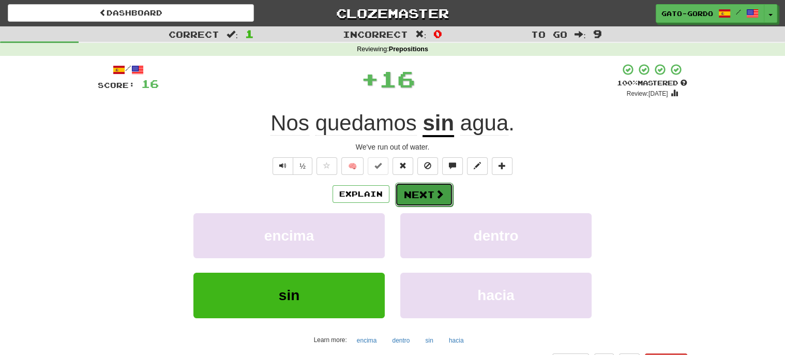
click at [421, 191] on button "Next" at bounding box center [424, 194] width 58 height 24
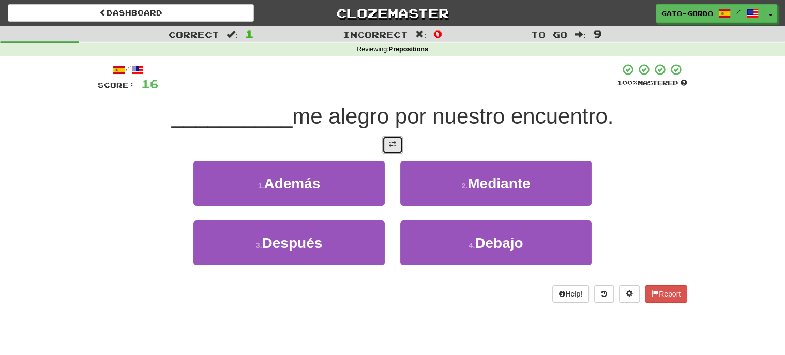
click at [395, 143] on span at bounding box center [392, 144] width 7 height 7
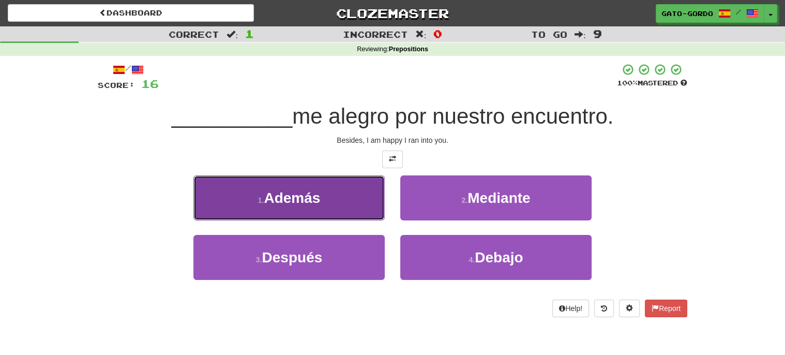
click at [278, 196] on span "Además" at bounding box center [292, 198] width 56 height 16
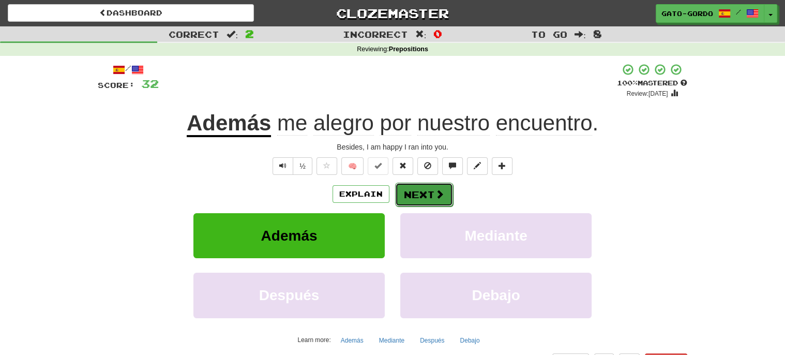
click at [426, 192] on button "Next" at bounding box center [424, 194] width 58 height 24
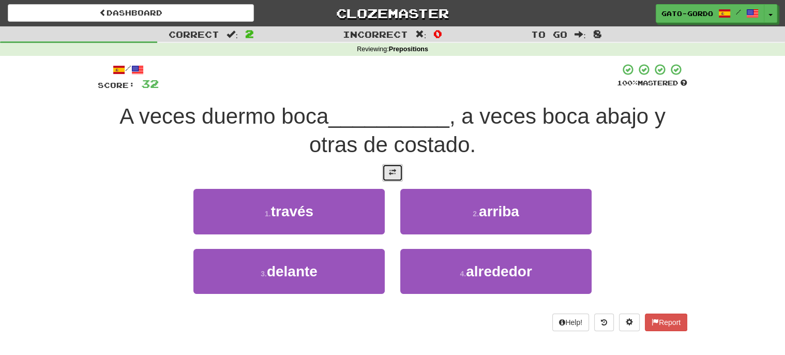
click at [393, 168] on span at bounding box center [392, 171] width 7 height 7
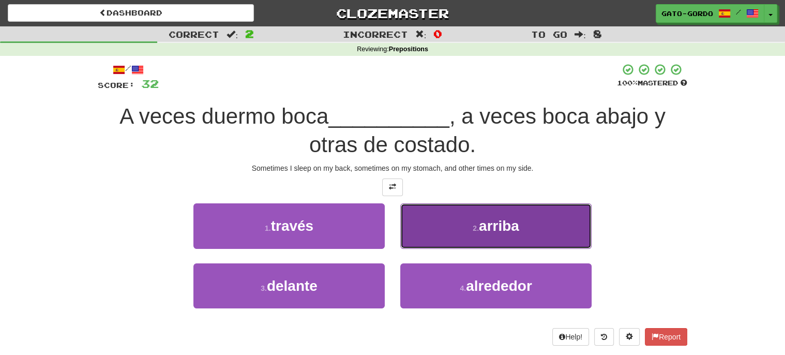
click at [536, 214] on button "2 . arriba" at bounding box center [495, 225] width 191 height 45
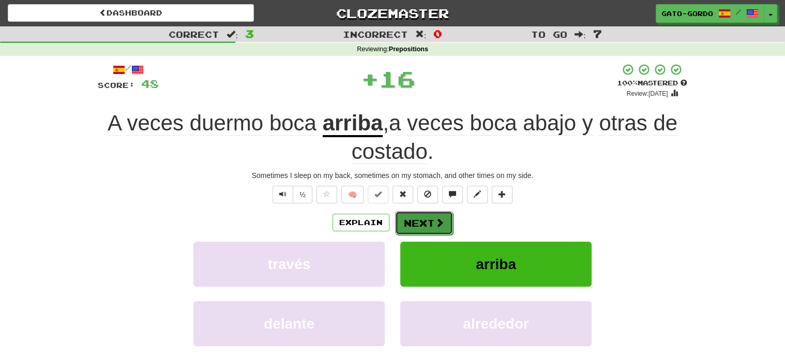
click at [411, 220] on button "Next" at bounding box center [424, 223] width 58 height 24
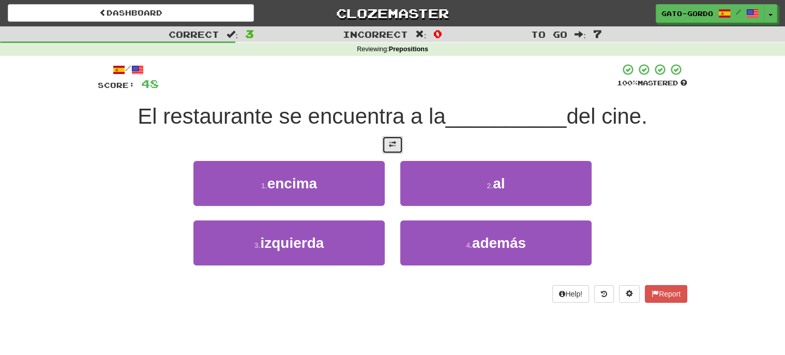
click at [396, 139] on button at bounding box center [392, 145] width 21 height 18
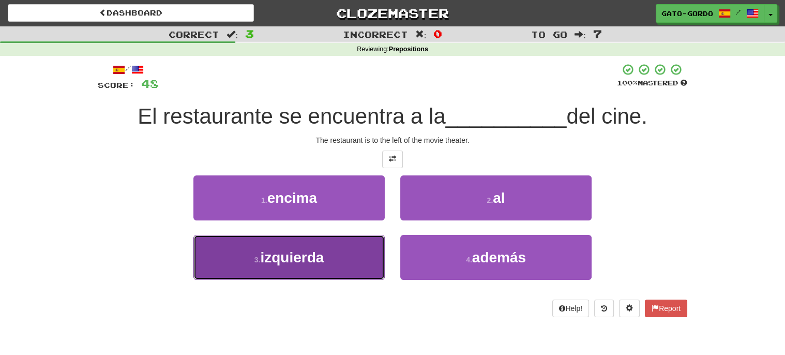
click at [288, 258] on span "izquierda" at bounding box center [292, 257] width 64 height 16
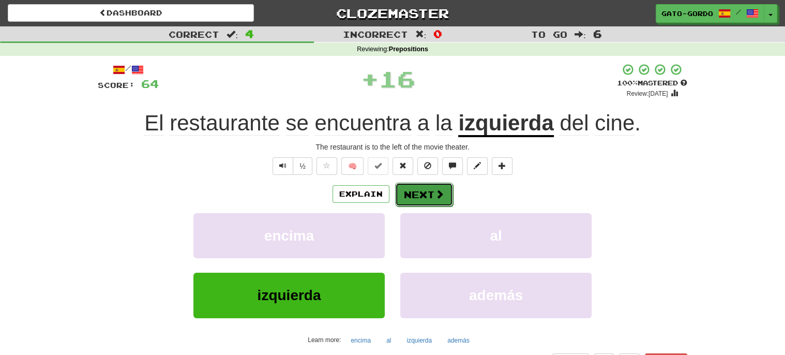
click at [417, 195] on button "Next" at bounding box center [424, 194] width 58 height 24
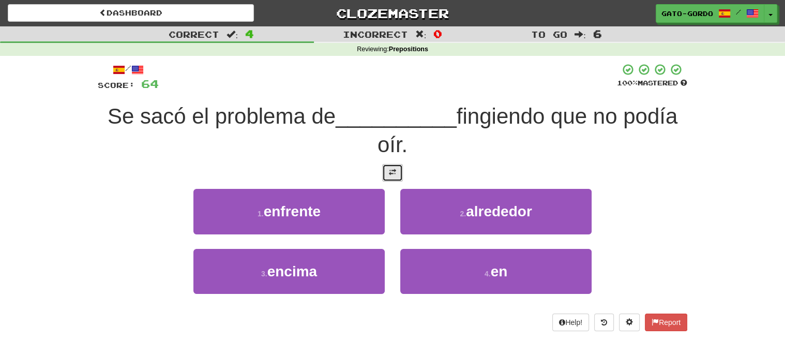
click at [396, 171] on button at bounding box center [392, 173] width 21 height 18
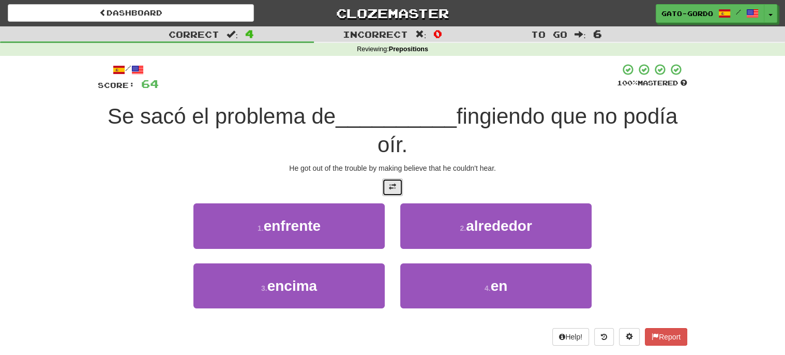
click at [391, 186] on span at bounding box center [392, 186] width 7 height 7
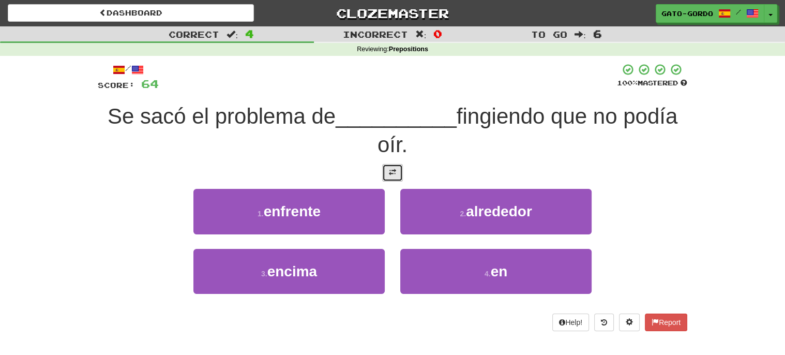
click at [391, 168] on span at bounding box center [392, 171] width 7 height 7
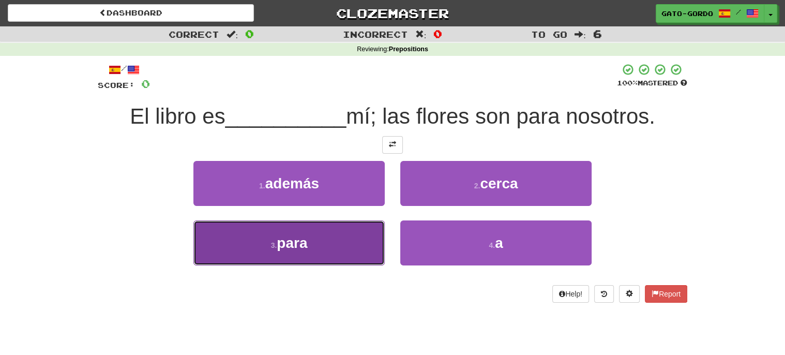
click at [299, 245] on span "para" at bounding box center [292, 243] width 30 height 16
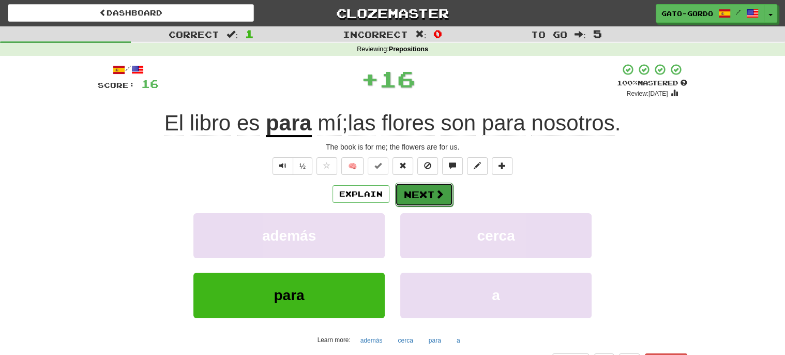
click at [417, 192] on button "Next" at bounding box center [424, 194] width 58 height 24
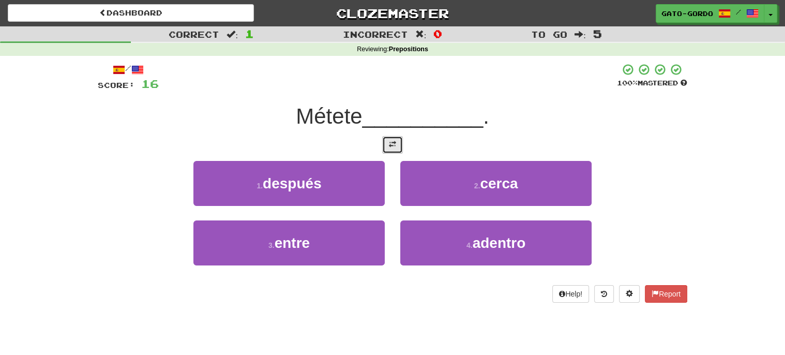
click at [397, 143] on button at bounding box center [392, 145] width 21 height 18
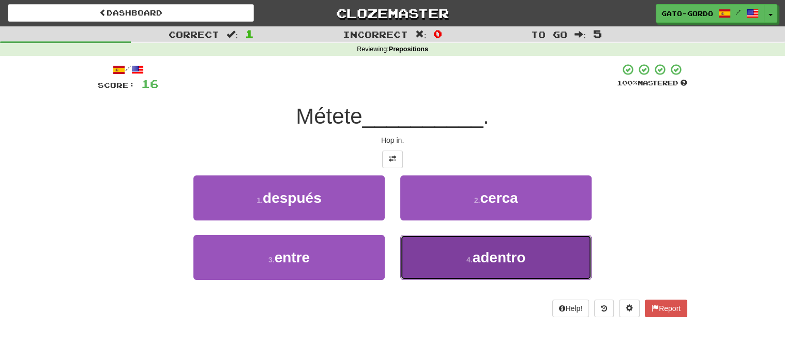
click at [465, 266] on button "4 . adentro" at bounding box center [495, 257] width 191 height 45
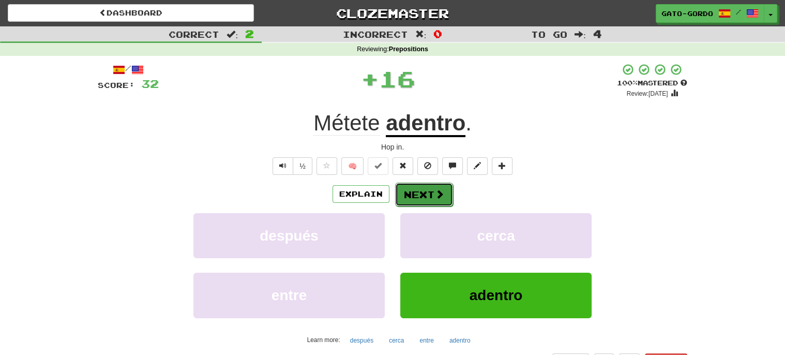
click at [406, 186] on button "Next" at bounding box center [424, 194] width 58 height 24
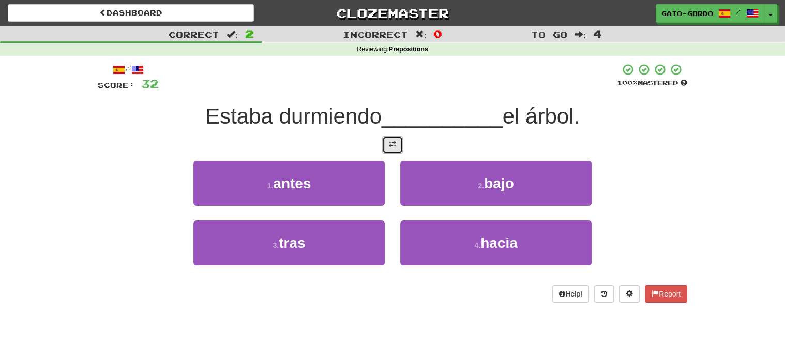
click at [395, 144] on span at bounding box center [392, 144] width 7 height 7
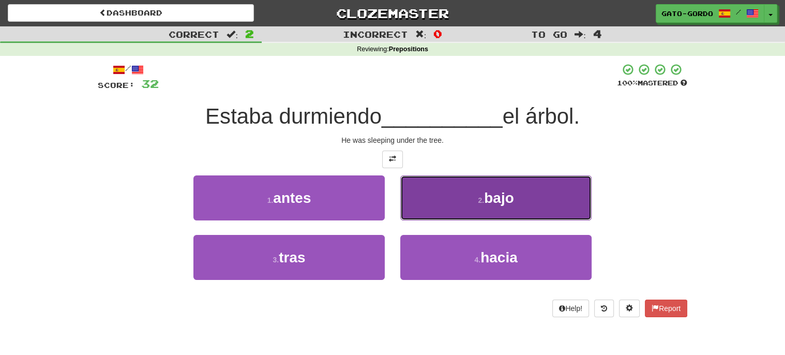
click at [475, 201] on button "2 . bajo" at bounding box center [495, 197] width 191 height 45
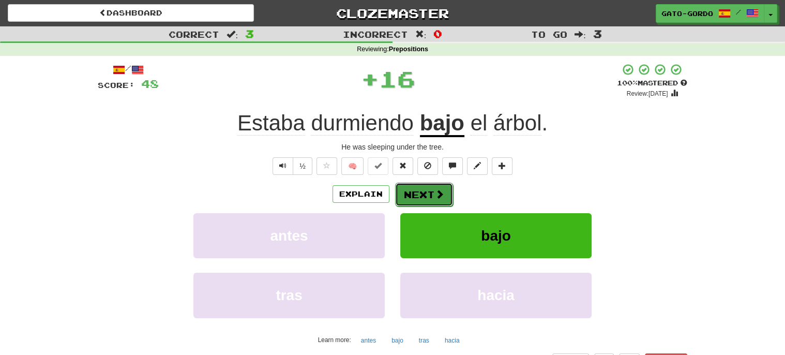
click at [421, 192] on button "Next" at bounding box center [424, 194] width 58 height 24
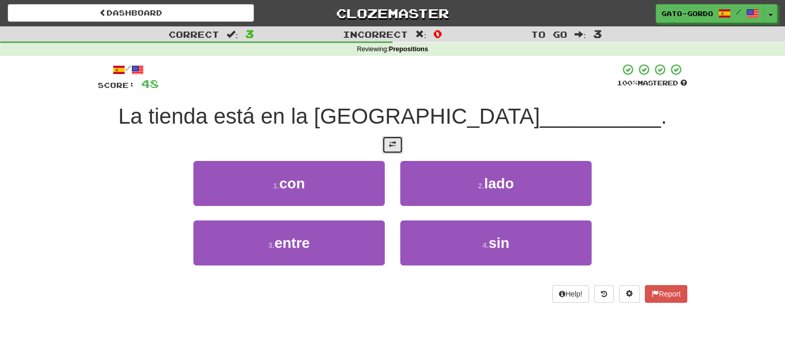
click at [393, 149] on button at bounding box center [392, 145] width 21 height 18
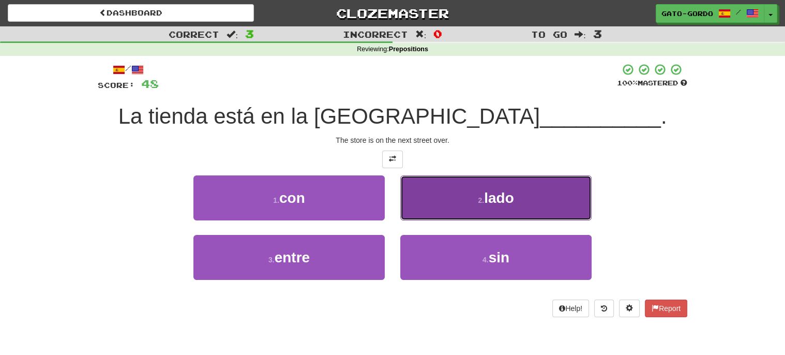
click at [470, 196] on button "2 . lado" at bounding box center [495, 197] width 191 height 45
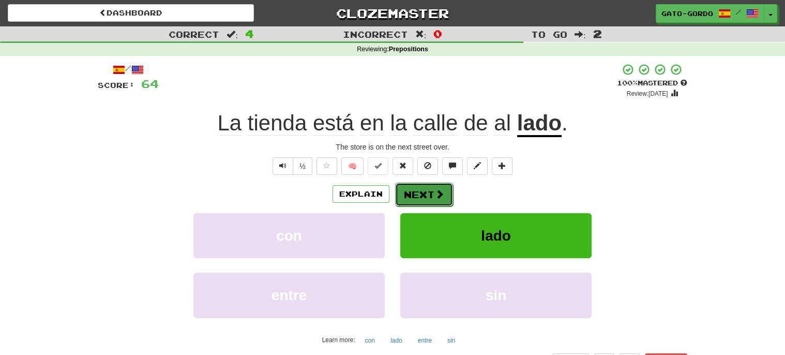
click at [423, 196] on button "Next" at bounding box center [424, 194] width 58 height 24
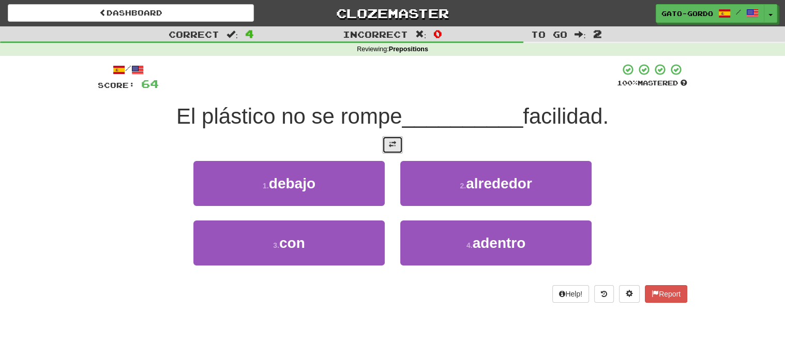
click at [393, 142] on span at bounding box center [392, 144] width 7 height 7
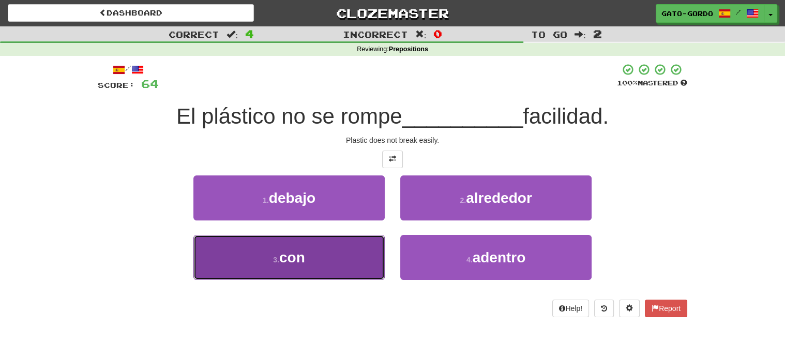
click at [299, 254] on span "con" at bounding box center [292, 257] width 26 height 16
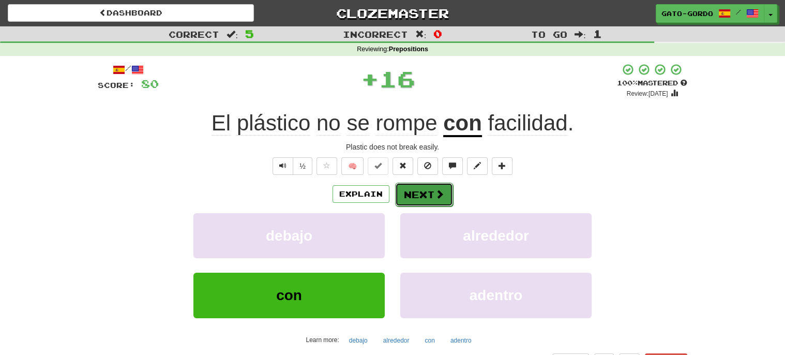
click at [416, 189] on button "Next" at bounding box center [424, 194] width 58 height 24
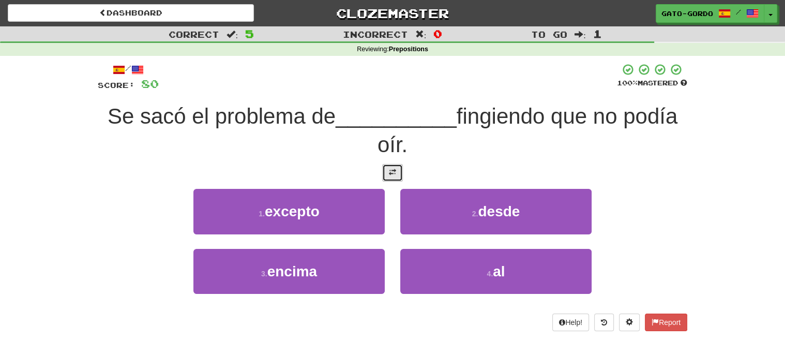
click at [397, 172] on button at bounding box center [392, 173] width 21 height 18
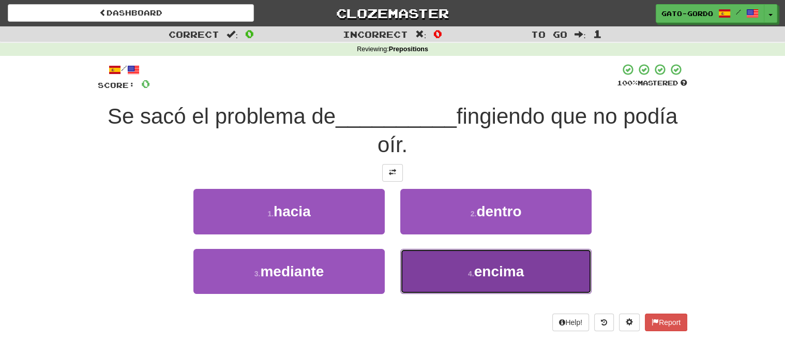
click at [481, 270] on span "encima" at bounding box center [499, 271] width 50 height 16
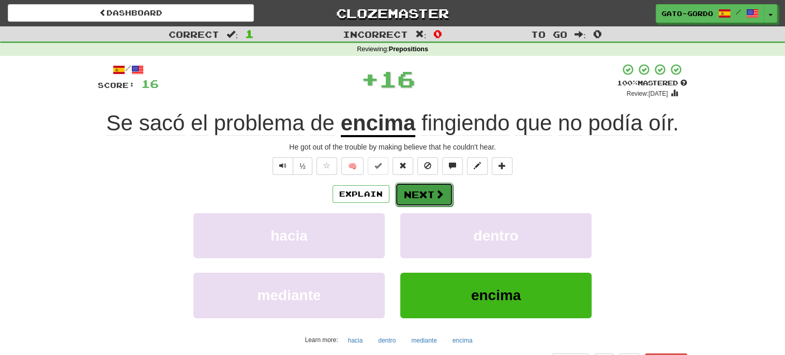
click at [410, 196] on button "Next" at bounding box center [424, 194] width 58 height 24
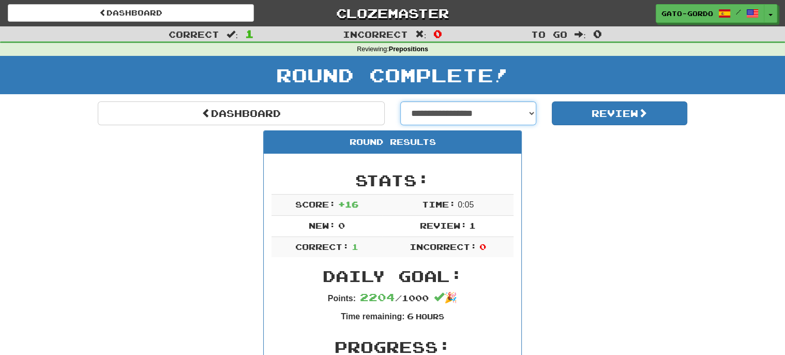
click at [464, 116] on select "**********" at bounding box center [468, 113] width 136 height 24
click at [400, 101] on select "**********" at bounding box center [468, 113] width 136 height 24
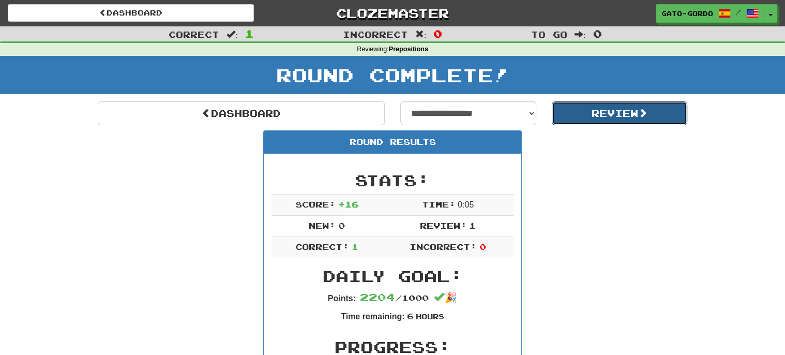
click at [596, 111] on button "Review" at bounding box center [619, 113] width 136 height 24
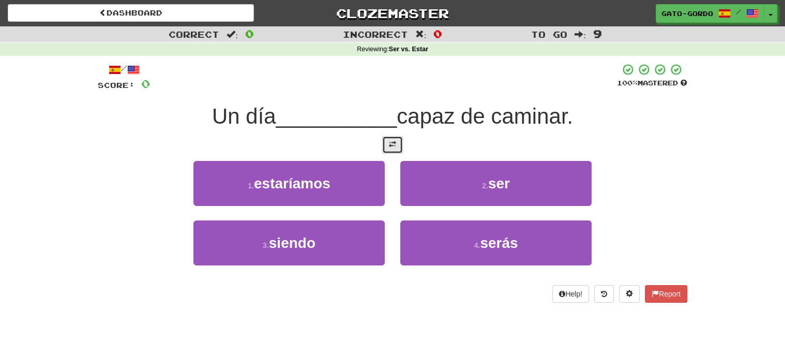
click at [383, 143] on button at bounding box center [392, 145] width 21 height 18
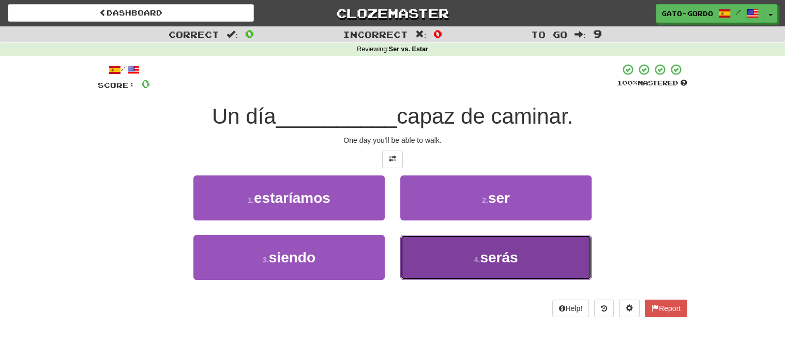
click at [435, 254] on button "4 . serás" at bounding box center [495, 257] width 191 height 45
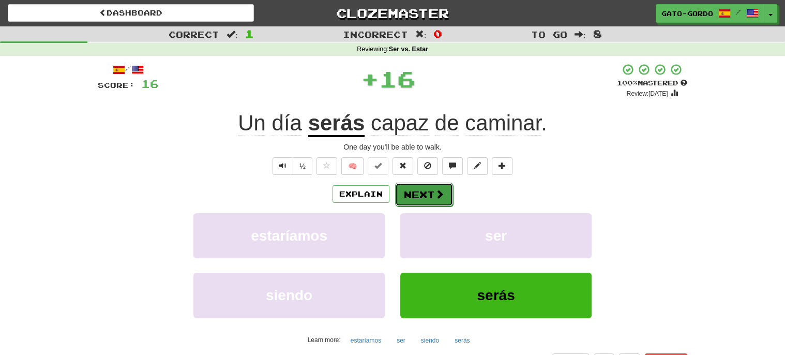
click at [410, 196] on button "Next" at bounding box center [424, 194] width 58 height 24
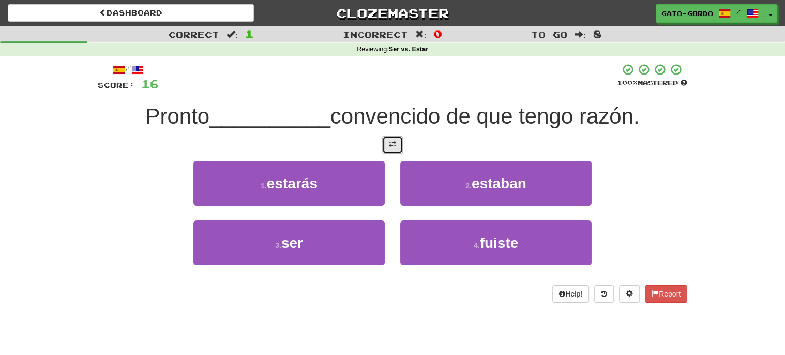
click at [391, 147] on button at bounding box center [392, 145] width 21 height 18
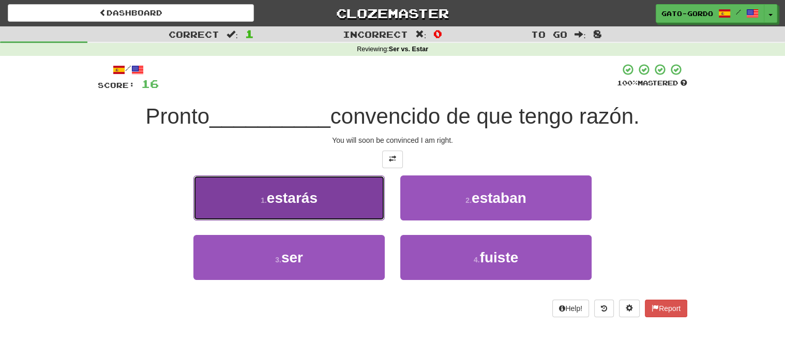
click at [267, 189] on button "1 . estarás" at bounding box center [288, 197] width 191 height 45
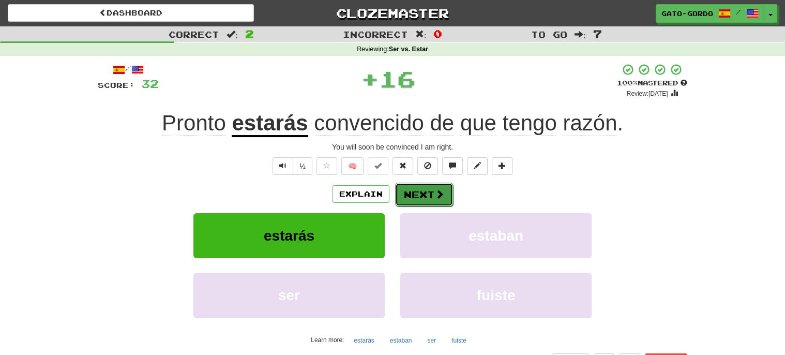
click at [404, 188] on button "Next" at bounding box center [424, 194] width 58 height 24
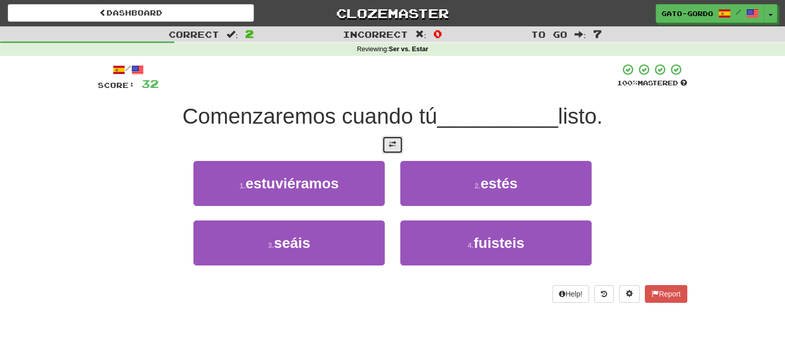
click at [390, 144] on span at bounding box center [392, 144] width 7 height 7
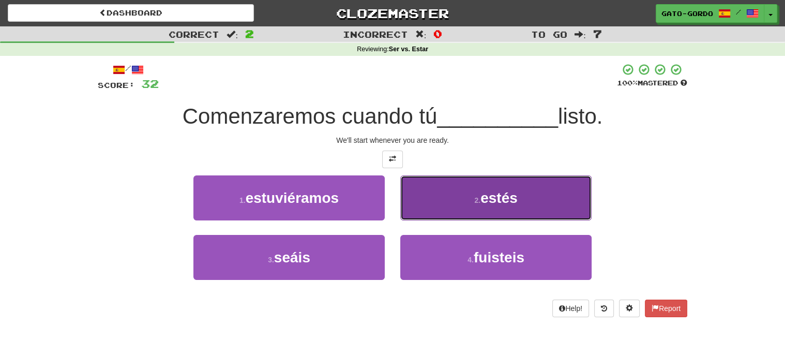
click at [492, 198] on span "estés" at bounding box center [498, 198] width 37 height 16
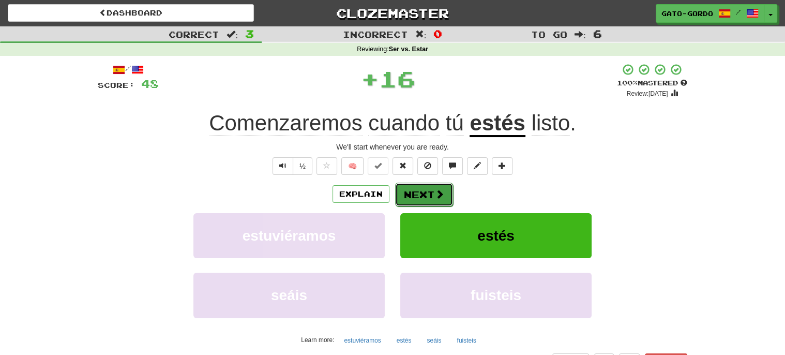
click at [429, 192] on button "Next" at bounding box center [424, 194] width 58 height 24
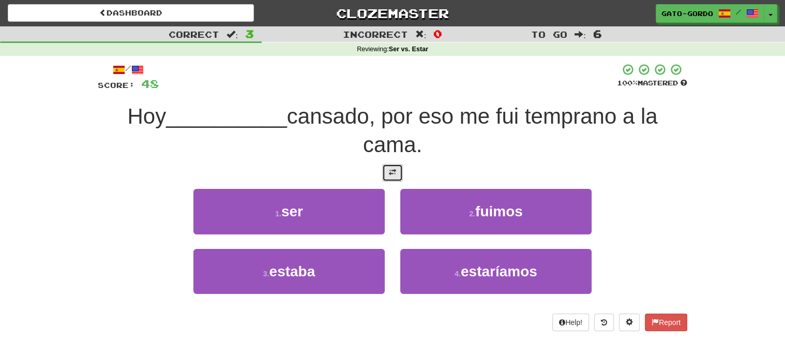
click at [395, 175] on button at bounding box center [392, 173] width 21 height 18
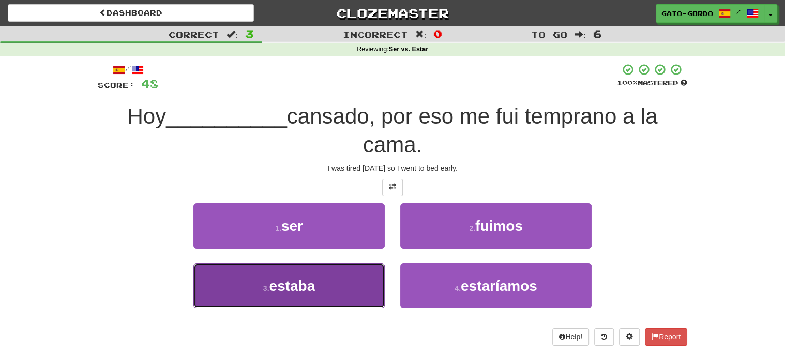
click at [272, 289] on span "estaba" at bounding box center [292, 286] width 46 height 16
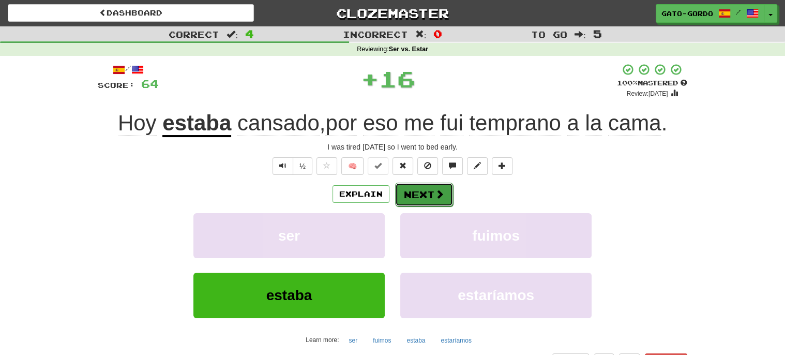
click at [421, 192] on button "Next" at bounding box center [424, 194] width 58 height 24
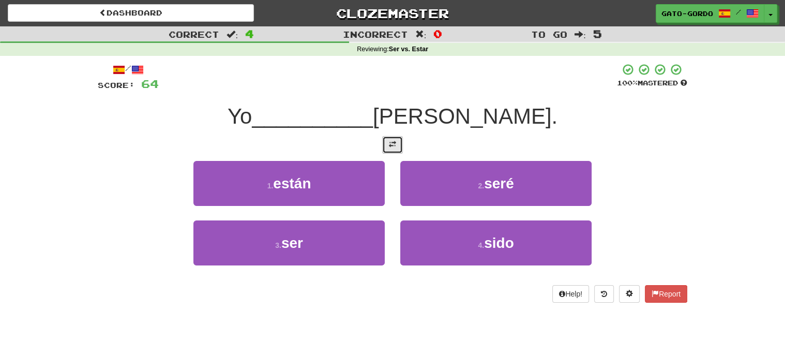
click at [392, 142] on span at bounding box center [392, 144] width 7 height 7
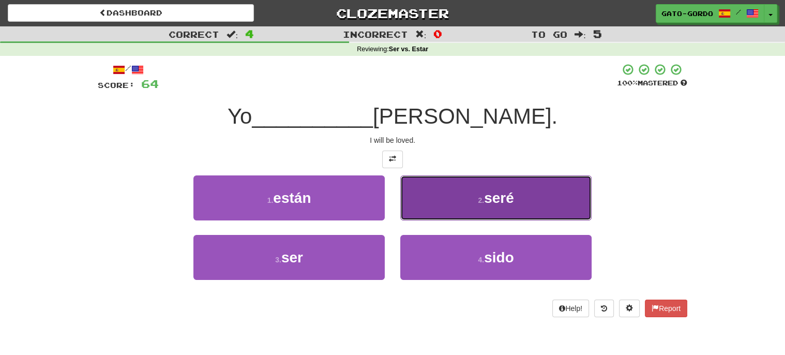
click at [510, 204] on button "2 . seré" at bounding box center [495, 197] width 191 height 45
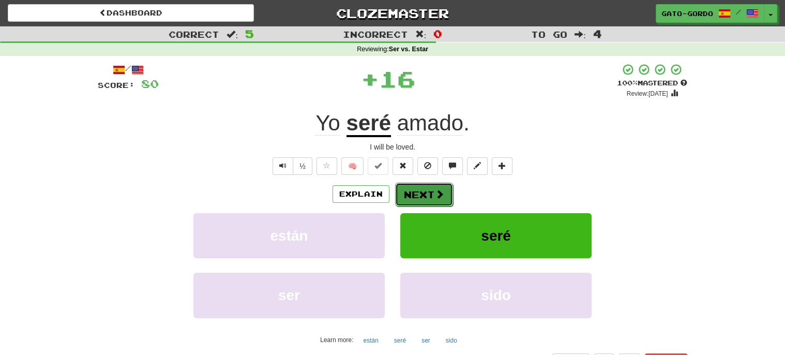
click at [423, 192] on button "Next" at bounding box center [424, 194] width 58 height 24
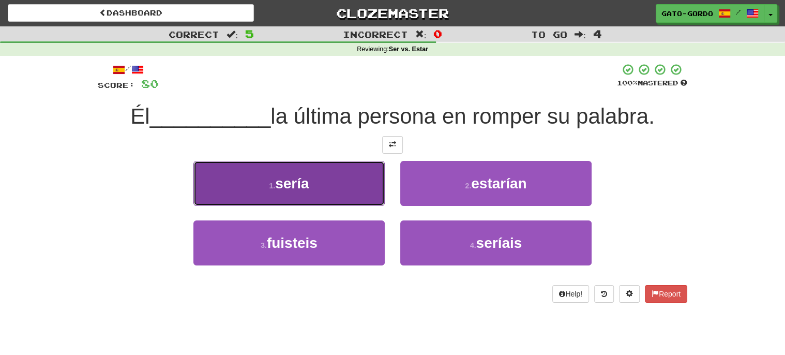
click at [295, 183] on span "sería" at bounding box center [292, 183] width 34 height 16
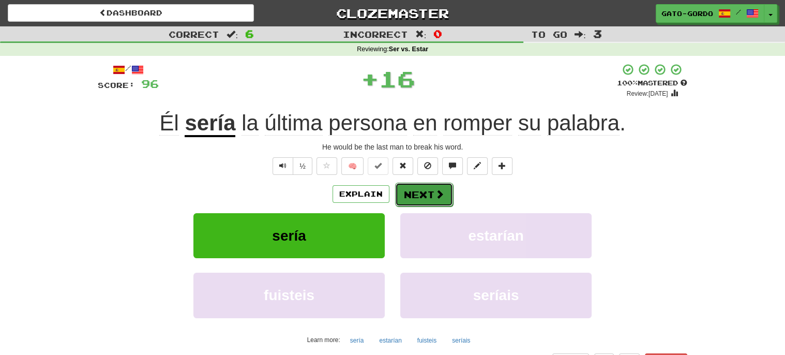
click at [432, 193] on button "Next" at bounding box center [424, 194] width 58 height 24
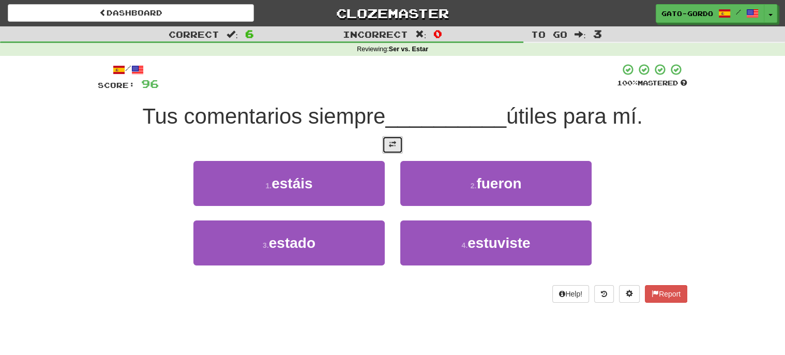
click at [394, 136] on button at bounding box center [392, 145] width 21 height 18
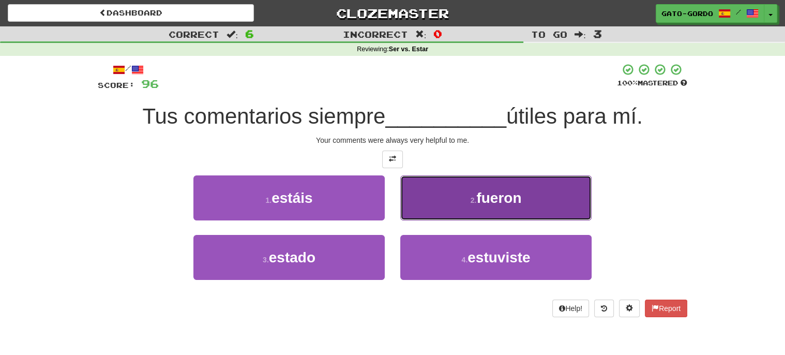
click at [439, 191] on button "2 . fueron" at bounding box center [495, 197] width 191 height 45
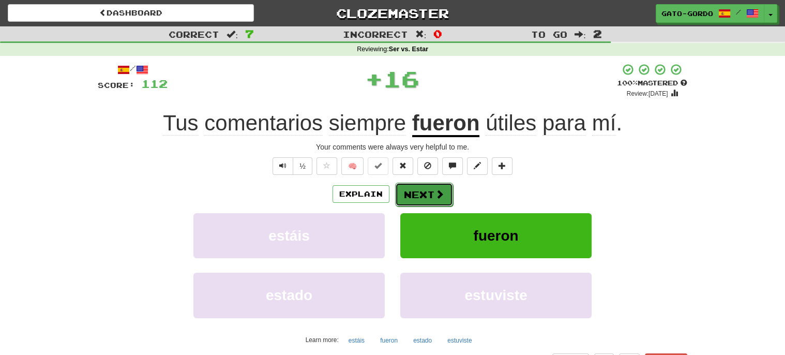
click at [417, 189] on button "Next" at bounding box center [424, 194] width 58 height 24
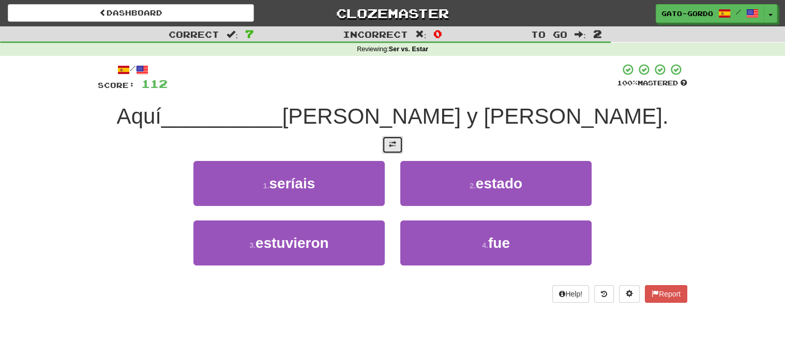
click at [392, 146] on button at bounding box center [392, 145] width 21 height 18
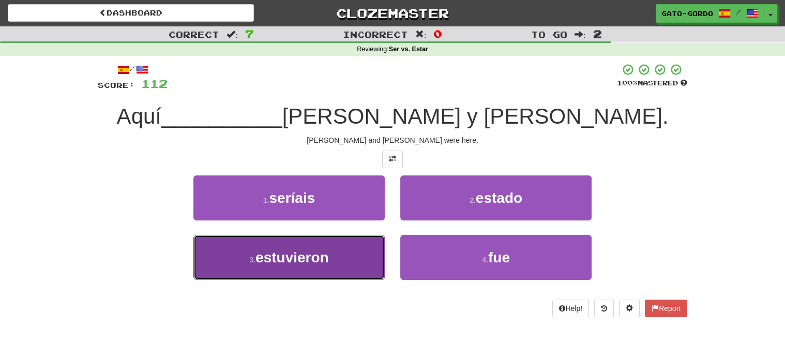
click at [273, 259] on span "estuvieron" at bounding box center [291, 257] width 73 height 16
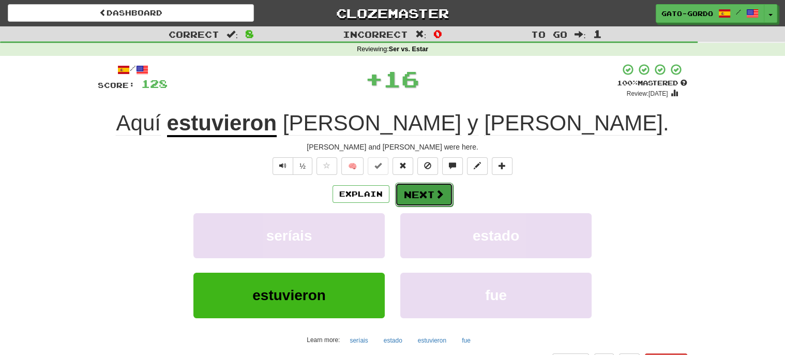
click at [419, 189] on button "Next" at bounding box center [424, 194] width 58 height 24
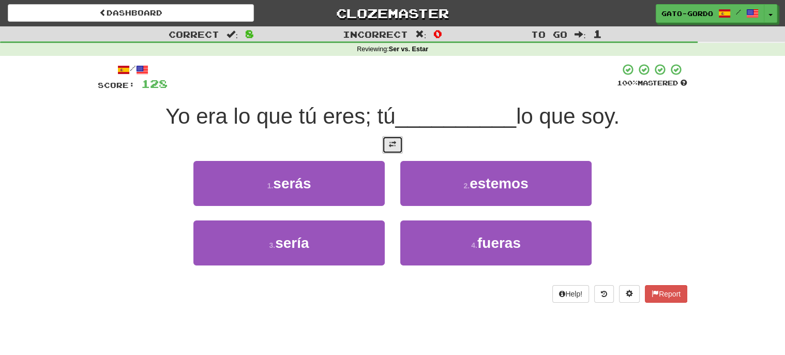
click at [394, 148] on button at bounding box center [392, 145] width 21 height 18
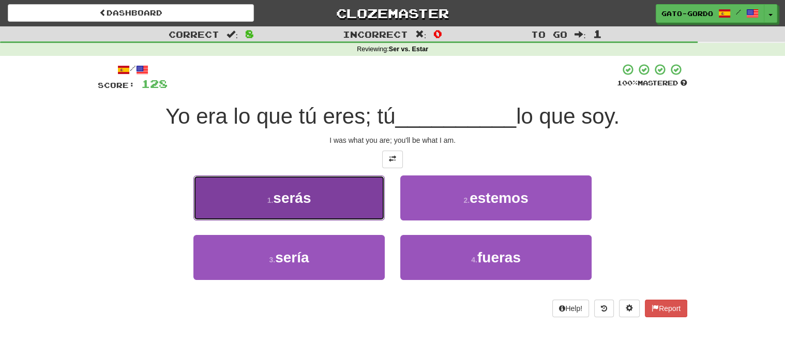
click at [285, 196] on span "serás" at bounding box center [292, 198] width 38 height 16
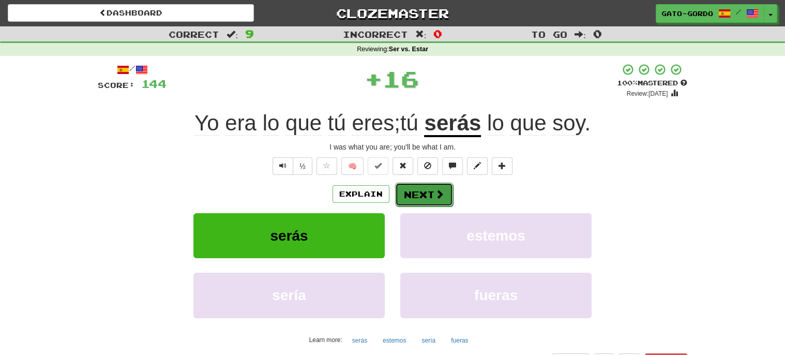
click at [438, 190] on span at bounding box center [439, 193] width 9 height 9
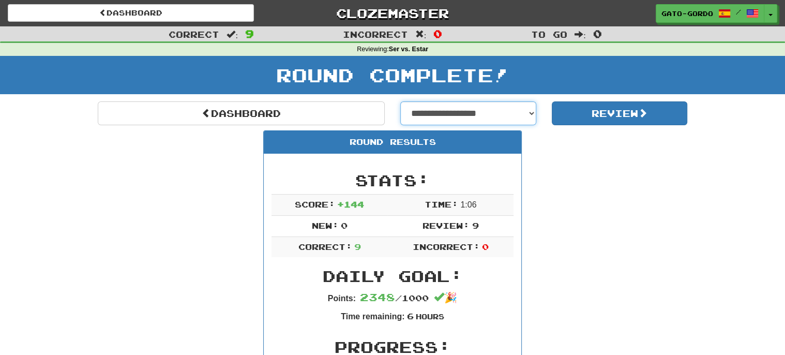
click at [441, 114] on select "**********" at bounding box center [468, 113] width 136 height 24
select select "**********"
click at [400, 101] on select "**********" at bounding box center [468, 113] width 136 height 24
select select "**********"
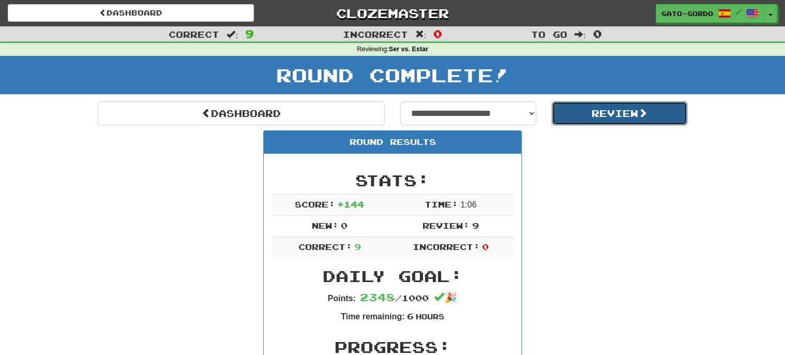
click at [597, 112] on button "Review" at bounding box center [619, 113] width 136 height 24
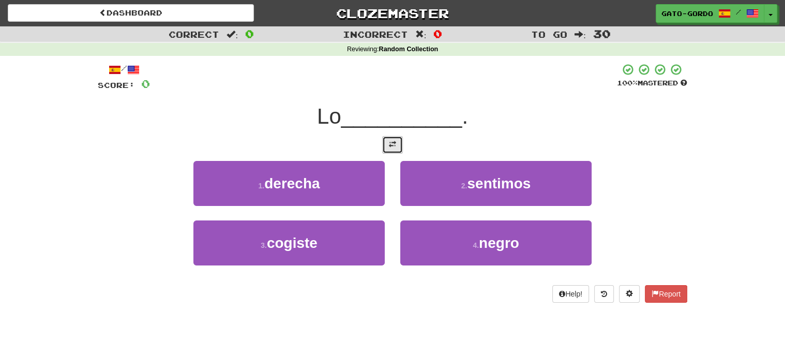
click at [398, 141] on button at bounding box center [392, 145] width 21 height 18
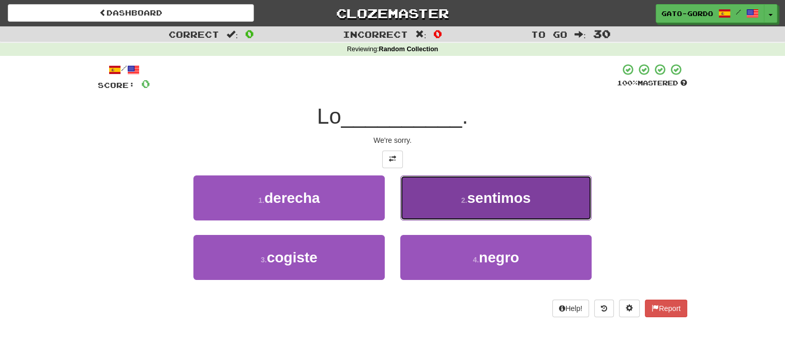
click at [492, 195] on span "sentimos" at bounding box center [499, 198] width 64 height 16
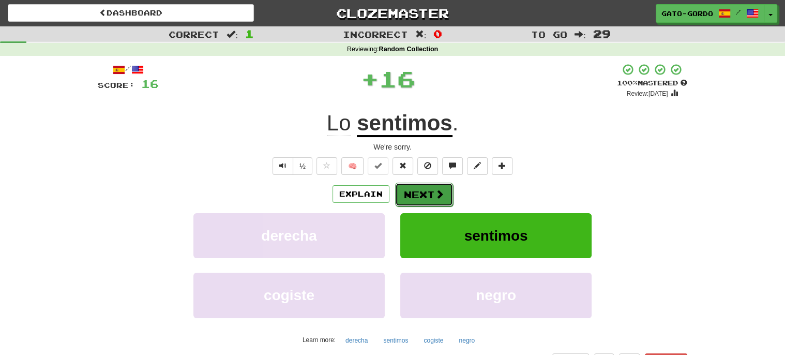
click at [435, 189] on span at bounding box center [439, 193] width 9 height 9
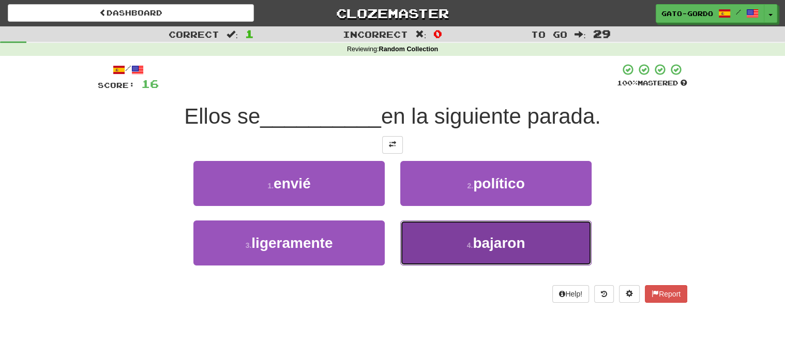
click at [469, 249] on button "4 . [GEOGRAPHIC_DATA]" at bounding box center [495, 242] width 191 height 45
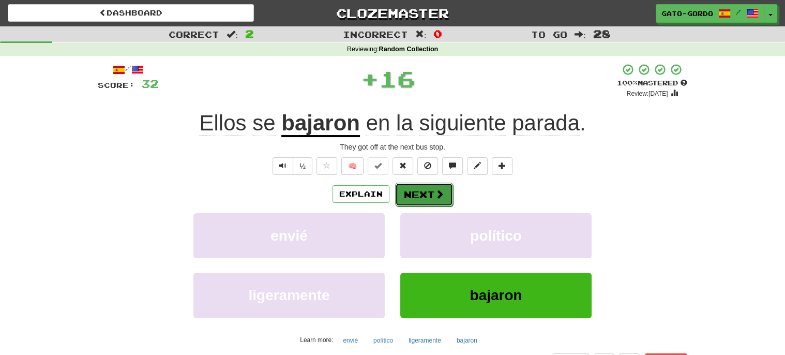
click at [429, 191] on button "Next" at bounding box center [424, 194] width 58 height 24
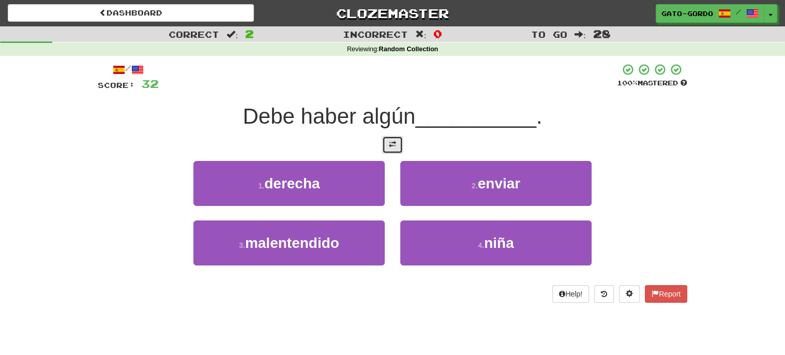
click at [390, 136] on button at bounding box center [392, 145] width 21 height 18
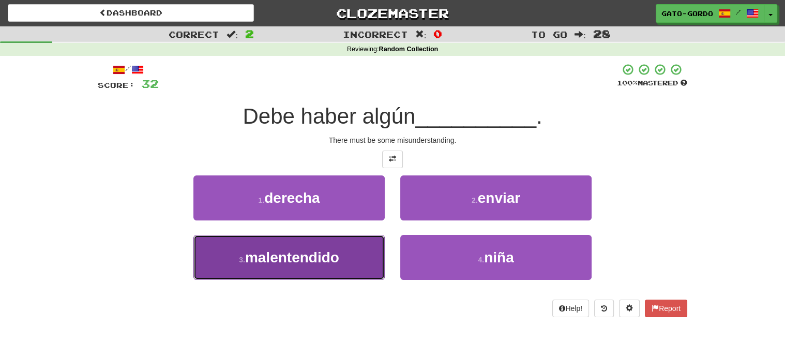
click at [286, 249] on span "malentendido" at bounding box center [292, 257] width 94 height 16
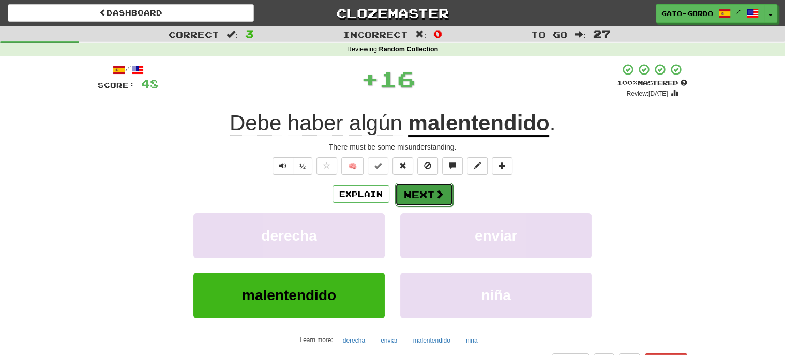
click at [418, 194] on button "Next" at bounding box center [424, 194] width 58 height 24
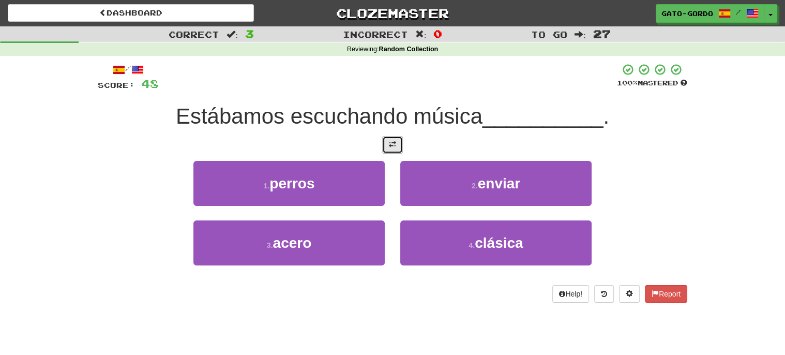
click at [394, 144] on span at bounding box center [392, 144] width 7 height 7
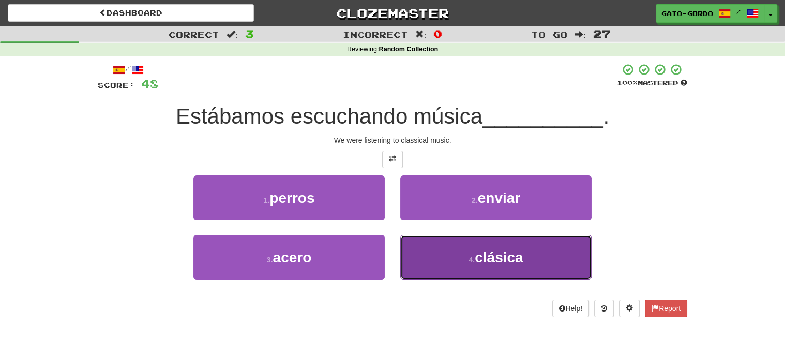
click at [452, 265] on button "4 . clásica" at bounding box center [495, 257] width 191 height 45
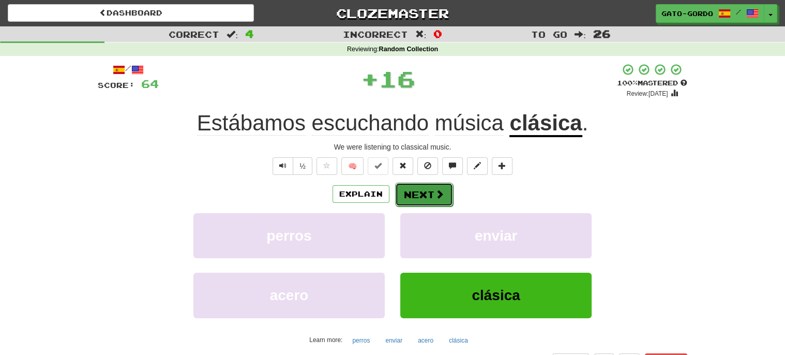
click at [408, 197] on button "Next" at bounding box center [424, 194] width 58 height 24
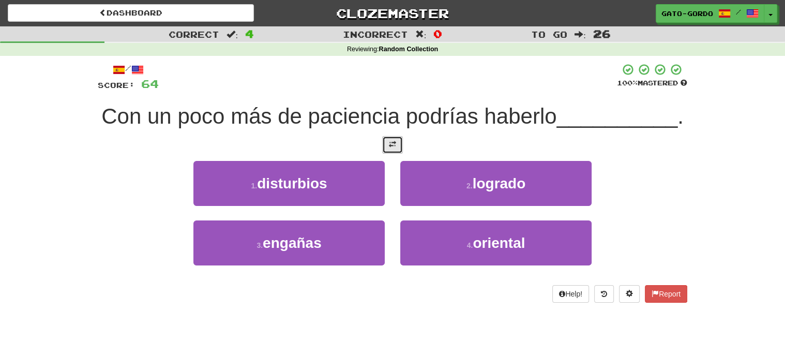
click at [392, 148] on span at bounding box center [392, 144] width 7 height 7
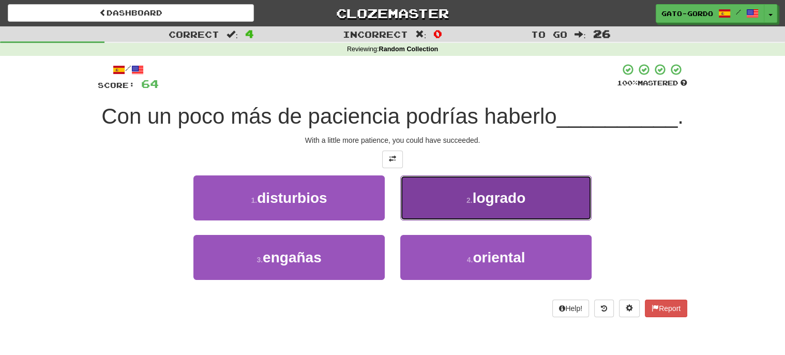
click at [486, 206] on span "logrado" at bounding box center [498, 198] width 53 height 16
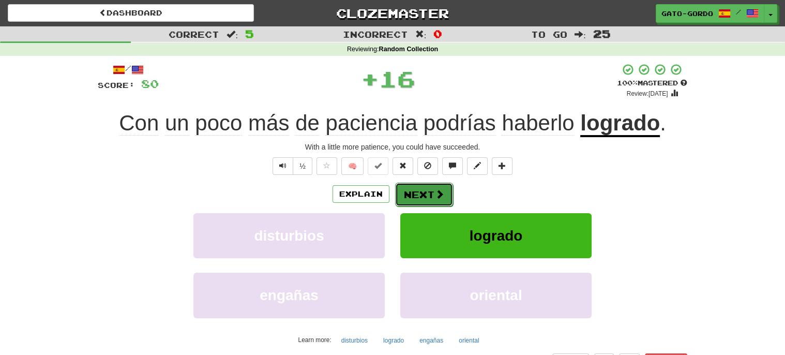
click at [423, 190] on button "Next" at bounding box center [424, 194] width 58 height 24
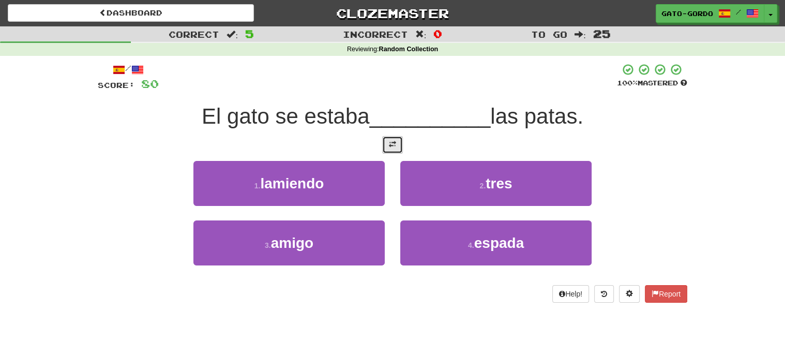
click at [391, 143] on span at bounding box center [392, 144] width 7 height 7
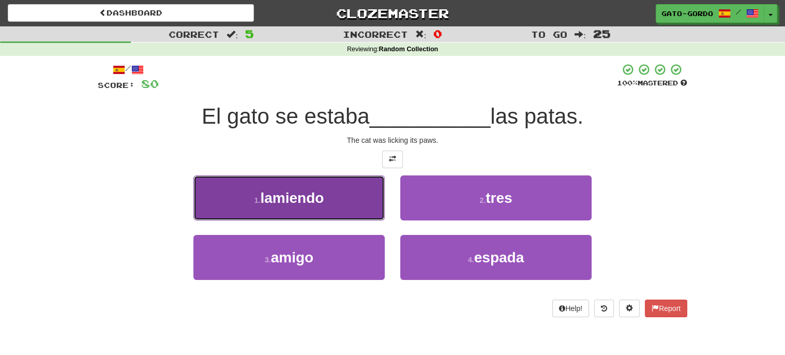
click at [282, 191] on span "lamiendo" at bounding box center [292, 198] width 64 height 16
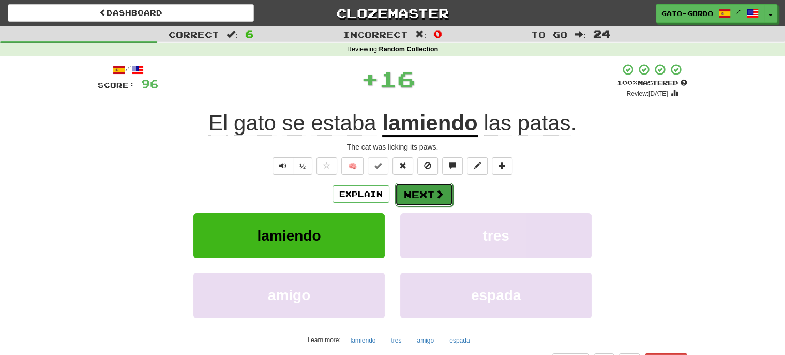
click at [409, 190] on button "Next" at bounding box center [424, 194] width 58 height 24
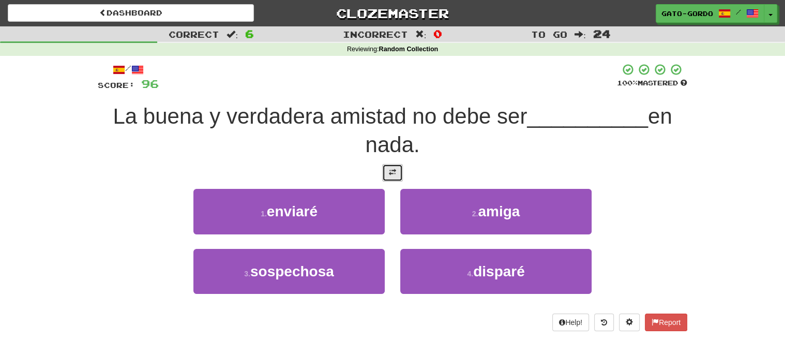
click at [396, 176] on button at bounding box center [392, 173] width 21 height 18
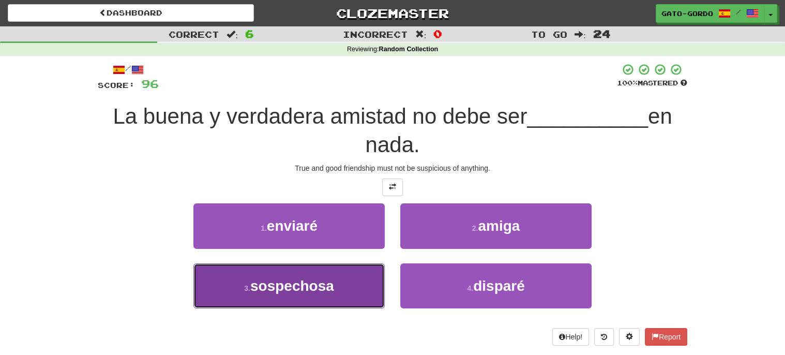
click at [304, 287] on span "sospechosa" at bounding box center [292, 286] width 84 height 16
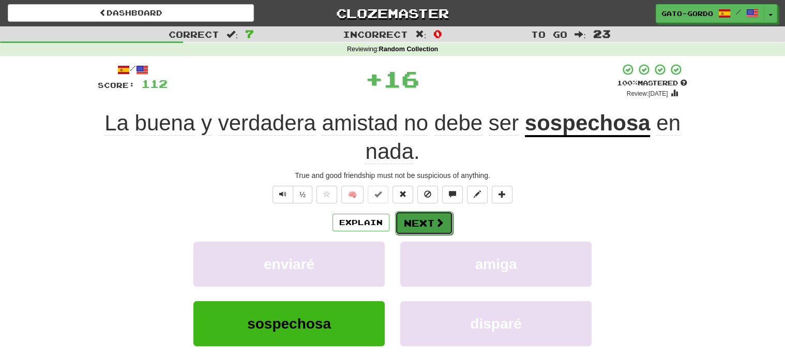
click at [415, 217] on button "Next" at bounding box center [424, 223] width 58 height 24
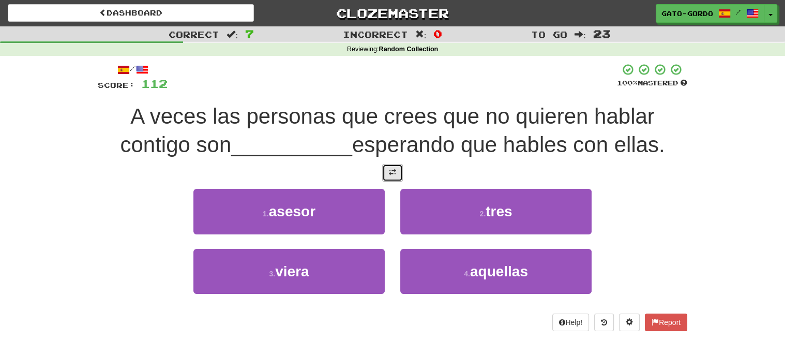
click at [389, 170] on span at bounding box center [392, 171] width 7 height 7
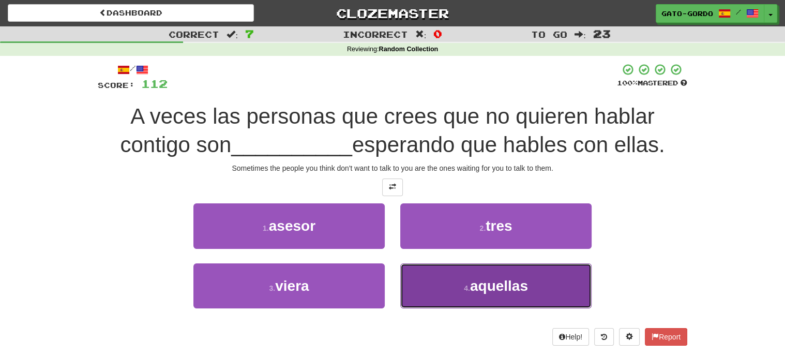
click at [462, 277] on button "4 . aquellas" at bounding box center [495, 285] width 191 height 45
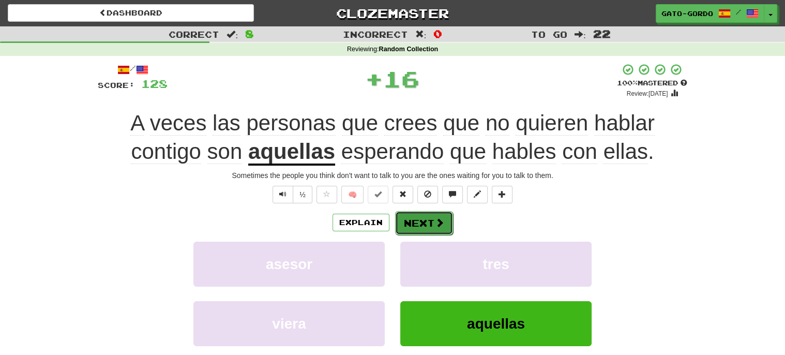
click at [420, 219] on button "Next" at bounding box center [424, 223] width 58 height 24
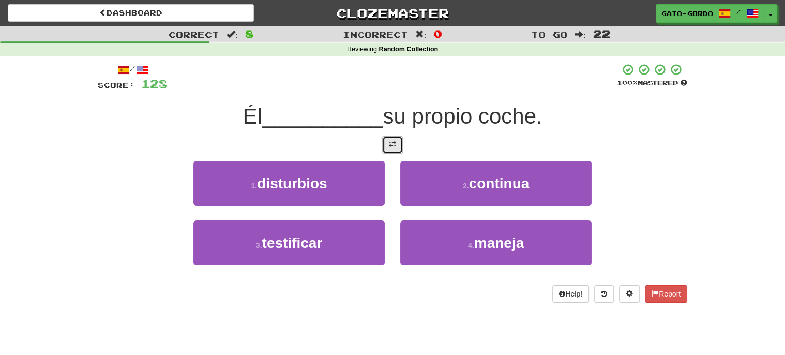
click at [394, 145] on span at bounding box center [392, 144] width 7 height 7
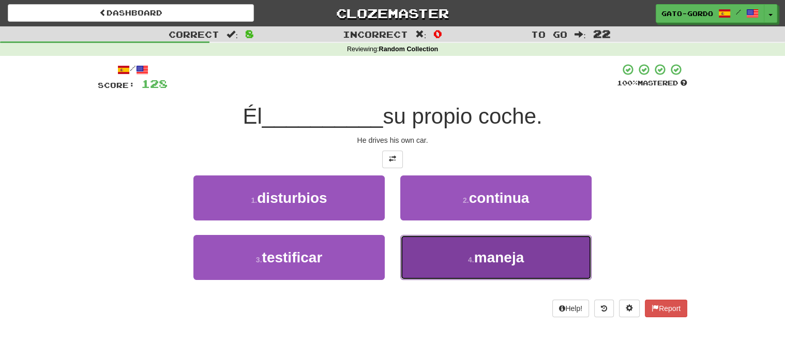
click at [492, 256] on span "maneja" at bounding box center [499, 257] width 50 height 16
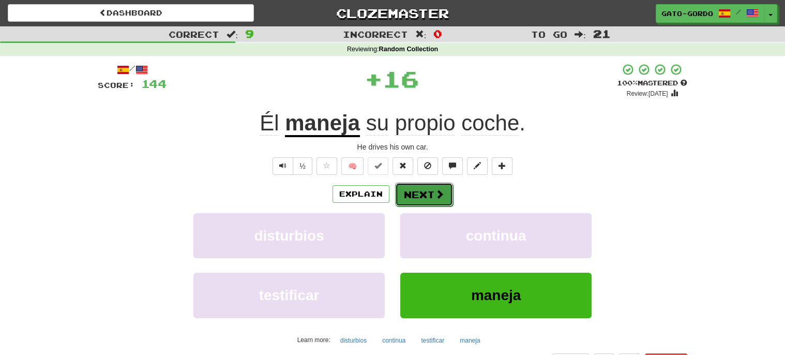
click at [424, 190] on button "Next" at bounding box center [424, 194] width 58 height 24
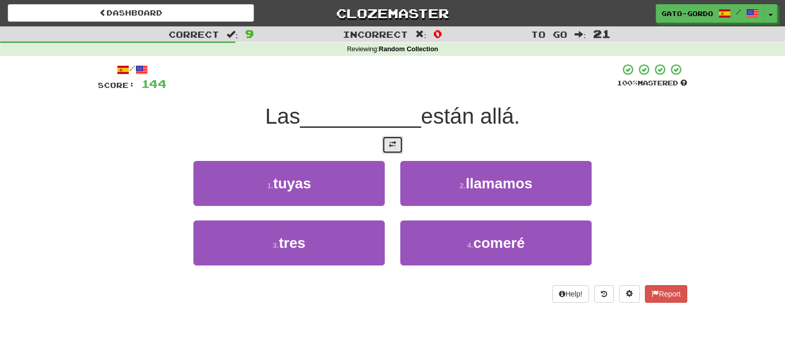
click at [393, 144] on span at bounding box center [392, 144] width 7 height 7
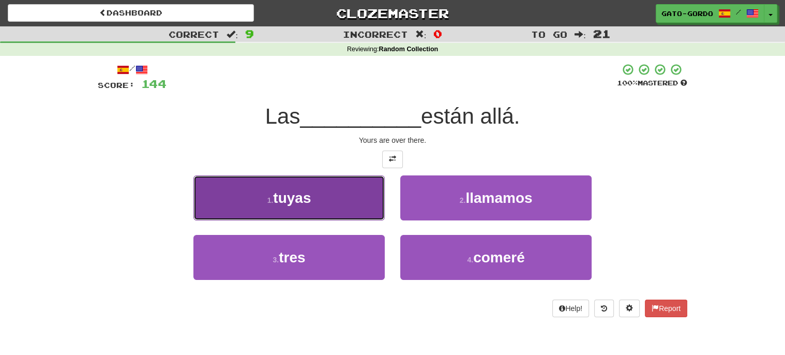
click at [254, 193] on button "1 . [GEOGRAPHIC_DATA]" at bounding box center [288, 197] width 191 height 45
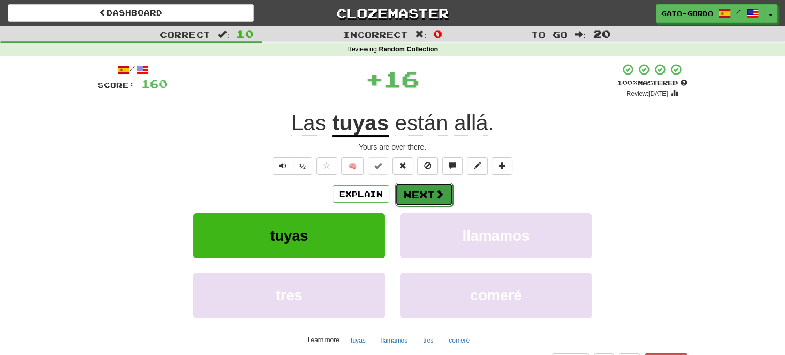
click at [404, 194] on button "Next" at bounding box center [424, 194] width 58 height 24
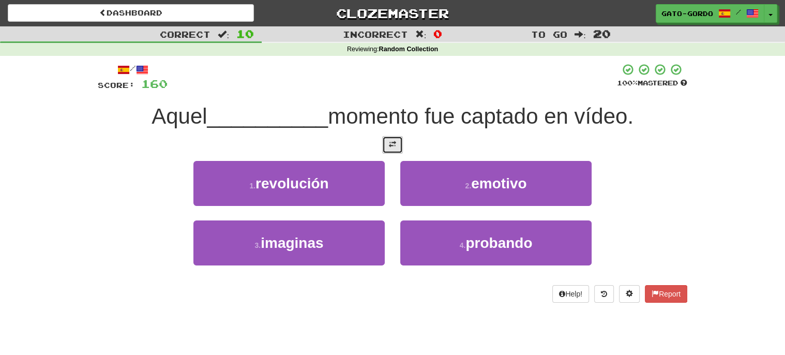
click at [387, 142] on button at bounding box center [392, 145] width 21 height 18
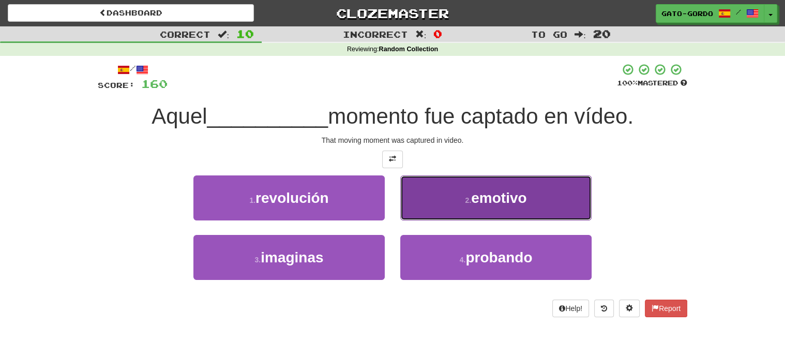
click at [471, 189] on button "2 . emotivo" at bounding box center [495, 197] width 191 height 45
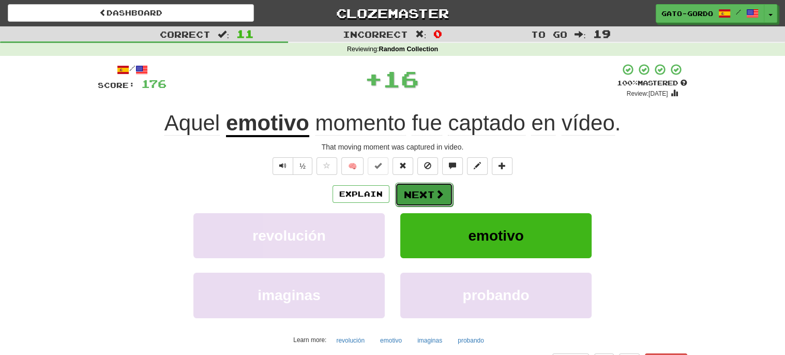
click at [417, 192] on button "Next" at bounding box center [424, 194] width 58 height 24
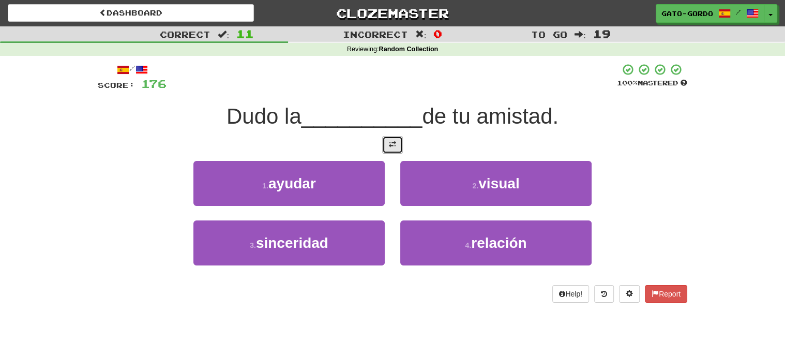
click at [397, 142] on button at bounding box center [392, 145] width 21 height 18
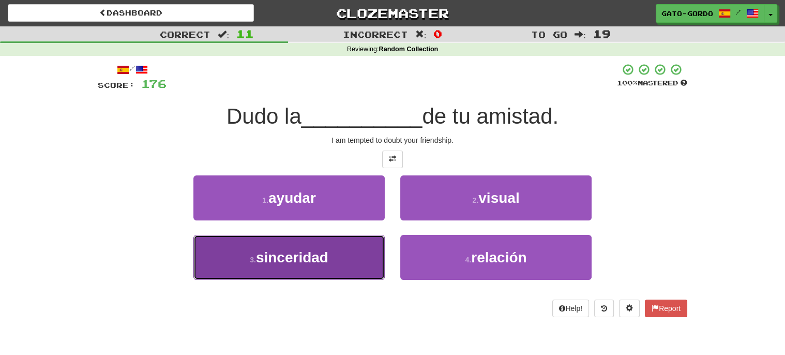
click at [297, 250] on span "sinceridad" at bounding box center [292, 257] width 72 height 16
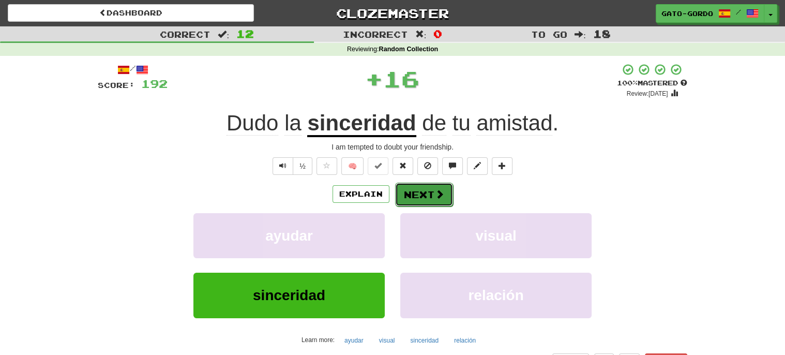
click at [415, 195] on button "Next" at bounding box center [424, 194] width 58 height 24
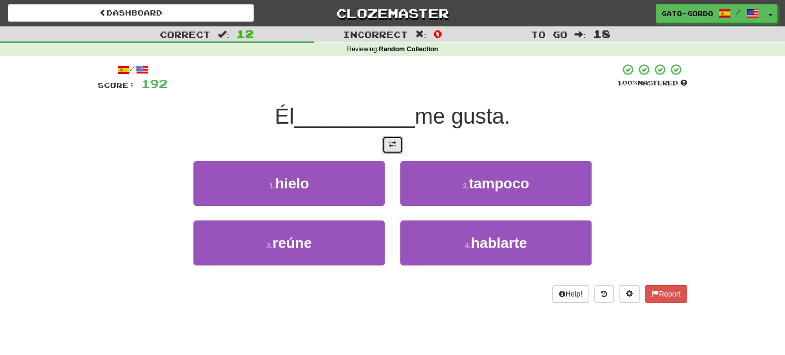
click at [393, 144] on span at bounding box center [392, 144] width 7 height 7
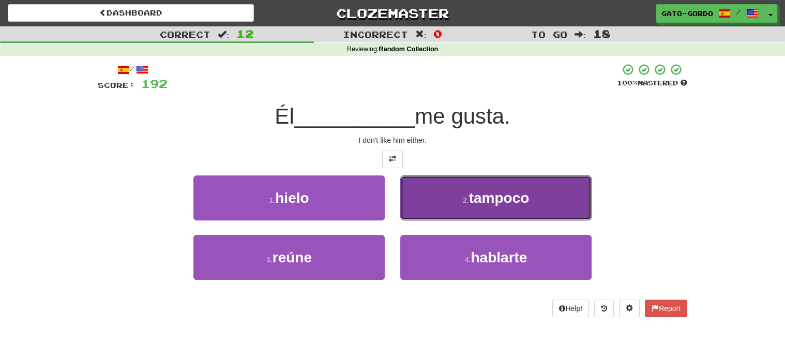
click at [477, 197] on span "tampoco" at bounding box center [499, 198] width 60 height 16
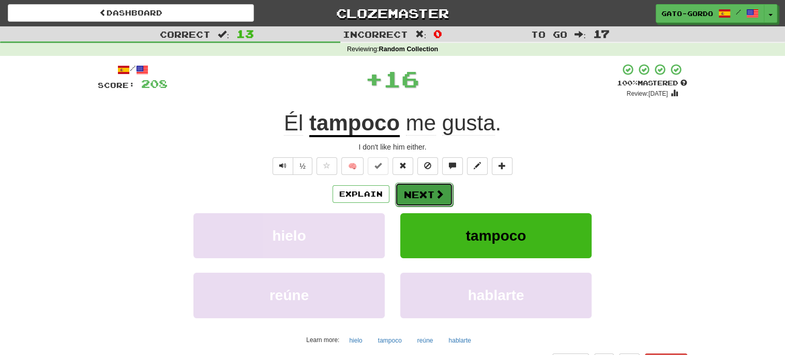
click at [420, 186] on button "Next" at bounding box center [424, 194] width 58 height 24
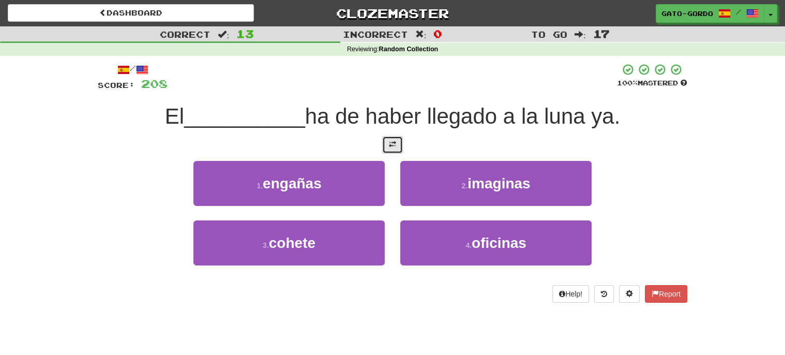
click at [389, 142] on span at bounding box center [392, 144] width 7 height 7
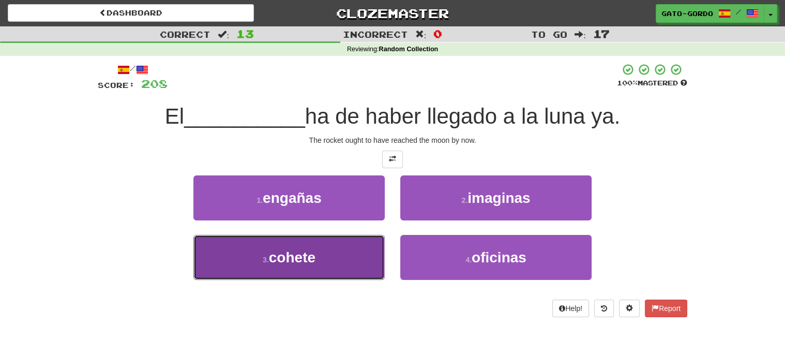
click at [310, 241] on button "3 . cohete" at bounding box center [288, 257] width 191 height 45
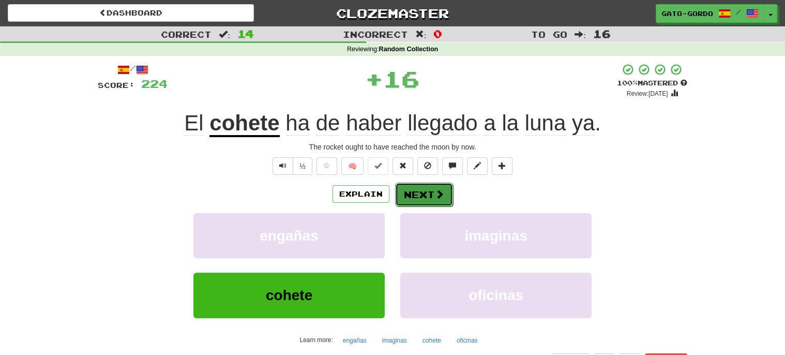
click at [413, 191] on button "Next" at bounding box center [424, 194] width 58 height 24
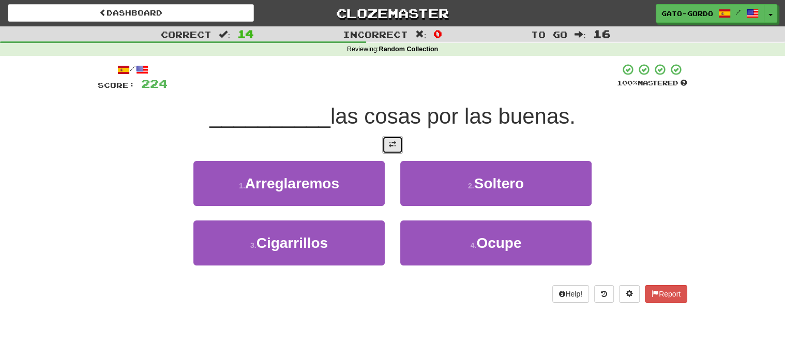
click at [393, 145] on span at bounding box center [392, 144] width 7 height 7
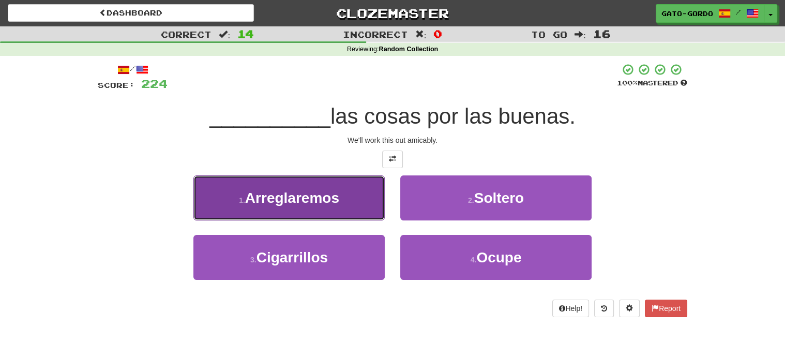
click at [263, 196] on span "Arreglaremos" at bounding box center [292, 198] width 94 height 16
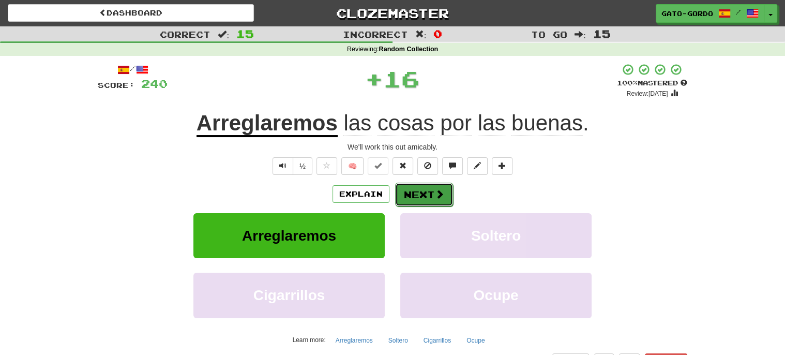
click at [427, 192] on button "Next" at bounding box center [424, 194] width 58 height 24
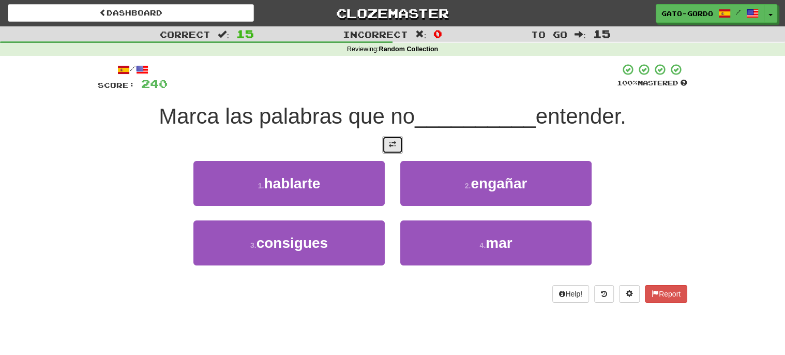
click at [395, 147] on button at bounding box center [392, 145] width 21 height 18
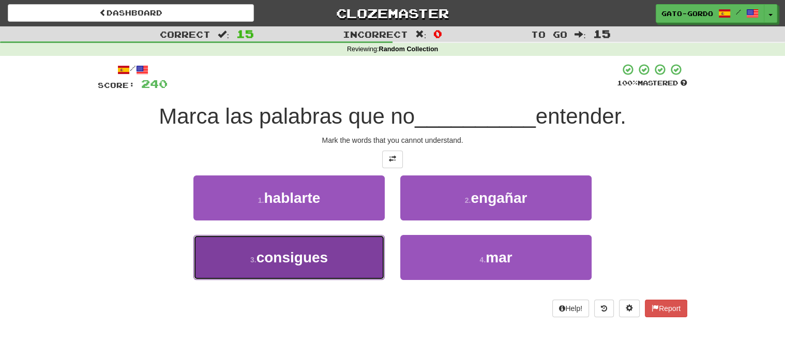
click at [291, 254] on span "consigues" at bounding box center [291, 257] width 71 height 16
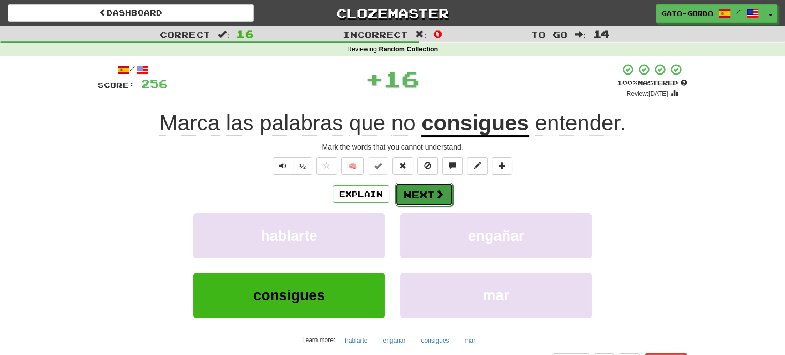
click at [421, 190] on button "Next" at bounding box center [424, 194] width 58 height 24
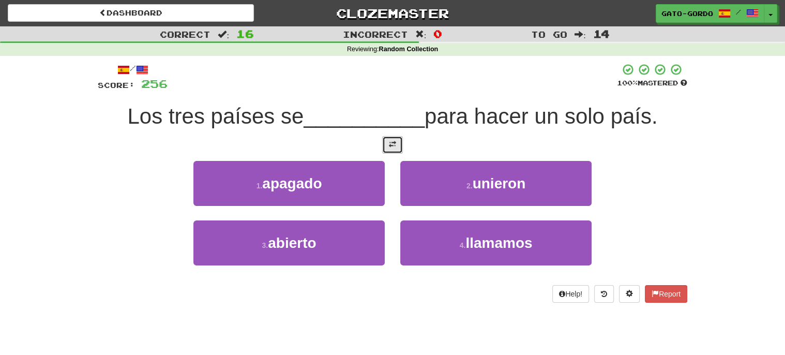
click at [395, 144] on span at bounding box center [392, 144] width 7 height 7
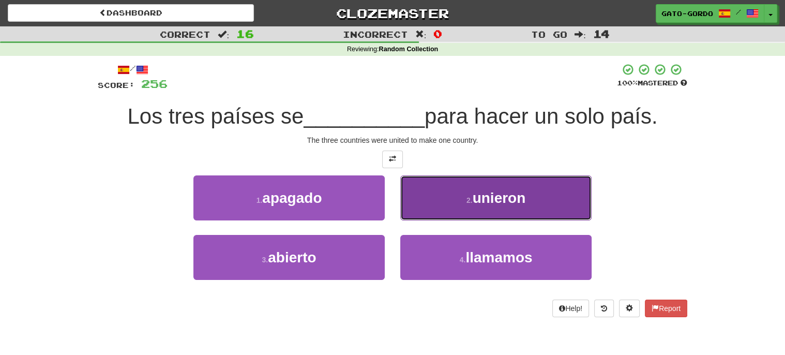
click at [456, 195] on button "2 . unieron" at bounding box center [495, 197] width 191 height 45
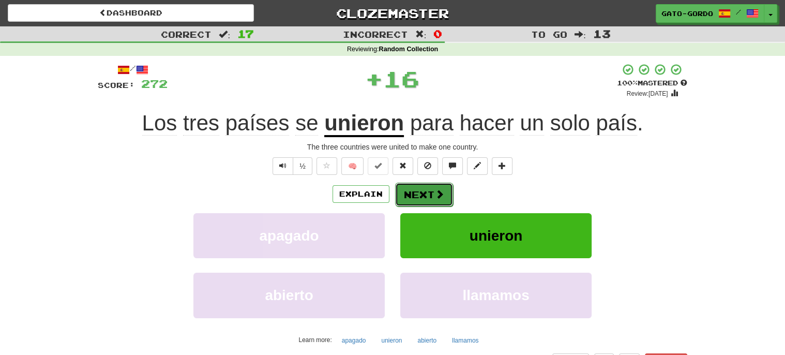
click at [416, 191] on button "Next" at bounding box center [424, 194] width 58 height 24
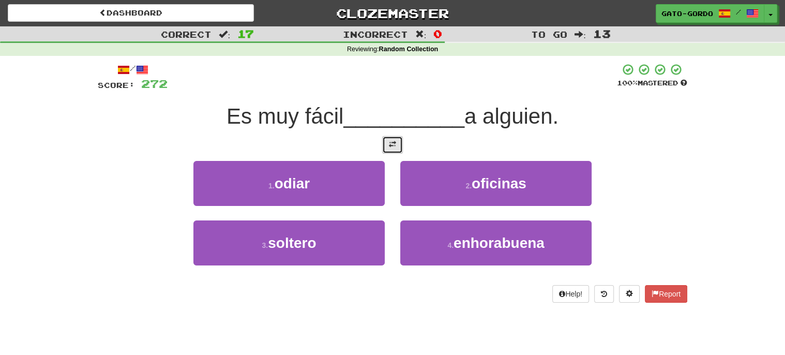
click at [389, 141] on span at bounding box center [392, 144] width 7 height 7
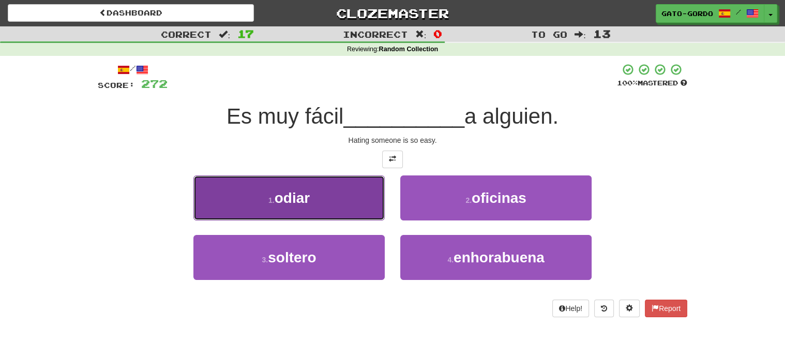
click at [296, 196] on span "odiar" at bounding box center [291, 198] width 35 height 16
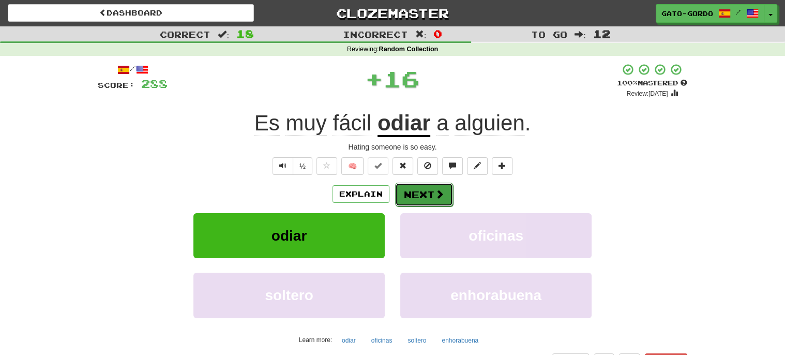
click at [423, 194] on button "Next" at bounding box center [424, 194] width 58 height 24
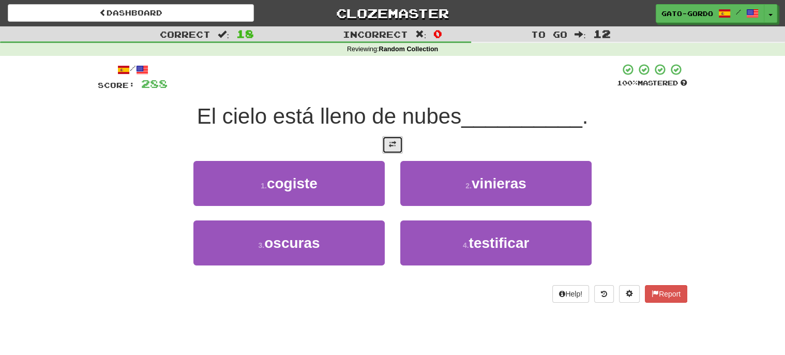
click at [392, 141] on span at bounding box center [392, 144] width 7 height 7
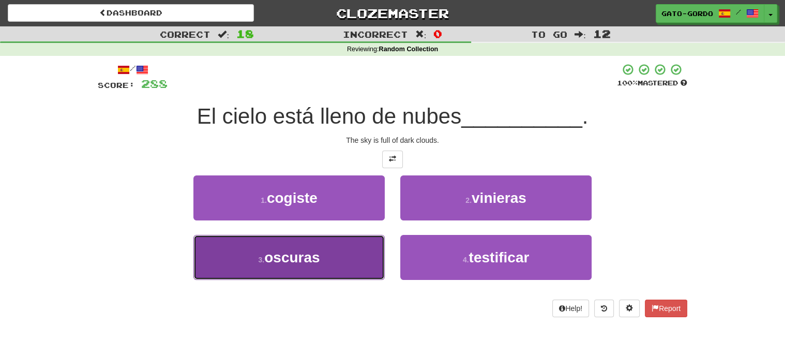
click at [278, 253] on span "oscuras" at bounding box center [291, 257] width 55 height 16
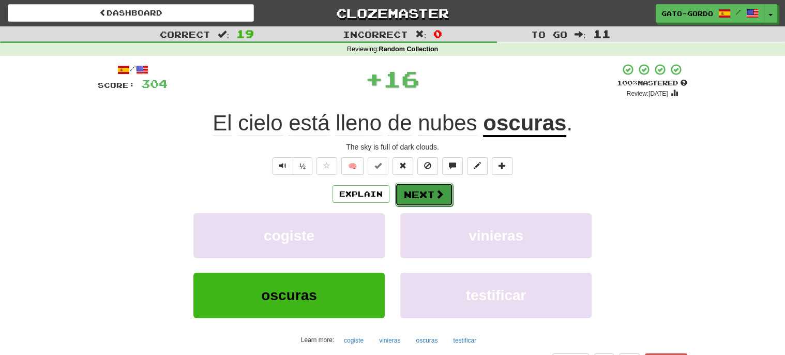
click at [421, 192] on button "Next" at bounding box center [424, 194] width 58 height 24
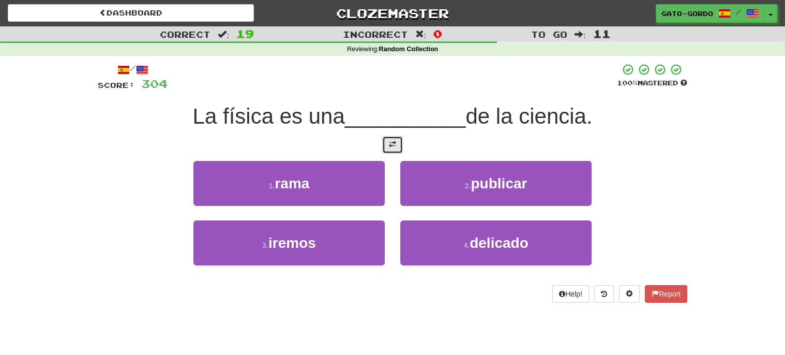
click at [394, 144] on span at bounding box center [392, 144] width 7 height 7
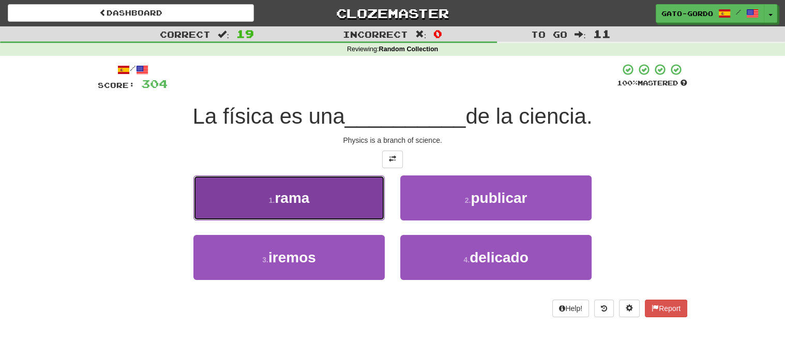
click at [297, 195] on span "rama" at bounding box center [291, 198] width 35 height 16
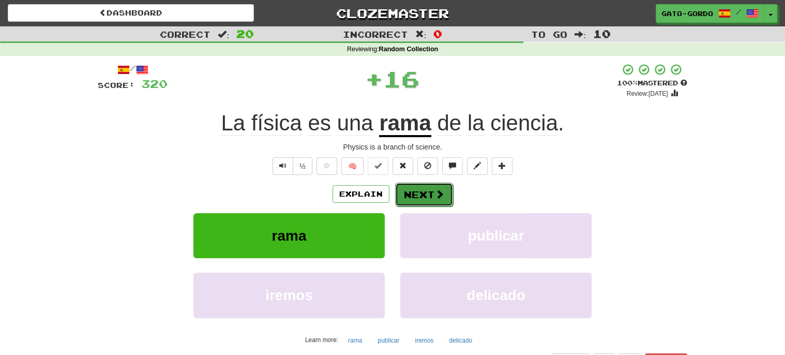
click at [425, 191] on button "Next" at bounding box center [424, 194] width 58 height 24
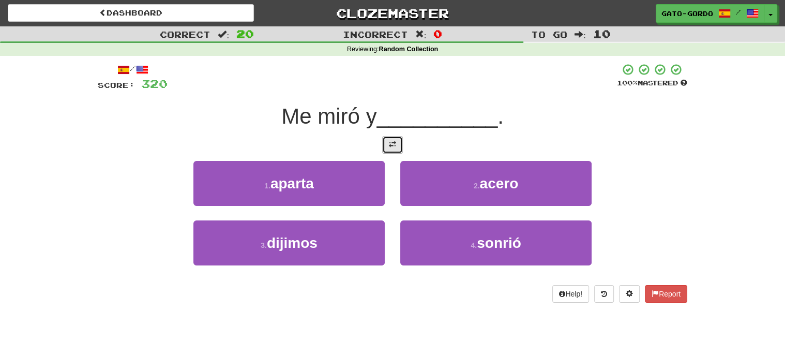
click at [393, 141] on span at bounding box center [392, 144] width 7 height 7
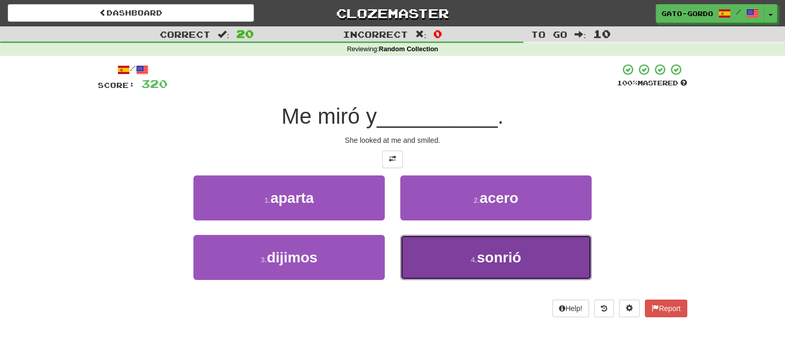
click at [501, 252] on span "sonrió" at bounding box center [499, 257] width 44 height 16
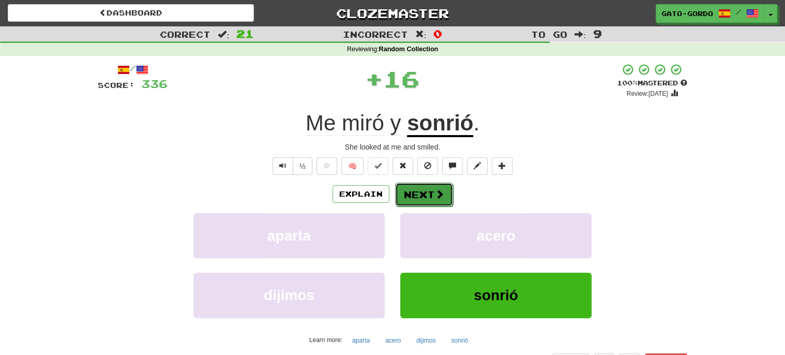
click at [421, 189] on button "Next" at bounding box center [424, 194] width 58 height 24
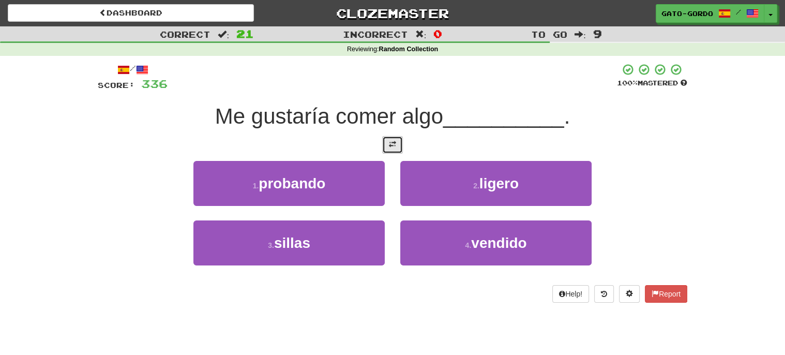
click at [391, 145] on span at bounding box center [392, 144] width 7 height 7
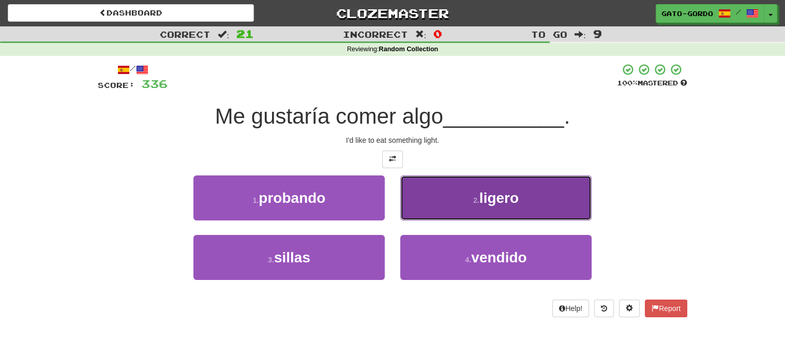
click at [473, 196] on small "2 ." at bounding box center [476, 200] width 6 height 8
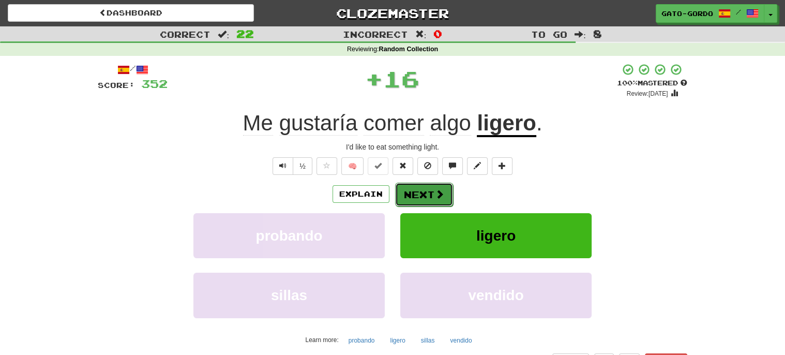
click at [420, 188] on button "Next" at bounding box center [424, 194] width 58 height 24
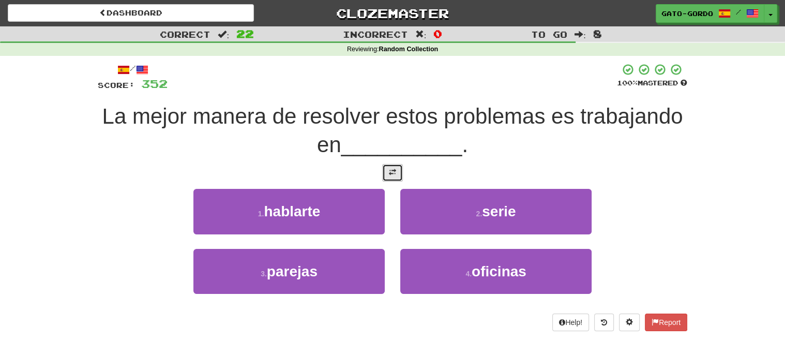
click at [393, 171] on span at bounding box center [392, 171] width 7 height 7
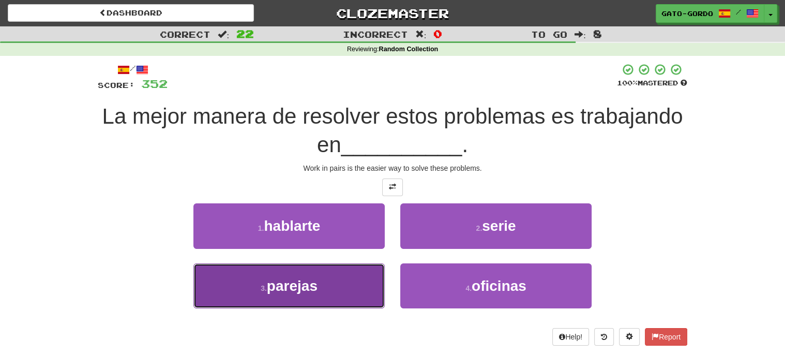
click at [295, 288] on span "parejas" at bounding box center [292, 286] width 51 height 16
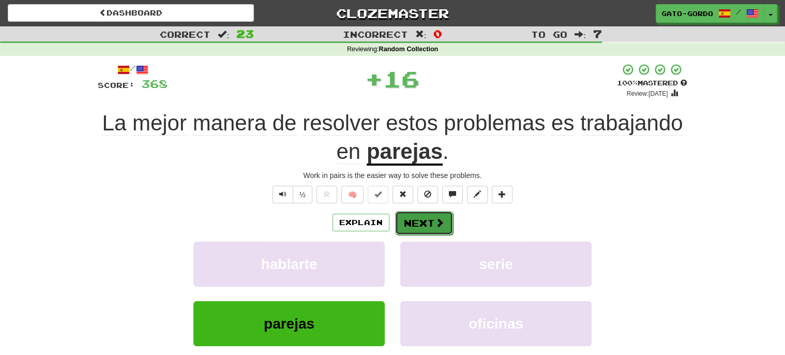
click at [417, 219] on button "Next" at bounding box center [424, 223] width 58 height 24
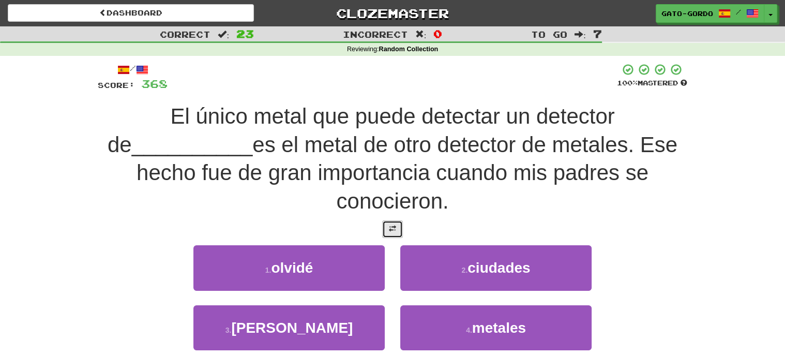
click at [392, 225] on span at bounding box center [392, 228] width 7 height 7
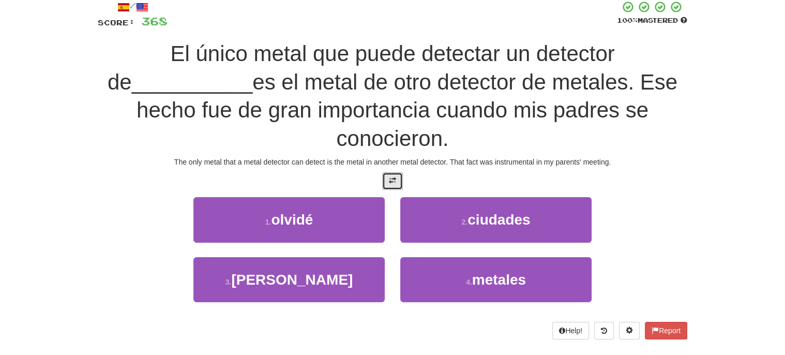
scroll to position [69, 0]
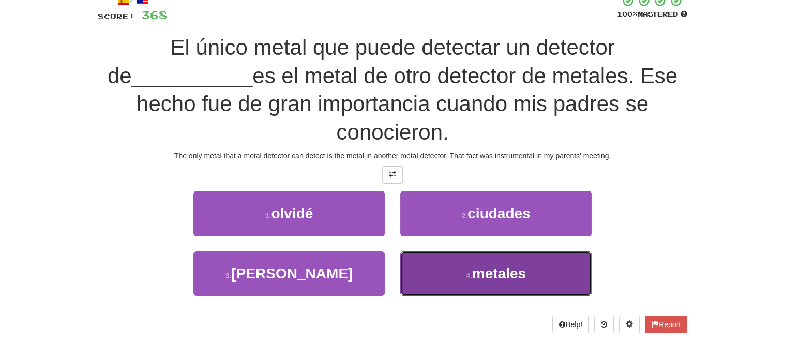
click at [503, 272] on span "metales" at bounding box center [499, 273] width 54 height 16
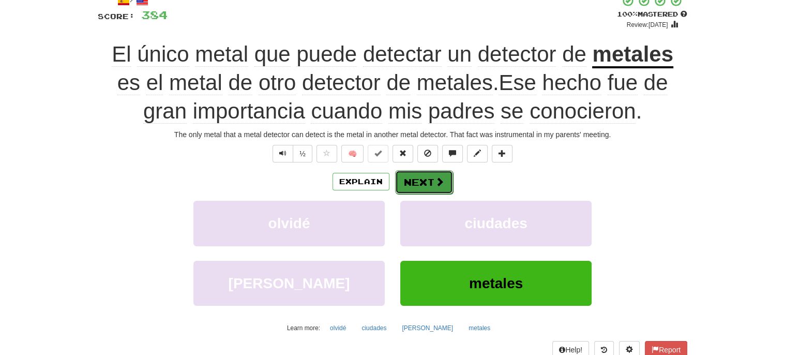
click at [419, 179] on button "Next" at bounding box center [424, 182] width 58 height 24
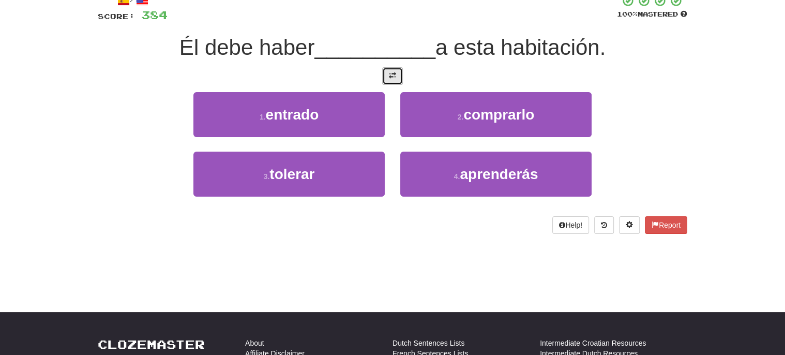
click at [391, 79] on button at bounding box center [392, 76] width 21 height 18
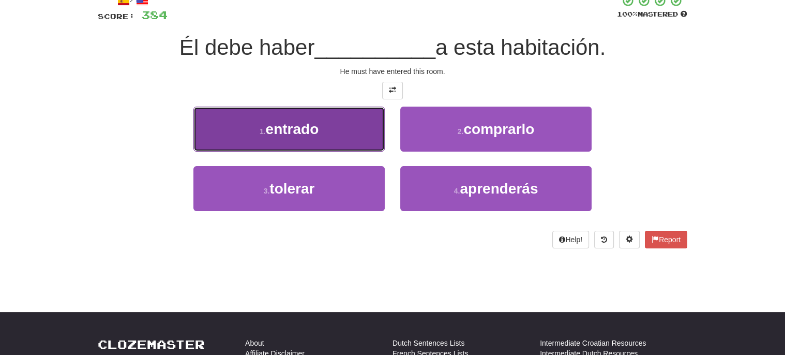
click at [283, 125] on span "entrado" at bounding box center [292, 129] width 53 height 16
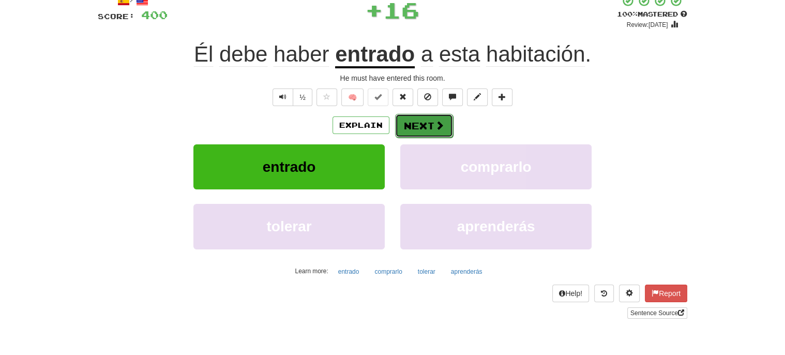
click at [411, 124] on button "Next" at bounding box center [424, 126] width 58 height 24
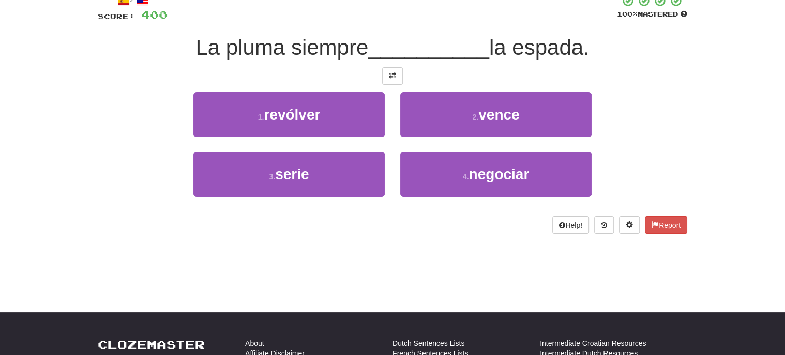
scroll to position [0, 0]
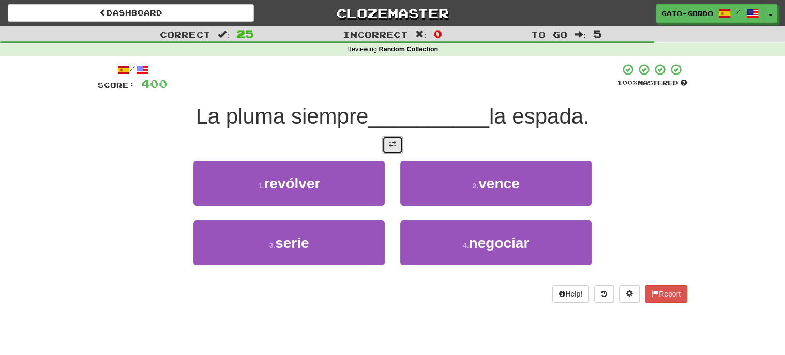
click at [390, 141] on span at bounding box center [392, 144] width 7 height 7
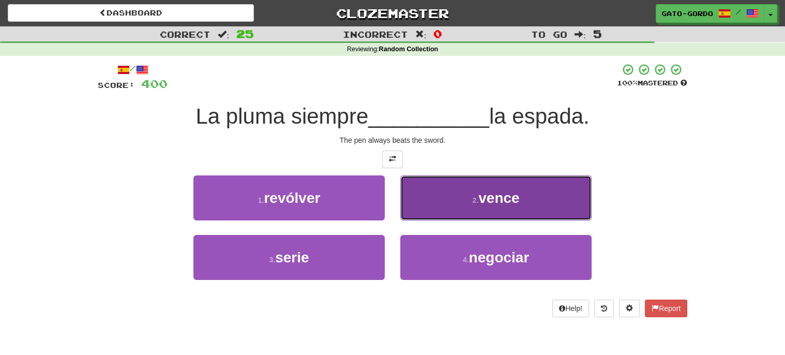
click at [484, 193] on span "vence" at bounding box center [498, 198] width 41 height 16
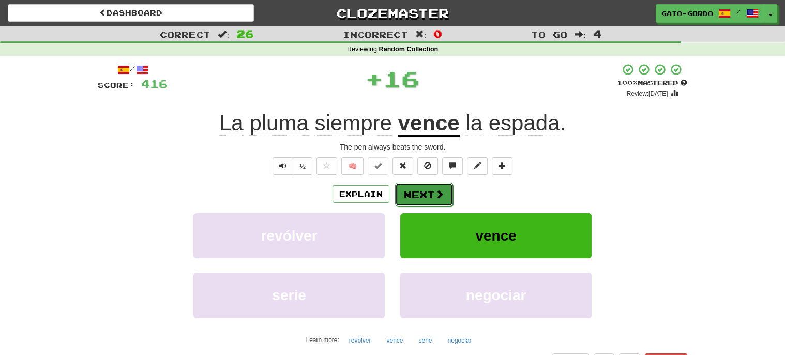
click at [421, 195] on button "Next" at bounding box center [424, 194] width 58 height 24
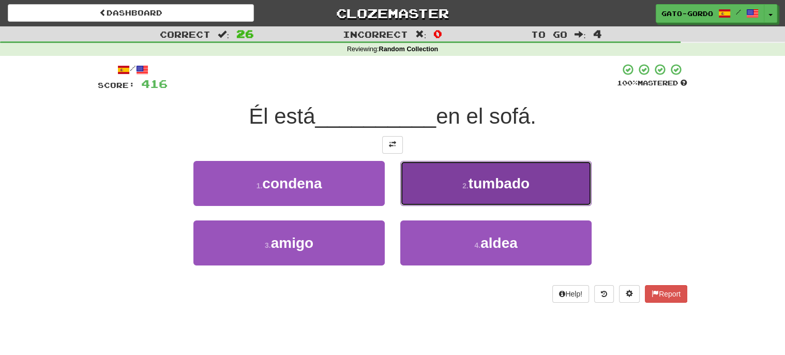
click at [451, 172] on button "2 . tumbado" at bounding box center [495, 183] width 191 height 45
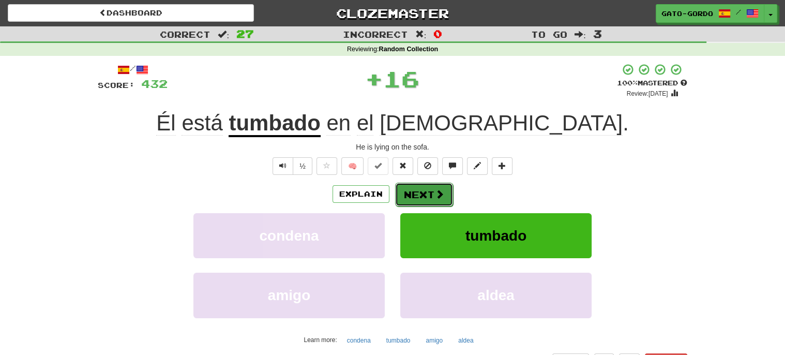
click at [420, 192] on button "Next" at bounding box center [424, 194] width 58 height 24
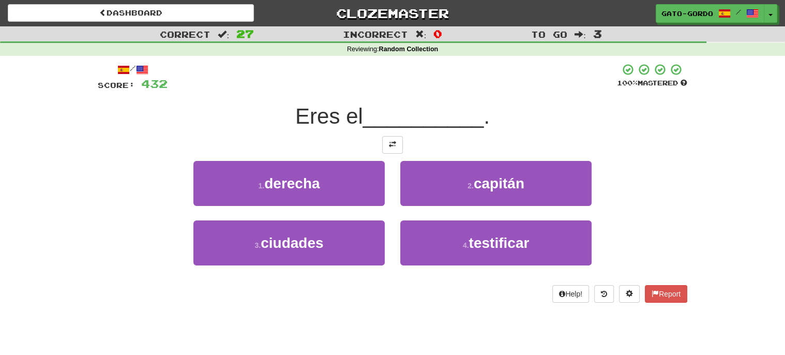
click at [395, 151] on div "/ Score: 432 100 % Mastered Eres el __________ . 1 . derecha 2 . capitán 3 . ci…" at bounding box center [392, 182] width 589 height 239
click at [392, 141] on span at bounding box center [392, 144] width 7 height 7
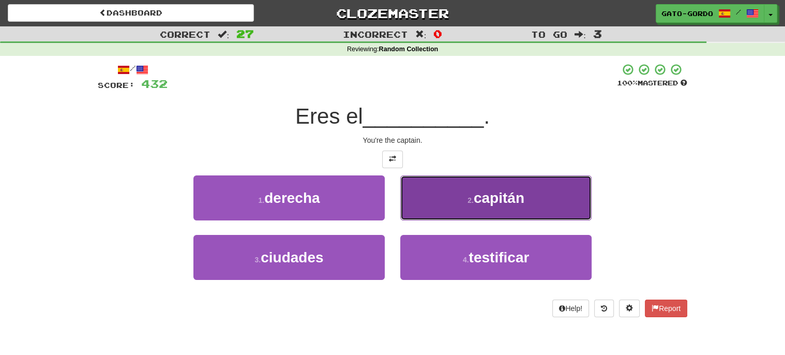
click at [479, 191] on span "capitán" at bounding box center [498, 198] width 51 height 16
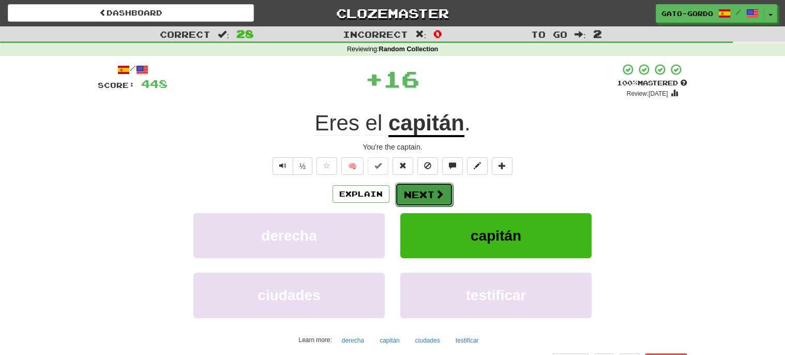
click at [423, 191] on button "Next" at bounding box center [424, 194] width 58 height 24
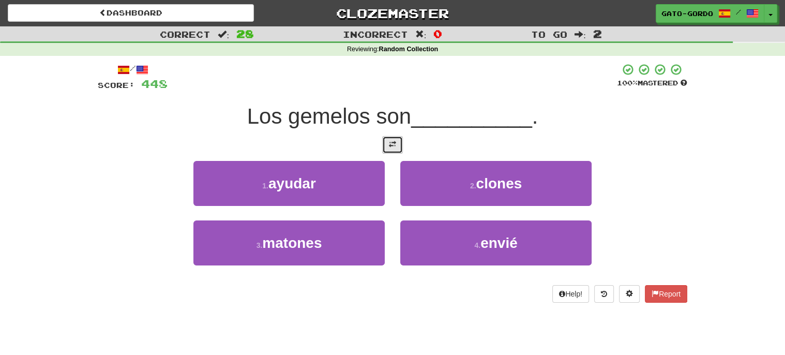
click at [390, 142] on span at bounding box center [392, 144] width 7 height 7
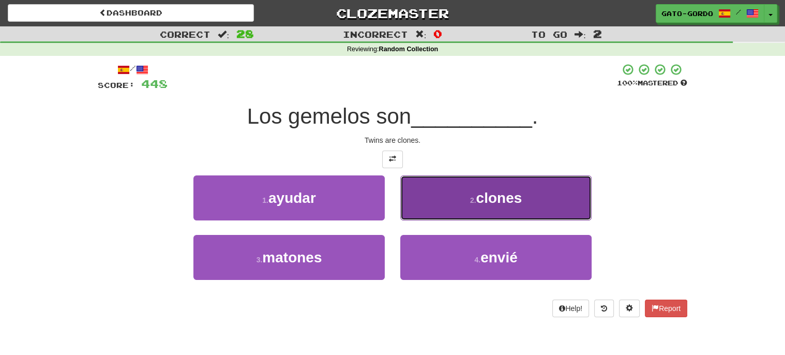
click at [446, 188] on button "2 . clones" at bounding box center [495, 197] width 191 height 45
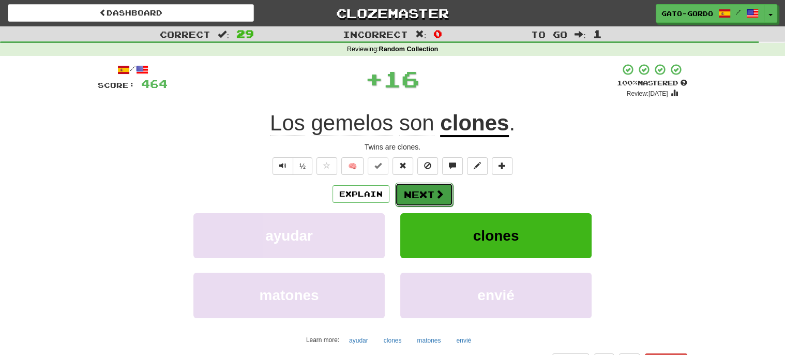
click at [422, 192] on button "Next" at bounding box center [424, 194] width 58 height 24
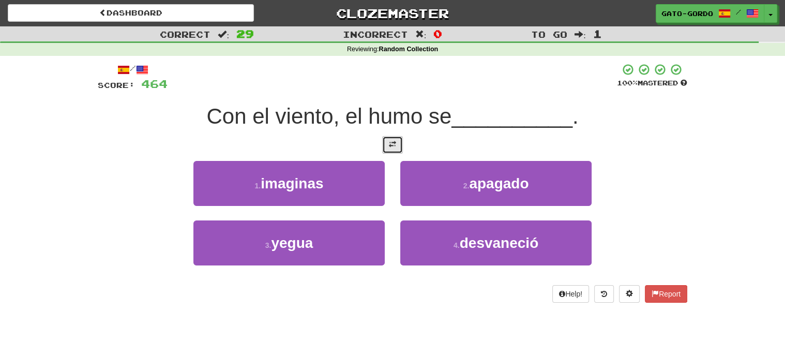
click at [392, 141] on span at bounding box center [392, 144] width 7 height 7
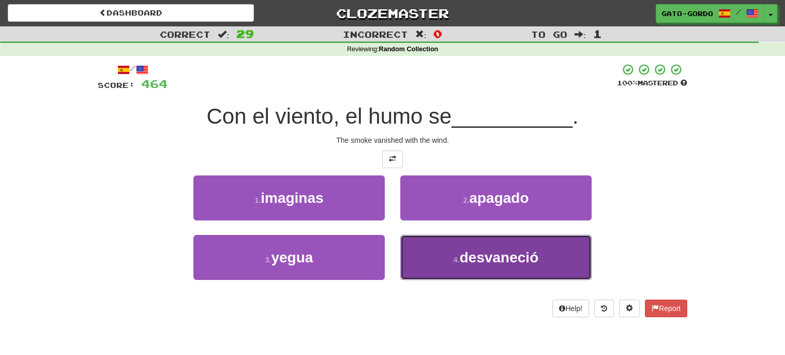
click at [487, 249] on span "desvaneció" at bounding box center [498, 257] width 79 height 16
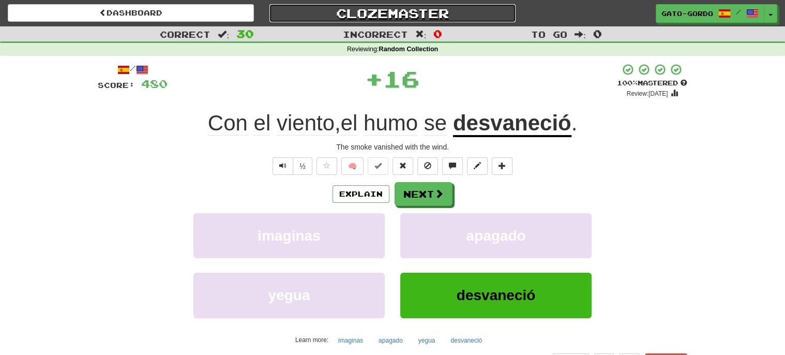
click at [390, 13] on link "Clozemaster" at bounding box center [392, 13] width 246 height 18
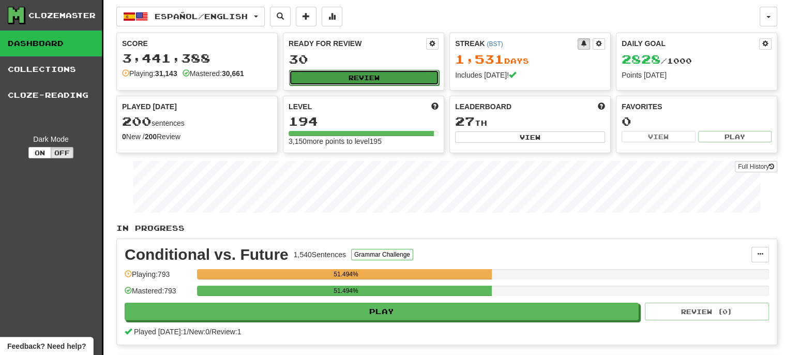
click at [381, 78] on button "Review" at bounding box center [364, 78] width 150 height 16
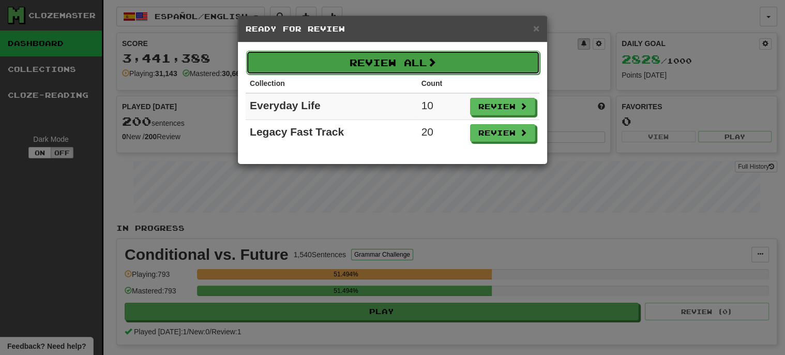
click at [376, 54] on button "Review All" at bounding box center [393, 63] width 294 height 24
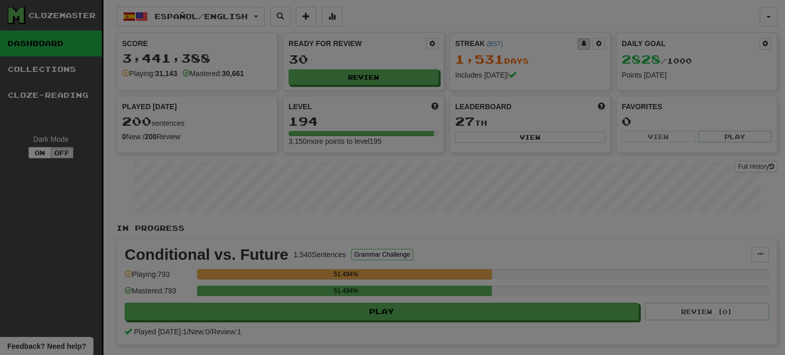
select select "***"
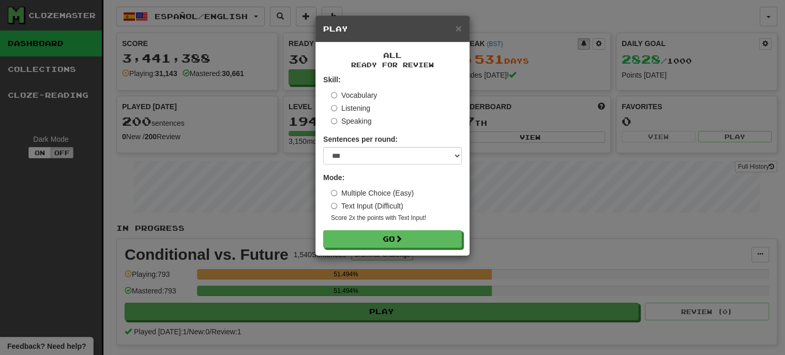
click at [363, 106] on label "Listening" at bounding box center [350, 108] width 39 height 10
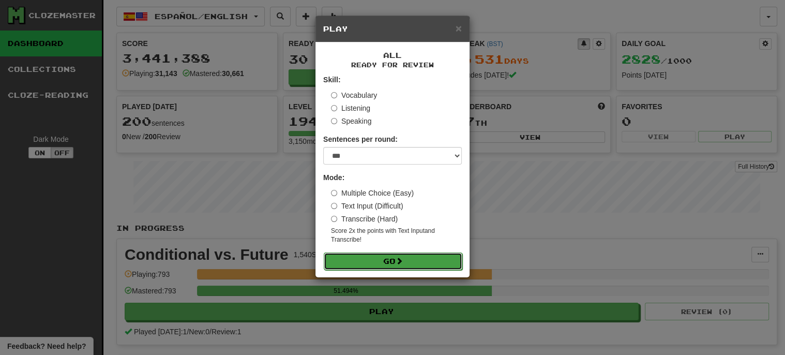
click at [400, 257] on span at bounding box center [398, 260] width 7 height 7
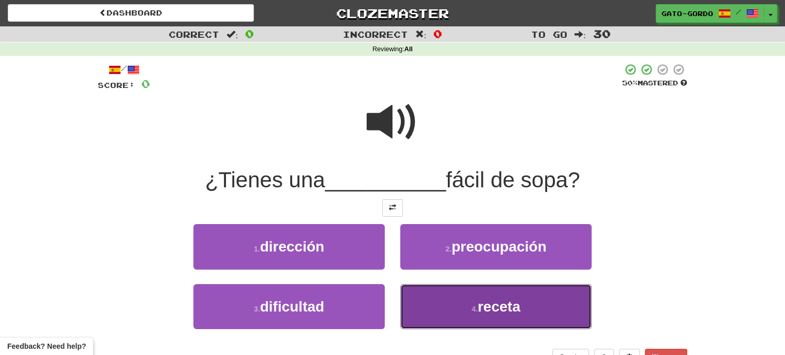
click at [463, 295] on button "4 . receta" at bounding box center [495, 306] width 191 height 45
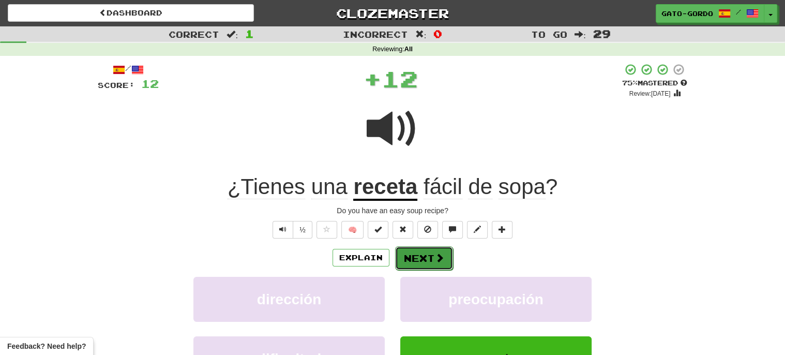
click at [428, 257] on button "Next" at bounding box center [424, 258] width 58 height 24
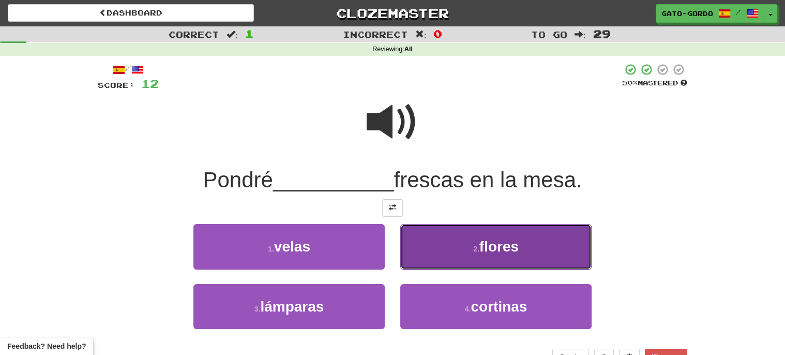
click at [519, 247] on button "2 . flores" at bounding box center [495, 246] width 191 height 45
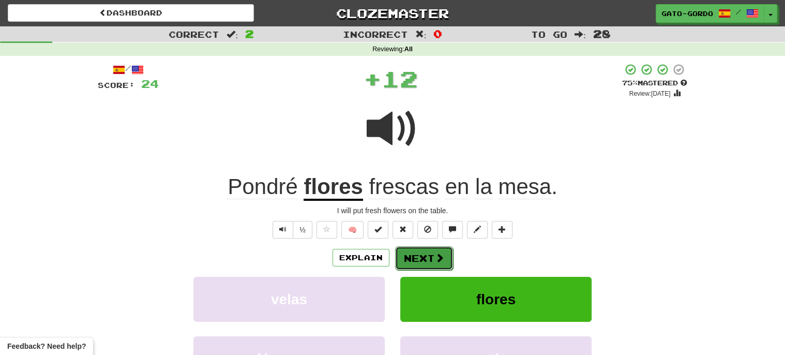
click at [412, 255] on button "Next" at bounding box center [424, 258] width 58 height 24
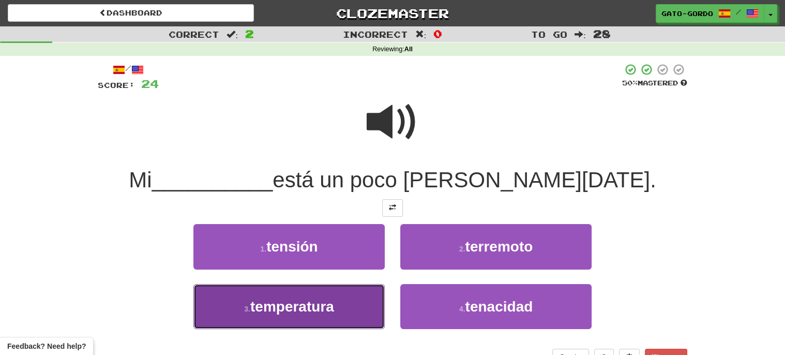
click at [296, 309] on span "temperatura" at bounding box center [292, 306] width 84 height 16
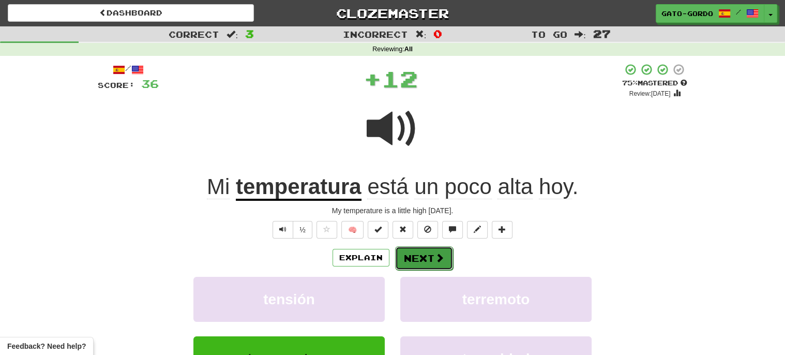
click at [423, 256] on button "Next" at bounding box center [424, 258] width 58 height 24
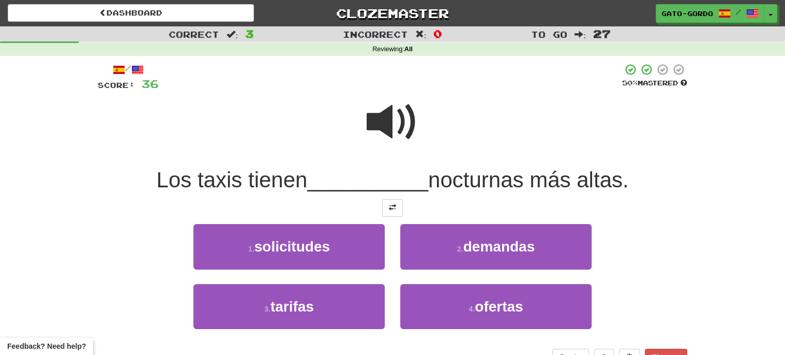
click at [396, 122] on span at bounding box center [392, 122] width 52 height 52
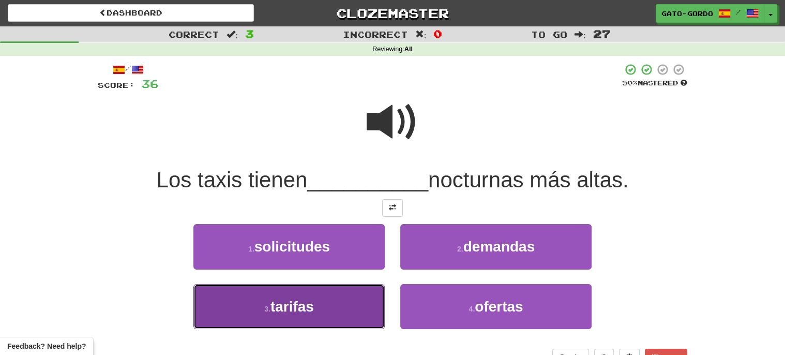
click at [277, 309] on span "tarifas" at bounding box center [291, 306] width 43 height 16
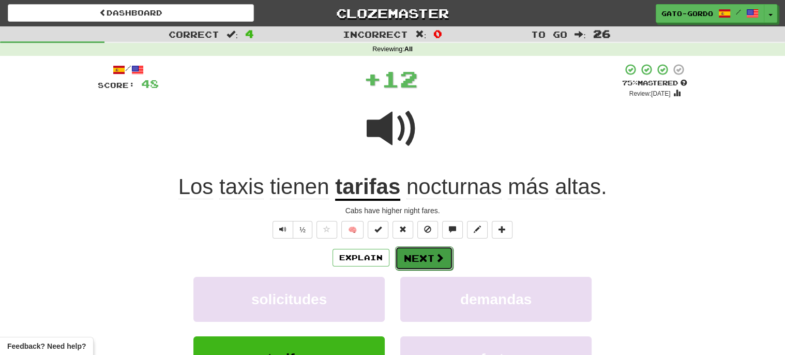
click at [426, 260] on button "Next" at bounding box center [424, 258] width 58 height 24
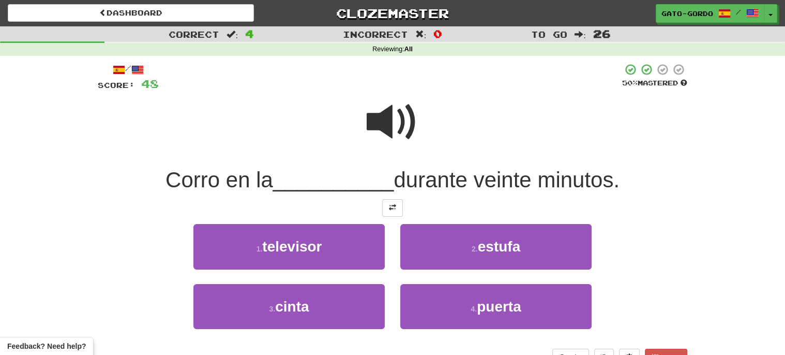
click at [390, 118] on span at bounding box center [392, 122] width 52 height 52
click at [390, 204] on span at bounding box center [392, 207] width 7 height 7
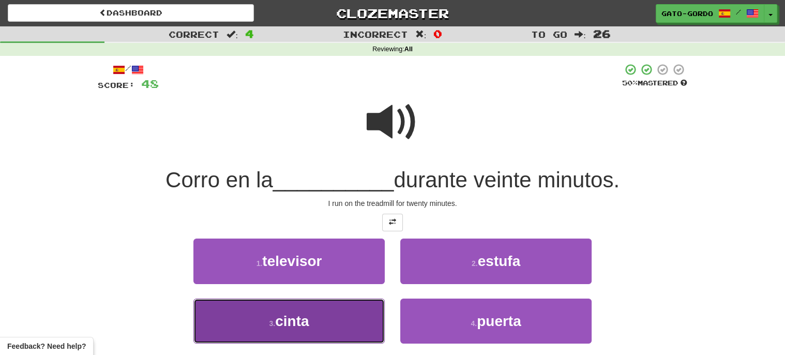
click at [299, 308] on button "3 . cinta" at bounding box center [288, 320] width 191 height 45
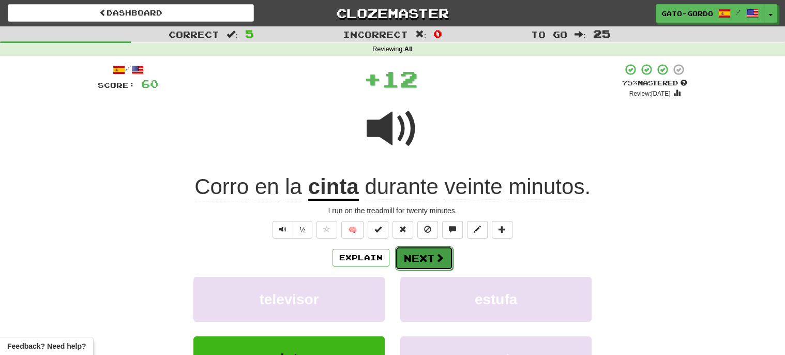
click at [419, 256] on button "Next" at bounding box center [424, 258] width 58 height 24
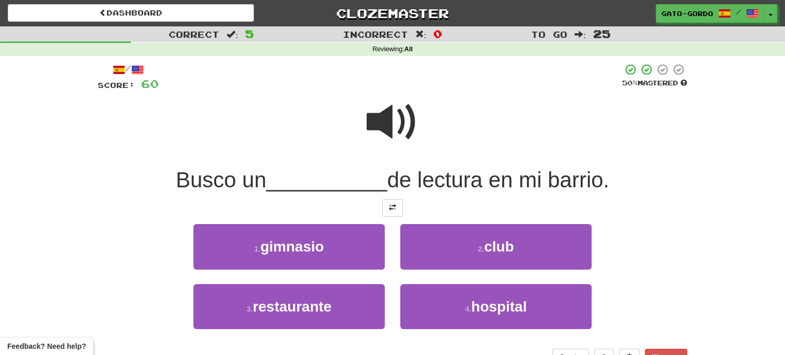
click at [380, 103] on span at bounding box center [392, 122] width 52 height 52
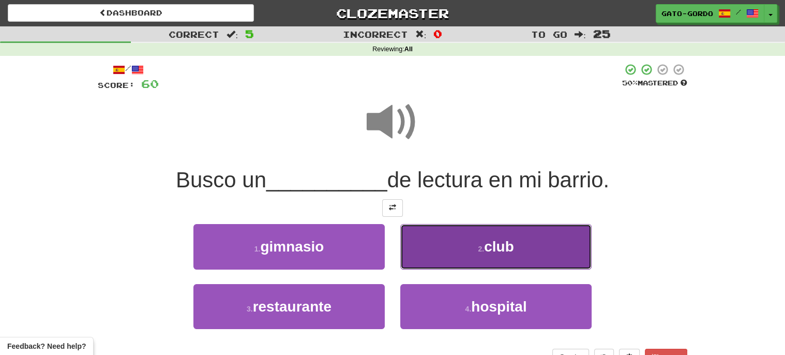
click at [502, 242] on span "club" at bounding box center [499, 246] width 30 height 16
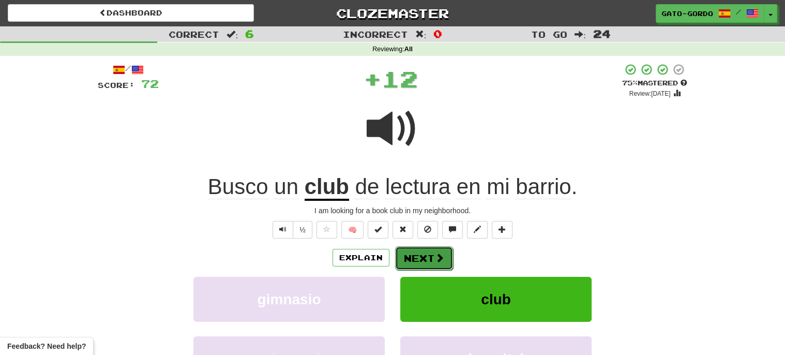
click at [407, 256] on button "Next" at bounding box center [424, 258] width 58 height 24
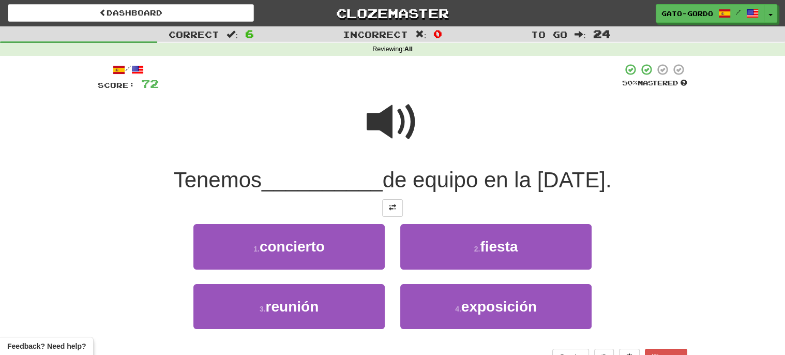
click at [383, 117] on span at bounding box center [392, 122] width 52 height 52
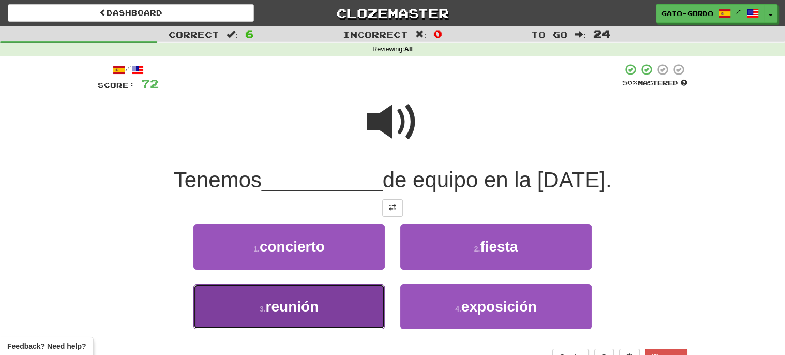
click at [287, 307] on span "reunión" at bounding box center [292, 306] width 53 height 16
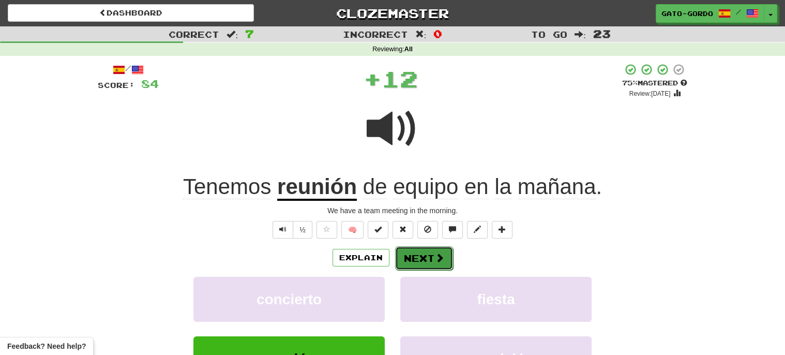
click at [420, 254] on button "Next" at bounding box center [424, 258] width 58 height 24
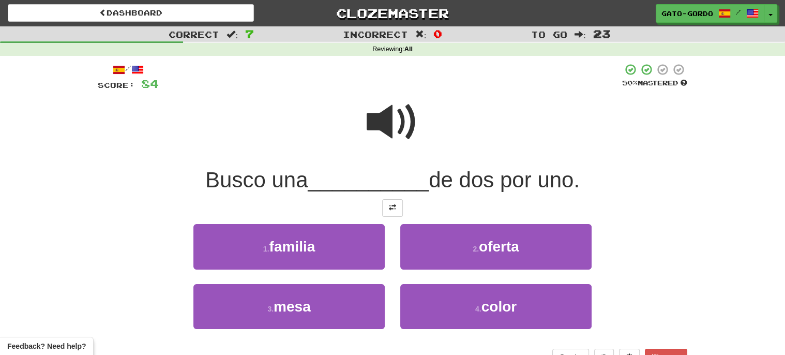
click at [392, 120] on span at bounding box center [392, 122] width 52 height 52
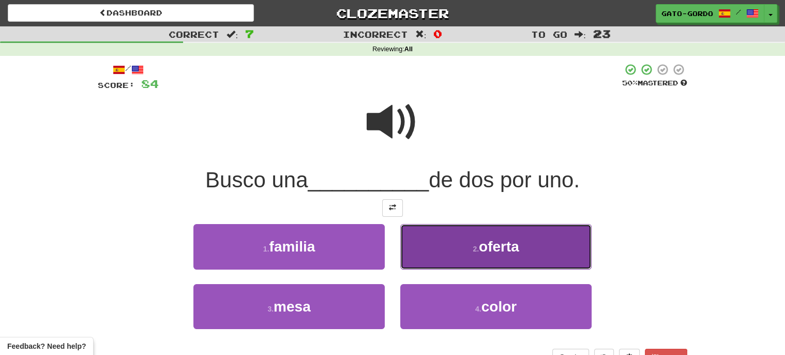
click at [494, 242] on span "oferta" at bounding box center [499, 246] width 40 height 16
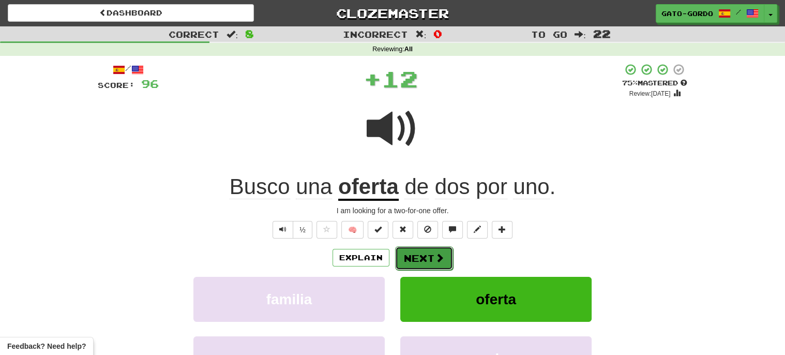
click at [415, 254] on button "Next" at bounding box center [424, 258] width 58 height 24
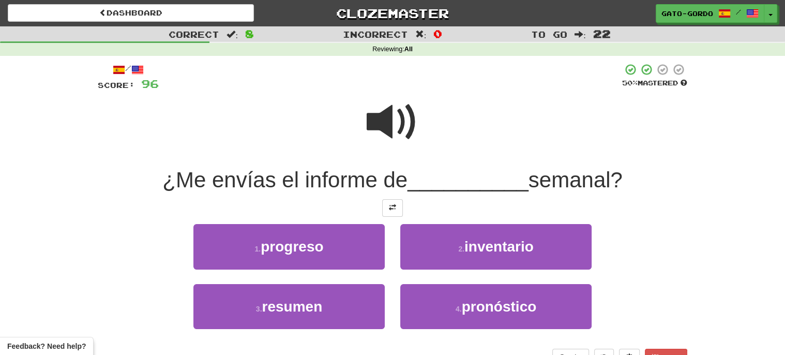
click at [395, 115] on span at bounding box center [392, 122] width 52 height 52
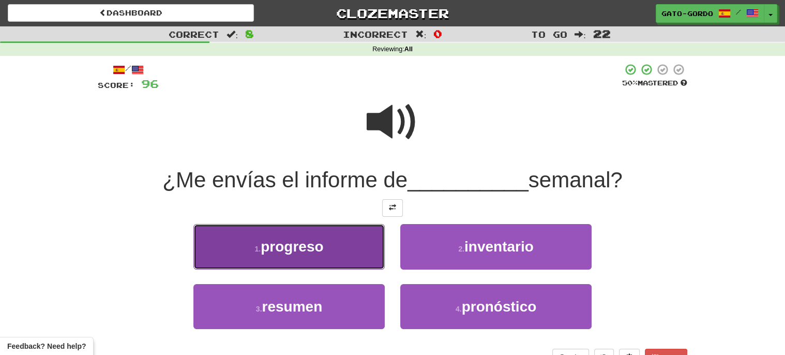
click at [275, 245] on span "progreso" at bounding box center [291, 246] width 63 height 16
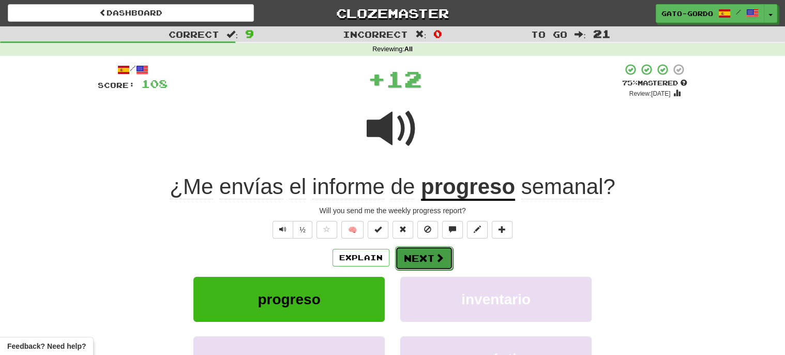
click at [421, 255] on button "Next" at bounding box center [424, 258] width 58 height 24
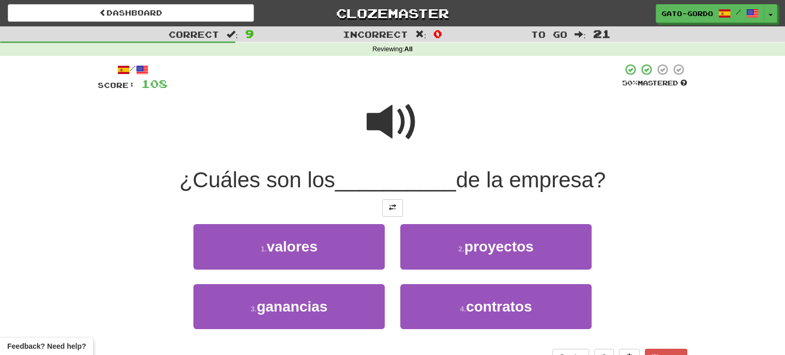
click at [390, 119] on span at bounding box center [392, 122] width 52 height 52
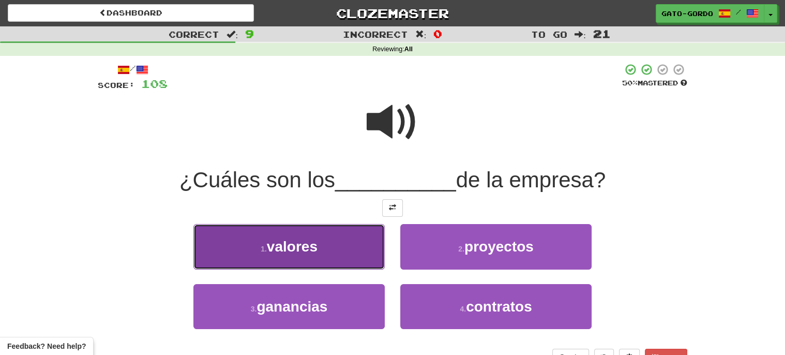
click at [298, 241] on span "valores" at bounding box center [292, 246] width 51 height 16
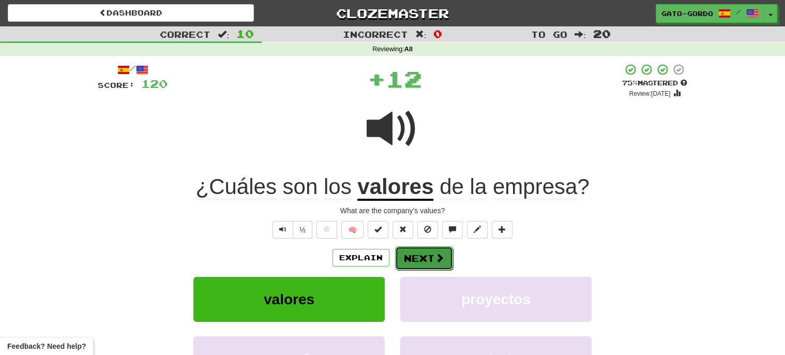
click at [418, 258] on button "Next" at bounding box center [424, 258] width 58 height 24
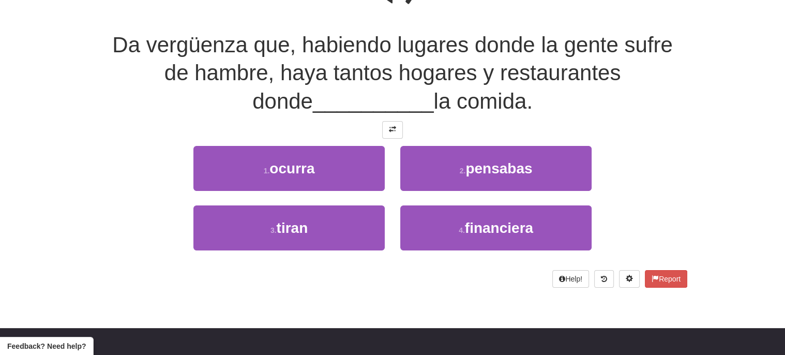
scroll to position [140, 0]
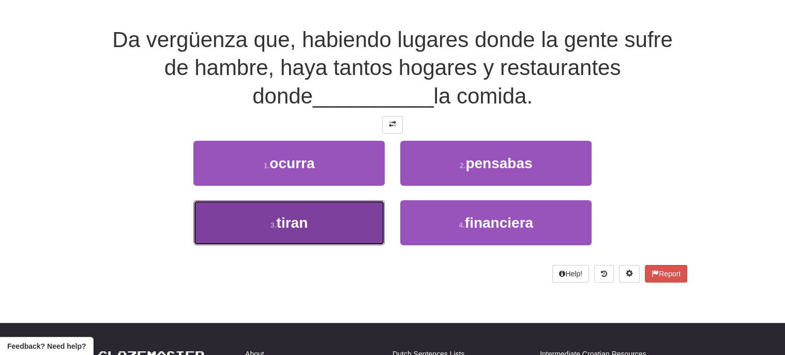
click at [282, 226] on span "tiran" at bounding box center [293, 222] width 32 height 16
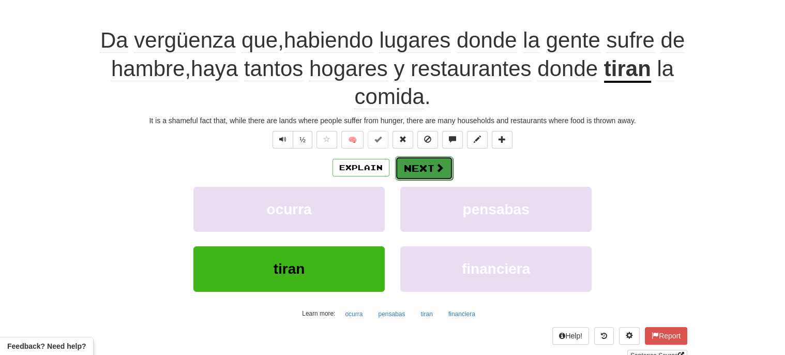
click at [420, 169] on button "Next" at bounding box center [424, 168] width 58 height 24
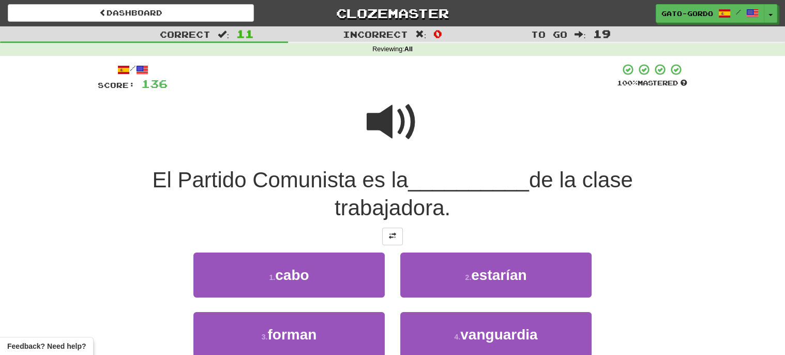
click at [394, 110] on span at bounding box center [392, 122] width 52 height 52
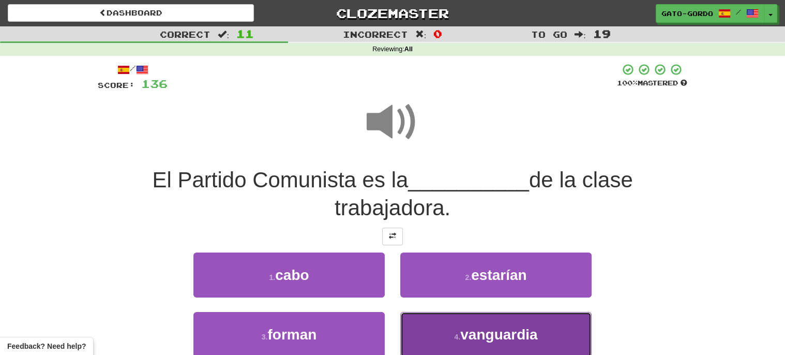
click at [480, 326] on span "vanguardia" at bounding box center [498, 334] width 77 height 16
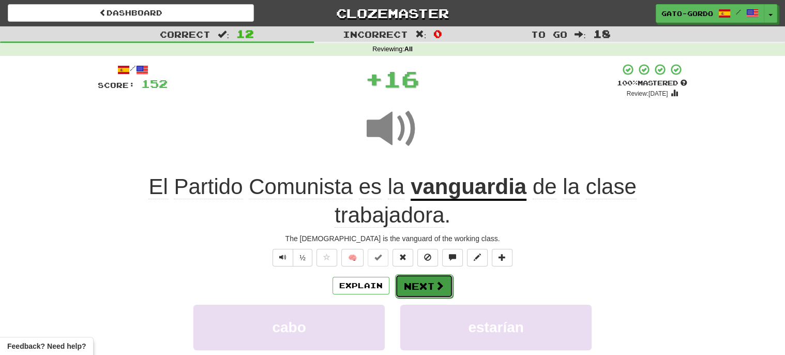
click at [423, 281] on button "Next" at bounding box center [424, 286] width 58 height 24
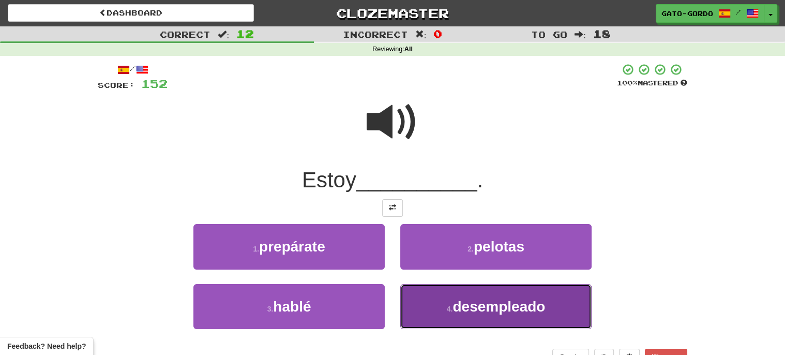
click at [487, 312] on span "desempleado" at bounding box center [498, 306] width 93 height 16
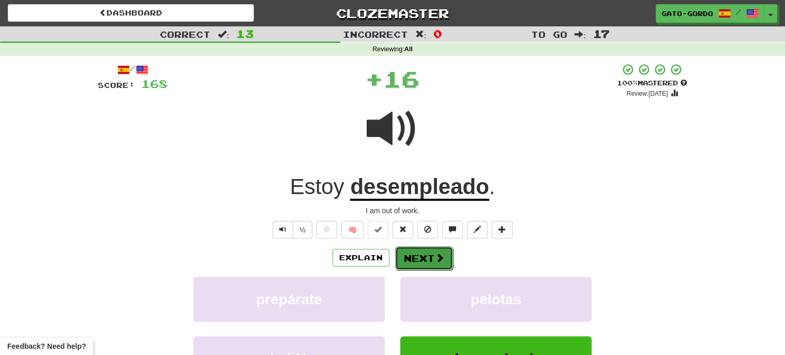
click at [417, 251] on button "Next" at bounding box center [424, 258] width 58 height 24
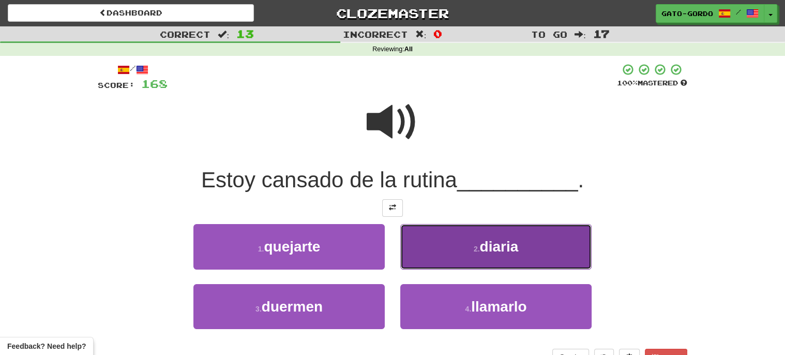
click at [503, 250] on span "diaria" at bounding box center [498, 246] width 39 height 16
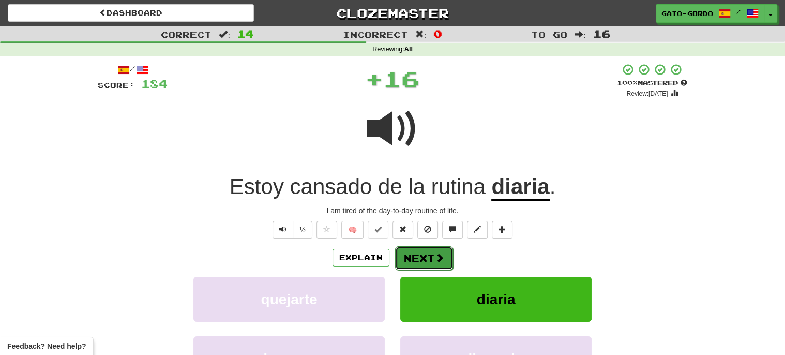
click at [418, 257] on button "Next" at bounding box center [424, 258] width 58 height 24
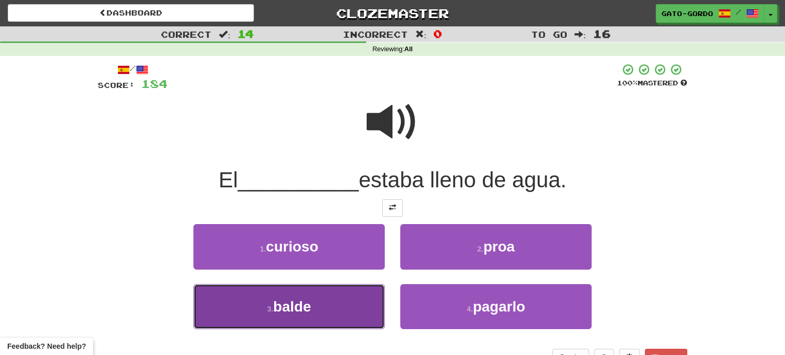
click at [284, 302] on span "balde" at bounding box center [292, 306] width 38 height 16
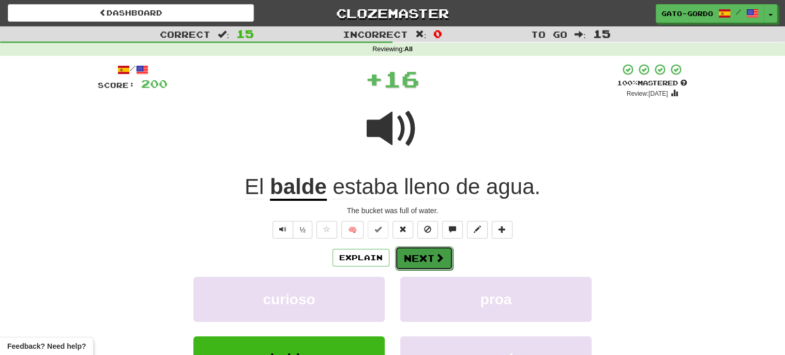
click at [418, 253] on button "Next" at bounding box center [424, 258] width 58 height 24
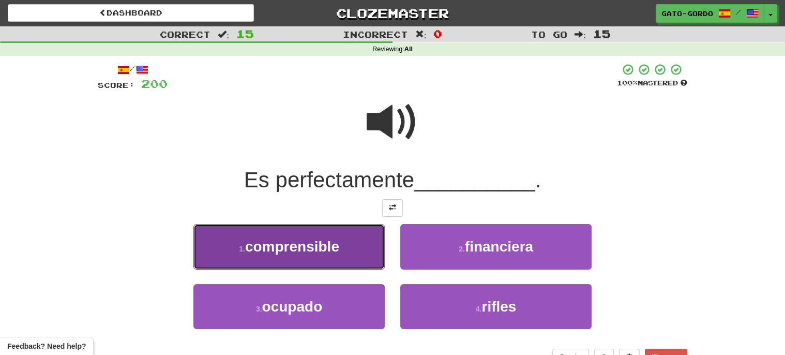
click at [282, 245] on span "comprensible" at bounding box center [292, 246] width 94 height 16
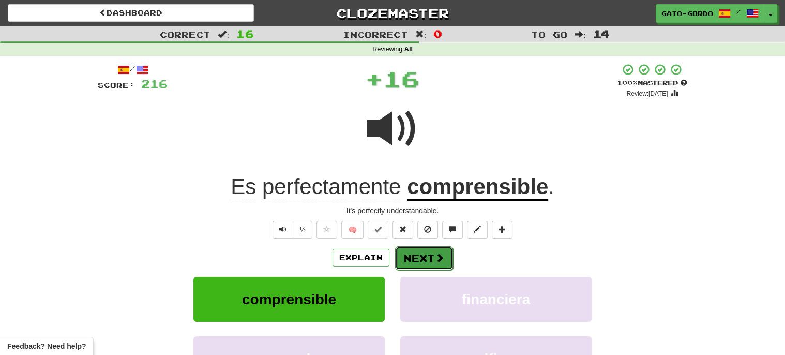
click at [417, 254] on button "Next" at bounding box center [424, 258] width 58 height 24
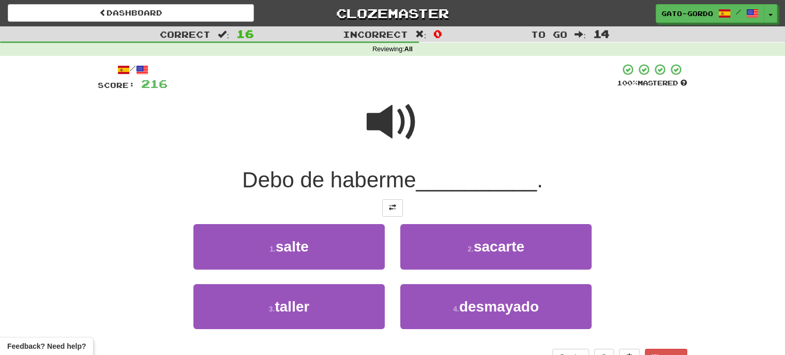
click at [387, 127] on span at bounding box center [392, 122] width 52 height 52
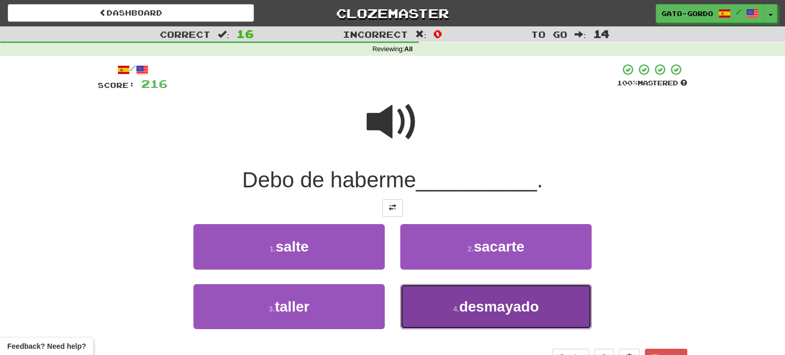
click at [499, 310] on span "desmayado" at bounding box center [499, 306] width 80 height 16
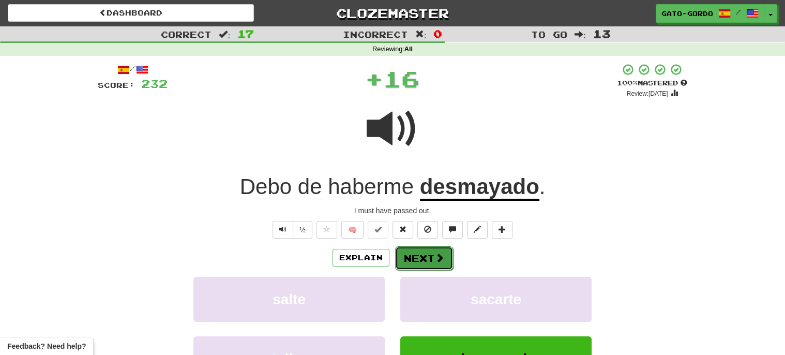
click at [421, 254] on button "Next" at bounding box center [424, 258] width 58 height 24
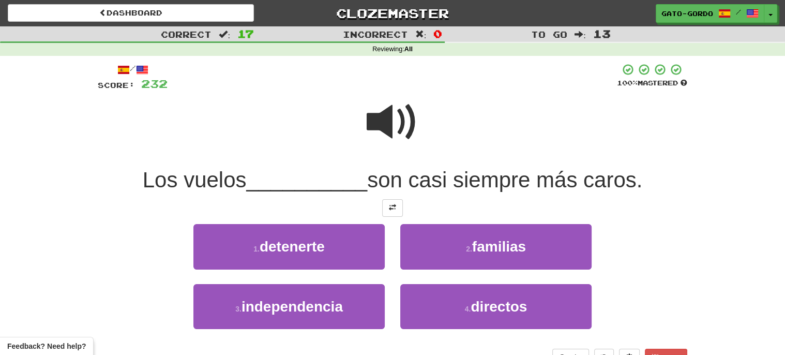
click at [389, 117] on span at bounding box center [392, 122] width 52 height 52
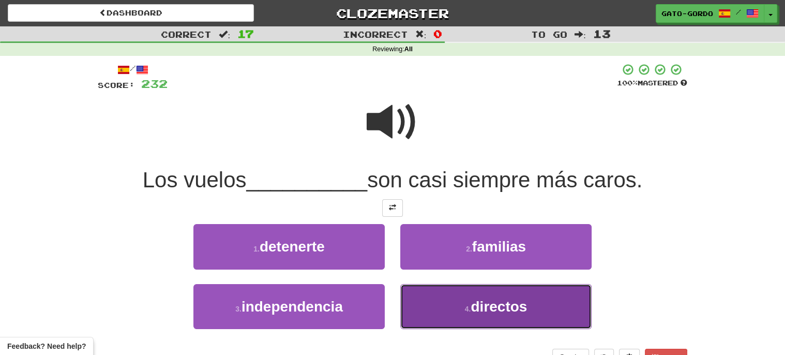
click at [498, 305] on span "directos" at bounding box center [498, 306] width 56 height 16
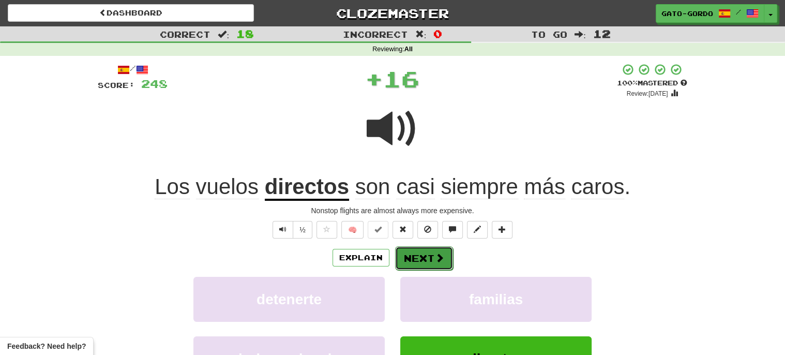
click at [421, 255] on button "Next" at bounding box center [424, 258] width 58 height 24
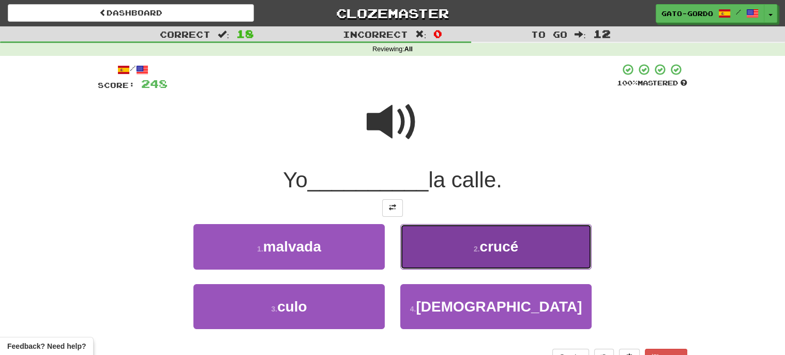
click at [491, 244] on span "crucé" at bounding box center [498, 246] width 39 height 16
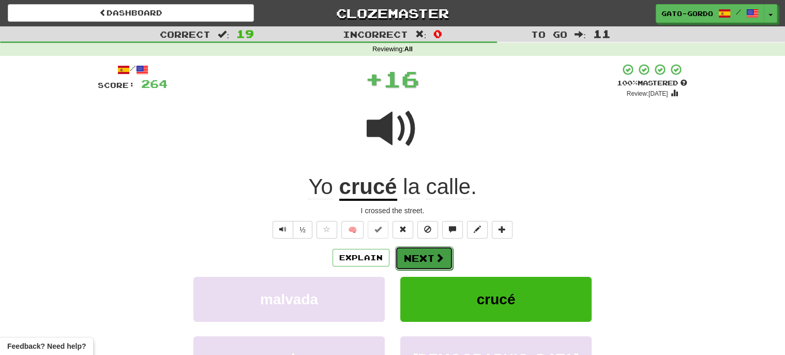
click at [418, 254] on button "Next" at bounding box center [424, 258] width 58 height 24
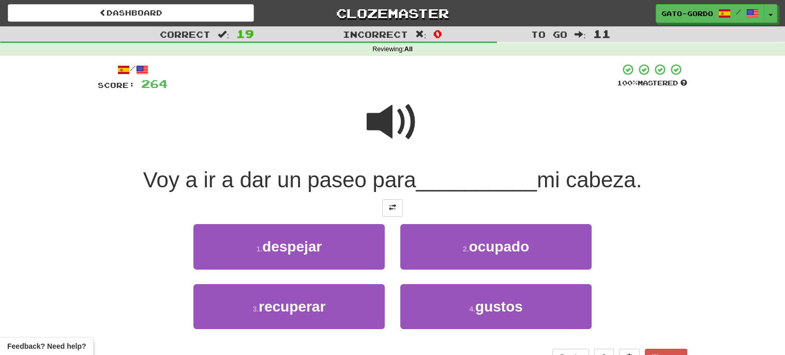
click at [393, 124] on span at bounding box center [392, 122] width 52 height 52
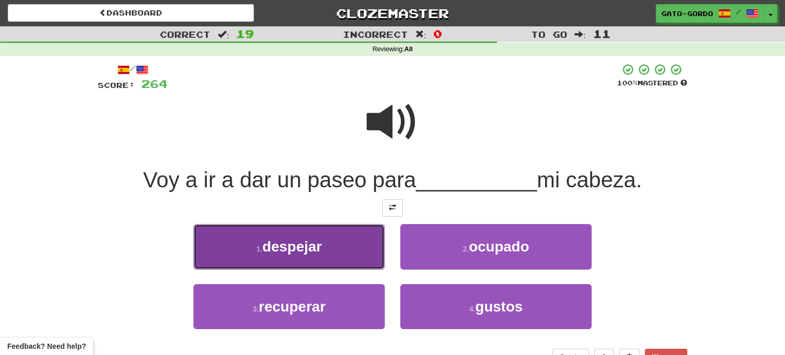
click at [279, 248] on span "despejar" at bounding box center [291, 246] width 59 height 16
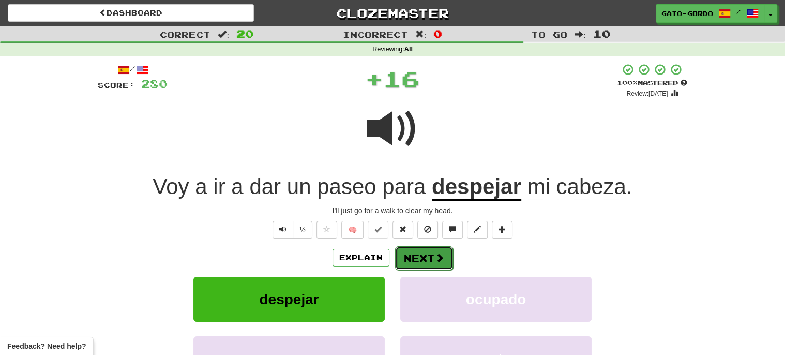
click at [420, 257] on button "Next" at bounding box center [424, 258] width 58 height 24
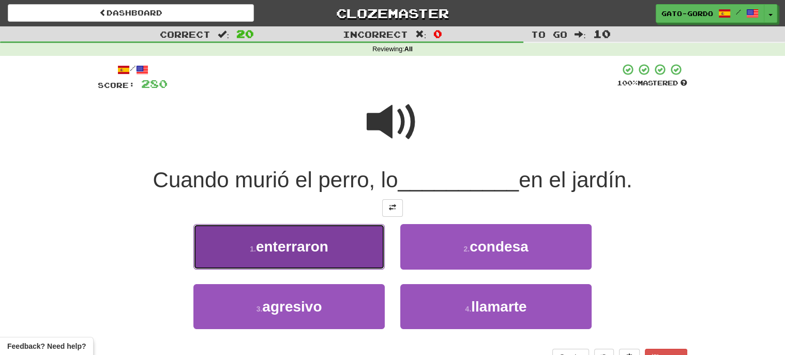
click at [272, 243] on span "enterraron" at bounding box center [292, 246] width 72 height 16
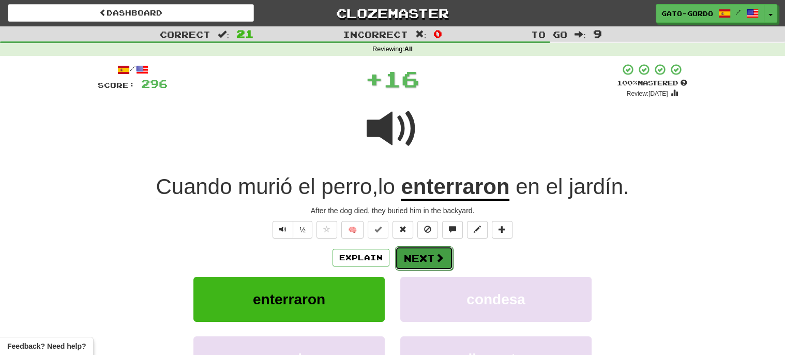
click at [422, 259] on button "Next" at bounding box center [424, 258] width 58 height 24
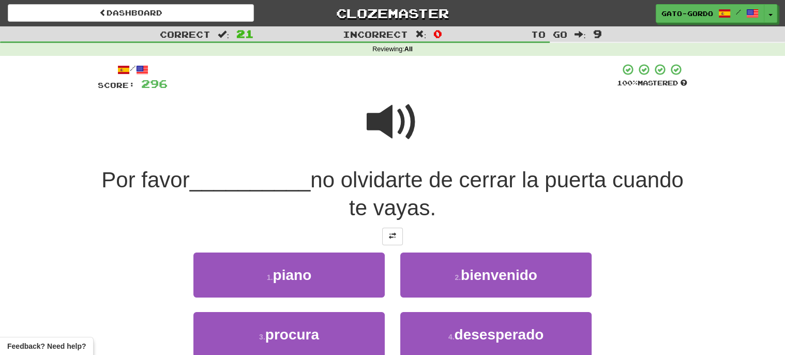
click at [390, 125] on span at bounding box center [392, 122] width 52 height 52
click at [388, 106] on span at bounding box center [392, 122] width 52 height 52
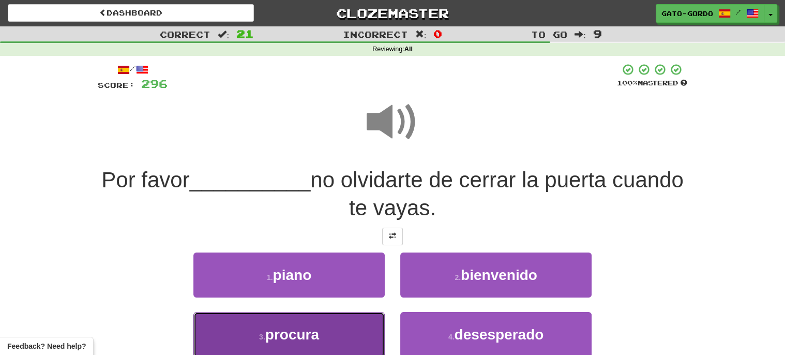
click at [317, 326] on span "procura" at bounding box center [292, 334] width 54 height 16
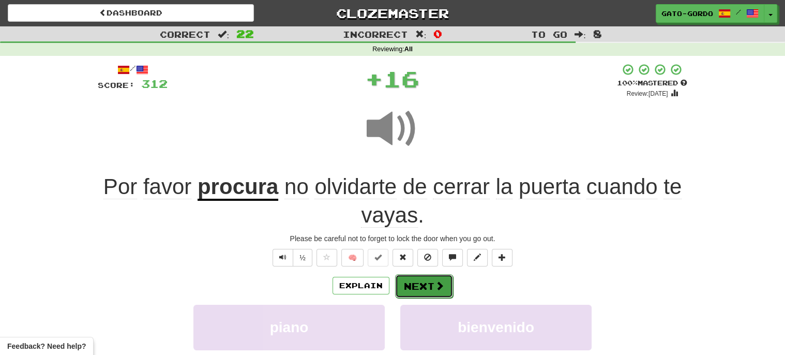
click at [418, 288] on button "Next" at bounding box center [424, 286] width 58 height 24
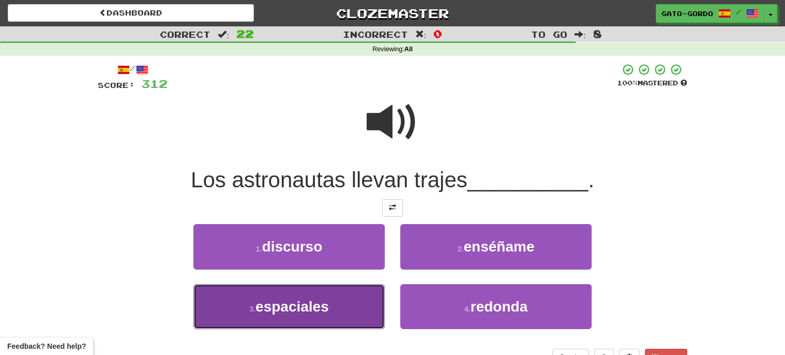
click at [303, 316] on button "3 . espaciales" at bounding box center [288, 306] width 191 height 45
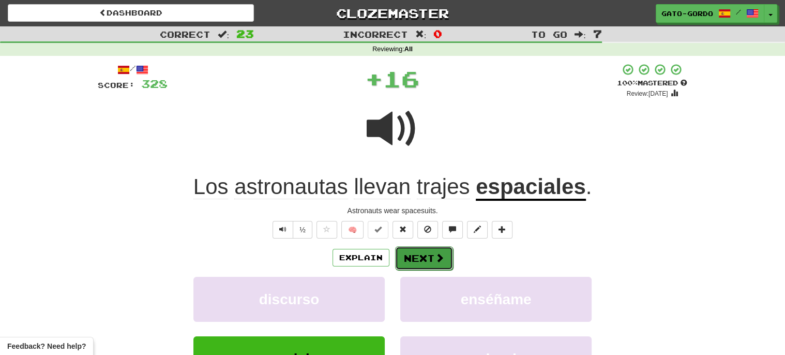
click at [429, 256] on button "Next" at bounding box center [424, 258] width 58 height 24
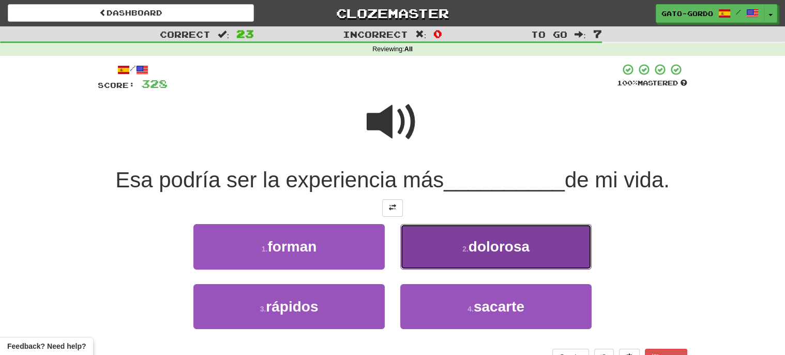
click at [484, 238] on span "dolorosa" at bounding box center [498, 246] width 61 height 16
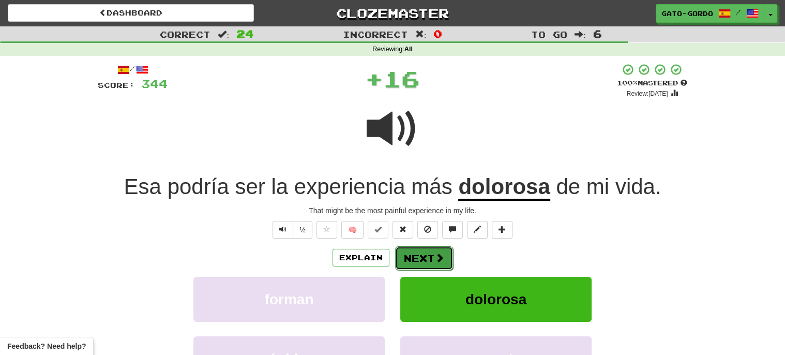
click at [410, 249] on button "Next" at bounding box center [424, 258] width 58 height 24
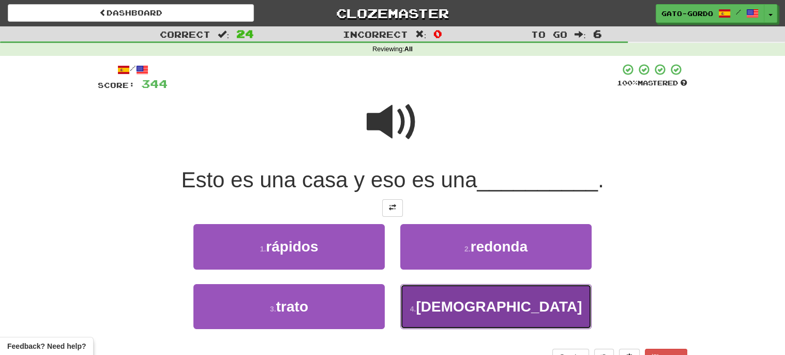
click at [449, 291] on button "4 . mezquita" at bounding box center [495, 306] width 191 height 45
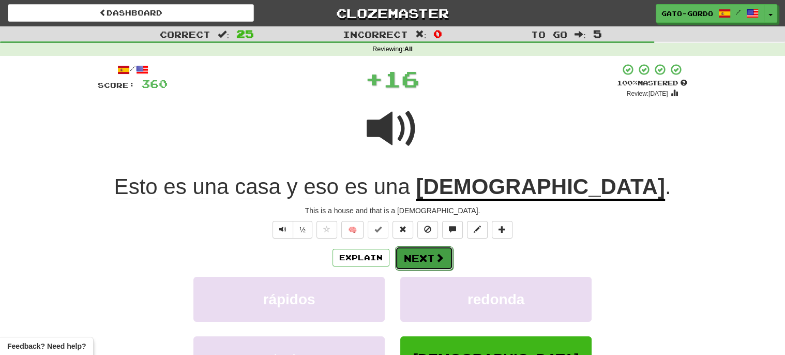
click at [417, 253] on button "Next" at bounding box center [424, 258] width 58 height 24
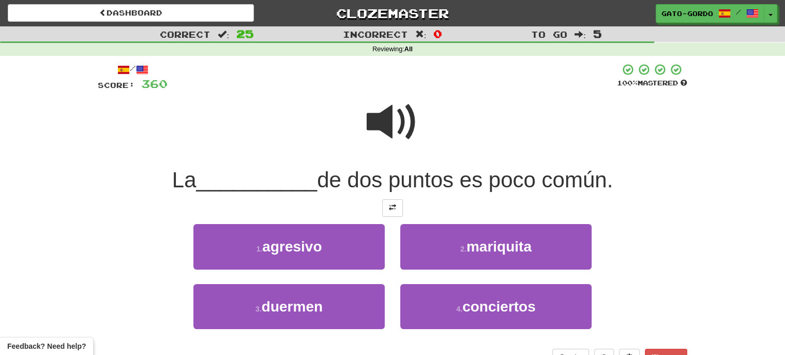
click at [384, 121] on span at bounding box center [392, 122] width 52 height 52
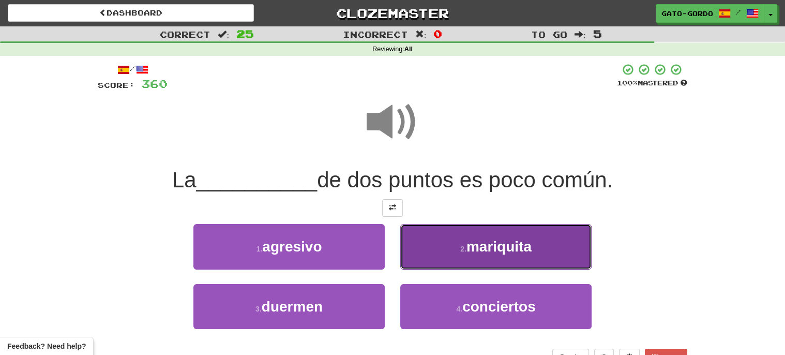
click at [486, 241] on span "mariquita" at bounding box center [498, 246] width 65 height 16
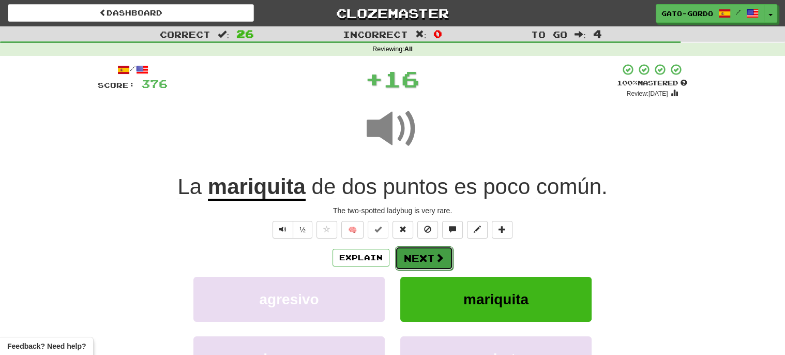
click at [416, 257] on button "Next" at bounding box center [424, 258] width 58 height 24
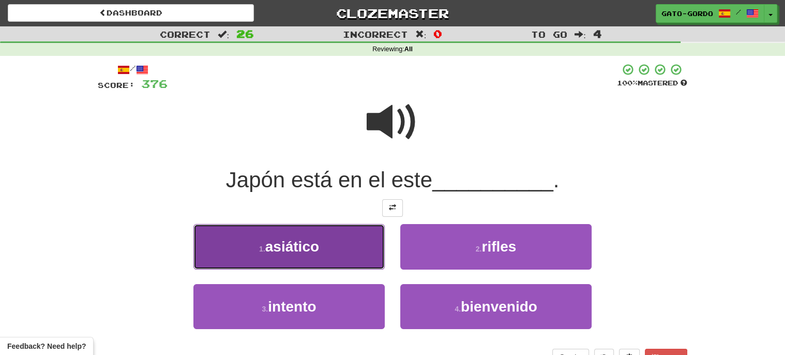
click at [280, 242] on span "asiático" at bounding box center [292, 246] width 54 height 16
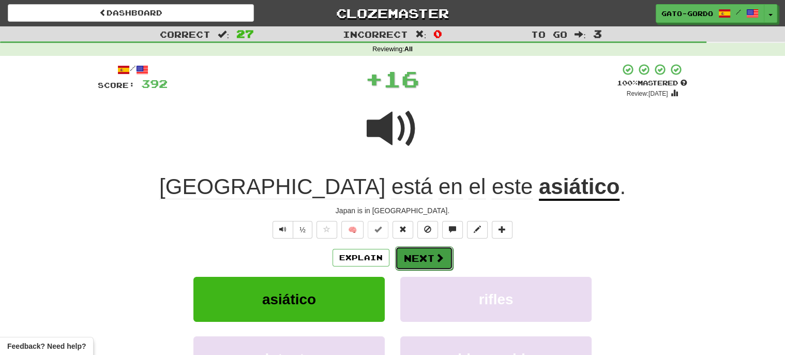
click at [422, 255] on button "Next" at bounding box center [424, 258] width 58 height 24
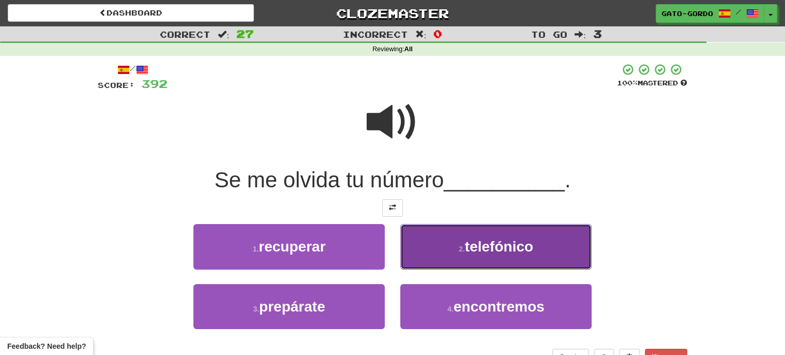
click at [490, 241] on span "telefónico" at bounding box center [499, 246] width 68 height 16
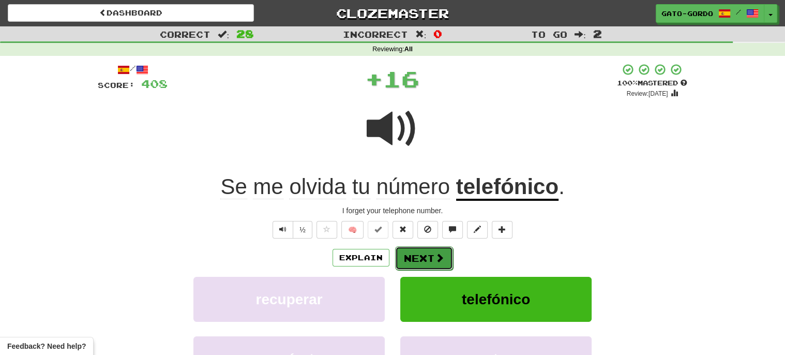
click at [419, 254] on button "Next" at bounding box center [424, 258] width 58 height 24
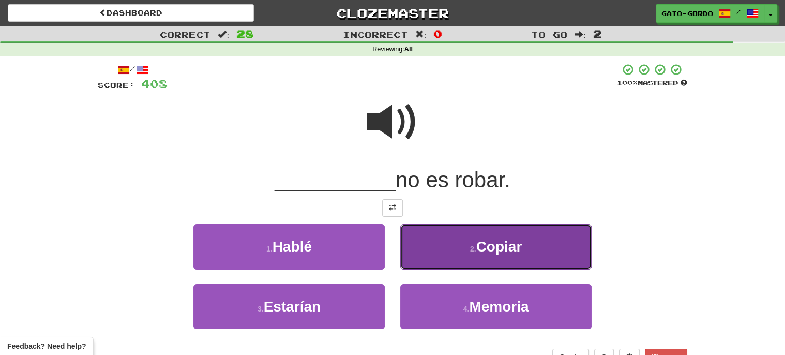
click at [488, 245] on span "Copiar" at bounding box center [499, 246] width 46 height 16
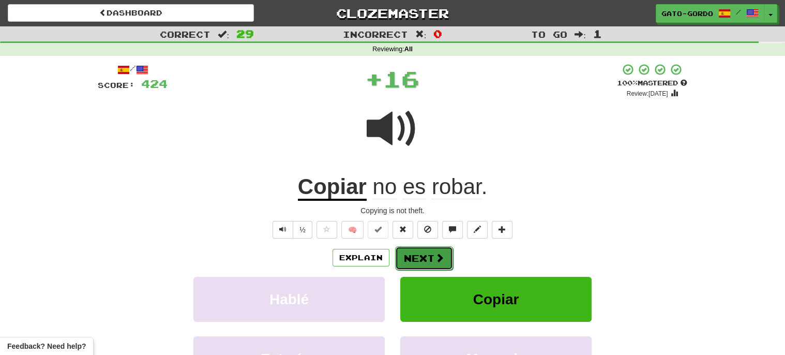
click at [419, 255] on button "Next" at bounding box center [424, 258] width 58 height 24
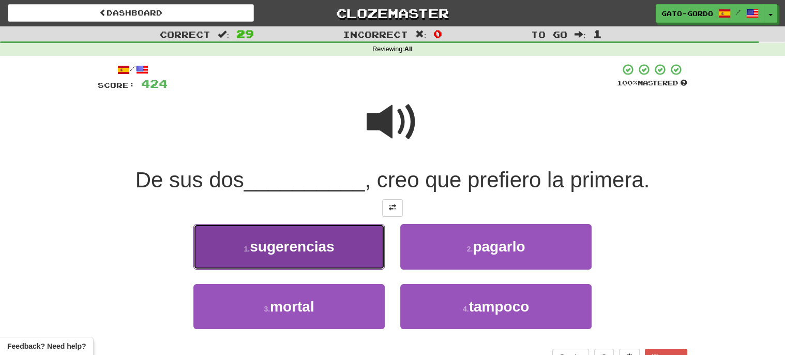
click at [294, 255] on button "1 . sugerencias" at bounding box center [288, 246] width 191 height 45
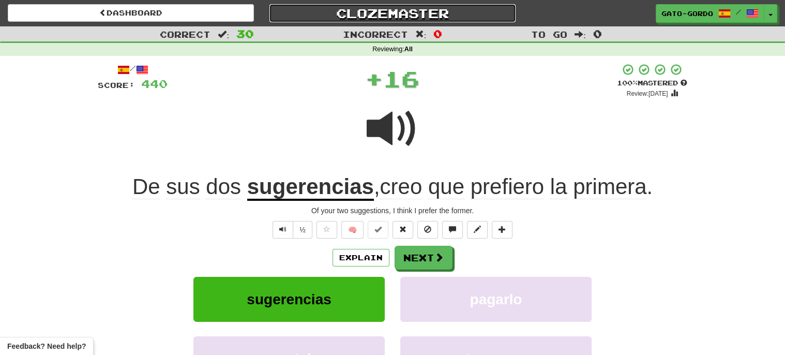
click at [370, 15] on link "Clozemaster" at bounding box center [392, 13] width 246 height 18
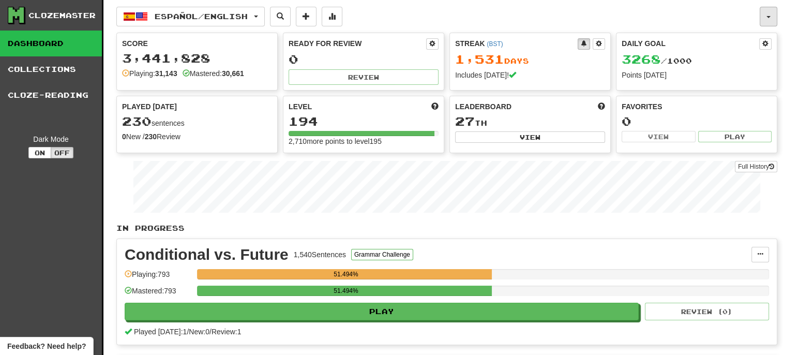
click at [769, 15] on button "button" at bounding box center [768, 17] width 18 height 20
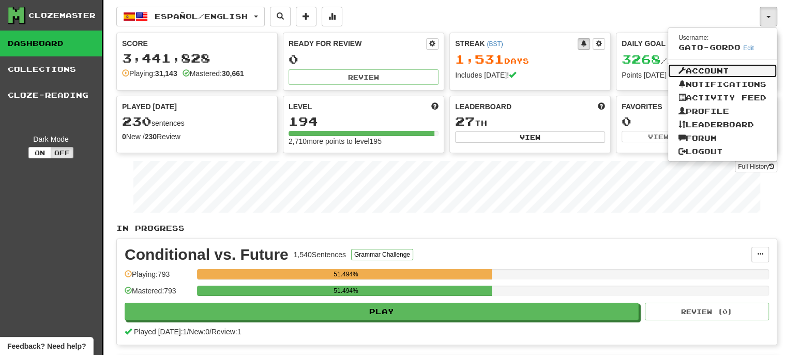
click at [713, 70] on link "Account" at bounding box center [722, 70] width 109 height 13
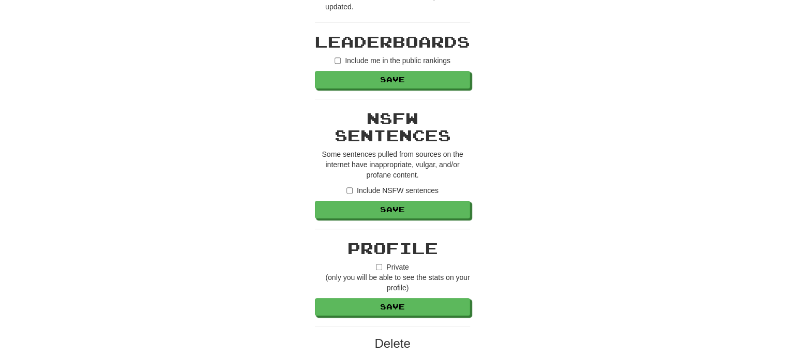
scroll to position [860, 0]
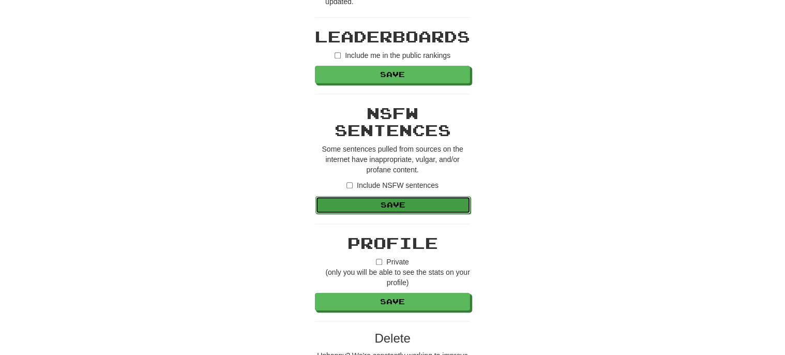
click at [395, 196] on button "Save" at bounding box center [392, 205] width 155 height 18
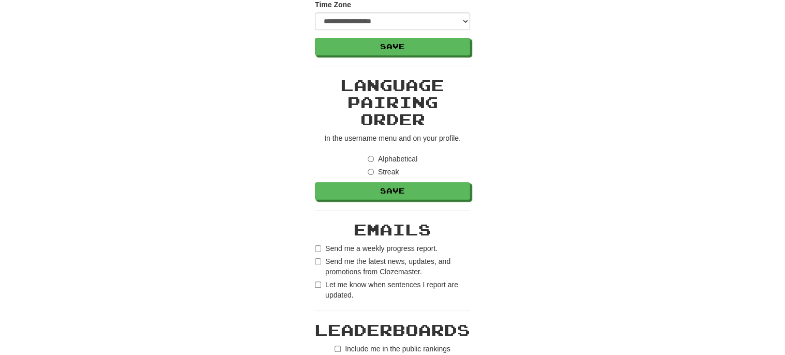
scroll to position [738, 0]
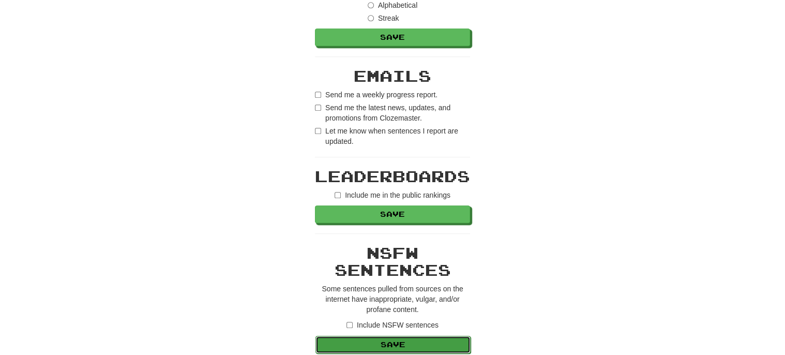
click at [397, 335] on button "Save" at bounding box center [392, 344] width 155 height 18
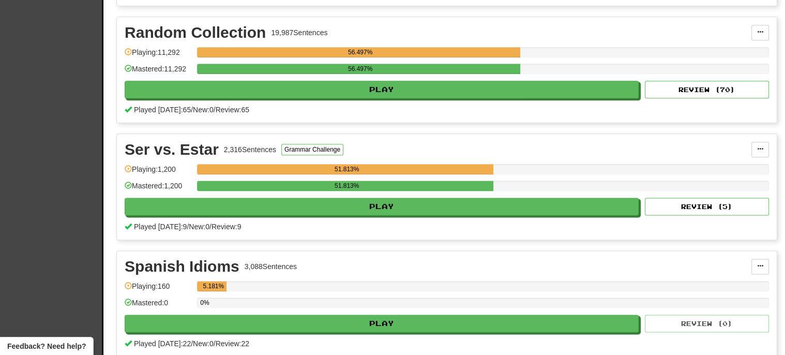
scroll to position [1160, 0]
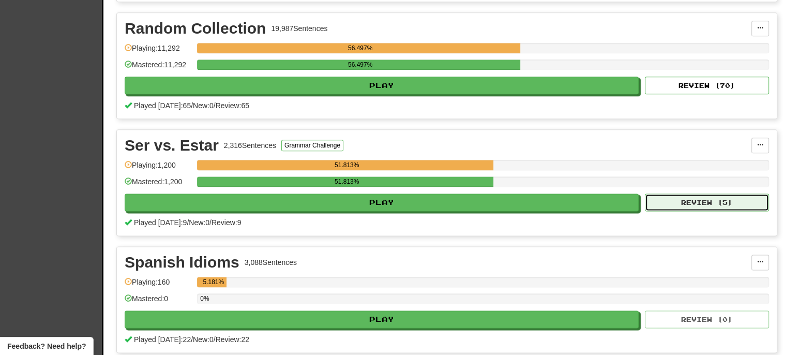
click at [690, 194] on button "Review ( 5 )" at bounding box center [707, 202] width 124 height 18
select select "***"
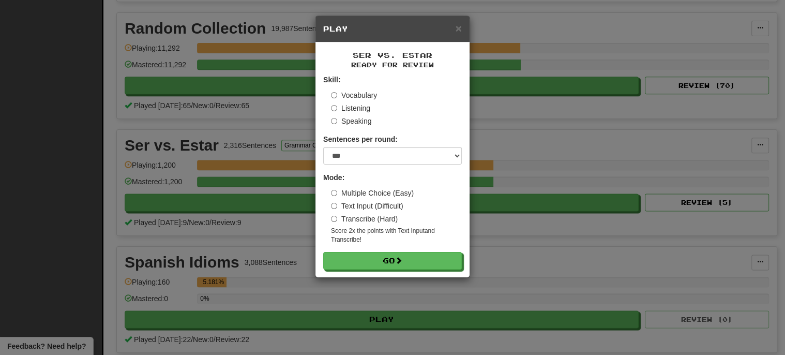
click at [362, 90] on label "Vocabulary" at bounding box center [354, 95] width 46 height 10
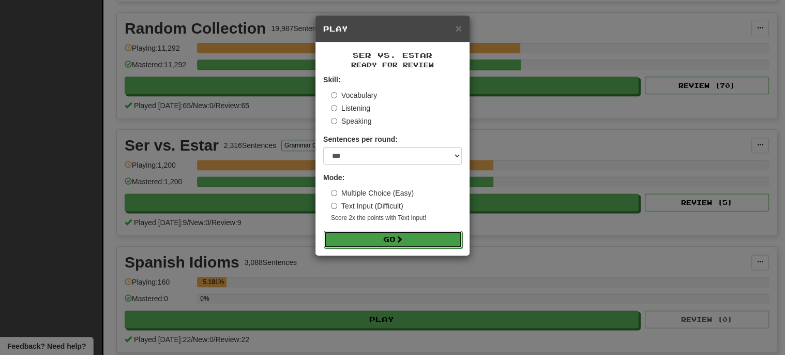
click at [417, 238] on button "Go" at bounding box center [393, 240] width 139 height 18
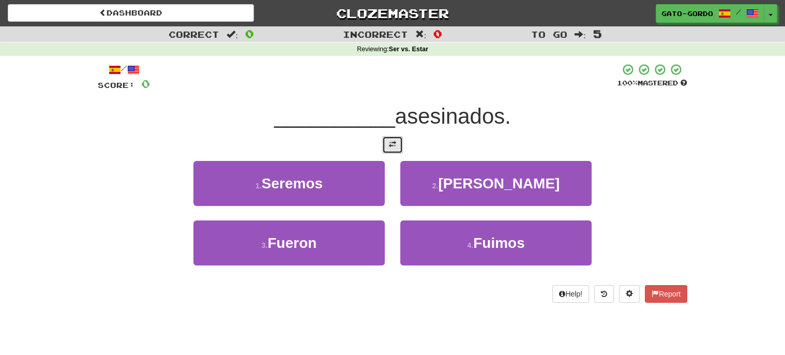
click at [391, 143] on span at bounding box center [392, 144] width 7 height 7
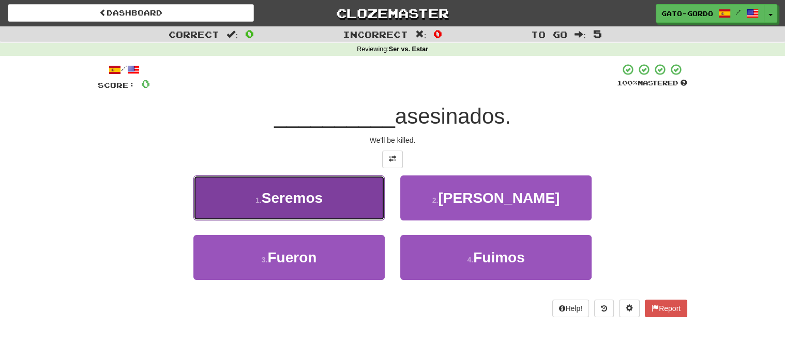
click at [297, 194] on span "Seremos" at bounding box center [292, 198] width 61 height 16
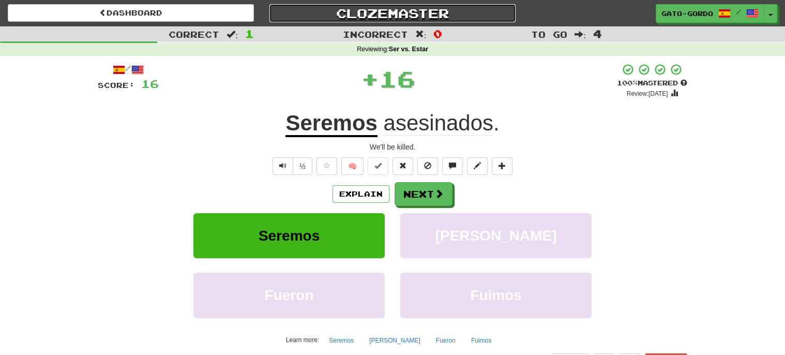
click at [388, 12] on link "Clozemaster" at bounding box center [392, 13] width 246 height 18
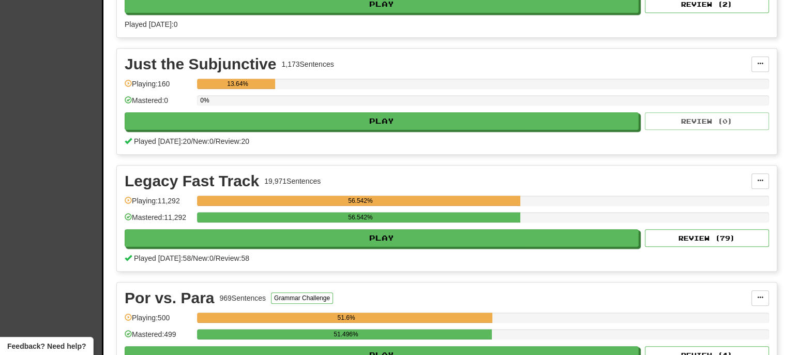
scroll to position [570, 0]
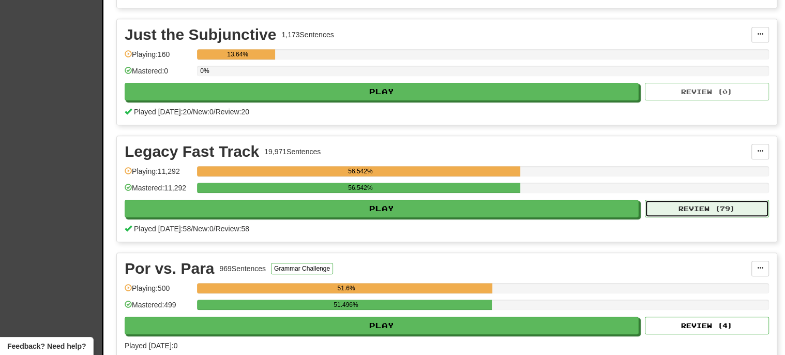
click at [712, 202] on button "Review ( 79 )" at bounding box center [707, 209] width 124 height 18
select select "***"
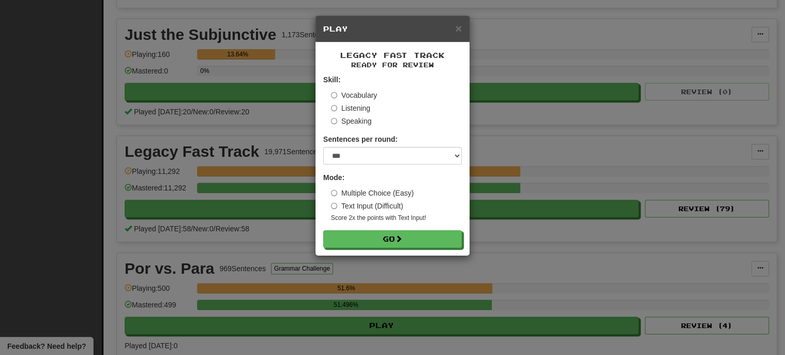
click at [358, 108] on label "Listening" at bounding box center [350, 108] width 39 height 10
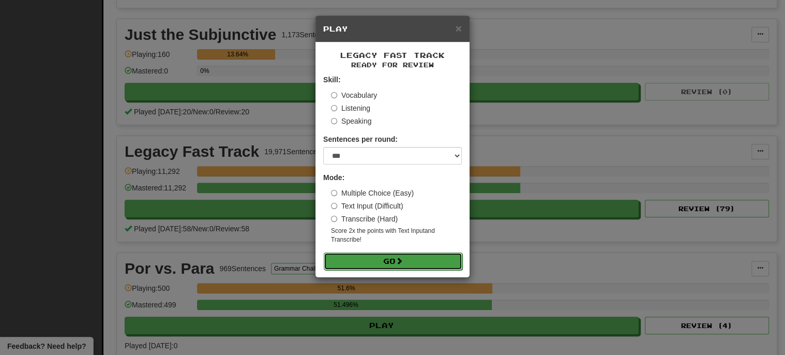
click at [393, 262] on button "Go" at bounding box center [393, 261] width 139 height 18
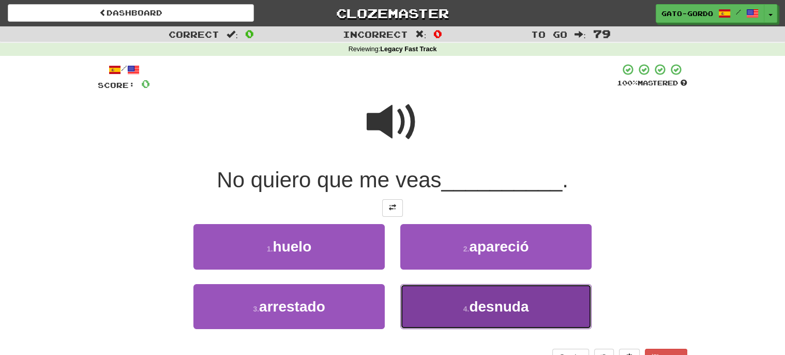
click at [453, 303] on button "4 . desnuda" at bounding box center [495, 306] width 191 height 45
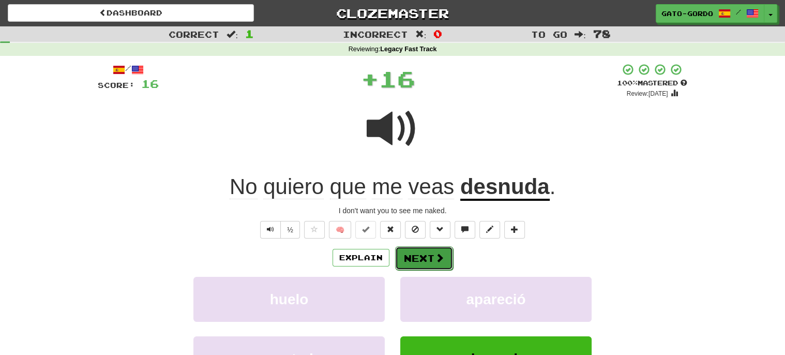
click at [418, 258] on button "Next" at bounding box center [424, 258] width 58 height 24
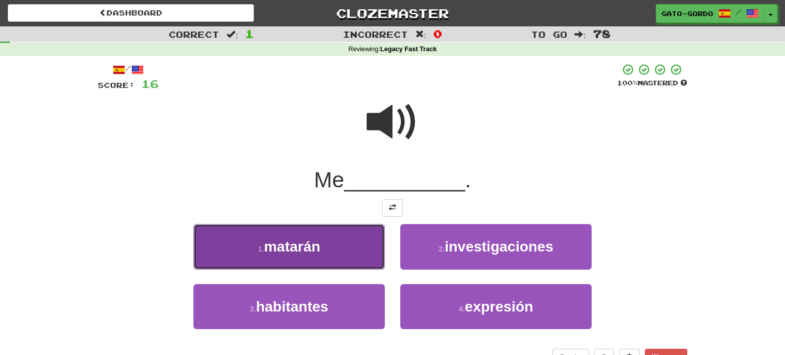
click at [285, 244] on span "matarán" at bounding box center [292, 246] width 56 height 16
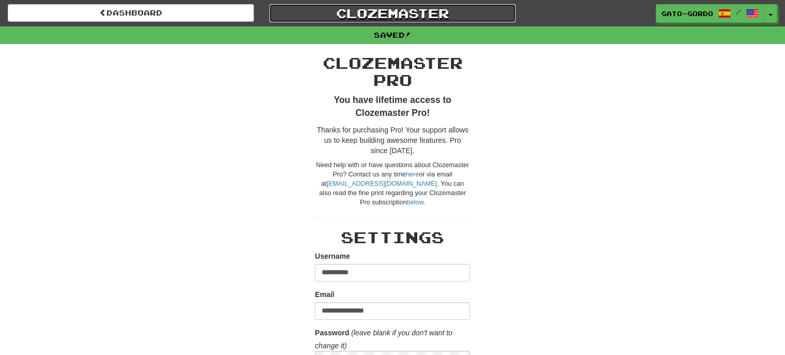
click at [379, 11] on link "Clozemaster" at bounding box center [392, 13] width 246 height 18
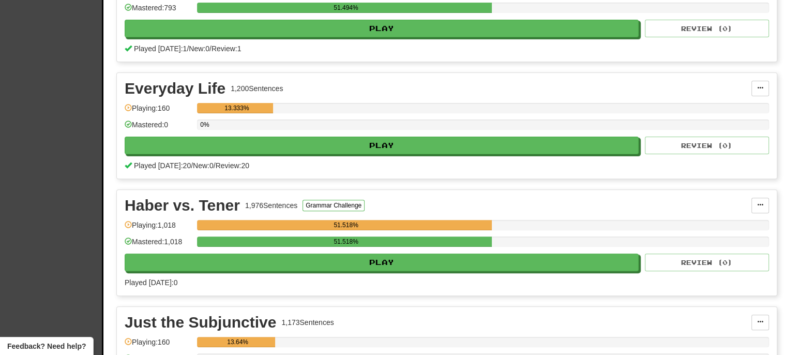
scroll to position [284, 0]
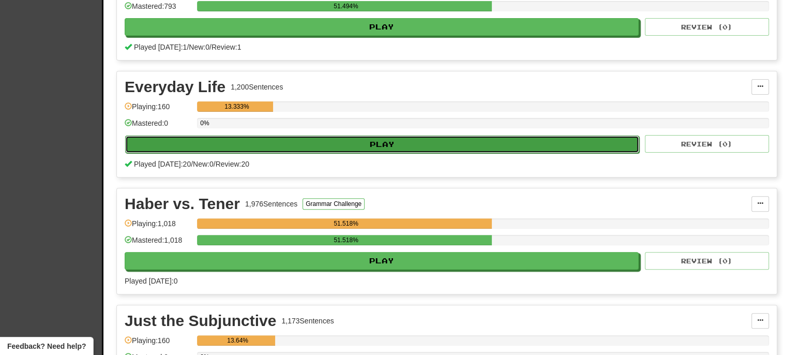
click at [369, 139] on button "Play" at bounding box center [382, 144] width 514 height 18
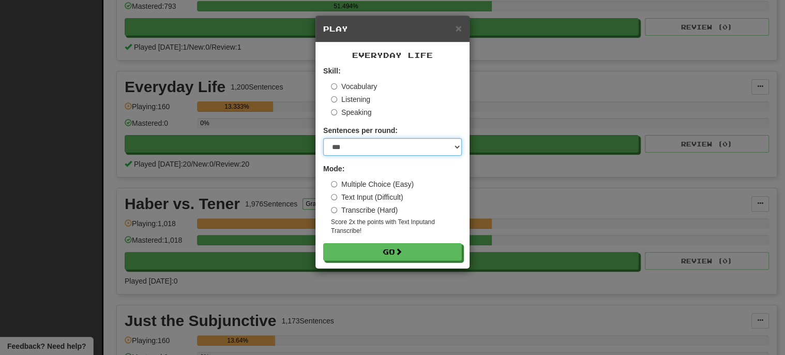
click at [367, 143] on select "* ** ** ** ** ** *** ********" at bounding box center [392, 147] width 139 height 18
select select "**"
click at [323, 138] on select "* ** ** ** ** ** *** ********" at bounding box center [392, 147] width 139 height 18
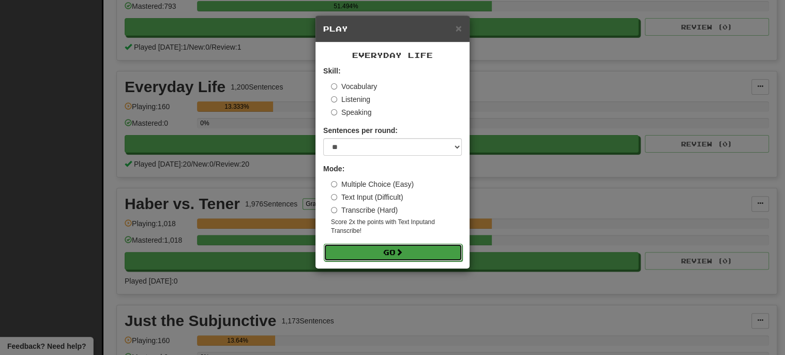
click at [384, 247] on button "Go" at bounding box center [393, 252] width 139 height 18
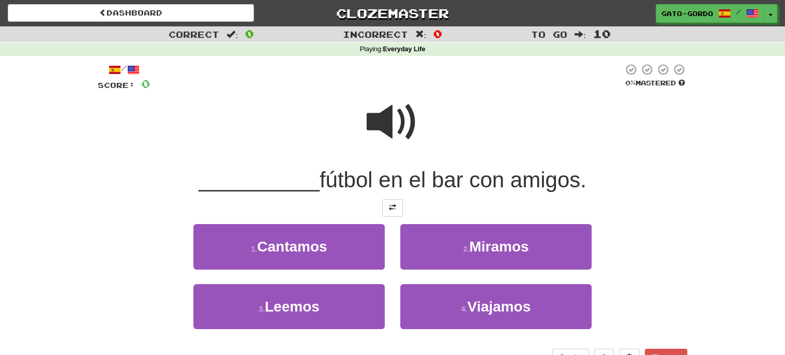
click at [378, 110] on span at bounding box center [392, 122] width 52 height 52
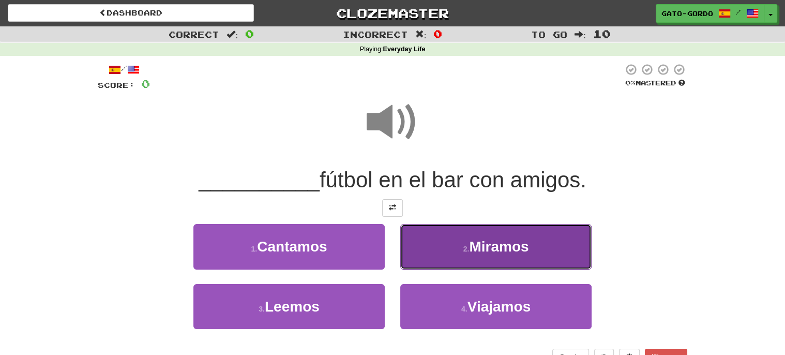
click at [499, 253] on button "2 . [GEOGRAPHIC_DATA]" at bounding box center [495, 246] width 191 height 45
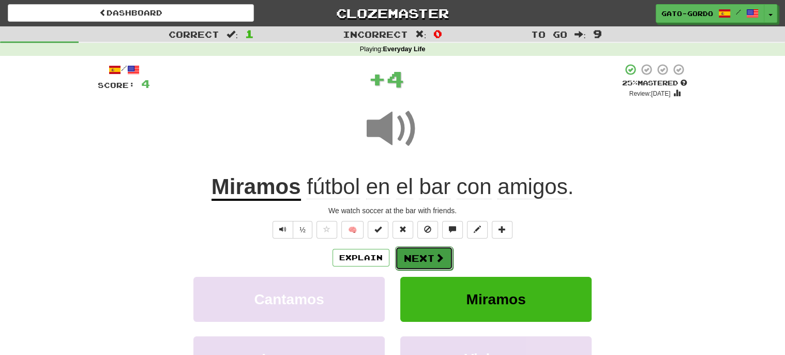
click at [415, 254] on button "Next" at bounding box center [424, 258] width 58 height 24
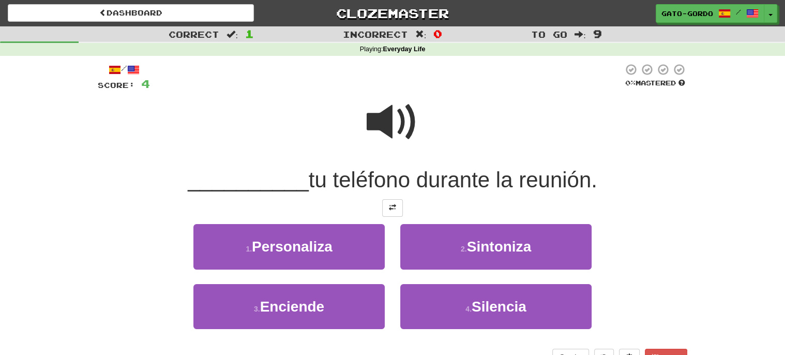
click at [392, 123] on span at bounding box center [392, 122] width 52 height 52
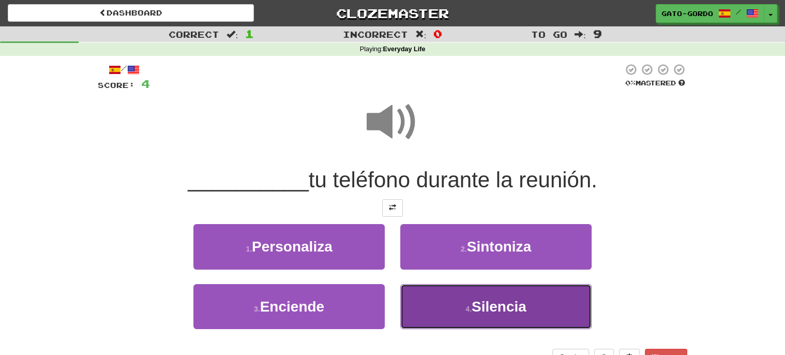
click at [494, 301] on span "Silencia" at bounding box center [498, 306] width 55 height 16
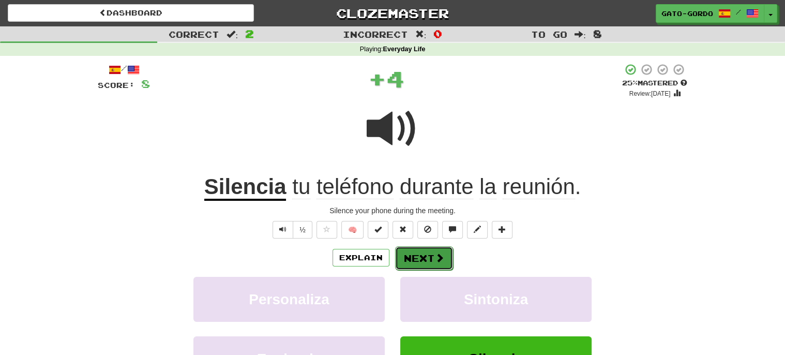
click at [424, 254] on button "Next" at bounding box center [424, 258] width 58 height 24
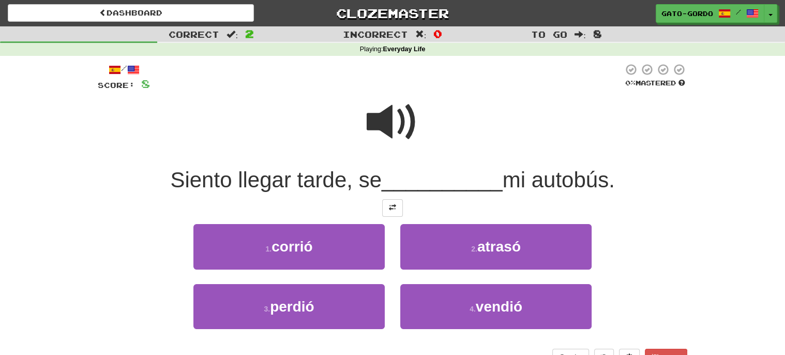
click at [389, 121] on span at bounding box center [392, 122] width 52 height 52
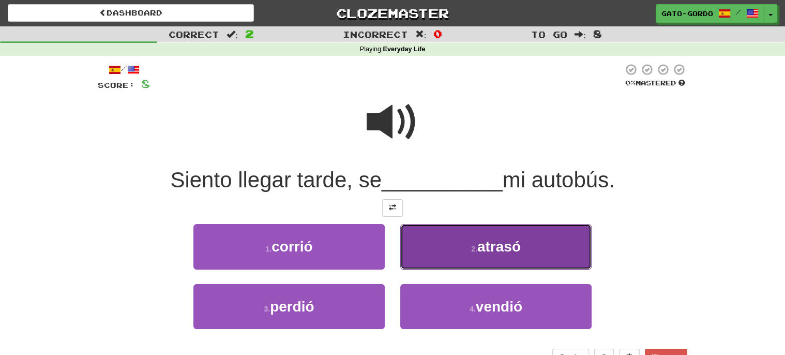
click at [458, 239] on button "2 . atrasó" at bounding box center [495, 246] width 191 height 45
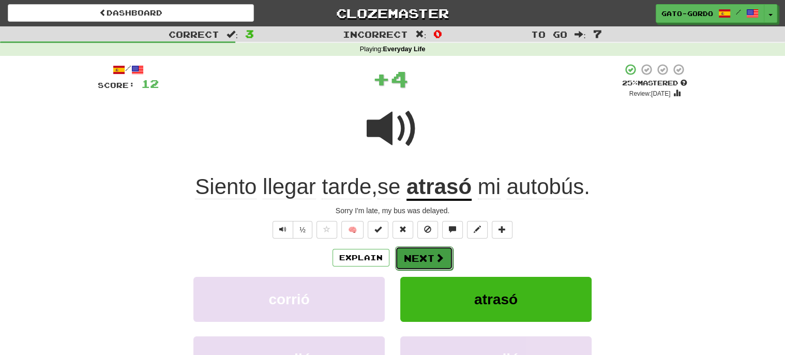
click at [411, 257] on button "Next" at bounding box center [424, 258] width 58 height 24
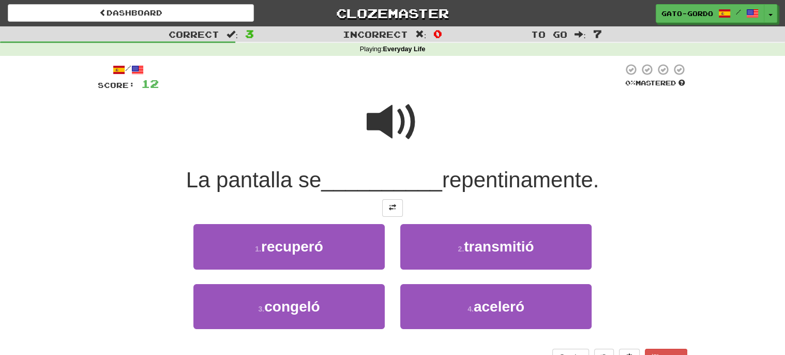
click at [390, 114] on span at bounding box center [392, 122] width 52 height 52
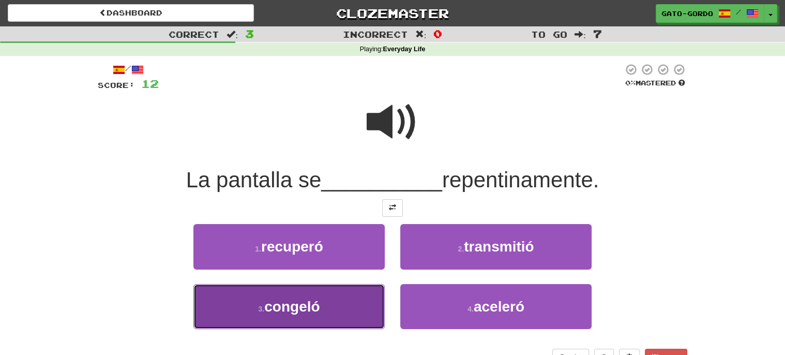
click at [271, 310] on span "congeló" at bounding box center [291, 306] width 55 height 16
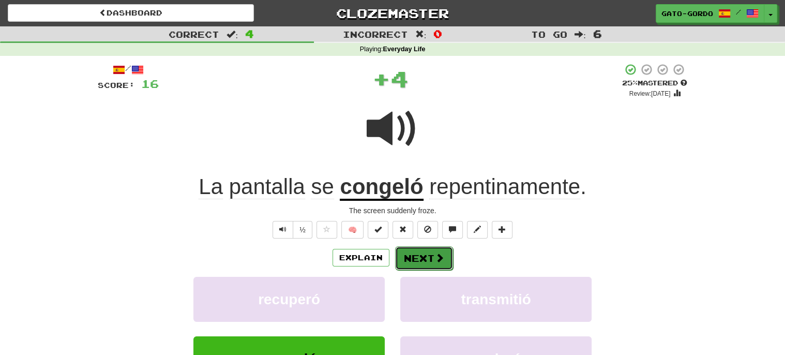
click at [432, 259] on button "Next" at bounding box center [424, 258] width 58 height 24
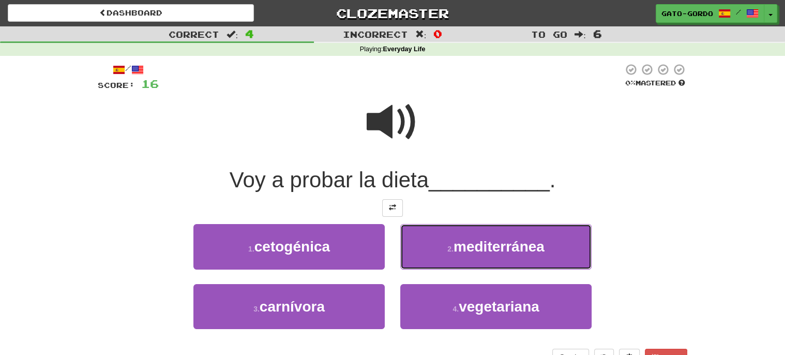
click at [432, 259] on button "2 . mediterránea" at bounding box center [495, 246] width 191 height 45
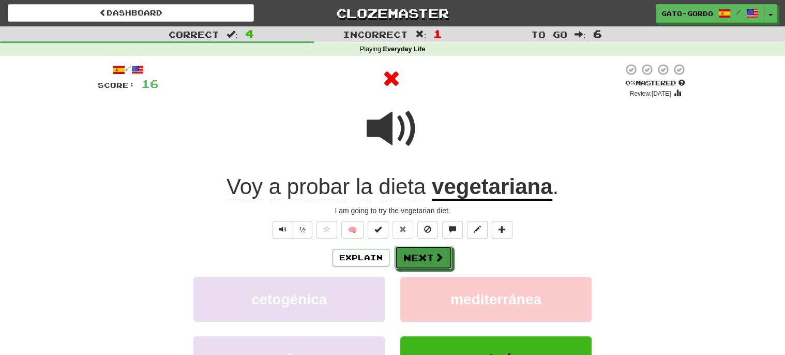
click at [432, 259] on button "Next" at bounding box center [423, 257] width 58 height 24
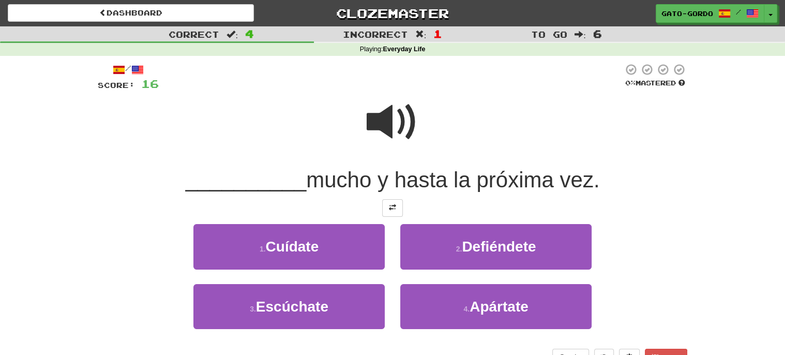
click at [400, 110] on span at bounding box center [392, 122] width 52 height 52
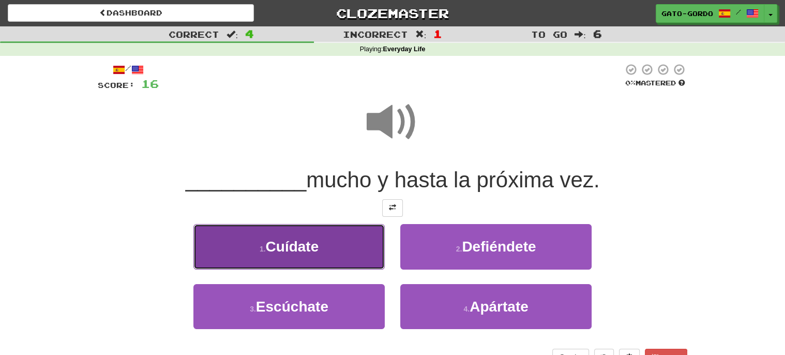
click at [305, 244] on span "Cuídate" at bounding box center [292, 246] width 53 height 16
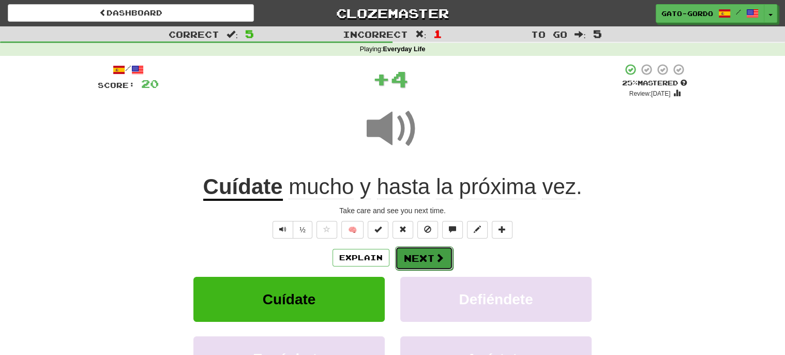
click at [409, 254] on button "Next" at bounding box center [424, 258] width 58 height 24
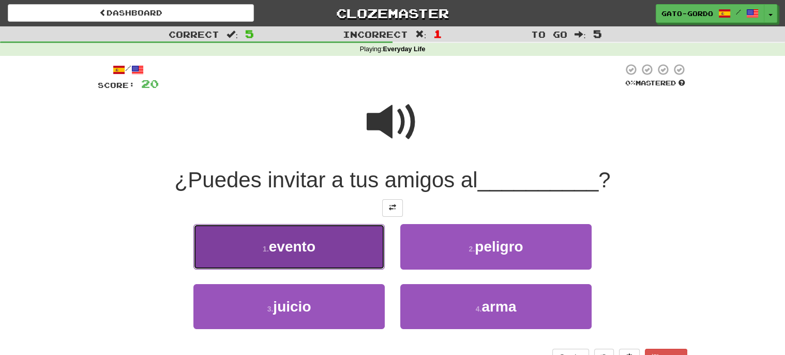
click at [272, 250] on span "evento" at bounding box center [292, 246] width 47 height 16
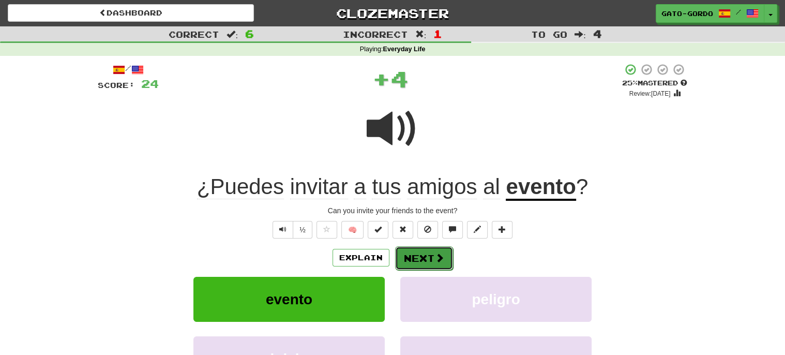
click at [412, 256] on button "Next" at bounding box center [424, 258] width 58 height 24
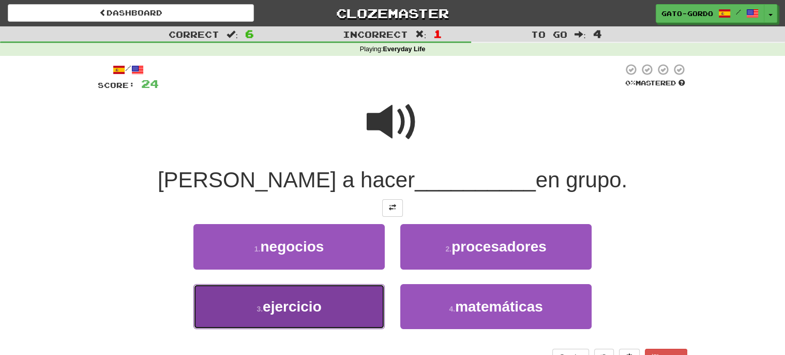
click at [231, 309] on button "3 . ejercicio" at bounding box center [288, 306] width 191 height 45
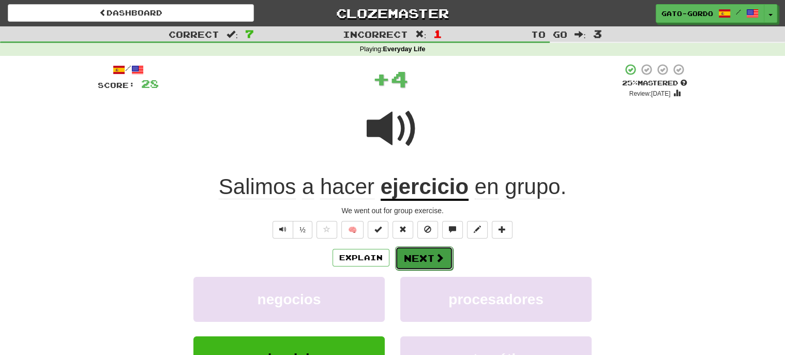
click at [408, 258] on button "Next" at bounding box center [424, 258] width 58 height 24
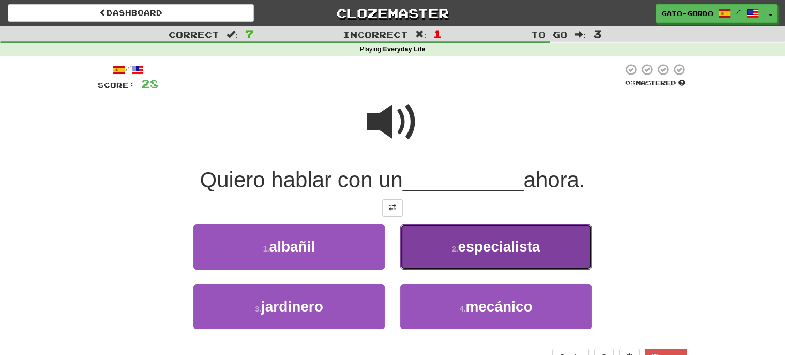
click at [457, 244] on small "2 ." at bounding box center [455, 248] width 6 height 8
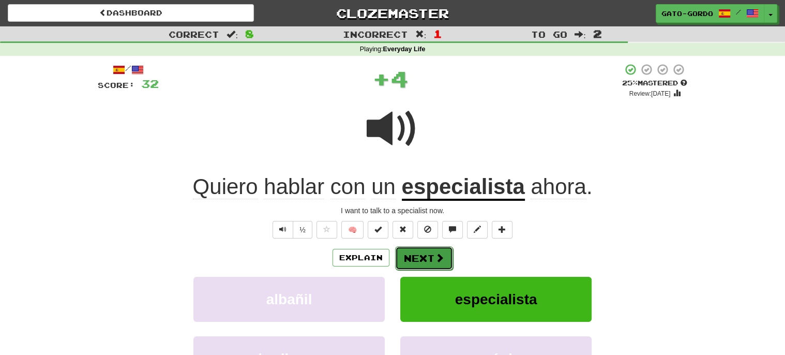
click at [420, 255] on button "Next" at bounding box center [424, 258] width 58 height 24
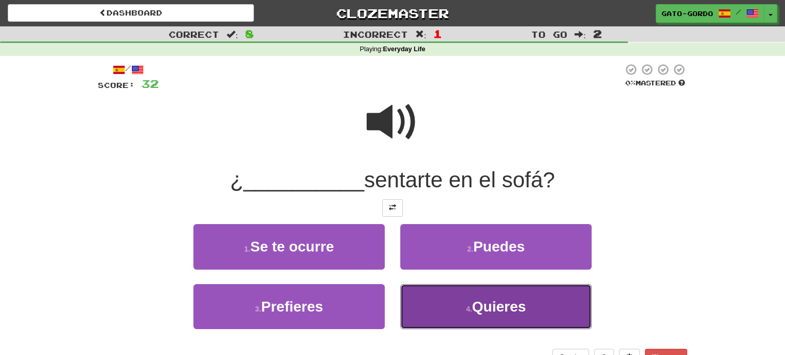
click at [481, 301] on span "Quieres" at bounding box center [499, 306] width 54 height 16
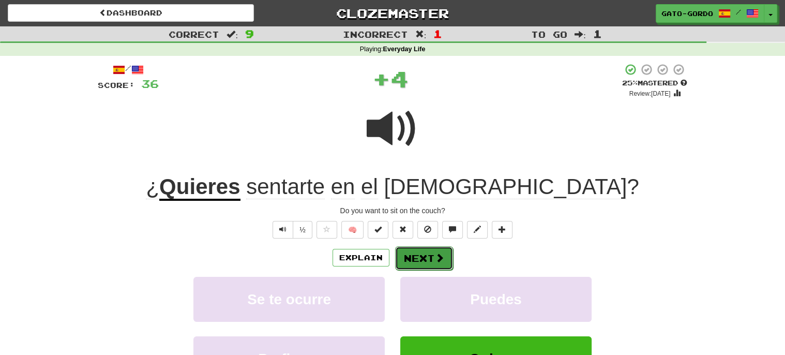
click at [419, 256] on button "Next" at bounding box center [424, 258] width 58 height 24
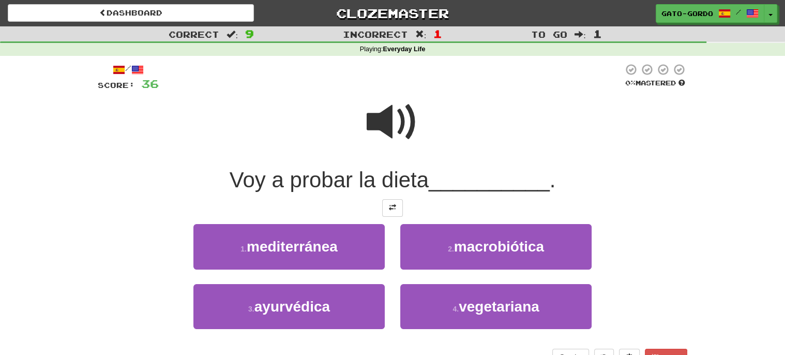
click at [387, 124] on span at bounding box center [392, 122] width 52 height 52
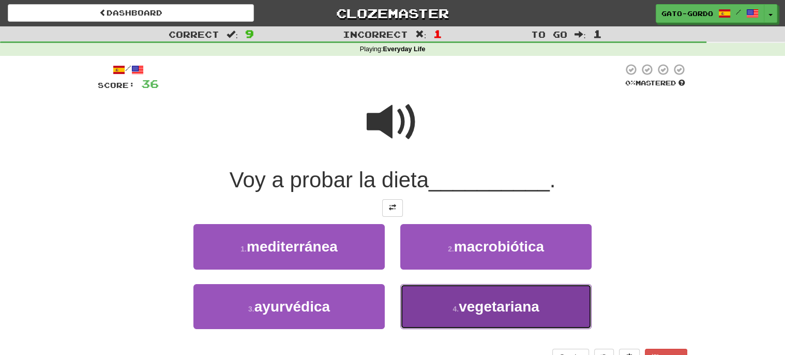
click at [463, 303] on span "vegetariana" at bounding box center [498, 306] width 81 height 16
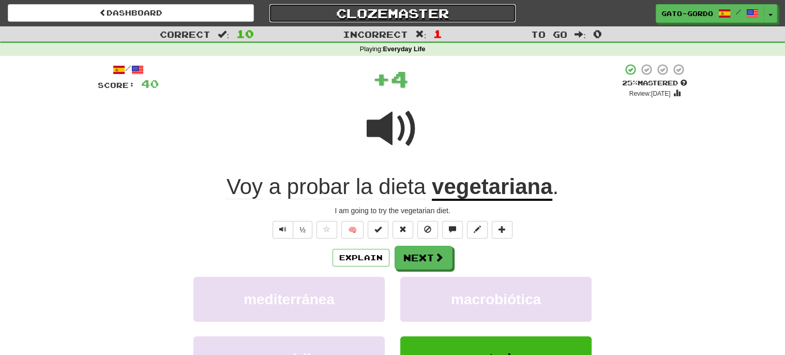
click at [397, 12] on link "Clozemaster" at bounding box center [392, 13] width 246 height 18
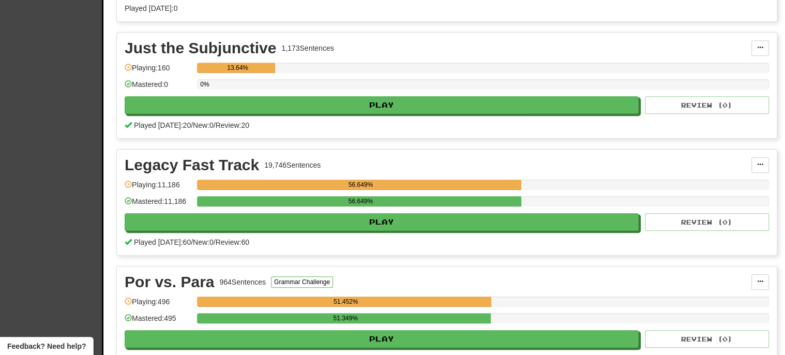
scroll to position [569, 0]
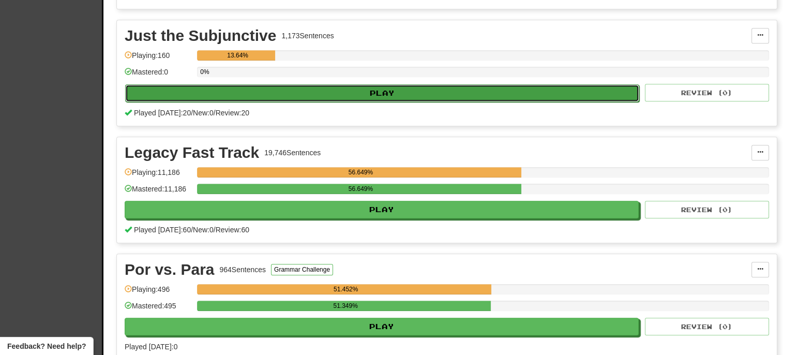
click at [377, 90] on button "Play" at bounding box center [382, 93] width 514 height 18
select select "**"
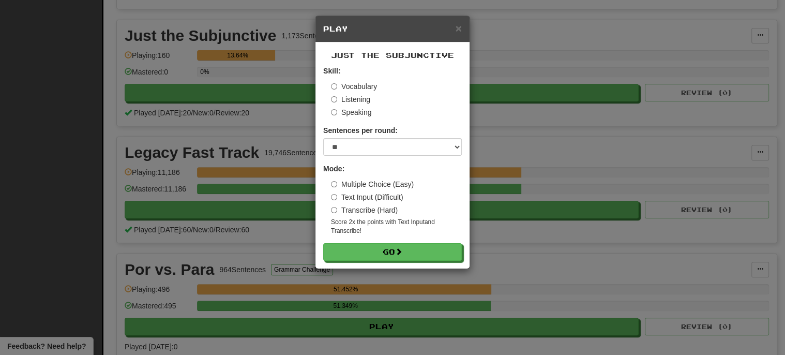
click at [362, 81] on label "Vocabulary" at bounding box center [354, 86] width 46 height 10
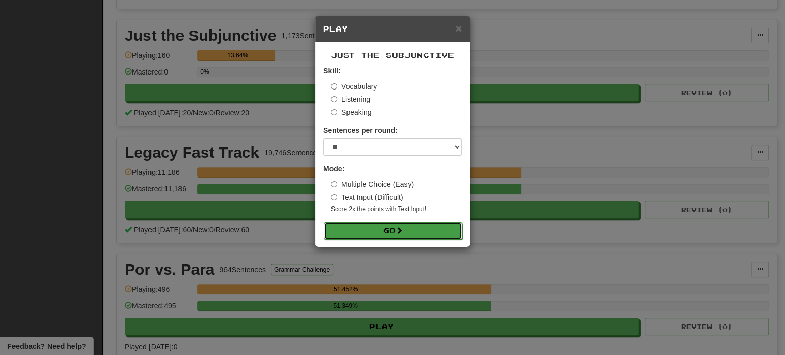
click at [395, 224] on button "Go" at bounding box center [393, 231] width 139 height 18
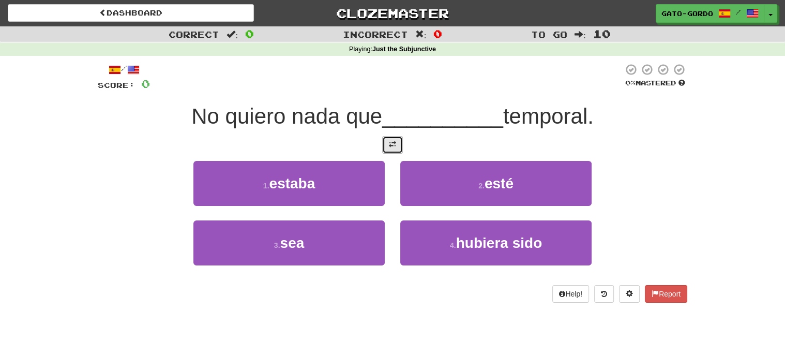
click at [394, 148] on button at bounding box center [392, 145] width 21 height 18
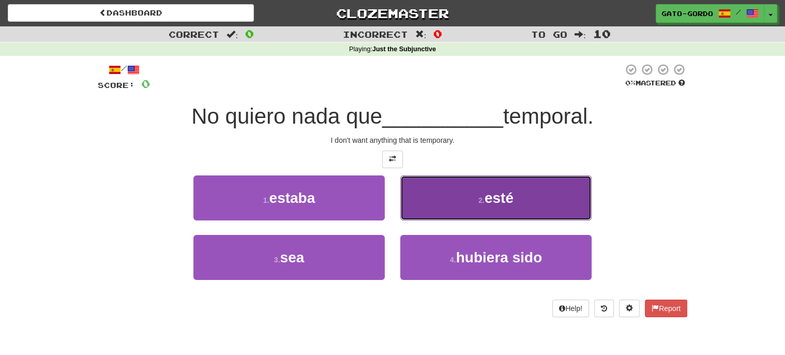
click at [449, 207] on button "2 . esté" at bounding box center [495, 197] width 191 height 45
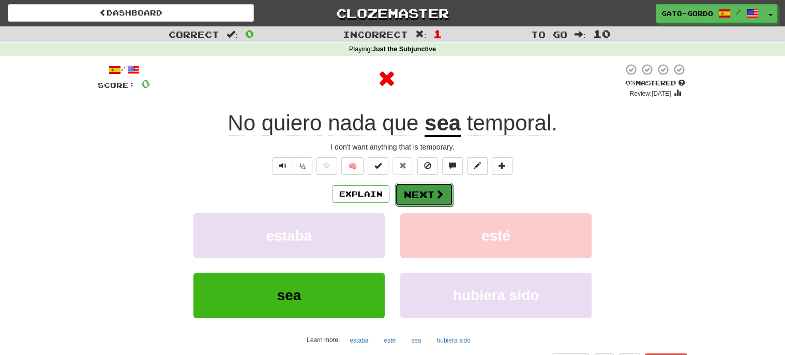
click at [422, 190] on button "Next" at bounding box center [424, 194] width 58 height 24
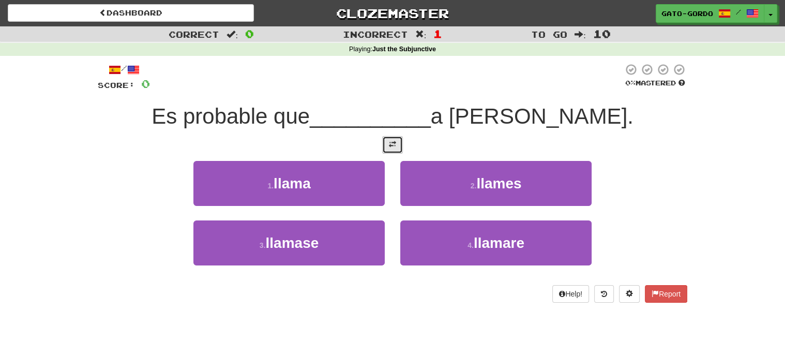
click at [394, 141] on span at bounding box center [392, 144] width 7 height 7
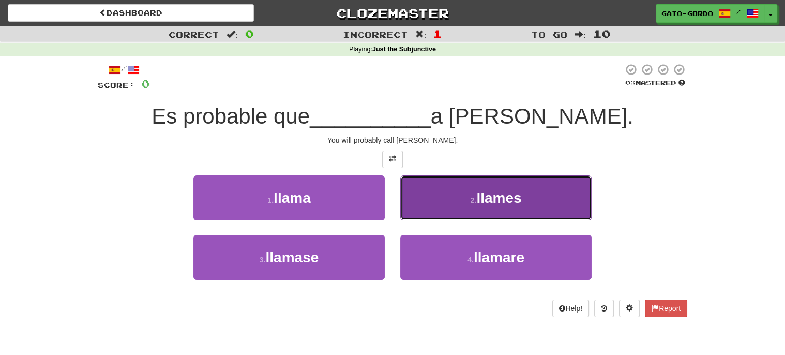
click at [455, 191] on button "2 . [GEOGRAPHIC_DATA]" at bounding box center [495, 197] width 191 height 45
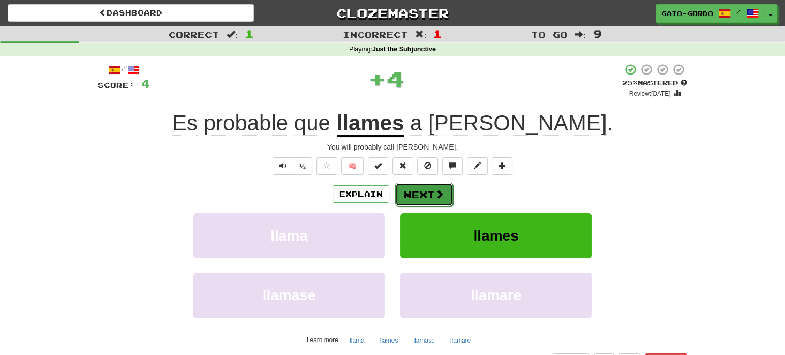
click at [410, 193] on button "Next" at bounding box center [424, 194] width 58 height 24
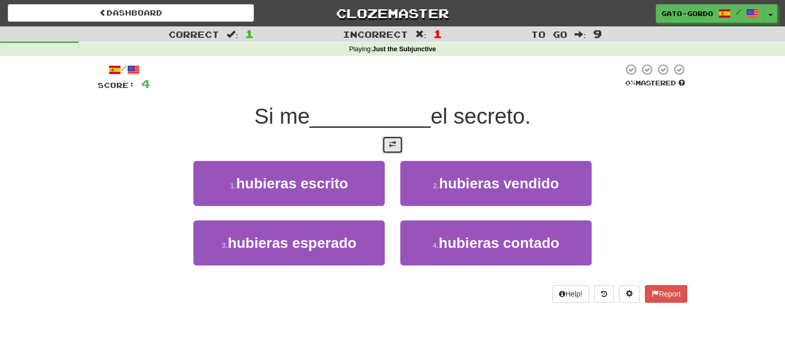
click at [396, 146] on button at bounding box center [392, 145] width 21 height 18
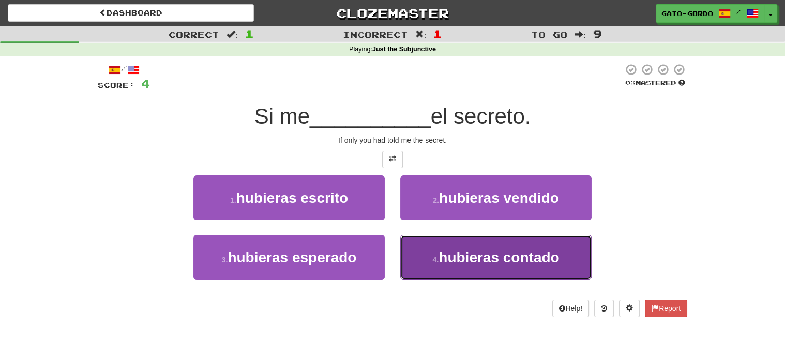
click at [509, 261] on span "hubieras contado" at bounding box center [498, 257] width 120 height 16
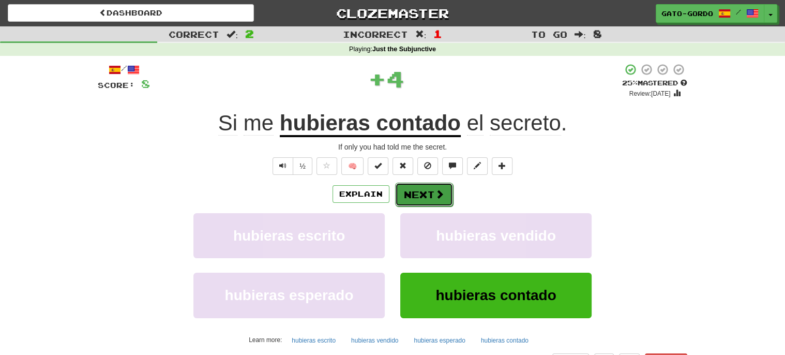
click at [428, 184] on button "Next" at bounding box center [424, 194] width 58 height 24
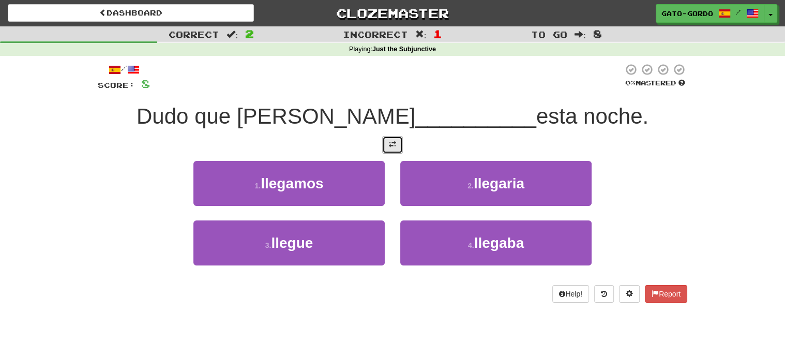
click at [394, 145] on span at bounding box center [392, 144] width 7 height 7
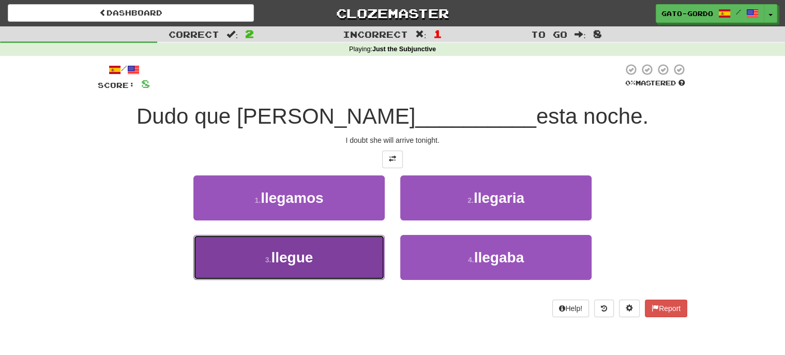
click at [277, 256] on span "llegue" at bounding box center [292, 257] width 42 height 16
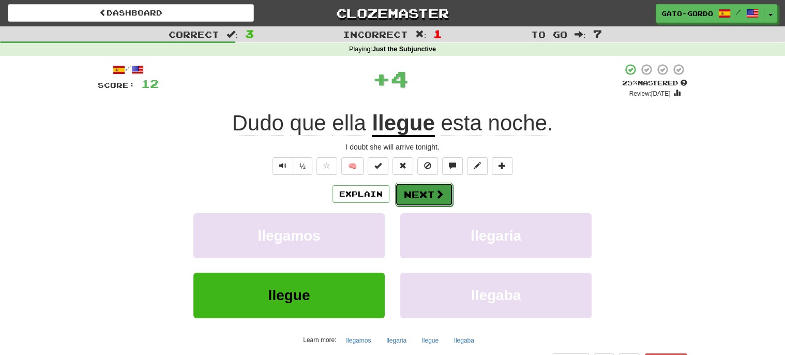
click at [421, 189] on button "Next" at bounding box center [424, 194] width 58 height 24
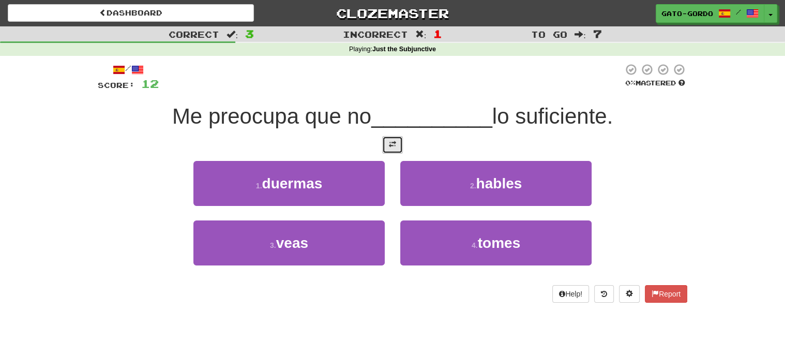
click at [392, 146] on button at bounding box center [392, 145] width 21 height 18
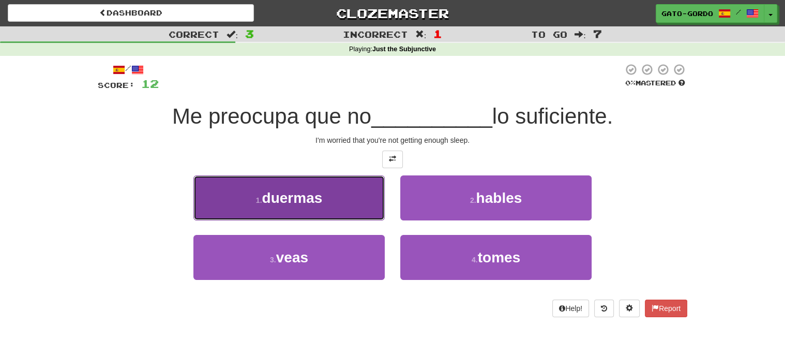
click at [263, 190] on span "duermas" at bounding box center [292, 198] width 60 height 16
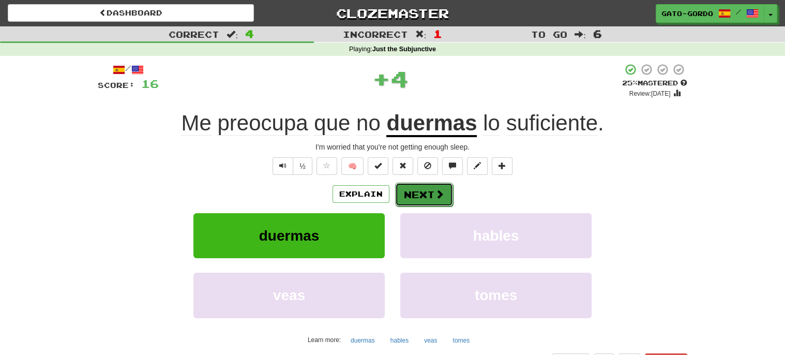
click at [437, 190] on span at bounding box center [439, 193] width 9 height 9
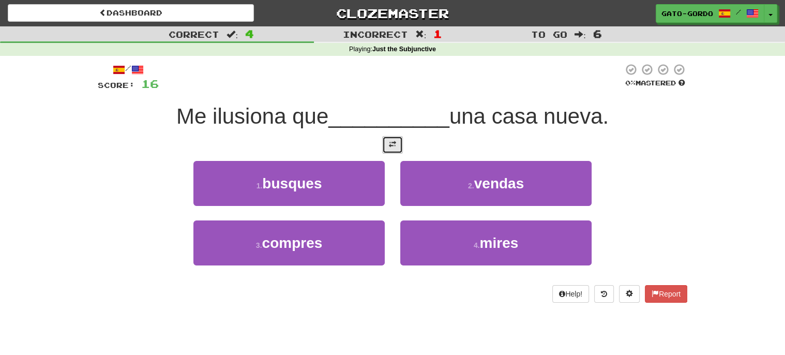
click at [394, 141] on span at bounding box center [392, 144] width 7 height 7
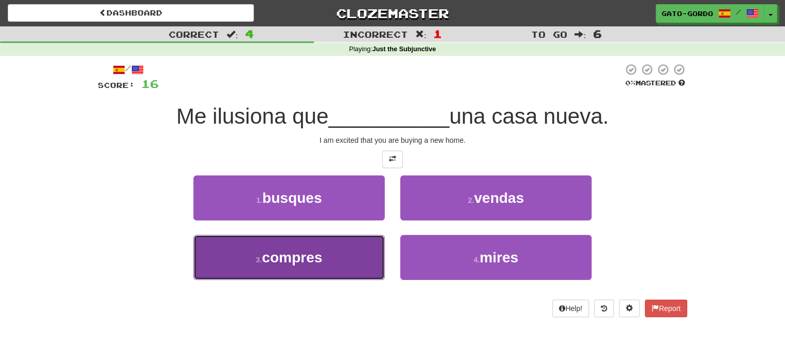
click at [272, 251] on span "compres" at bounding box center [292, 257] width 60 height 16
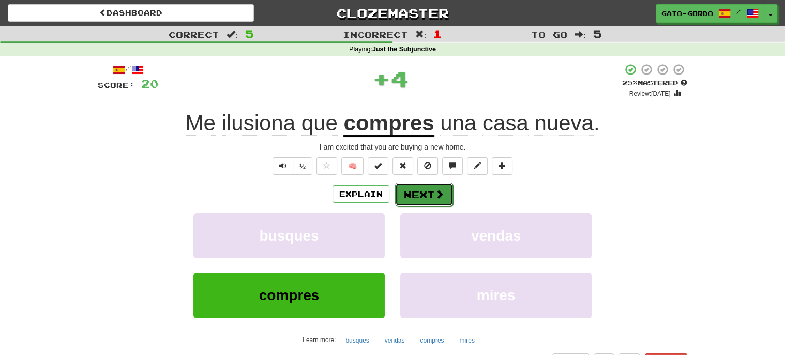
click at [416, 191] on button "Next" at bounding box center [424, 194] width 58 height 24
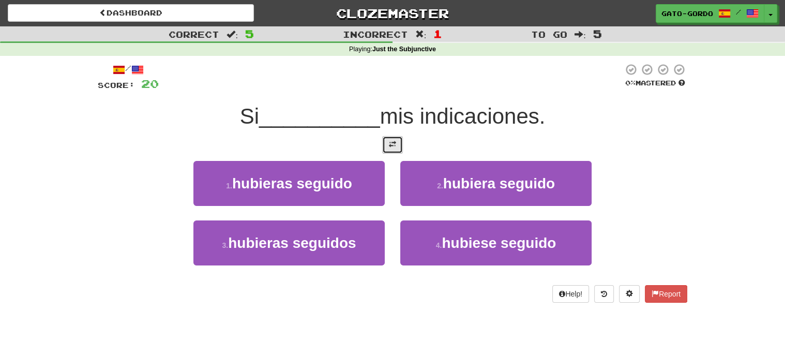
click at [390, 143] on span at bounding box center [392, 144] width 7 height 7
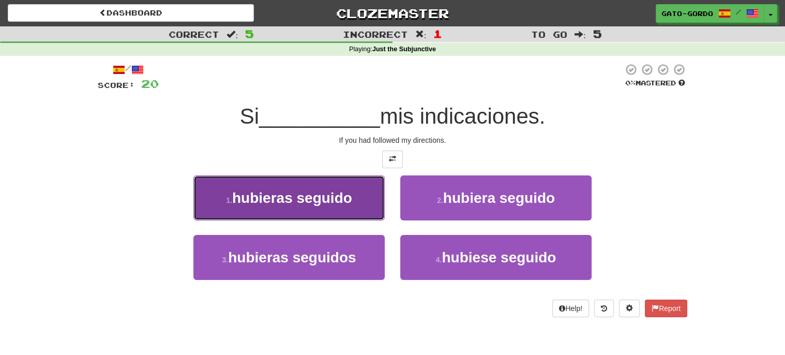
click at [327, 193] on span "hubieras seguido" at bounding box center [292, 198] width 120 height 16
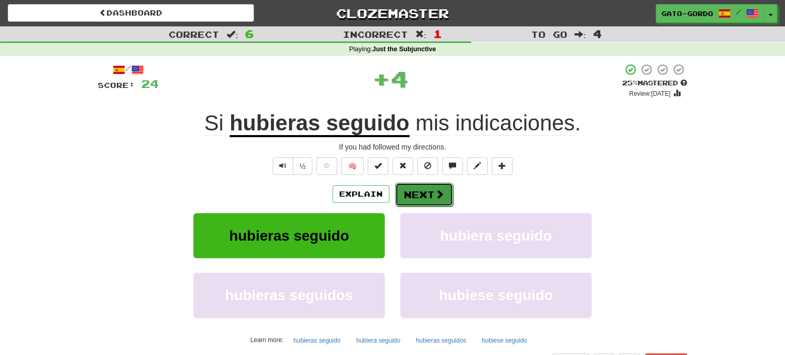
click at [442, 190] on span at bounding box center [439, 193] width 9 height 9
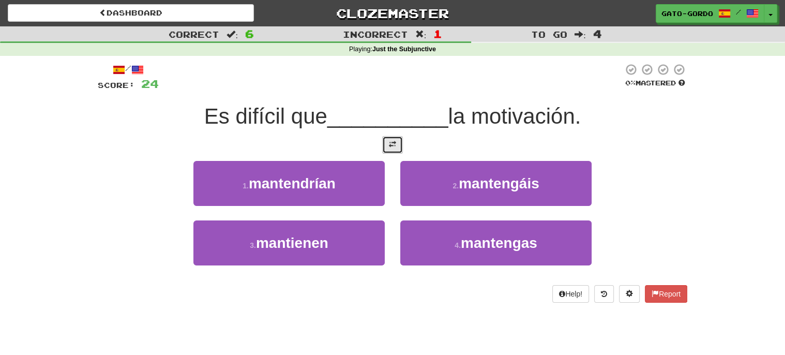
click at [391, 141] on span at bounding box center [392, 144] width 7 height 7
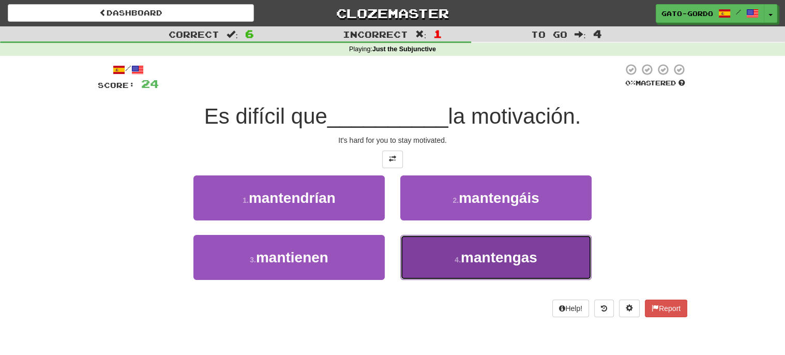
click at [450, 253] on button "4 . mantengas" at bounding box center [495, 257] width 191 height 45
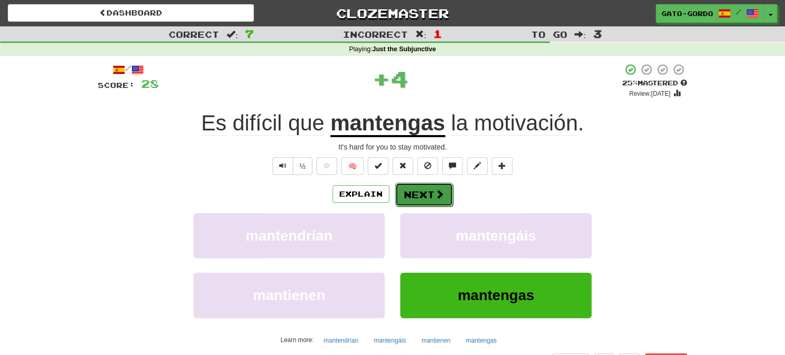
click at [412, 194] on button "Next" at bounding box center [424, 194] width 58 height 24
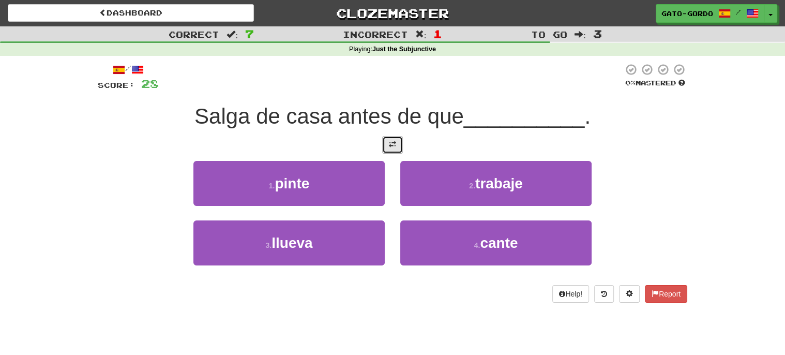
click at [396, 144] on button at bounding box center [392, 145] width 21 height 18
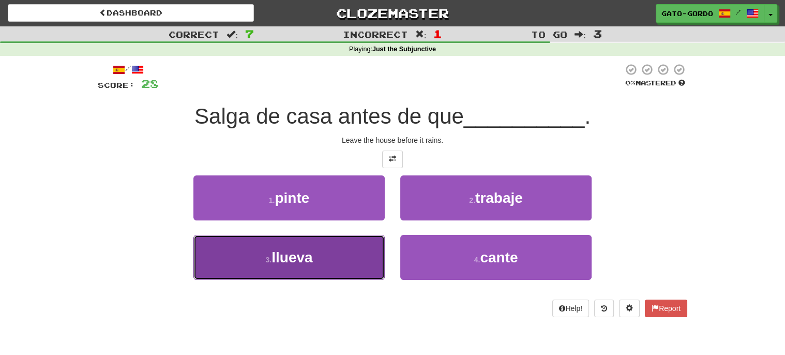
click at [307, 252] on span "llueva" at bounding box center [291, 257] width 41 height 16
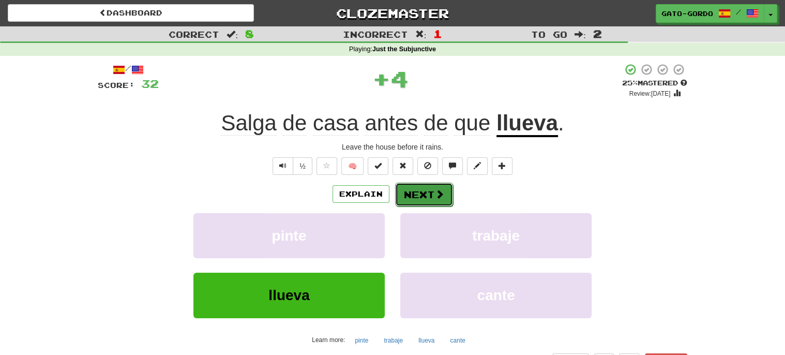
click at [435, 189] on span at bounding box center [439, 193] width 9 height 9
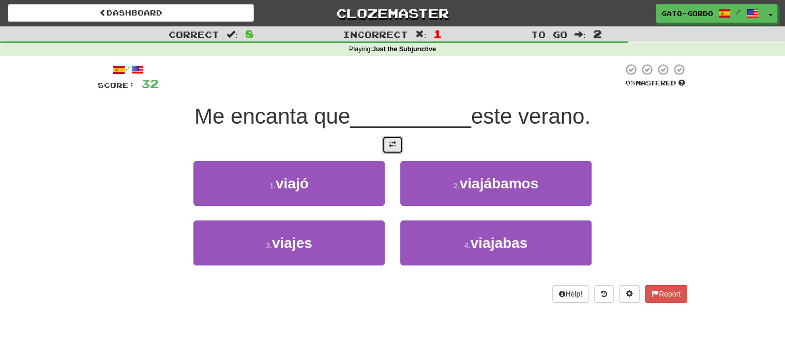
click at [398, 143] on button at bounding box center [392, 145] width 21 height 18
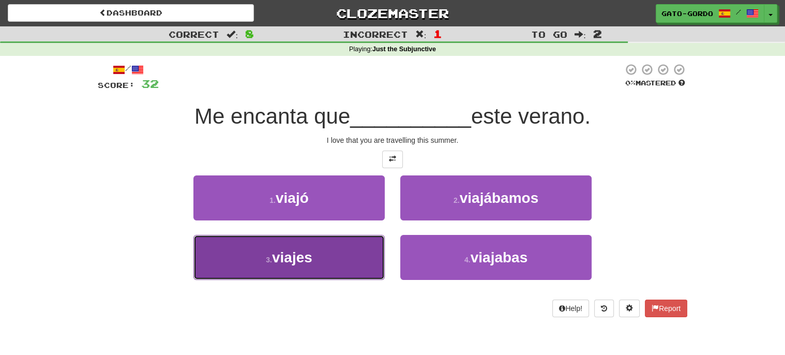
click at [291, 262] on span "viajes" at bounding box center [292, 257] width 40 height 16
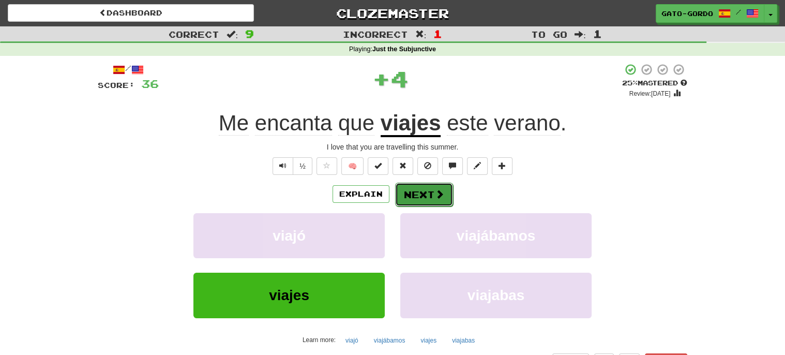
click at [411, 190] on button "Next" at bounding box center [424, 194] width 58 height 24
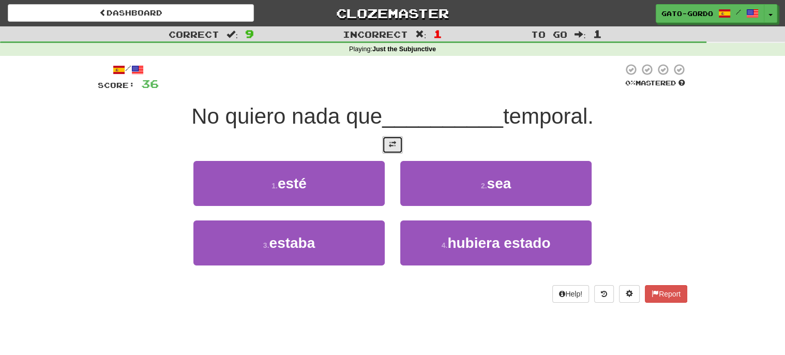
click at [395, 142] on span at bounding box center [392, 144] width 7 height 7
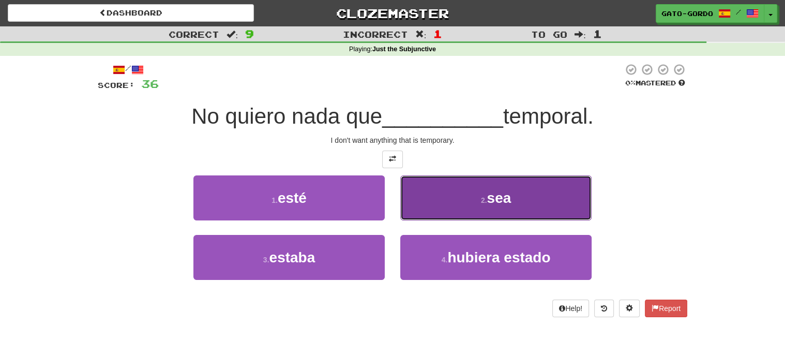
click at [526, 204] on button "2 . sea" at bounding box center [495, 197] width 191 height 45
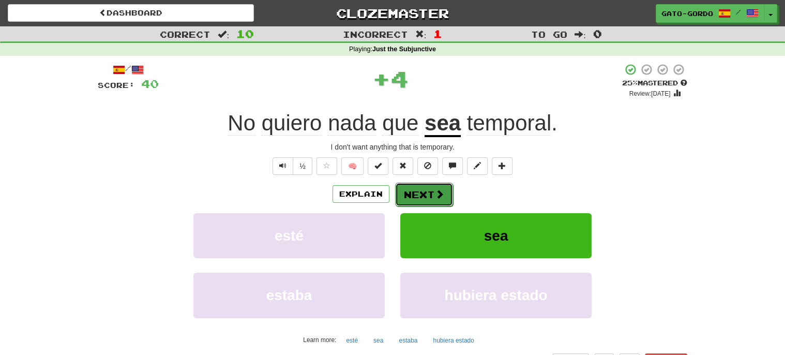
click at [424, 194] on button "Next" at bounding box center [424, 194] width 58 height 24
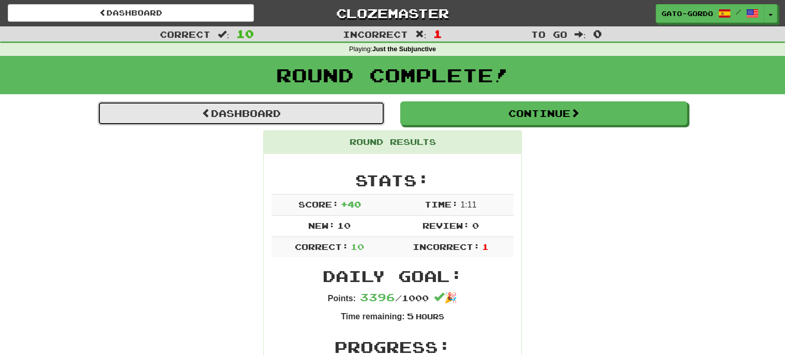
click at [267, 115] on link "Dashboard" at bounding box center [241, 113] width 287 height 24
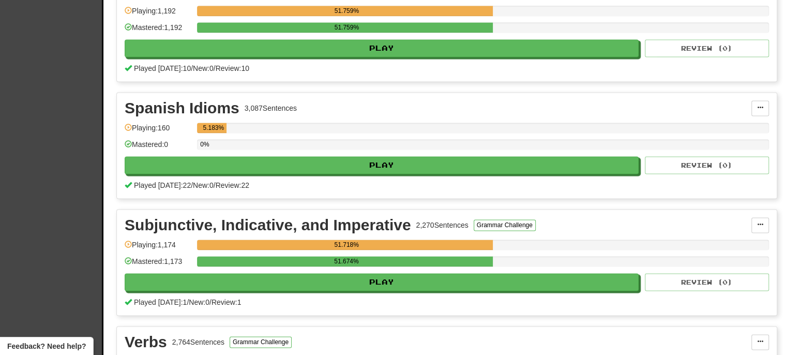
scroll to position [1316, 0]
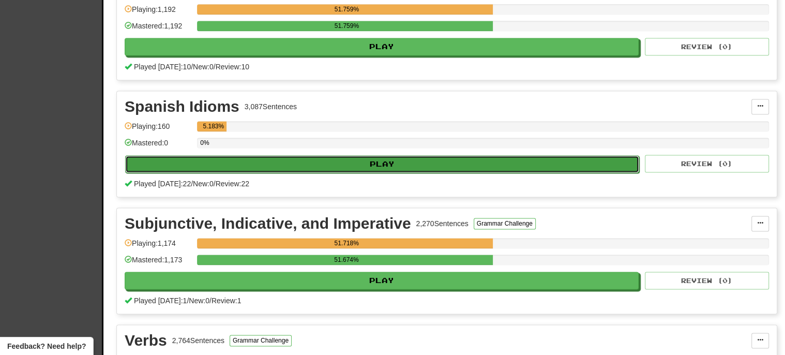
click at [398, 155] on button "Play" at bounding box center [382, 164] width 514 height 18
select select "**"
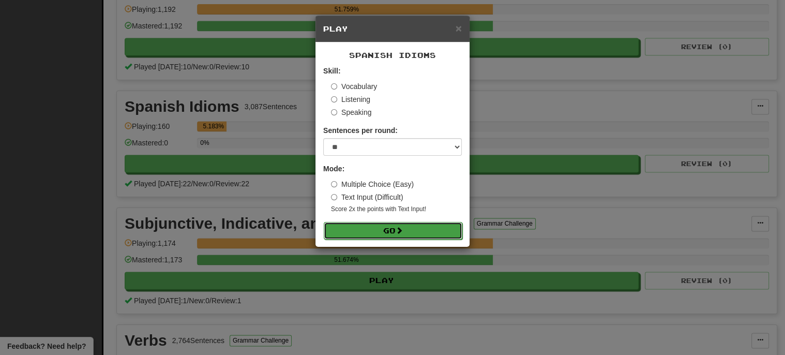
click at [395, 231] on button "Go" at bounding box center [393, 231] width 139 height 18
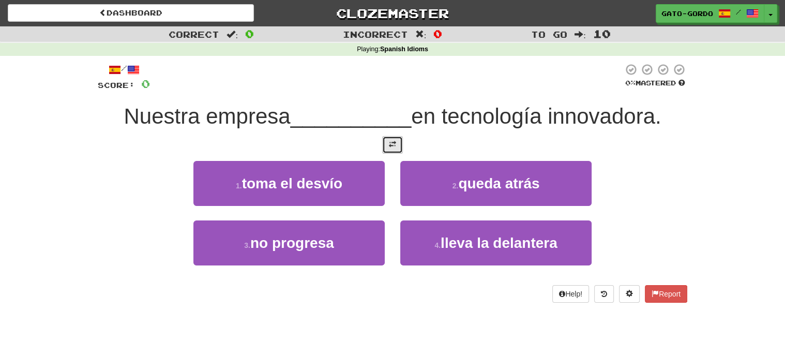
click at [397, 147] on button at bounding box center [392, 145] width 21 height 18
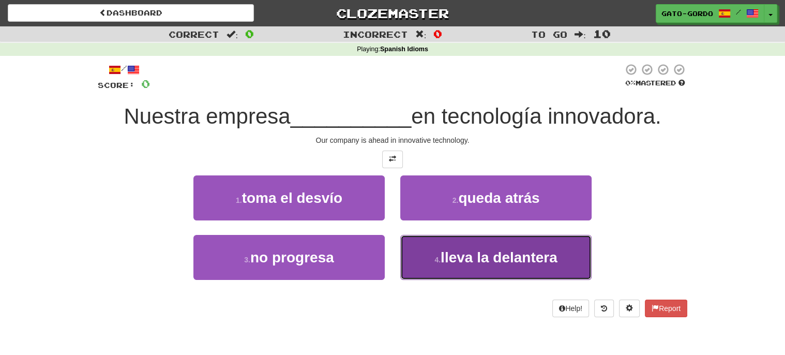
click at [461, 261] on span "lleva la delantera" at bounding box center [498, 257] width 117 height 16
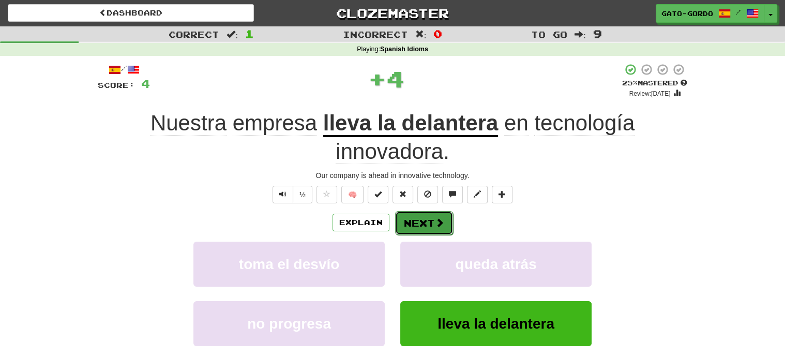
click at [432, 219] on button "Next" at bounding box center [424, 223] width 58 height 24
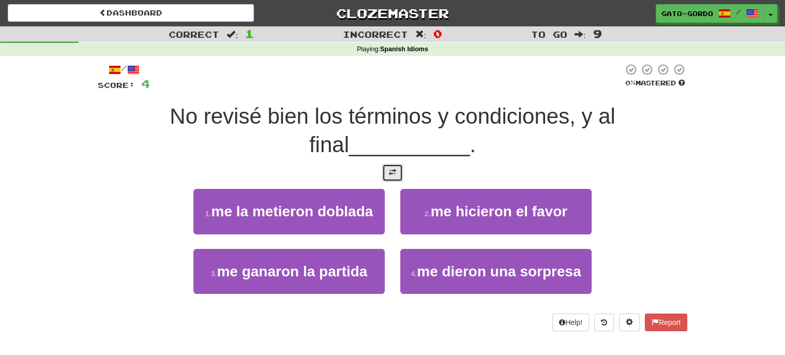
click at [389, 173] on span at bounding box center [392, 171] width 7 height 7
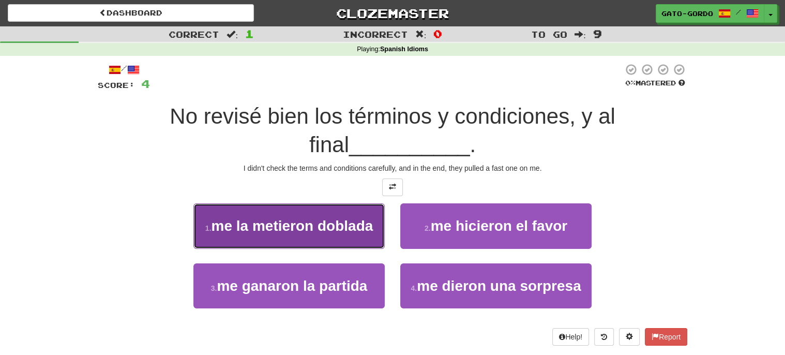
click at [283, 209] on button "1 . me la metieron doblada" at bounding box center [288, 225] width 191 height 45
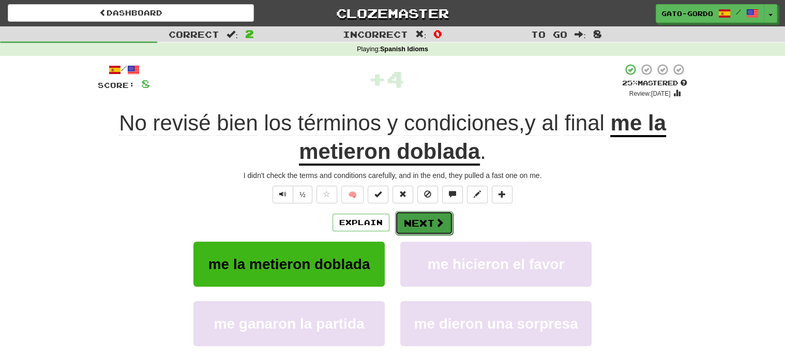
click at [420, 223] on button "Next" at bounding box center [424, 223] width 58 height 24
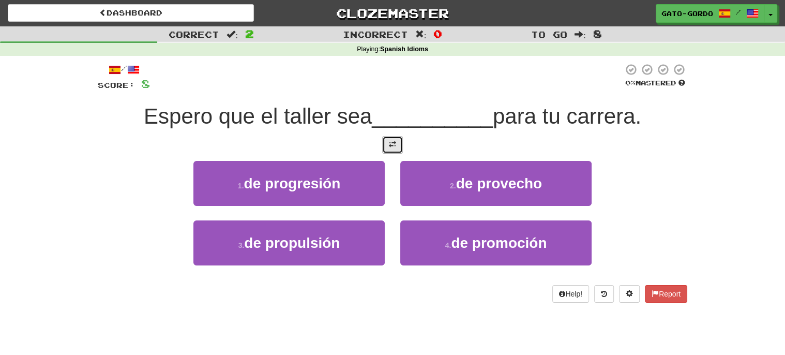
click at [389, 143] on span at bounding box center [392, 144] width 7 height 7
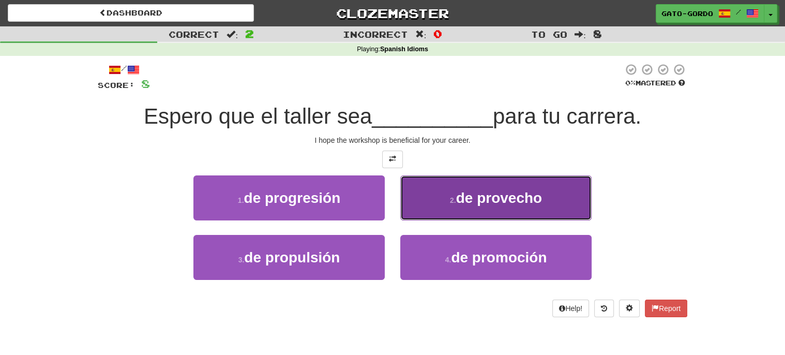
click at [469, 193] on span "de provecho" at bounding box center [499, 198] width 86 height 16
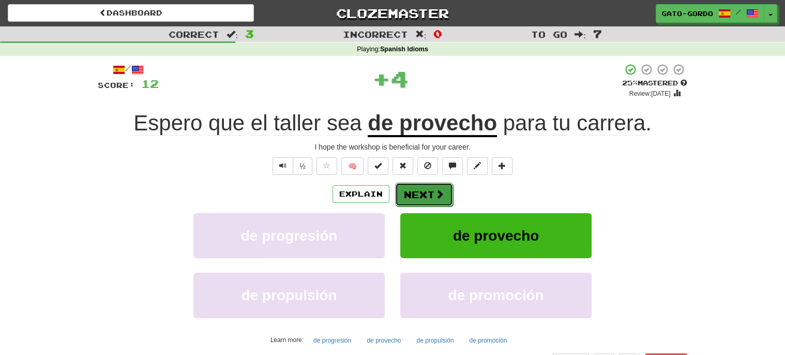
click at [406, 194] on button "Next" at bounding box center [424, 194] width 58 height 24
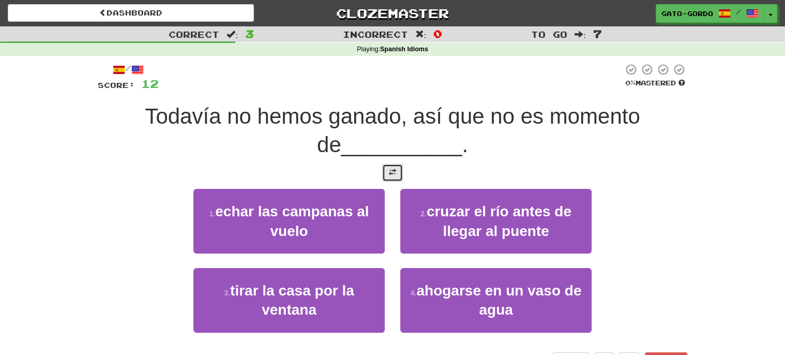
click at [392, 174] on span at bounding box center [392, 171] width 7 height 7
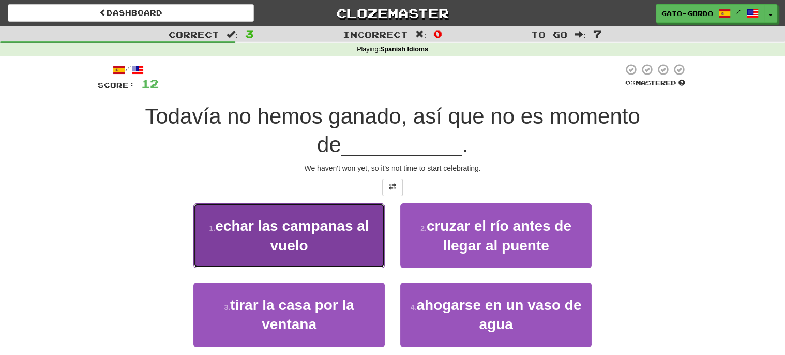
click at [279, 244] on span "echar las campanas al vuelo" at bounding box center [292, 235] width 154 height 35
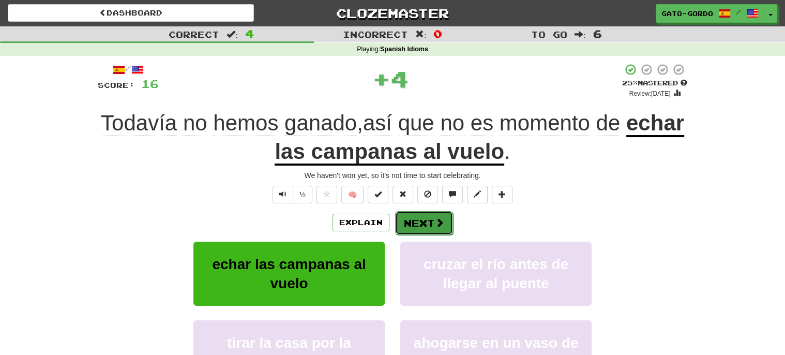
click at [411, 225] on button "Next" at bounding box center [424, 223] width 58 height 24
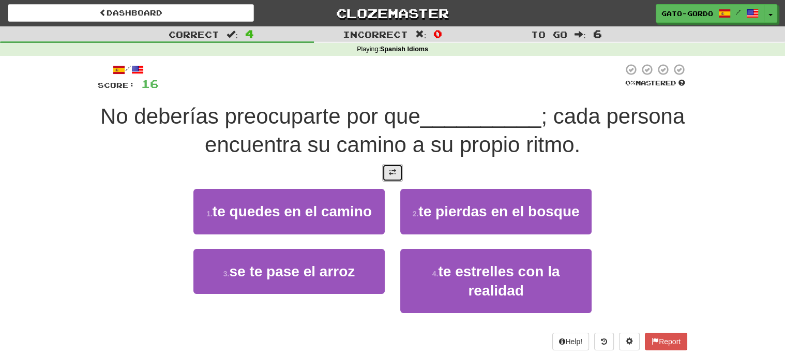
click at [394, 175] on button at bounding box center [392, 173] width 21 height 18
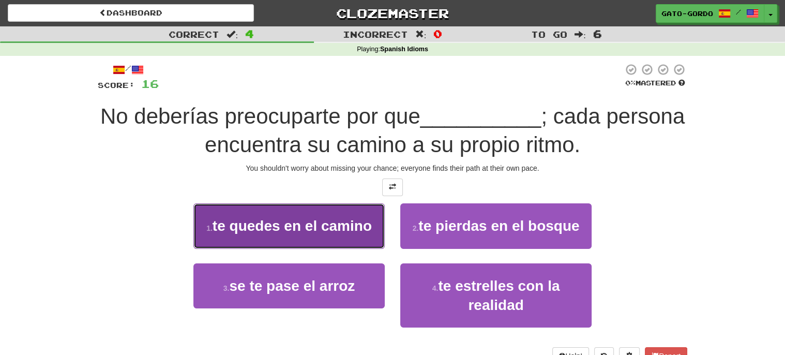
click at [277, 231] on span "te quedes en el camino" at bounding box center [291, 226] width 159 height 16
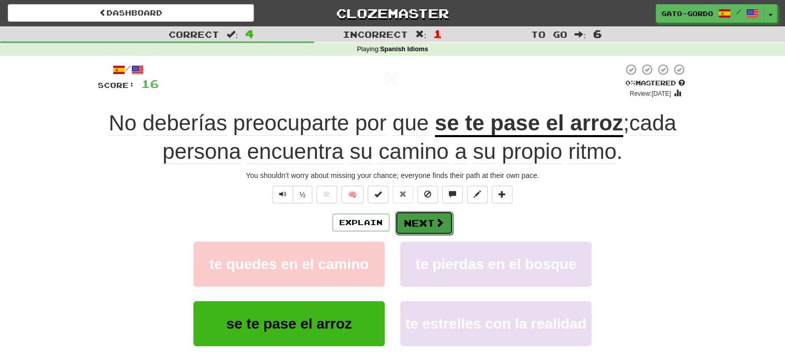
click at [428, 220] on button "Next" at bounding box center [424, 223] width 58 height 24
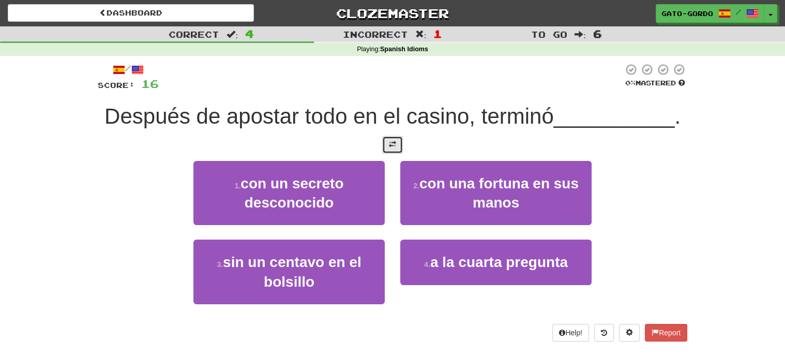
click at [389, 145] on span at bounding box center [392, 144] width 7 height 7
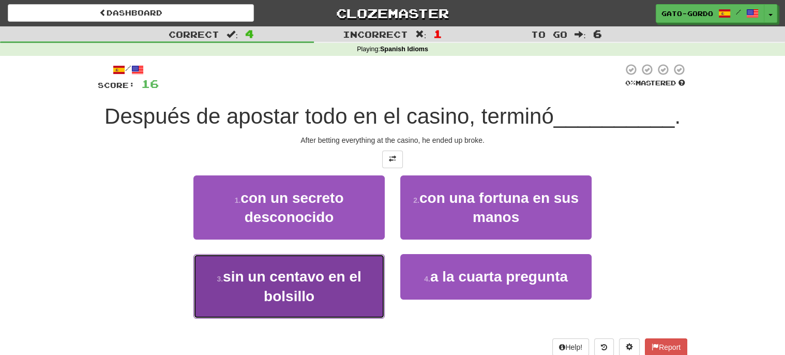
click at [265, 289] on span "sin un centavo en el bolsillo" at bounding box center [292, 285] width 139 height 35
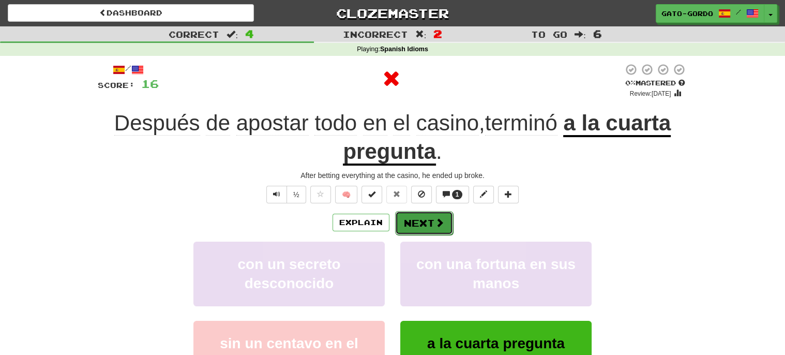
click at [408, 226] on button "Next" at bounding box center [424, 223] width 58 height 24
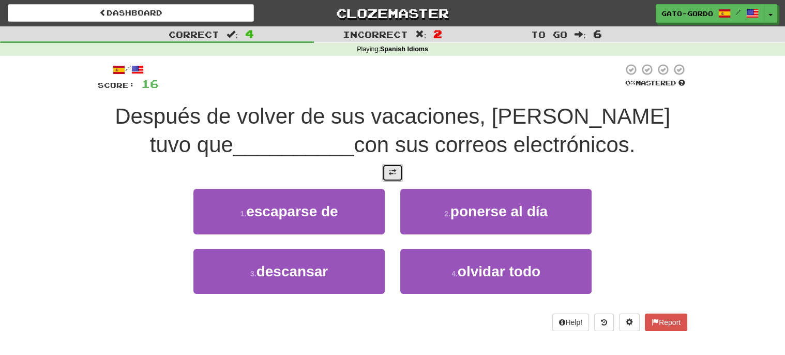
click at [393, 172] on span at bounding box center [392, 171] width 7 height 7
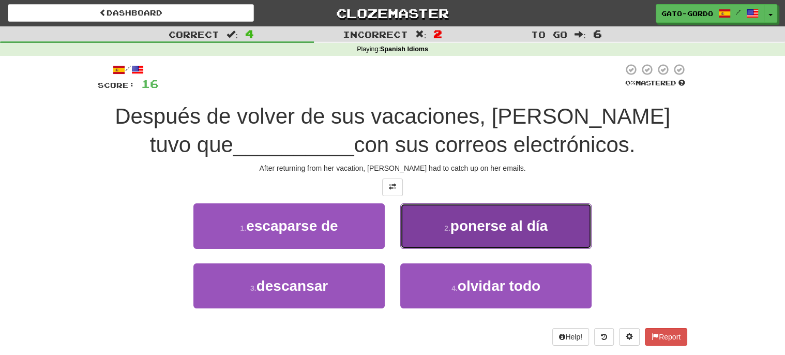
click at [484, 236] on button "2 . ponerse al día" at bounding box center [495, 225] width 191 height 45
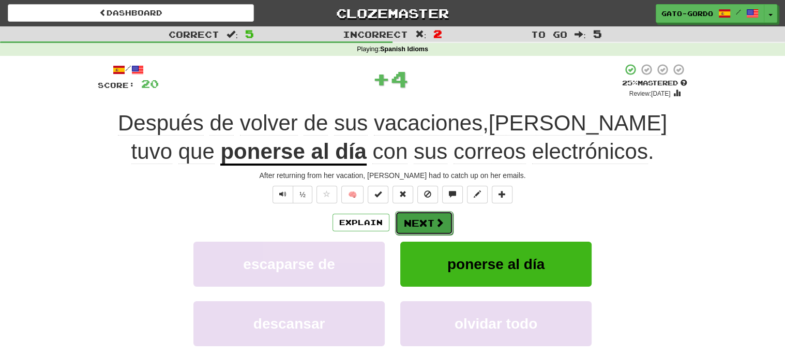
click at [427, 220] on button "Next" at bounding box center [424, 223] width 58 height 24
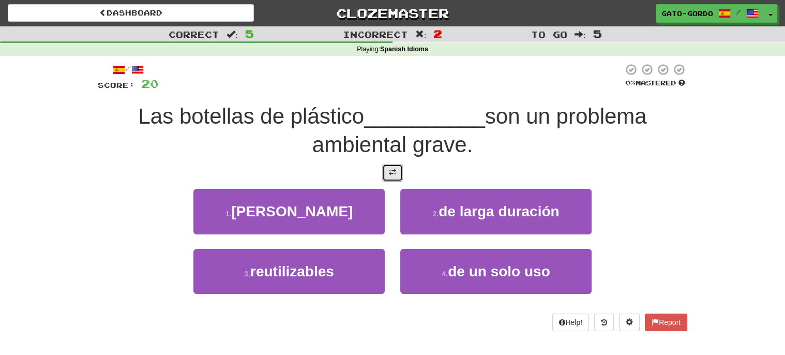
click at [392, 173] on span at bounding box center [392, 171] width 7 height 7
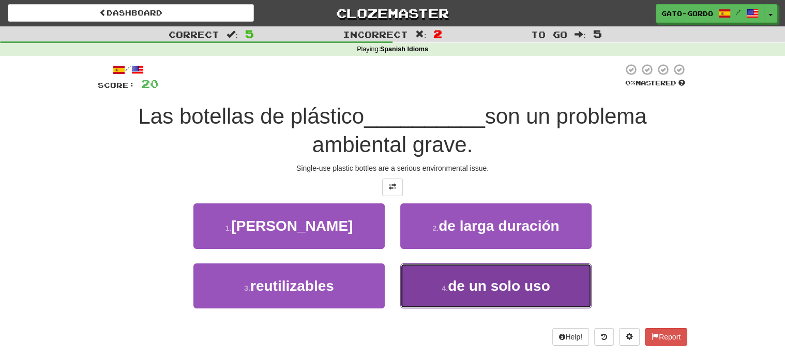
click at [467, 283] on span "de un solo uso" at bounding box center [499, 286] width 102 height 16
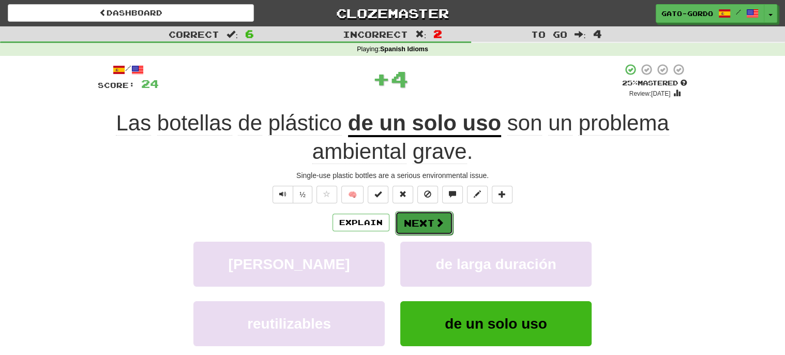
click at [421, 219] on button "Next" at bounding box center [424, 223] width 58 height 24
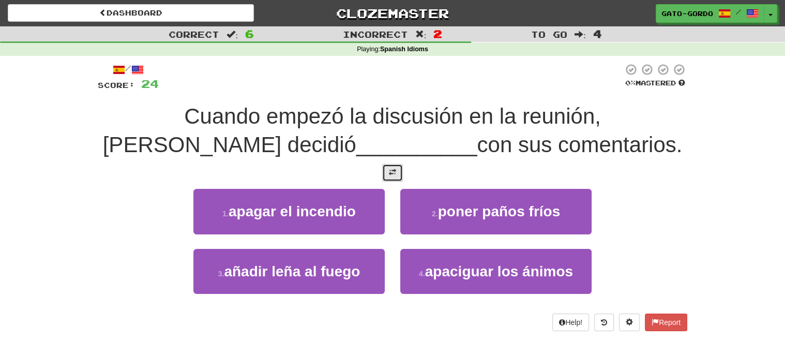
click at [393, 170] on span at bounding box center [392, 171] width 7 height 7
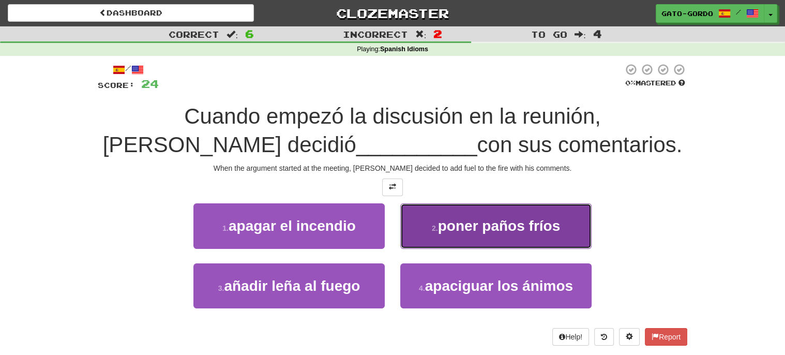
click at [499, 221] on span "poner paños fríos" at bounding box center [499, 226] width 122 height 16
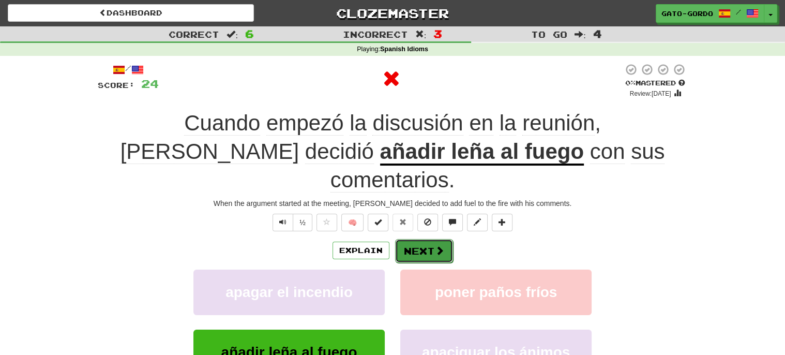
click at [432, 239] on button "Next" at bounding box center [424, 251] width 58 height 24
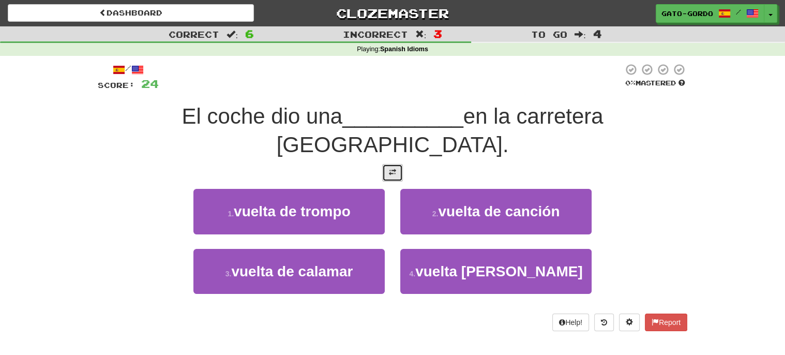
click at [388, 164] on button at bounding box center [392, 173] width 21 height 18
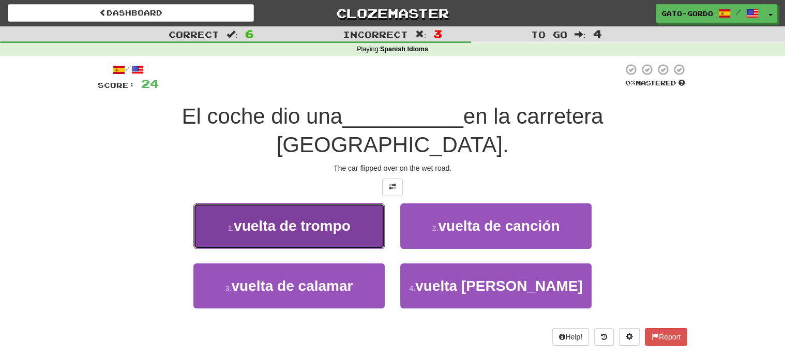
click at [284, 203] on button "1 . vuelta de trompo" at bounding box center [288, 225] width 191 height 45
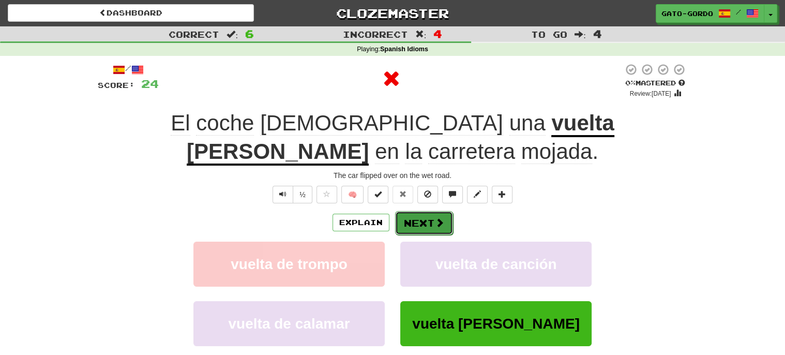
click at [430, 219] on button "Next" at bounding box center [424, 223] width 58 height 24
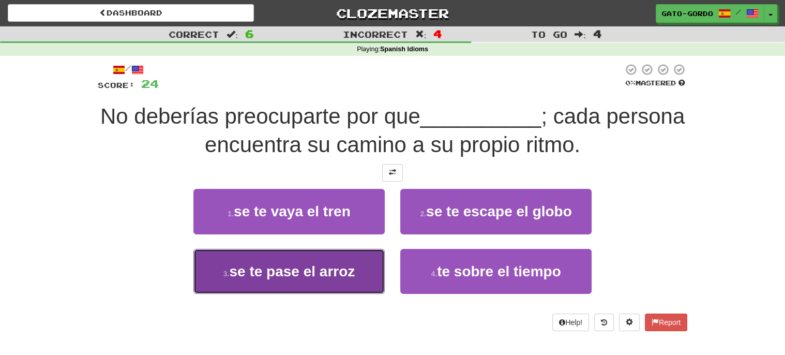
click at [302, 269] on span "se te pase el arroz" at bounding box center [292, 271] width 126 height 16
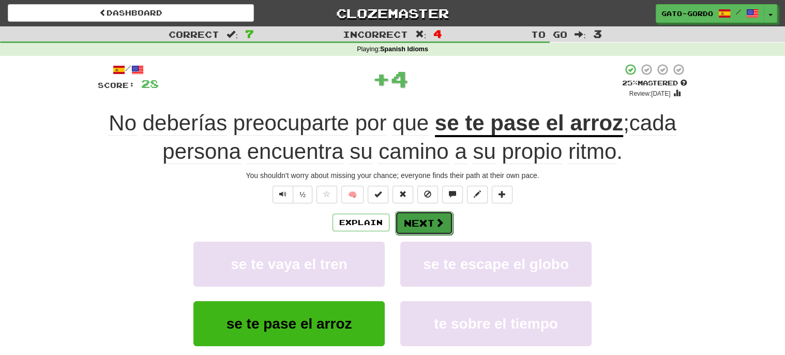
click at [429, 220] on button "Next" at bounding box center [424, 223] width 58 height 24
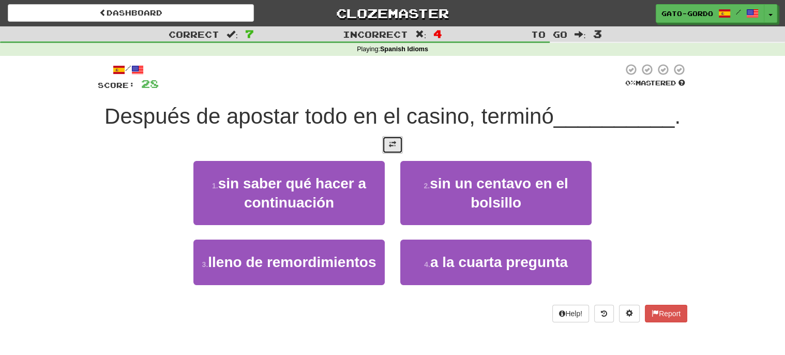
click at [398, 140] on button at bounding box center [392, 145] width 21 height 18
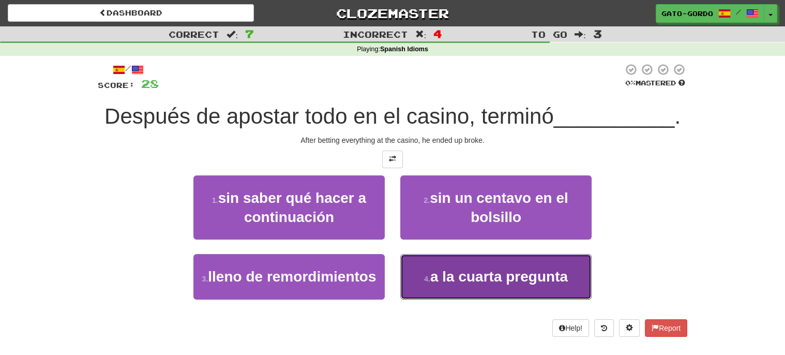
click at [477, 271] on span "a la cuarta pregunta" at bounding box center [498, 276] width 137 height 16
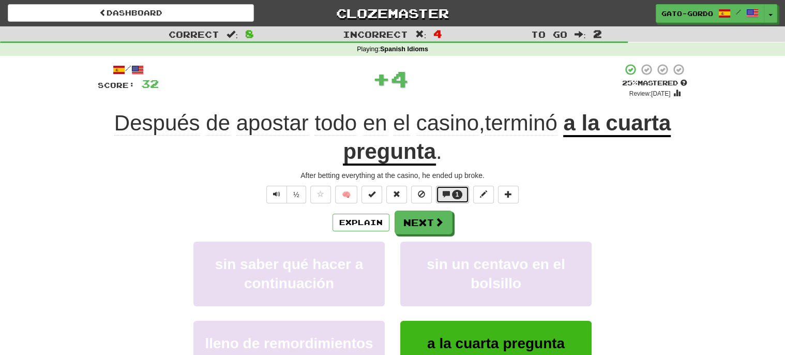
click at [454, 195] on span "1" at bounding box center [457, 194] width 11 height 9
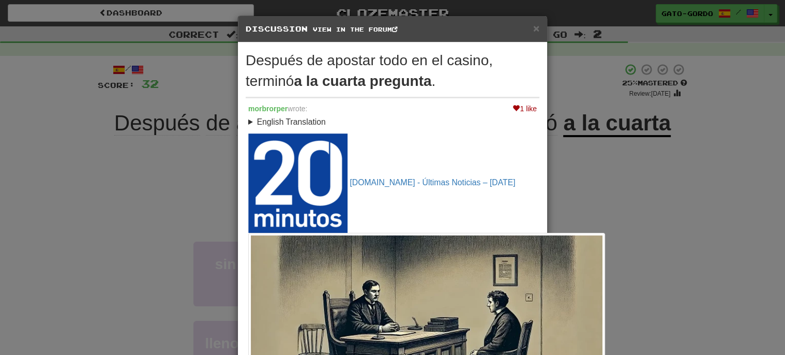
click at [540, 30] on div "× Discussion View in the forum" at bounding box center [392, 29] width 309 height 26
click at [534, 30] on span "×" at bounding box center [536, 28] width 6 height 12
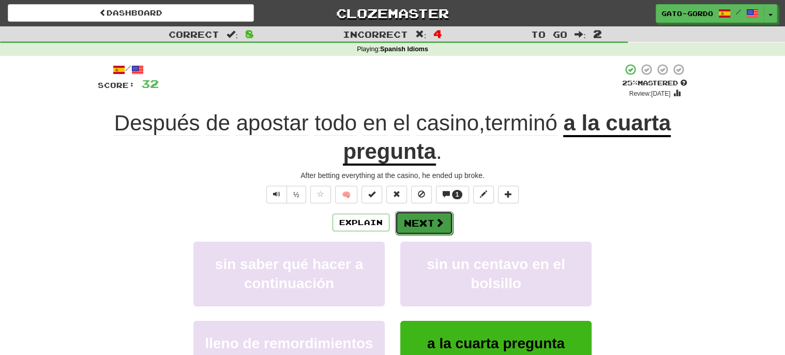
click at [430, 219] on button "Next" at bounding box center [424, 223] width 58 height 24
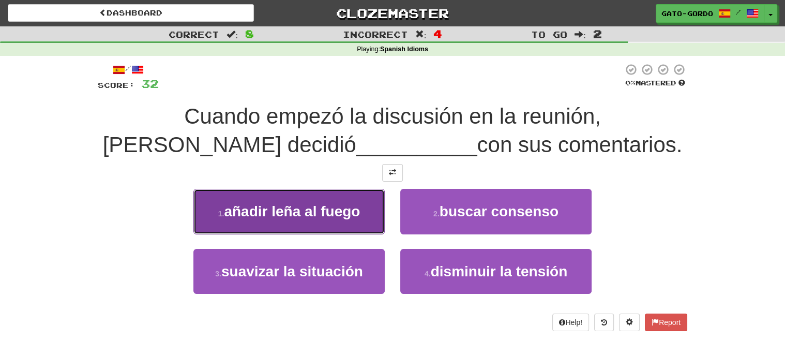
click at [277, 206] on span "añadir leña al fuego" at bounding box center [292, 211] width 136 height 16
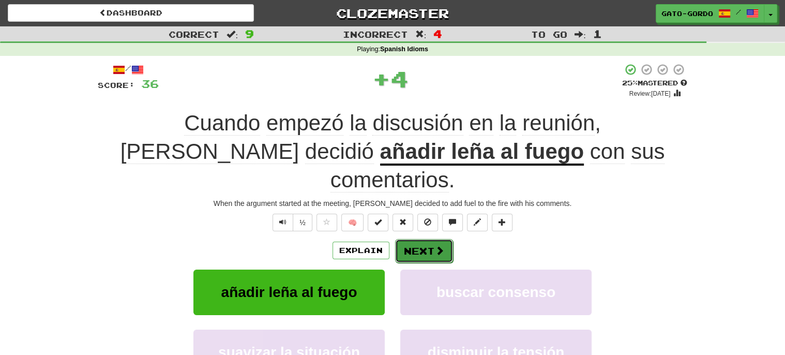
click at [427, 239] on button "Next" at bounding box center [424, 251] width 58 height 24
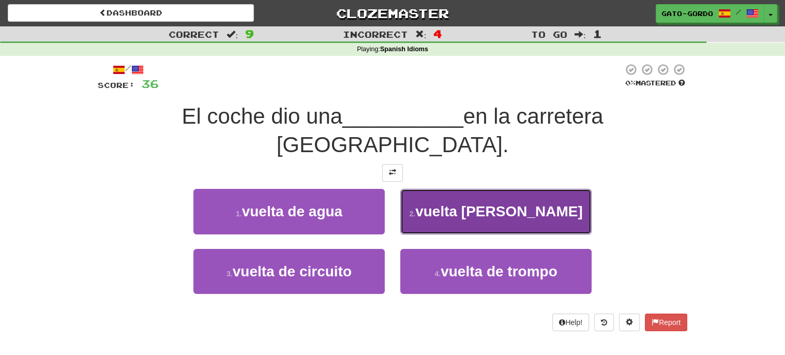
click at [470, 203] on span "vuelta [PERSON_NAME]" at bounding box center [498, 211] width 167 height 16
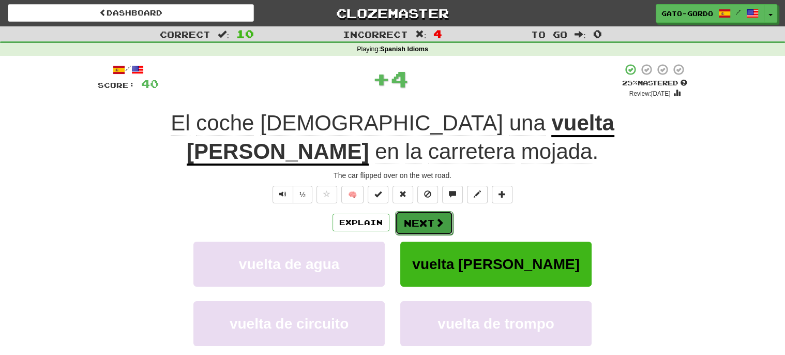
click at [413, 221] on button "Next" at bounding box center [424, 223] width 58 height 24
